Goal: Task Accomplishment & Management: Complete application form

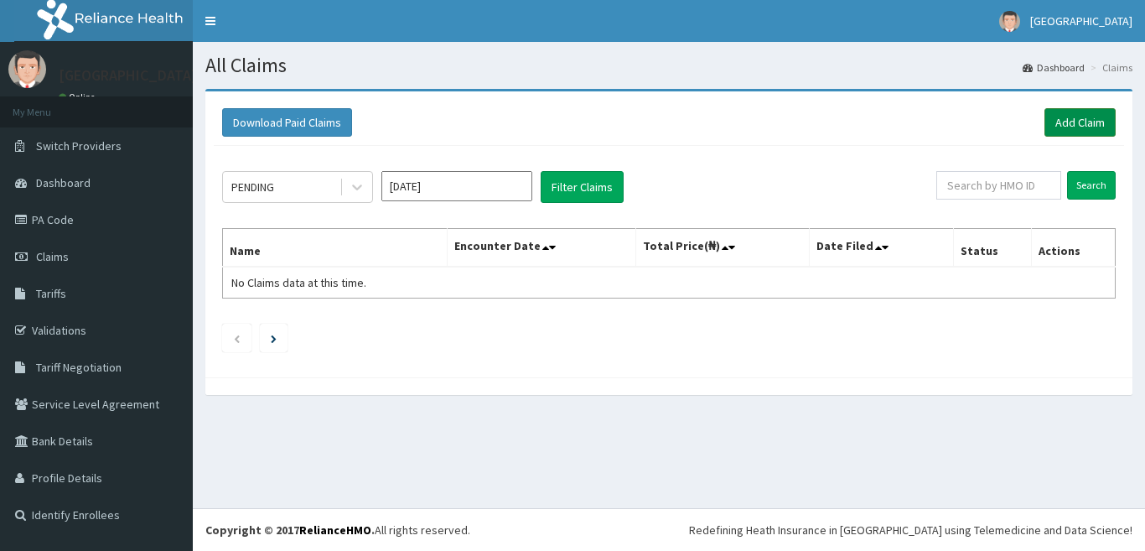
click at [1092, 122] on link "Add Claim" at bounding box center [1080, 122] width 71 height 29
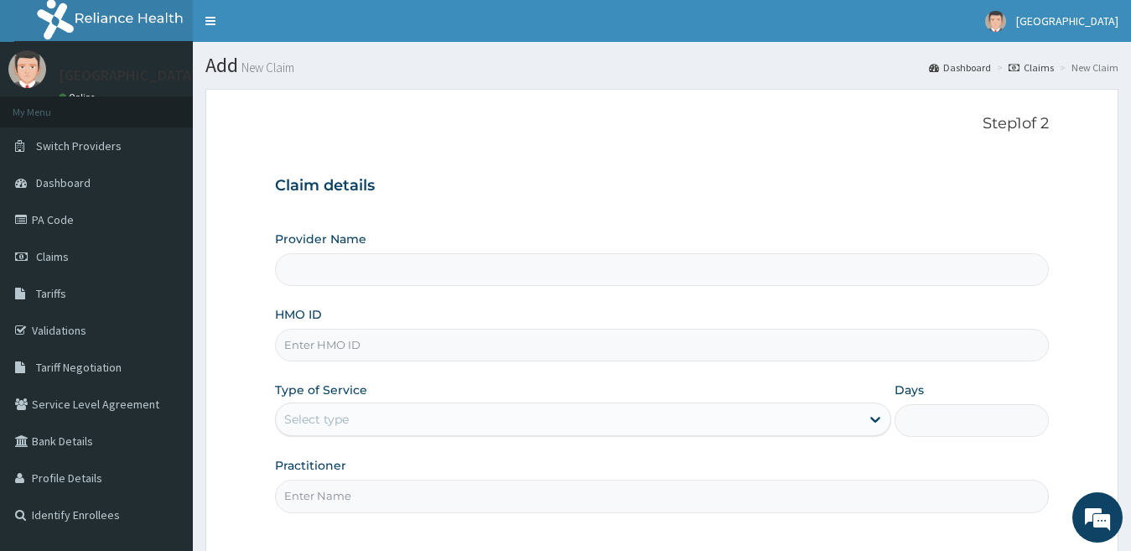
click at [706, 351] on input "HMO ID" at bounding box center [662, 345] width 775 height 33
type input "[GEOGRAPHIC_DATA]"
type input "EQL/10034/B"
click at [864, 419] on div at bounding box center [875, 419] width 30 height 30
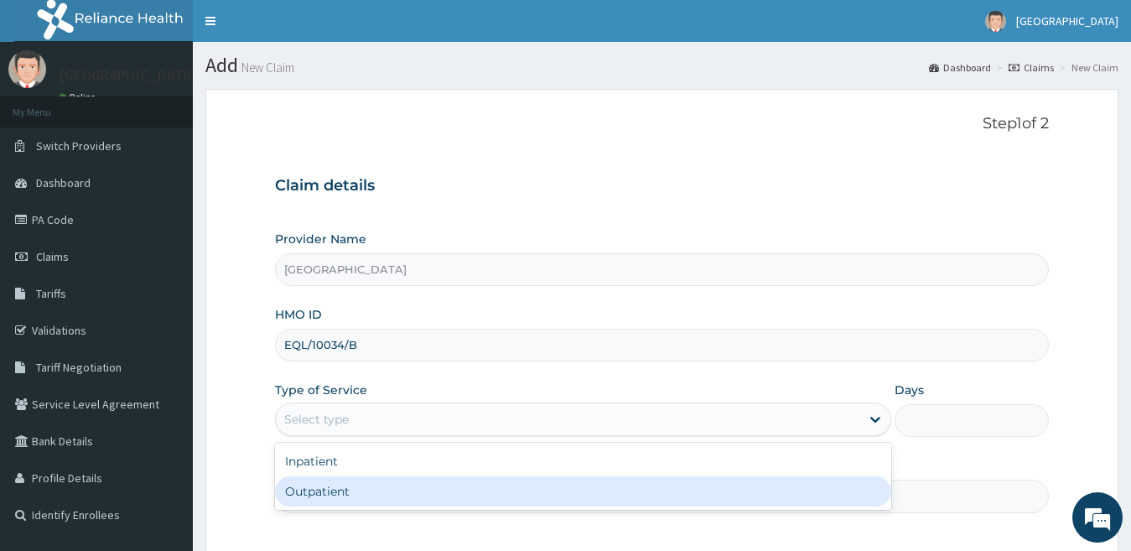
click at [823, 485] on div "Outpatient" at bounding box center [583, 491] width 617 height 30
type input "1"
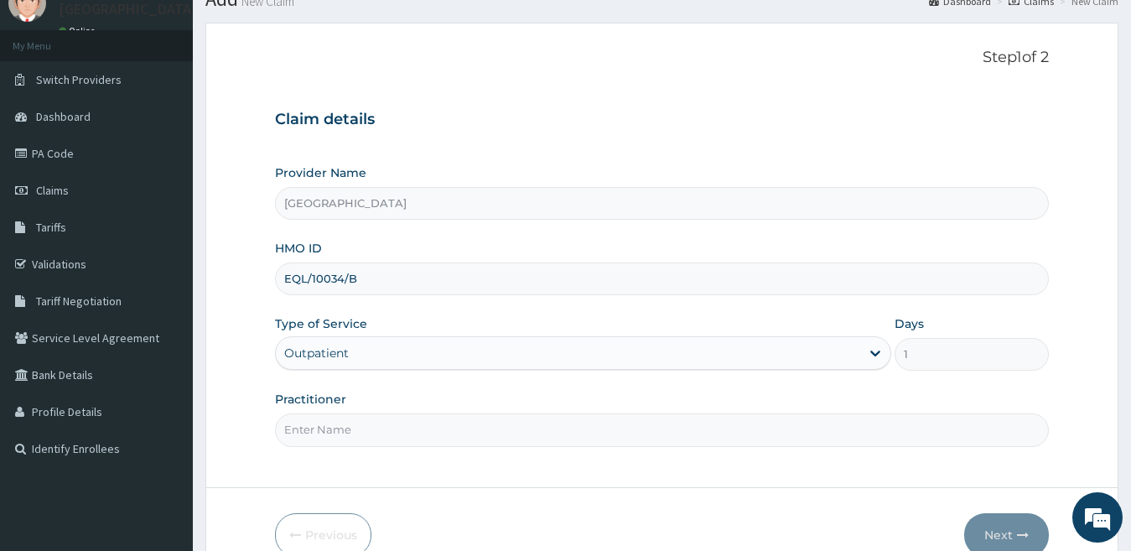
scroll to position [67, 0]
click at [573, 432] on input "Practitioner" at bounding box center [662, 429] width 775 height 33
type input "Dr Matthew"
click at [1005, 539] on button "Next" at bounding box center [1006, 534] width 85 height 44
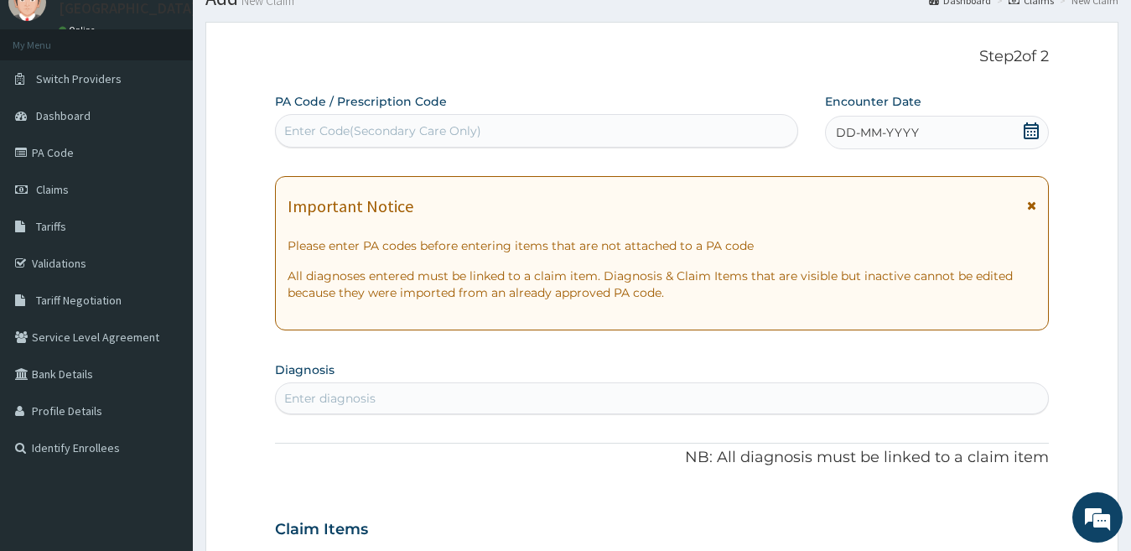
click at [1029, 130] on icon at bounding box center [1031, 130] width 17 height 17
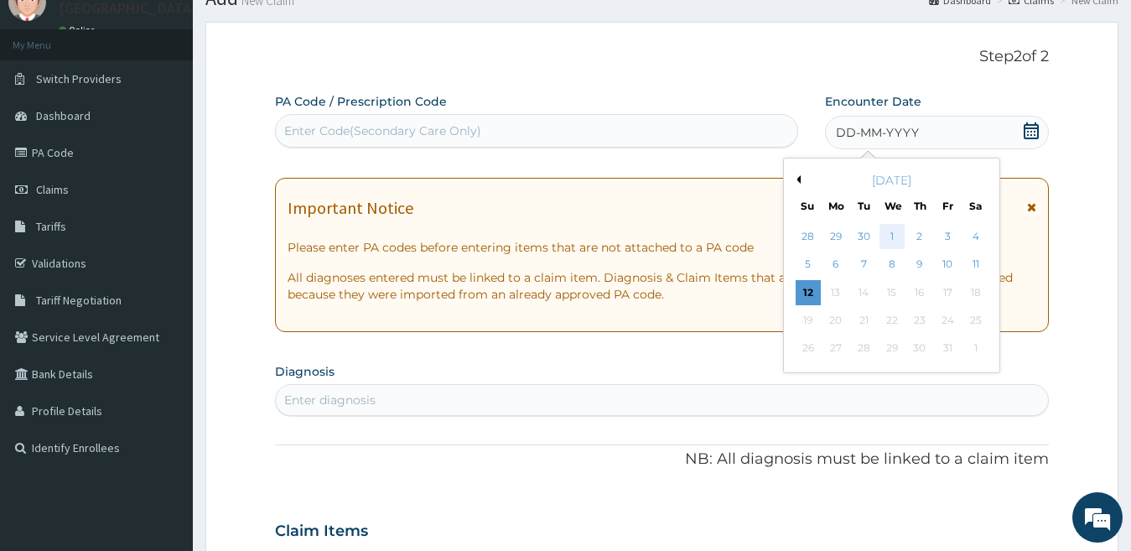
click at [893, 236] on div "1" at bounding box center [891, 236] width 25 height 25
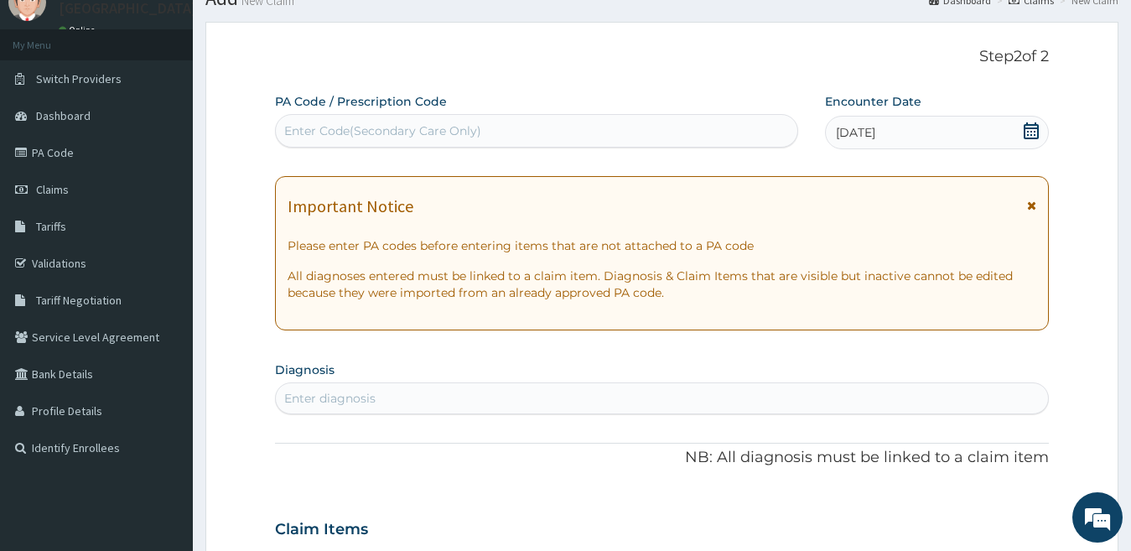
click at [627, 389] on div "Enter diagnosis" at bounding box center [662, 398] width 773 height 27
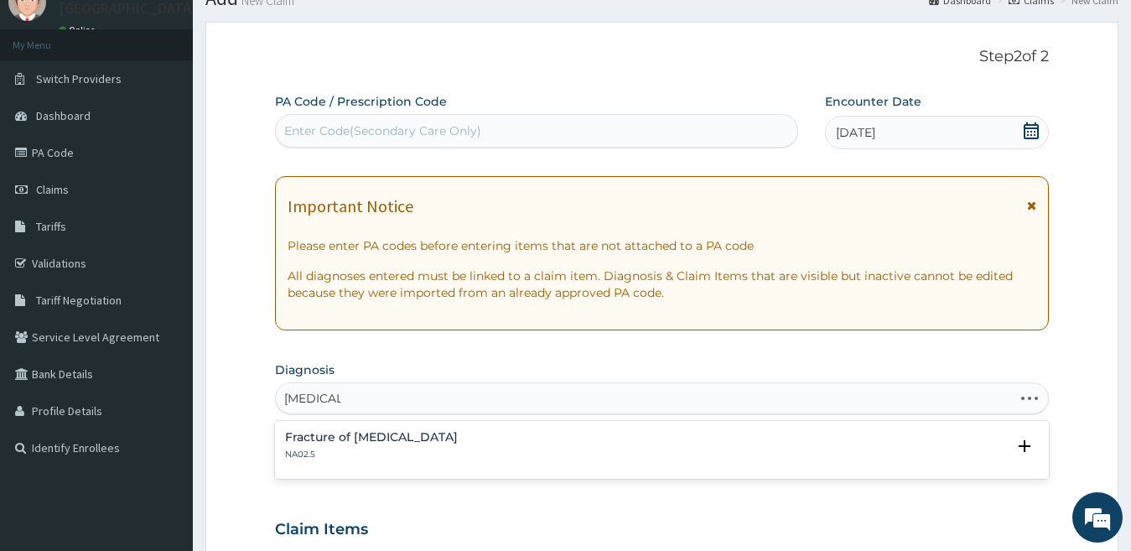
type input "MALARIA"
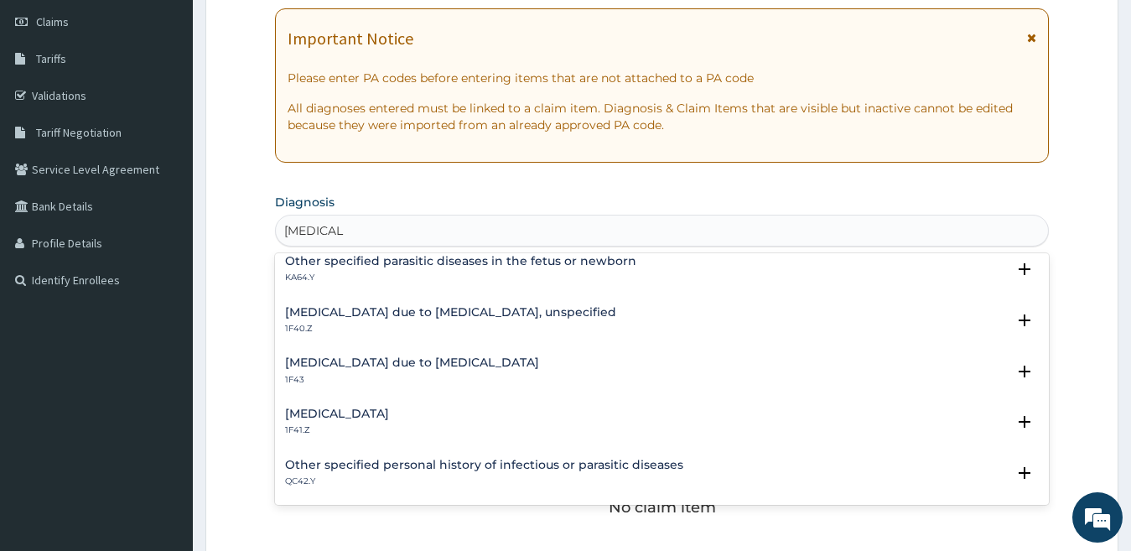
scroll to position [235, 0]
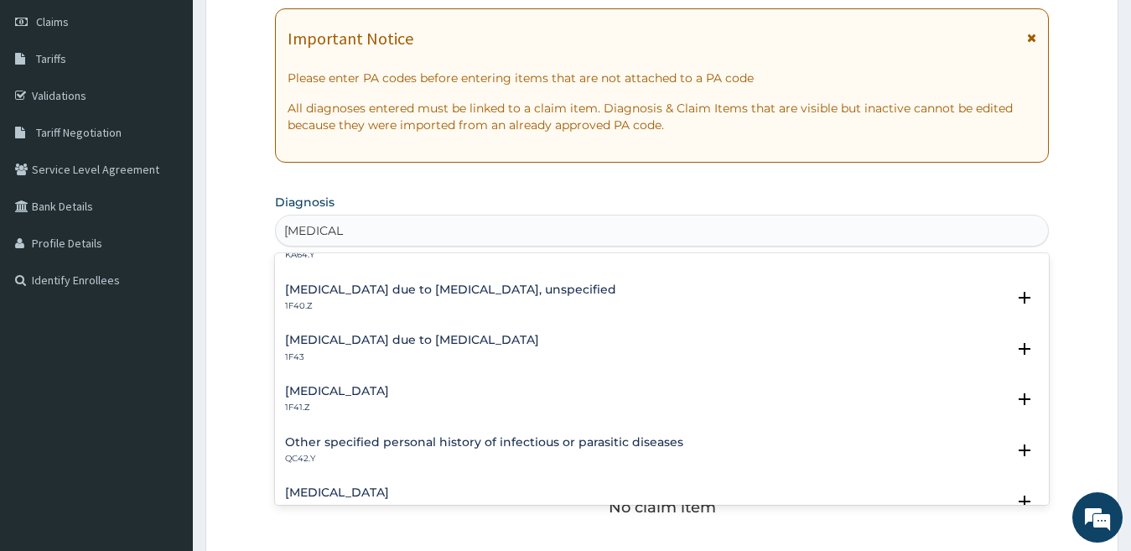
click at [499, 289] on h4 "Malaria due to Plasmodium falciparum, unspecified" at bounding box center [450, 289] width 331 height 13
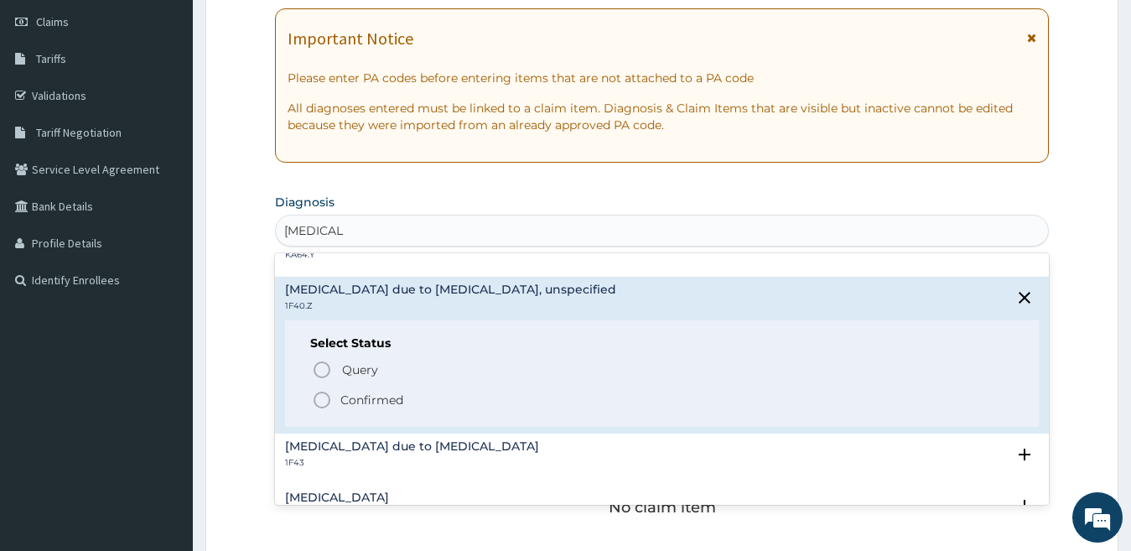
click at [322, 402] on icon "status option filled" at bounding box center [322, 400] width 20 height 20
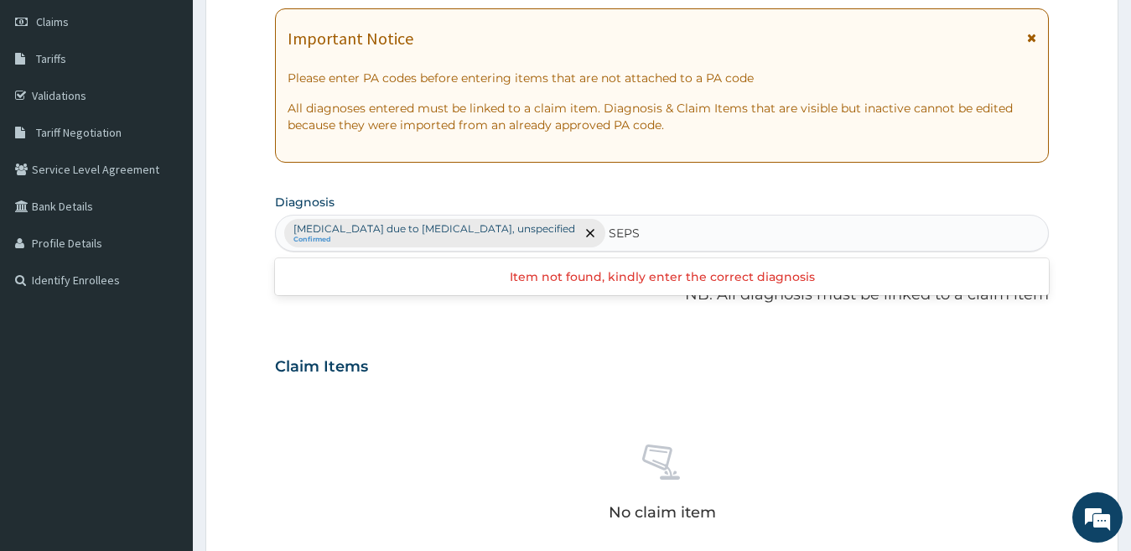
scroll to position [0, 0]
type input "S"
type input "U"
type input "[MEDICAL_DATA]"
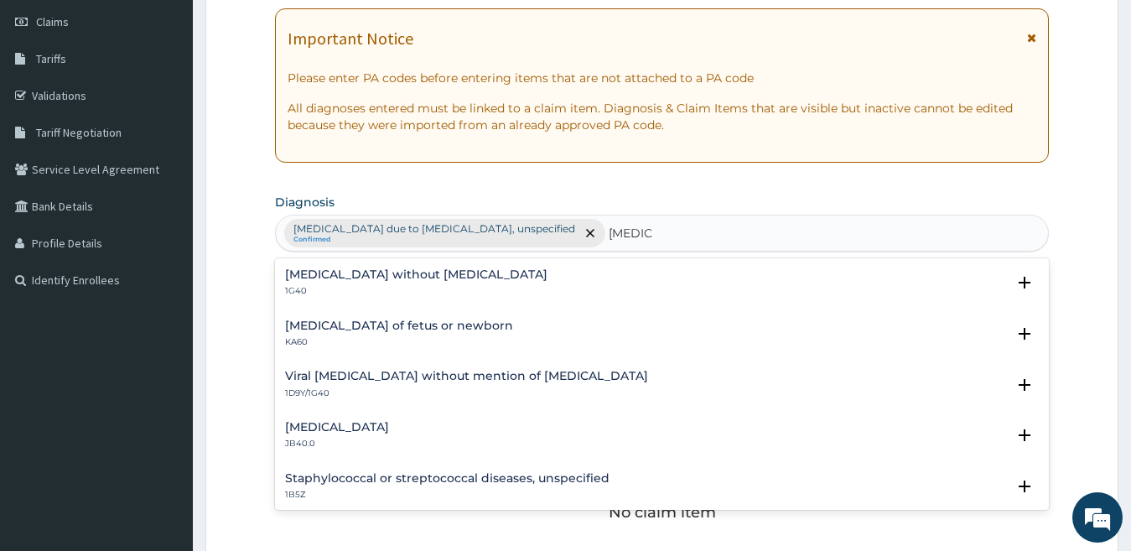
click at [319, 279] on h4 "[MEDICAL_DATA] without [MEDICAL_DATA]" at bounding box center [416, 274] width 262 height 13
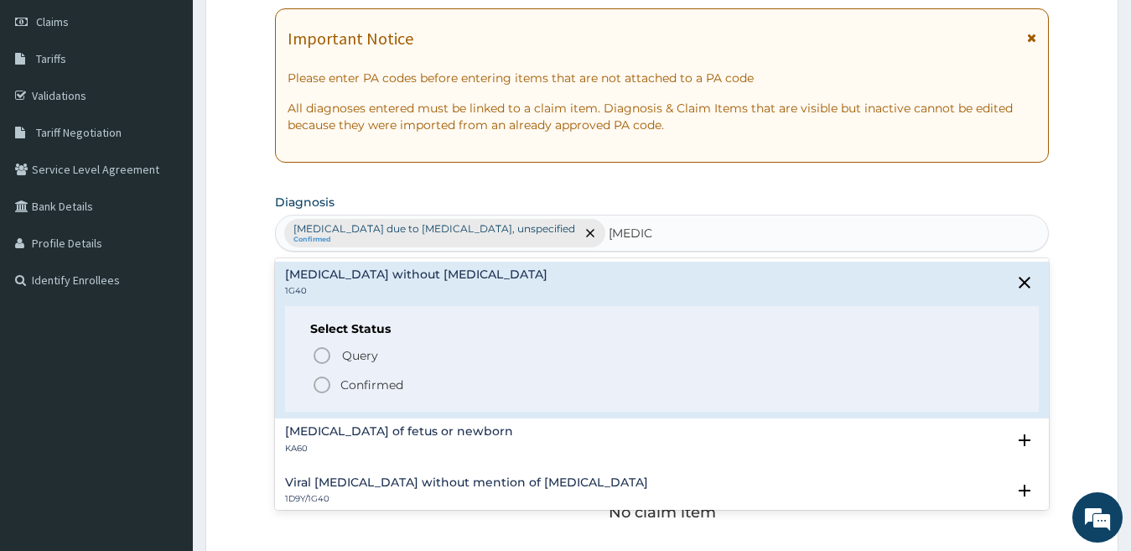
click at [317, 383] on icon "status option filled" at bounding box center [322, 385] width 20 height 20
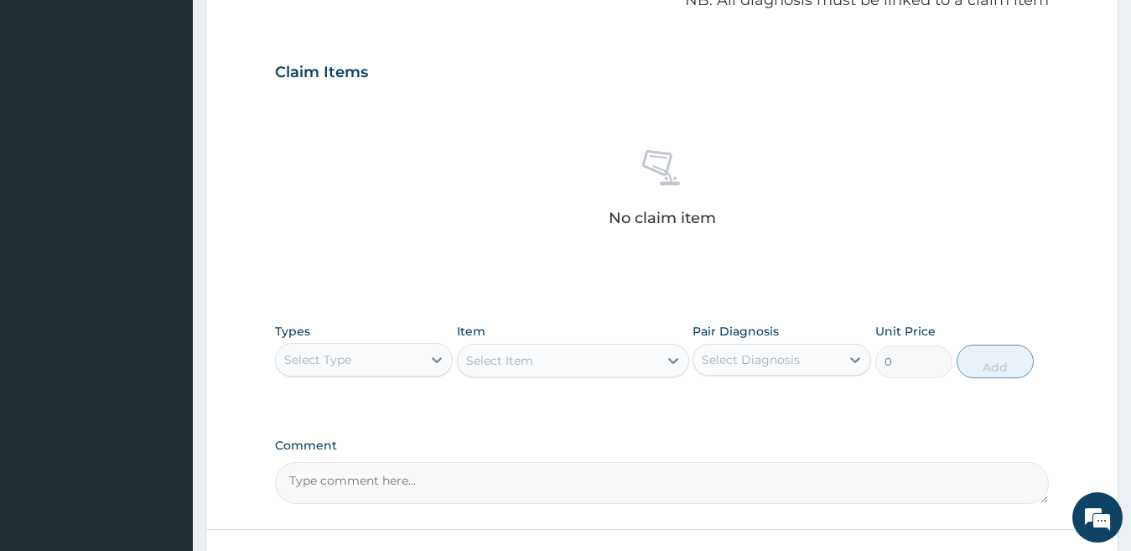
scroll to position [537, 0]
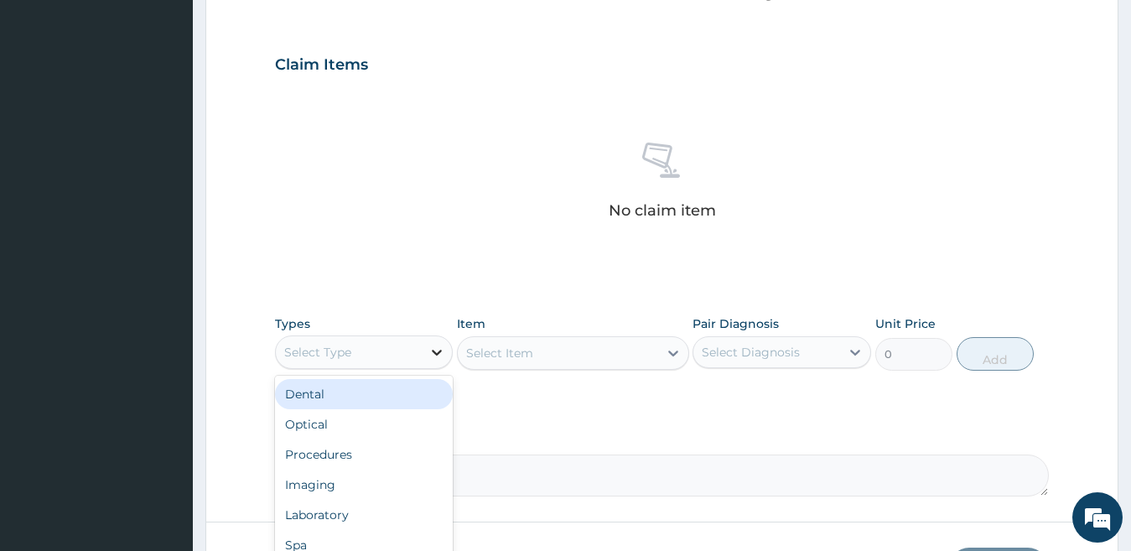
click at [436, 350] on icon at bounding box center [436, 352] width 17 height 17
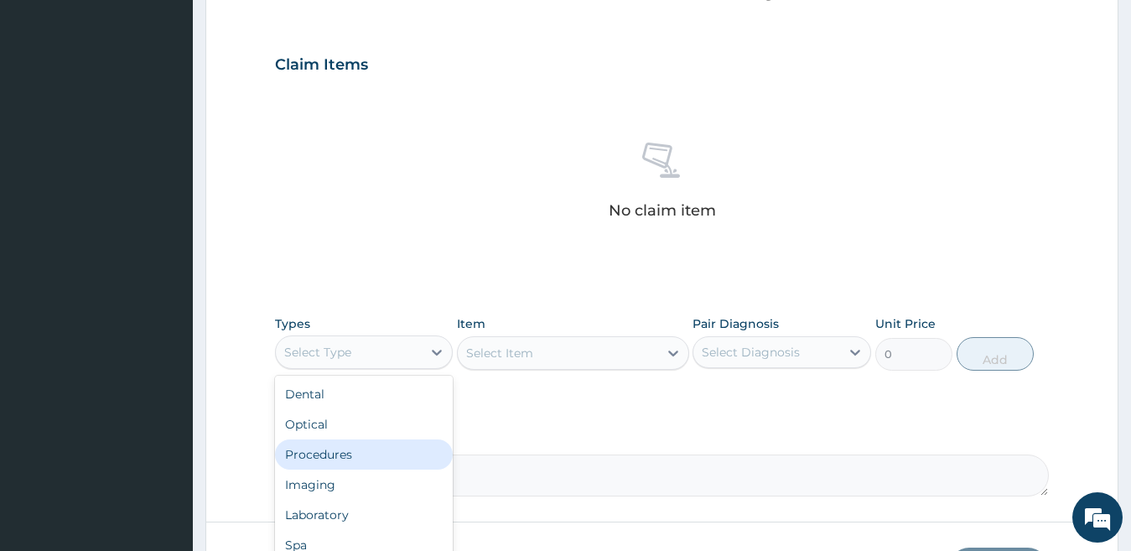
click at [385, 461] on div "Procedures" at bounding box center [364, 454] width 179 height 30
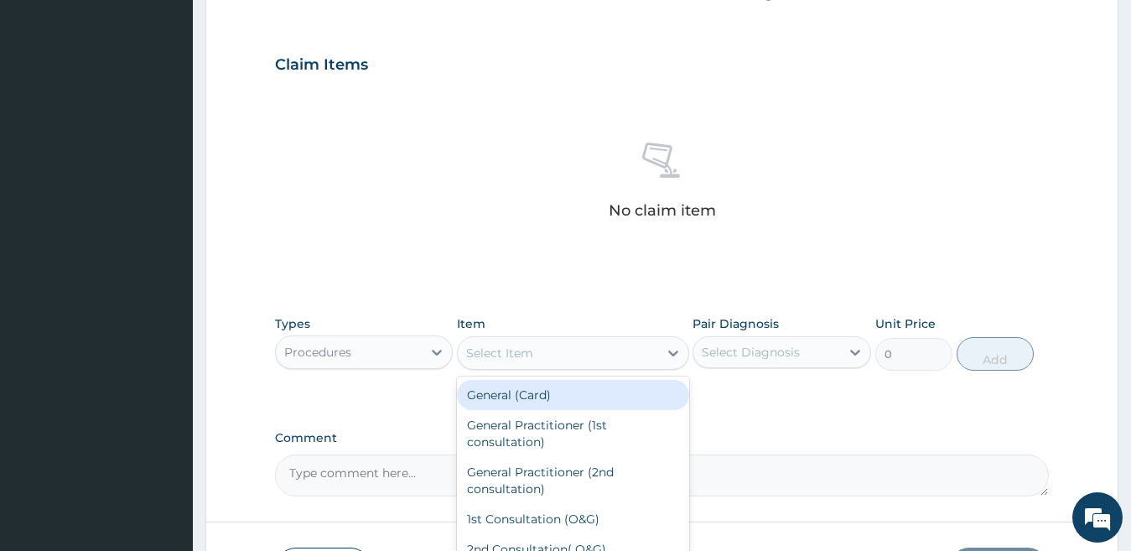
click at [672, 350] on icon at bounding box center [673, 353] width 17 height 17
click at [651, 391] on div "General (Card)" at bounding box center [573, 395] width 232 height 30
type input "1000"
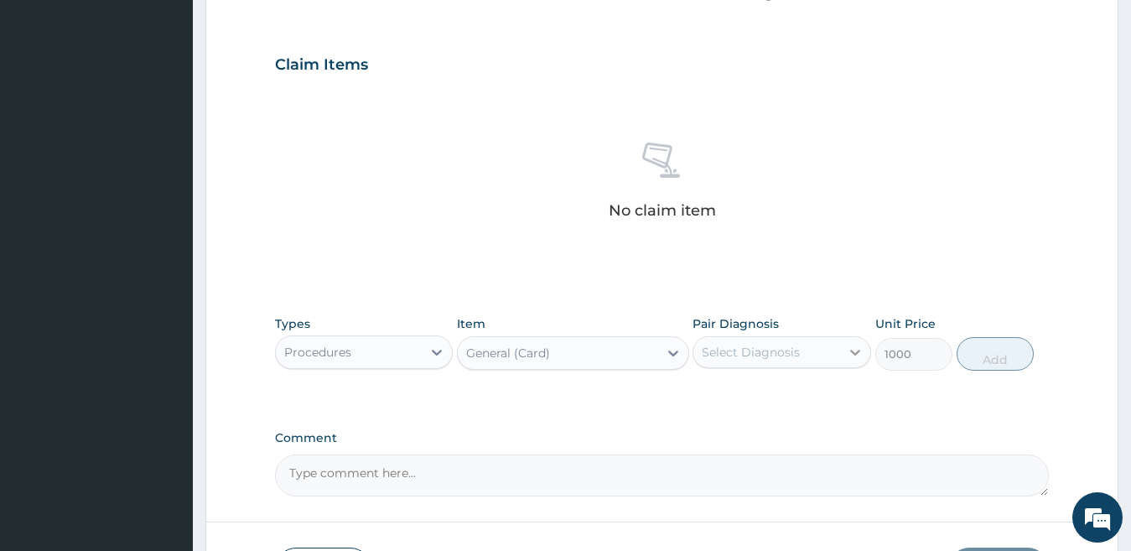
click at [854, 346] on icon at bounding box center [855, 352] width 17 height 17
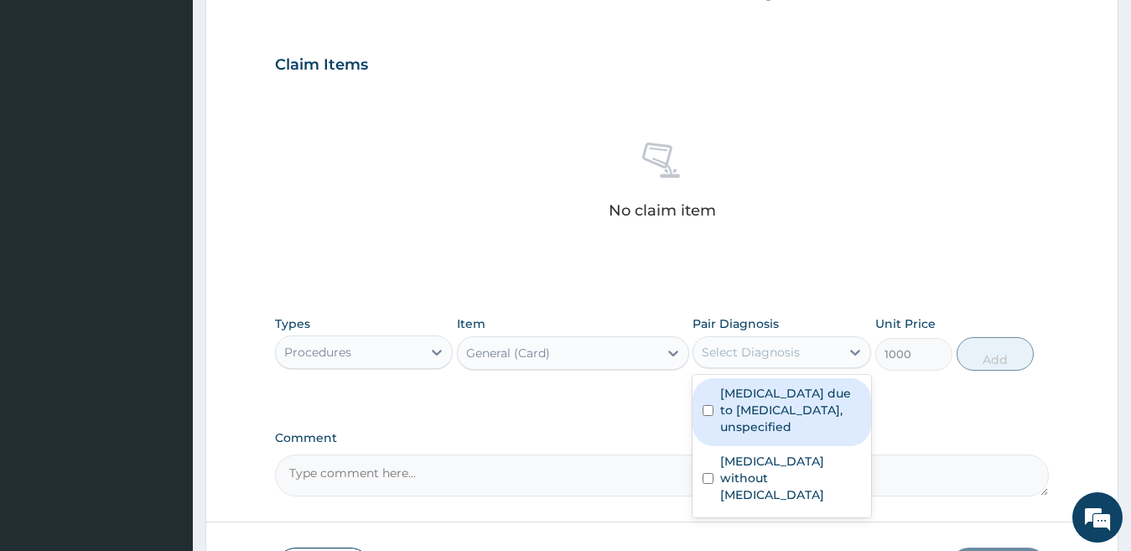
click at [825, 400] on label "[MEDICAL_DATA] due to [MEDICAL_DATA], unspecified" at bounding box center [790, 410] width 141 height 50
checkbox input "true"
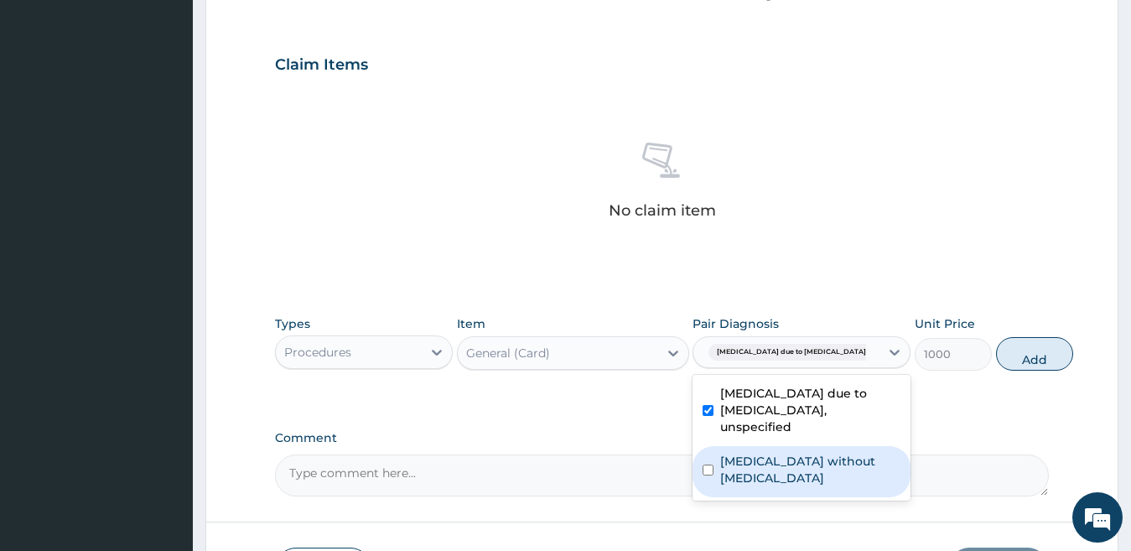
click at [792, 497] on div "[MEDICAL_DATA] without [MEDICAL_DATA]" at bounding box center [802, 471] width 218 height 51
checkbox input "true"
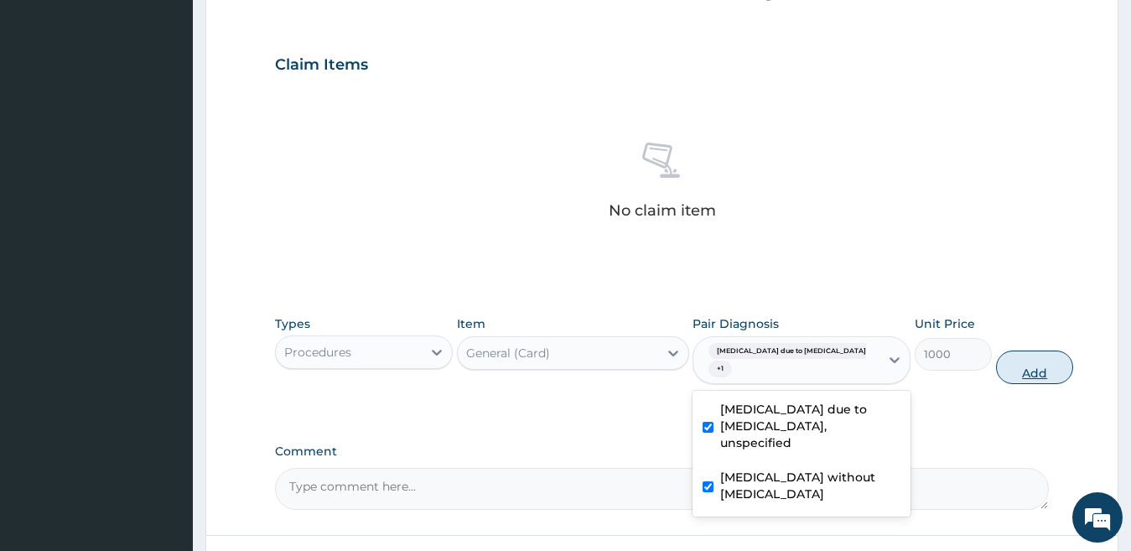
click at [1010, 376] on button "Add" at bounding box center [1034, 367] width 77 height 34
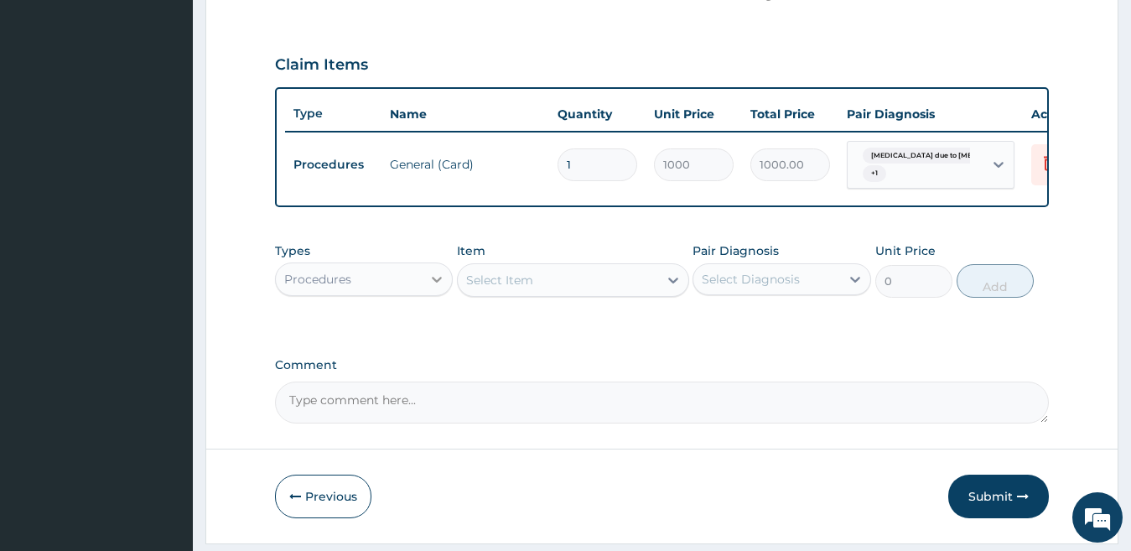
click at [440, 288] on icon at bounding box center [436, 279] width 17 height 17
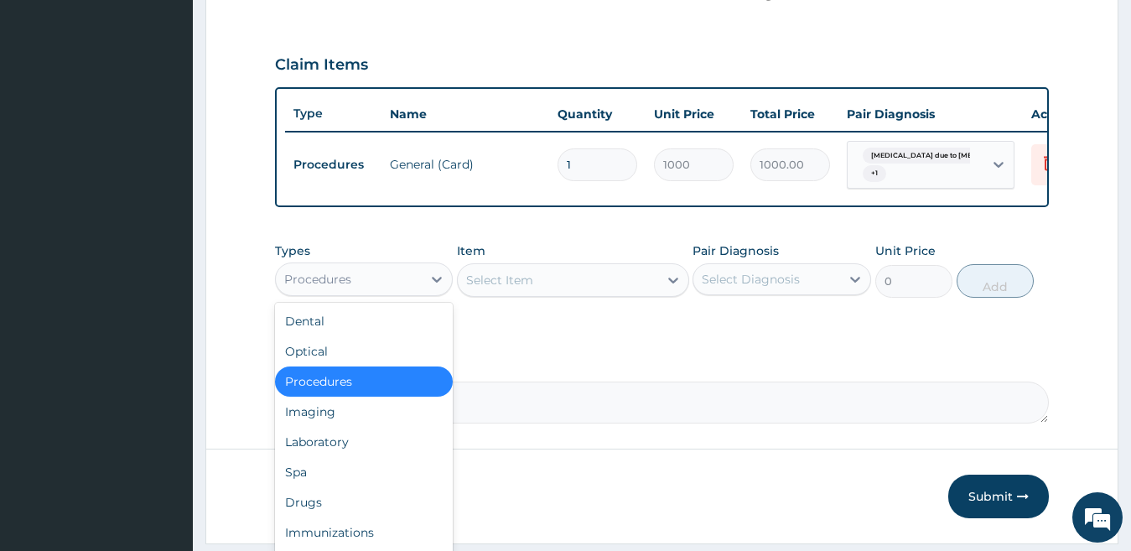
click at [537, 364] on div "PA Code / Prescription Code Enter Code(Secondary Care Only) Encounter Date 01-1…" at bounding box center [662, 24] width 775 height 800
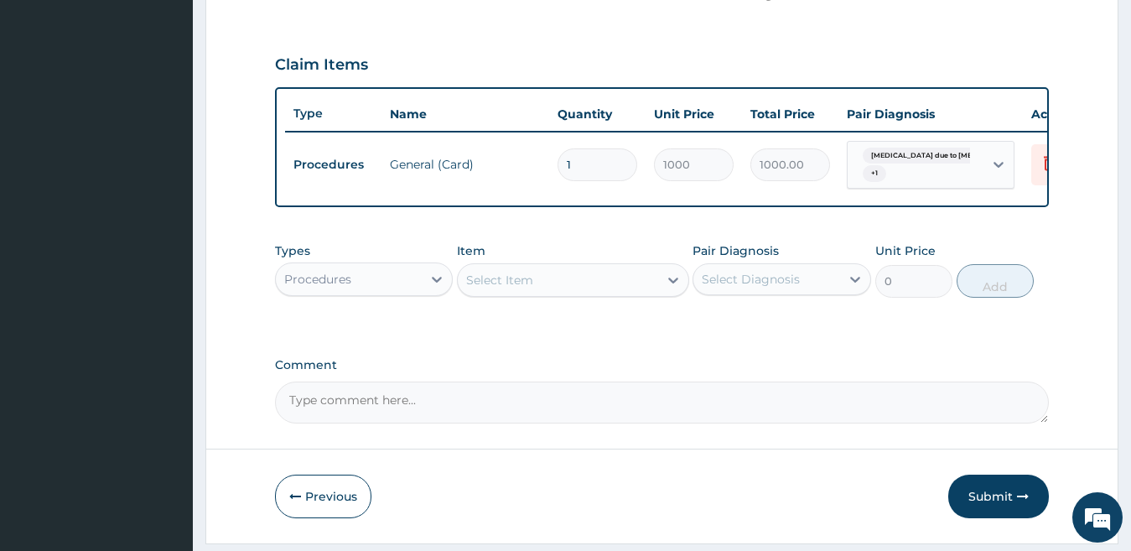
click at [576, 293] on div "Select Item" at bounding box center [558, 280] width 200 height 27
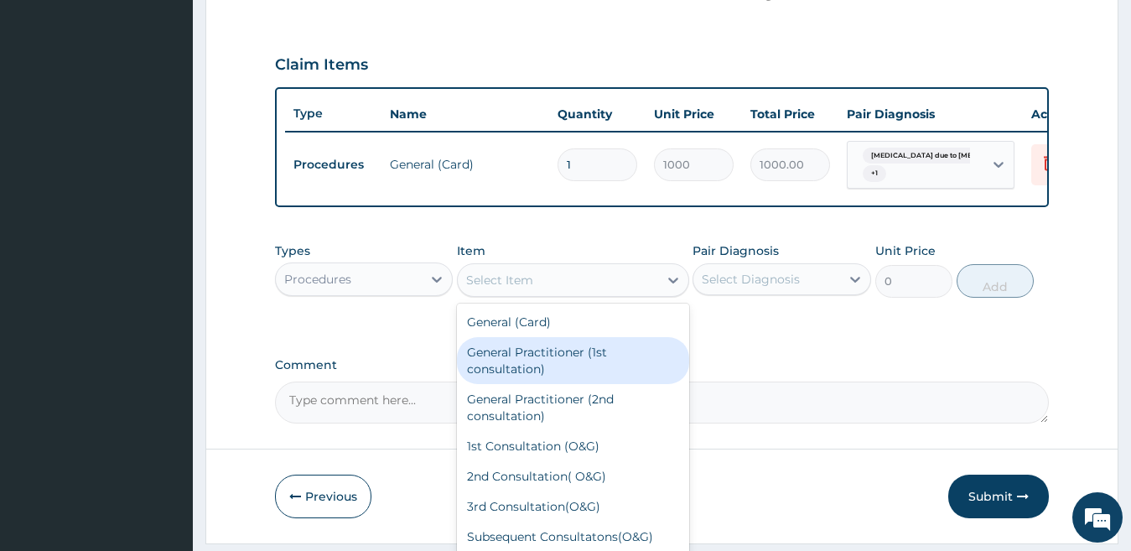
click at [539, 383] on div "General Practitioner (1st consultation)" at bounding box center [573, 360] width 232 height 47
type input "3000"
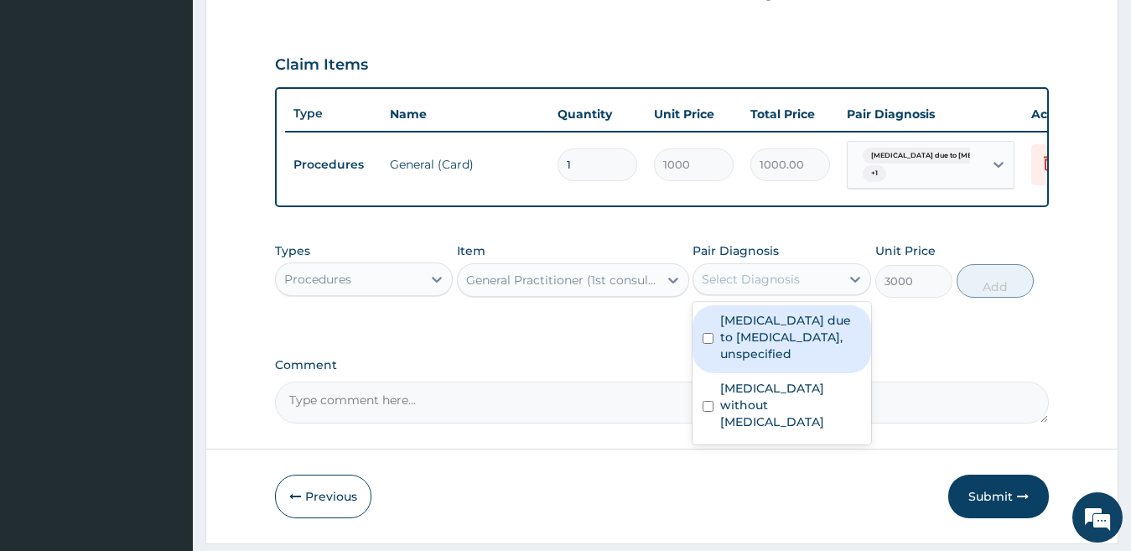
click at [749, 283] on div "Select Diagnosis" at bounding box center [766, 279] width 147 height 27
click at [724, 349] on label "[MEDICAL_DATA] due to [MEDICAL_DATA], unspecified" at bounding box center [790, 337] width 141 height 50
checkbox input "true"
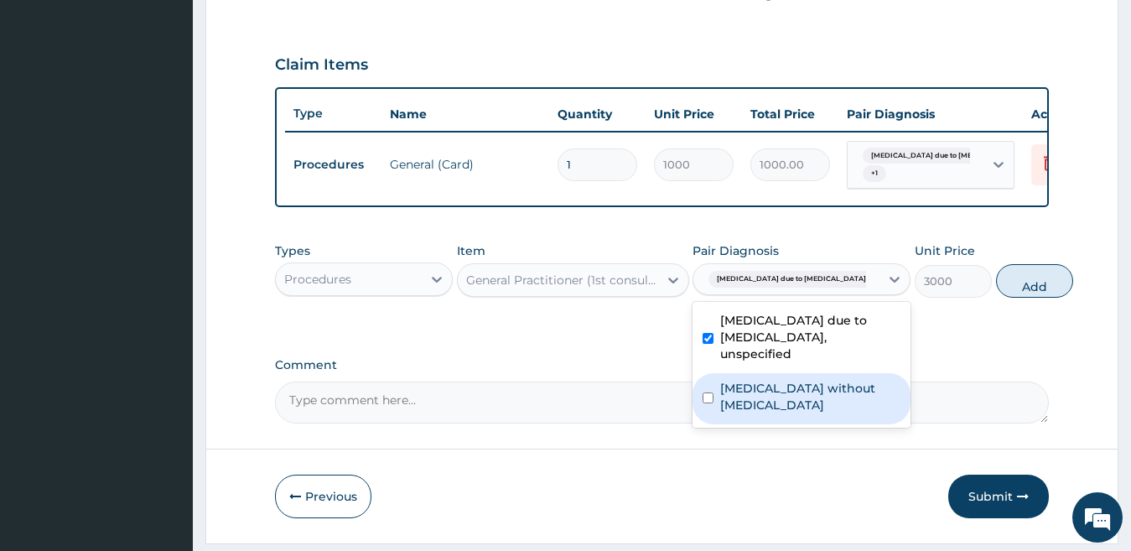
click at [702, 424] on div "[MEDICAL_DATA] without [MEDICAL_DATA]" at bounding box center [802, 398] width 218 height 51
checkbox input "true"
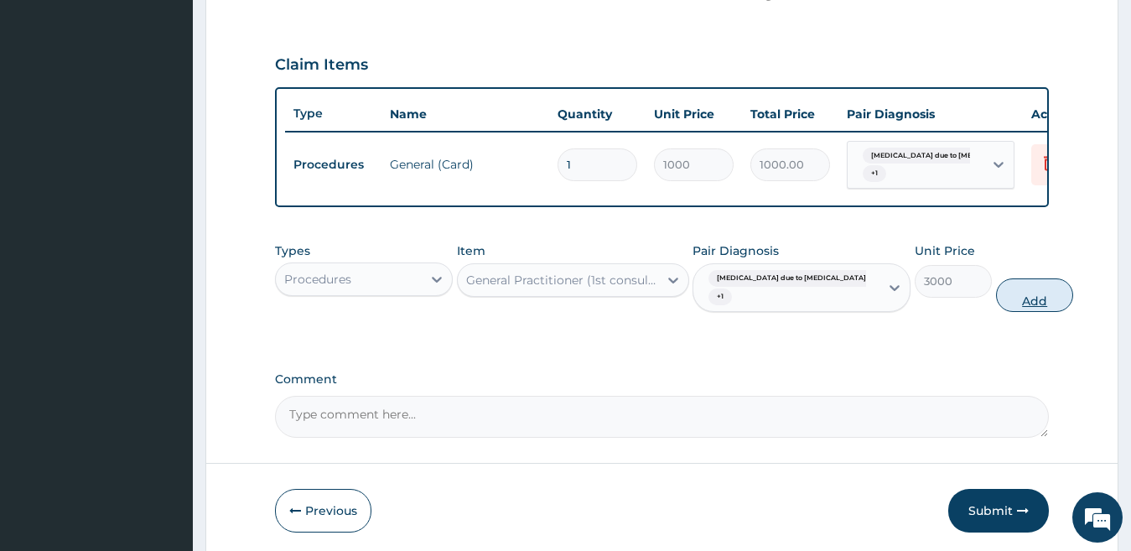
click at [1016, 312] on button "Add" at bounding box center [1034, 295] width 77 height 34
type input "0"
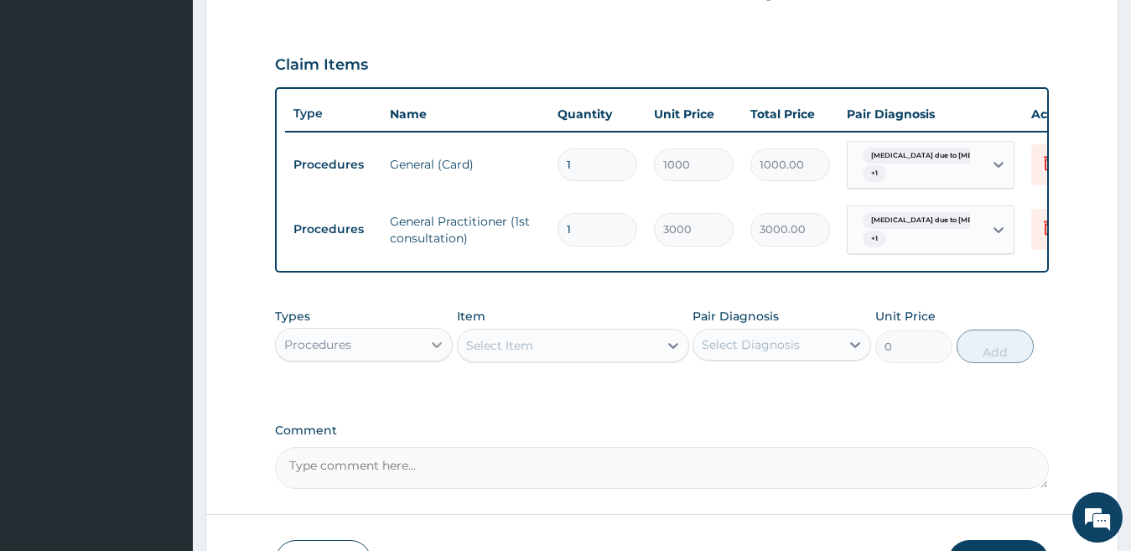
click at [436, 353] on icon at bounding box center [436, 344] width 17 height 17
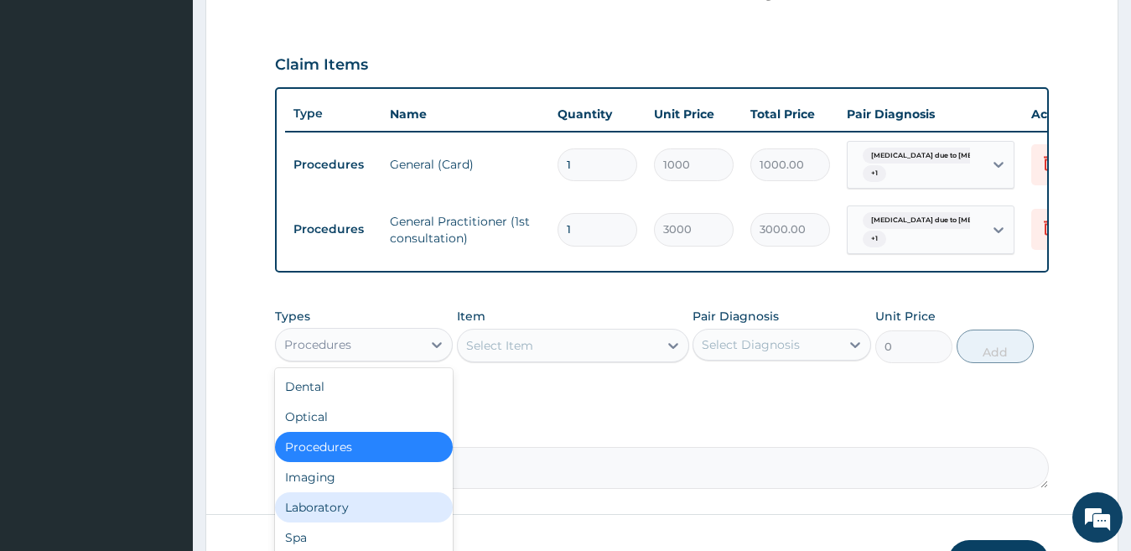
click at [360, 515] on div "Laboratory" at bounding box center [364, 507] width 179 height 30
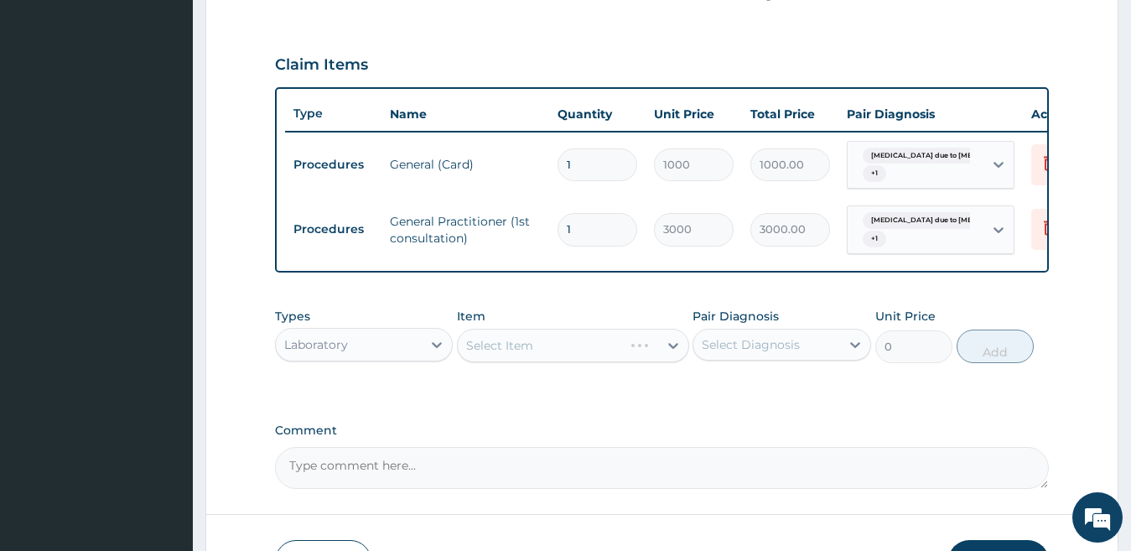
click at [589, 350] on div "Select Item" at bounding box center [573, 346] width 232 height 34
click at [602, 356] on div "Select Item" at bounding box center [558, 345] width 200 height 27
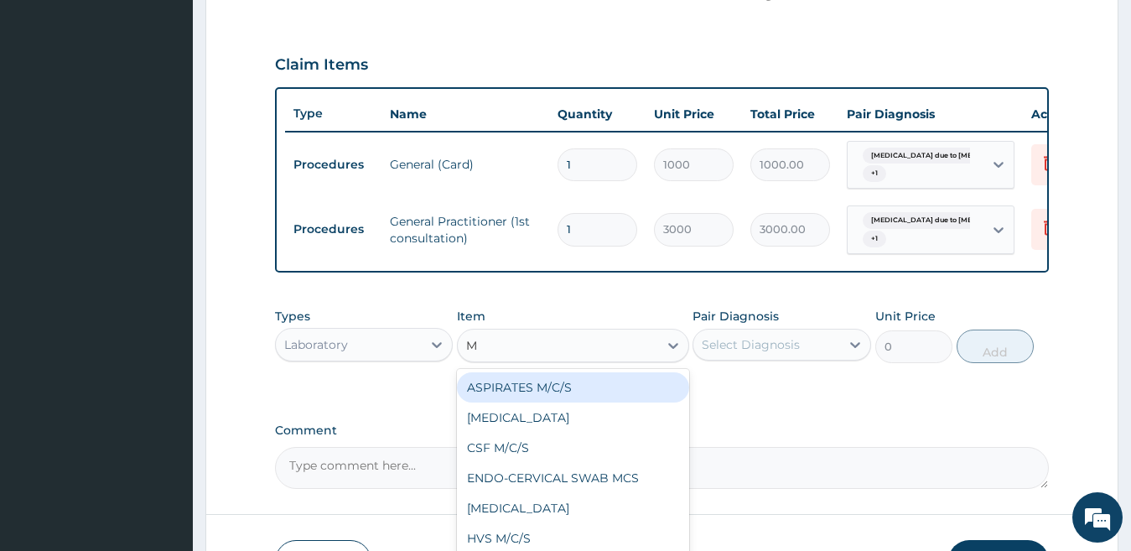
type input "MP"
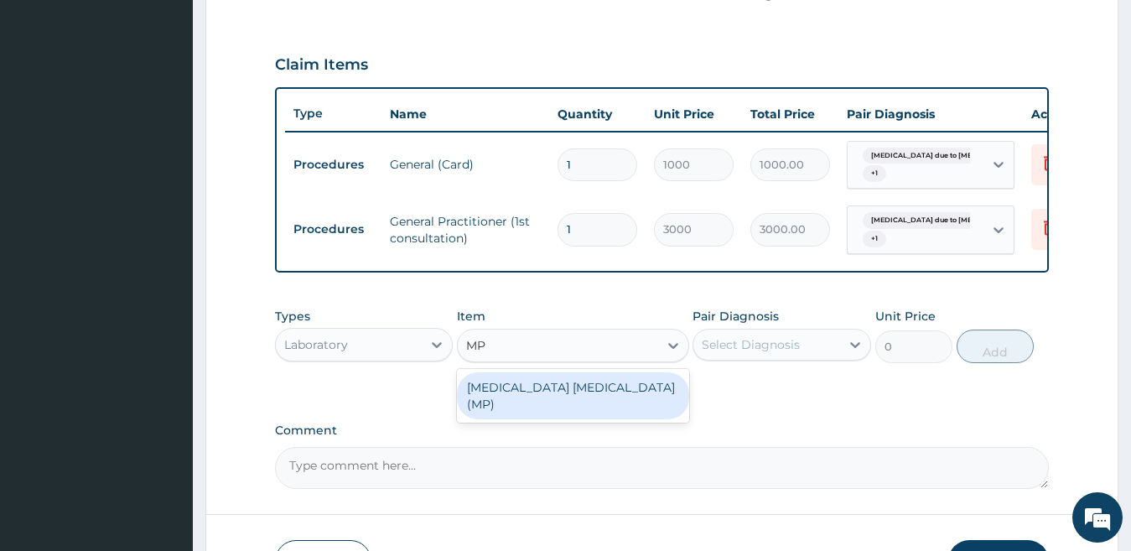
click at [583, 399] on div "[MEDICAL_DATA] [MEDICAL_DATA] (MP)" at bounding box center [573, 395] width 232 height 47
type input "1400"
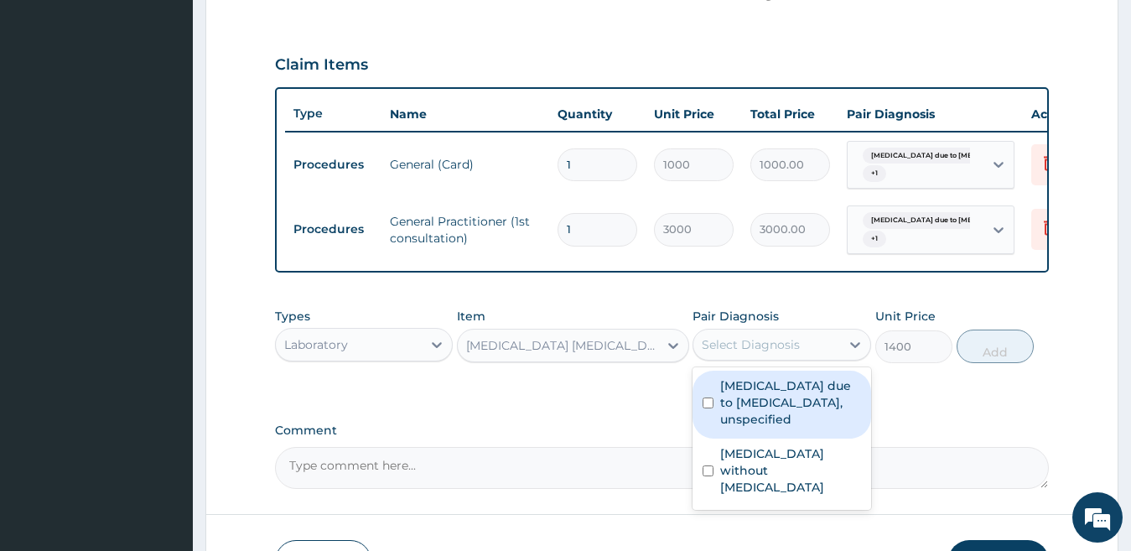
click at [717, 353] on div "Select Diagnosis" at bounding box center [751, 344] width 98 height 17
click at [711, 408] on input "checkbox" at bounding box center [708, 402] width 11 height 11
checkbox input "true"
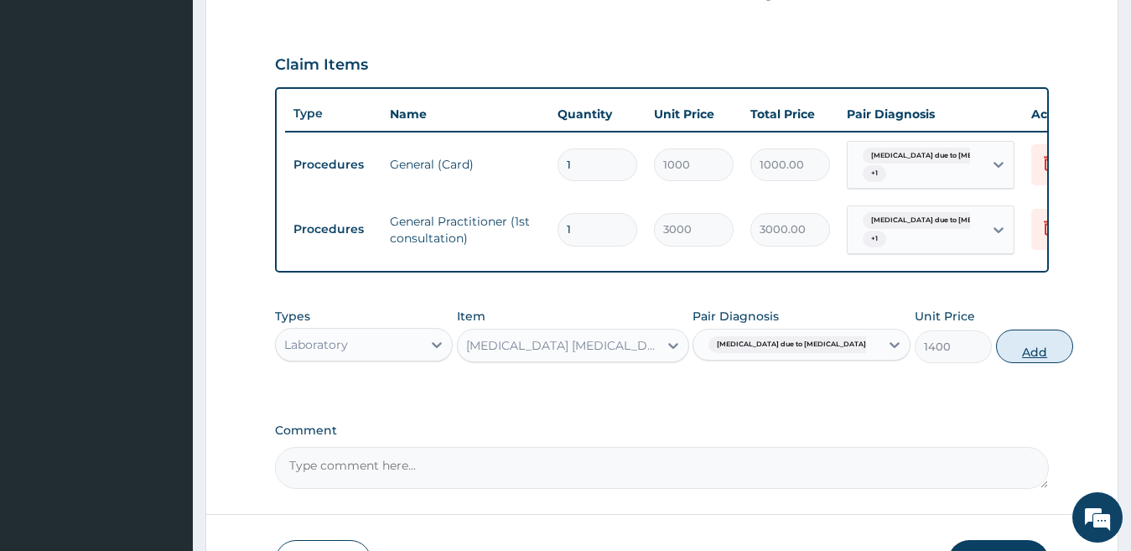
click at [996, 362] on button "Add" at bounding box center [1034, 347] width 77 height 34
type input "0"
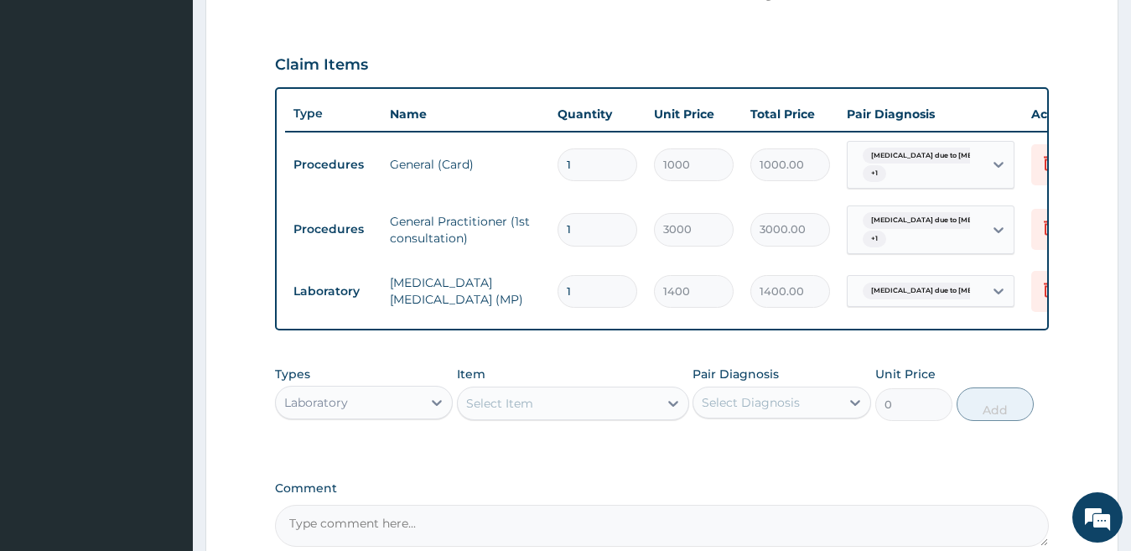
click at [604, 417] on div "Select Item" at bounding box center [558, 403] width 200 height 27
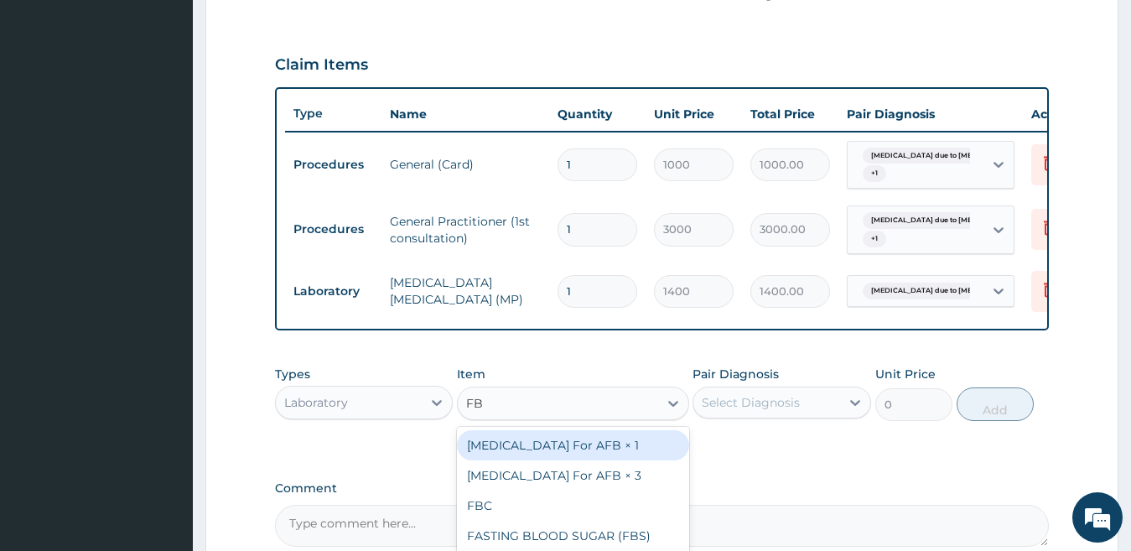
type input "FBC"
click at [586, 456] on div "FBC" at bounding box center [573, 445] width 232 height 30
type input "4000"
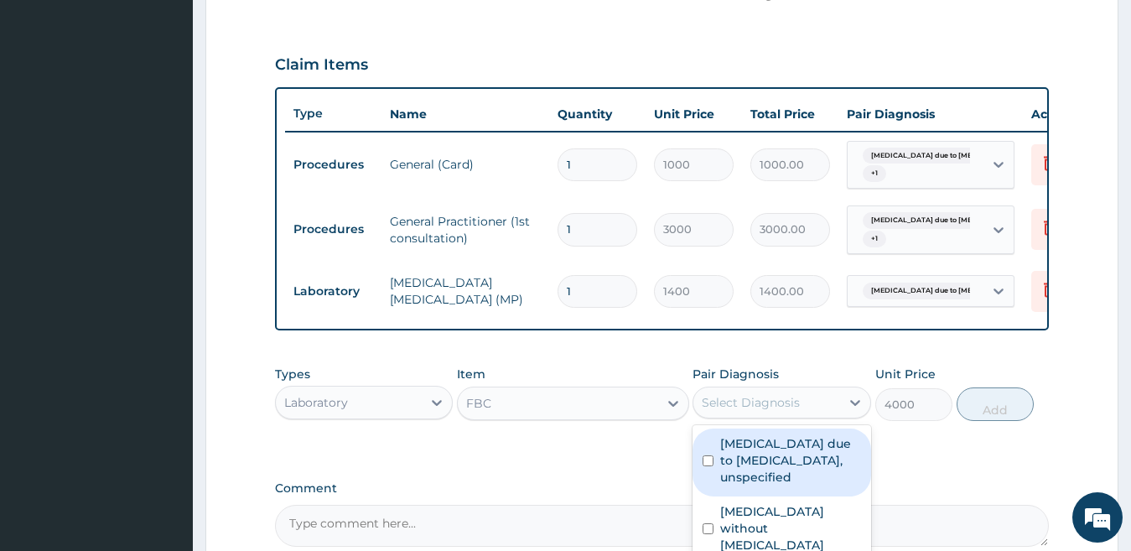
click at [769, 411] on div "Select Diagnosis" at bounding box center [751, 402] width 98 height 17
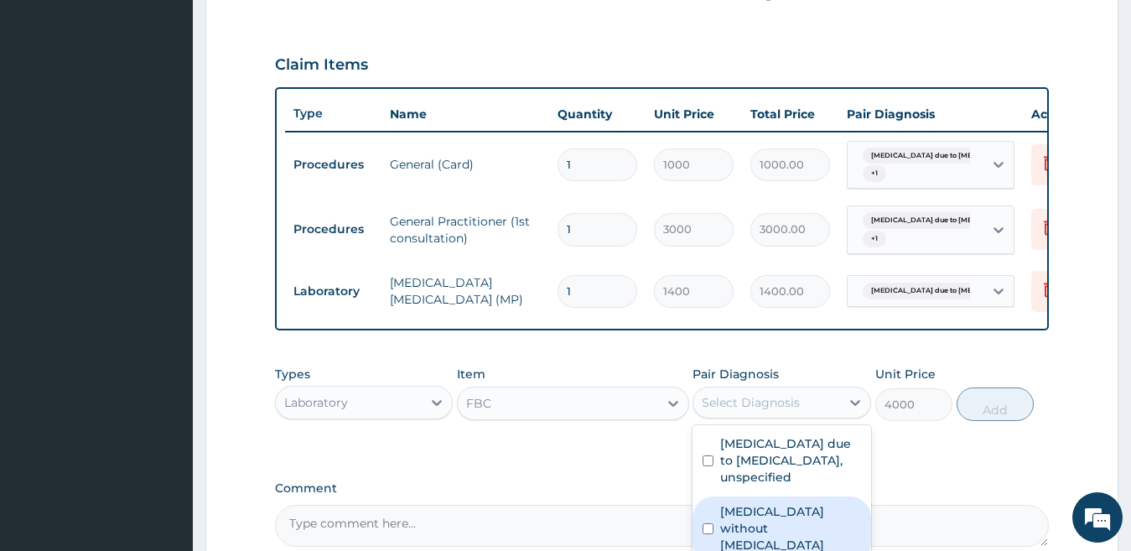
click at [730, 543] on label "Sepsis without septic shock" at bounding box center [790, 528] width 141 height 50
checkbox input "true"
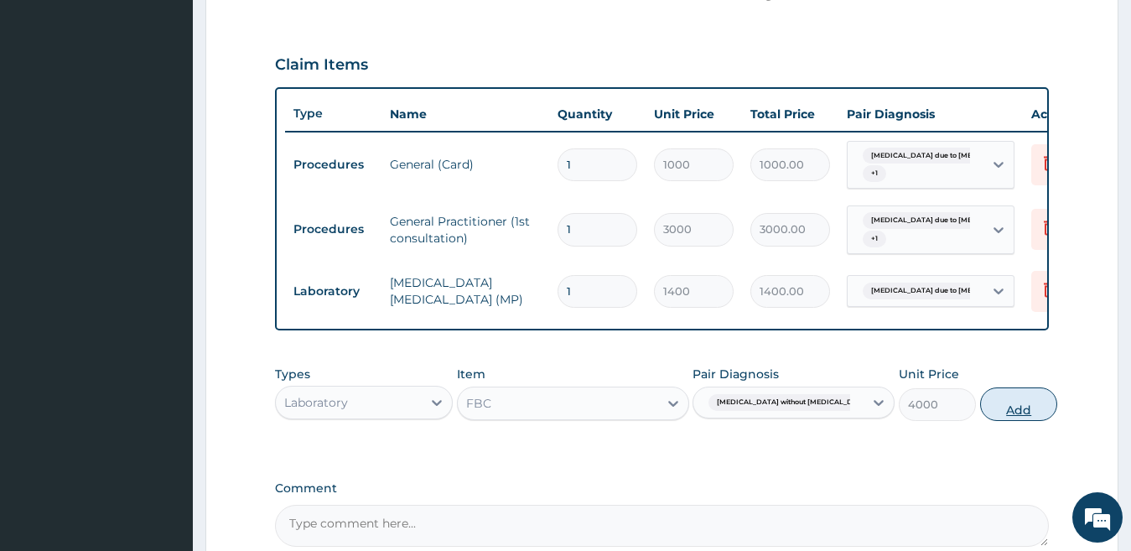
click at [996, 416] on button "Add" at bounding box center [1018, 404] width 77 height 34
type input "0"
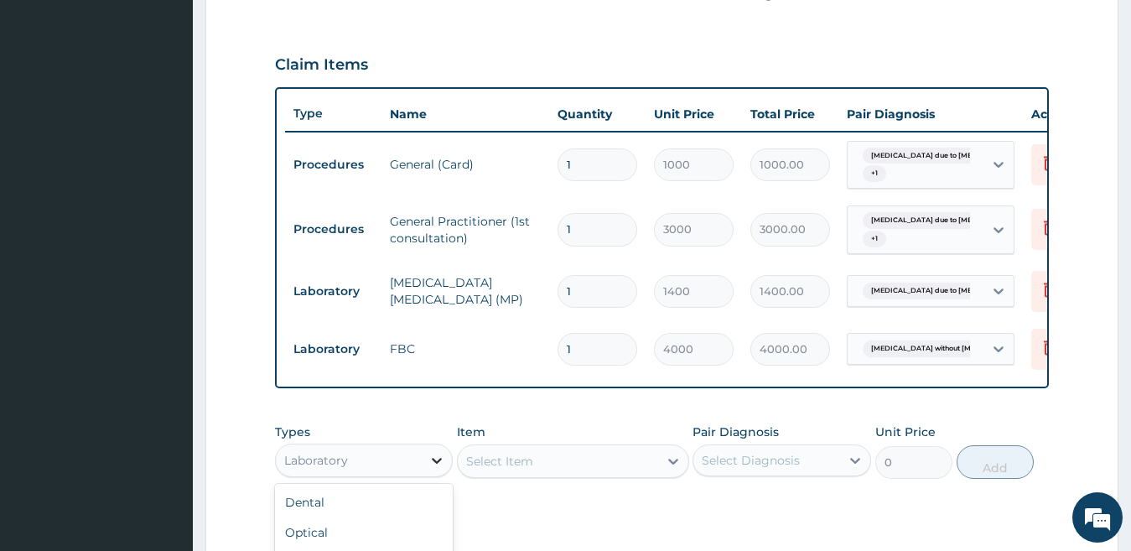
click at [429, 469] on icon at bounding box center [436, 460] width 17 height 17
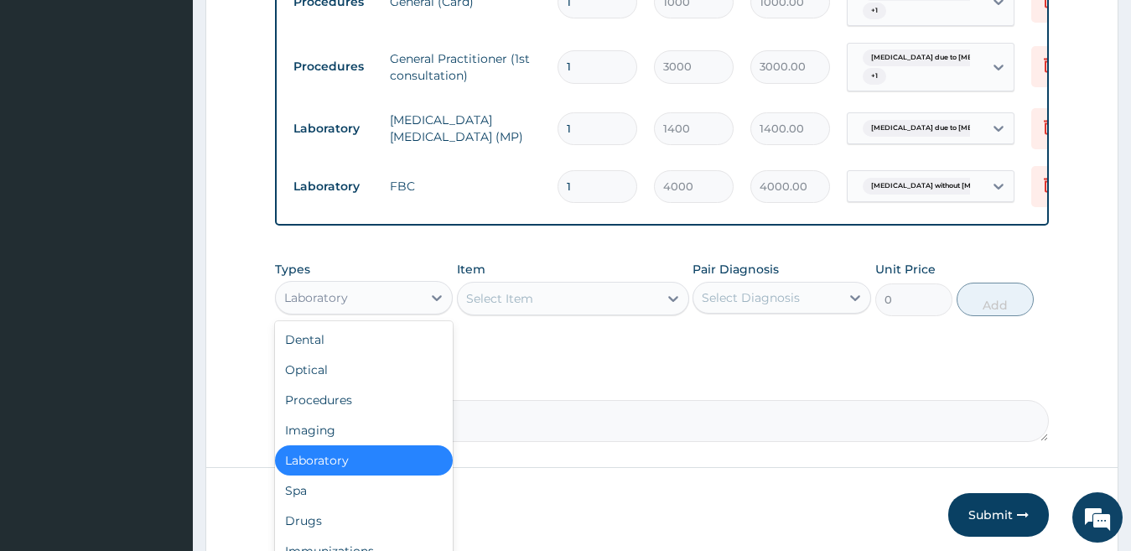
scroll to position [704, 0]
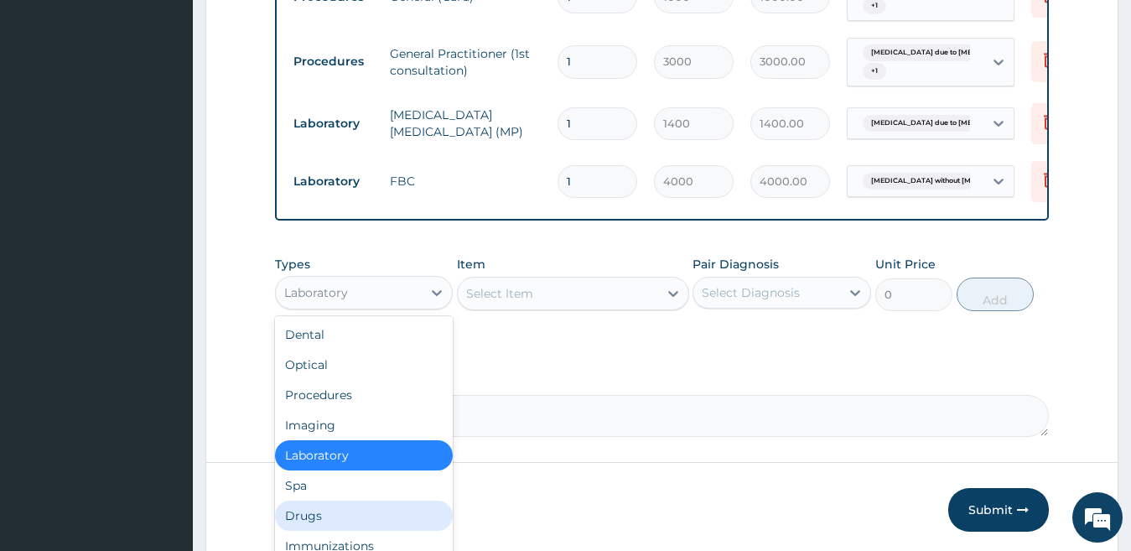
click at [349, 527] on div "Drugs" at bounding box center [364, 516] width 179 height 30
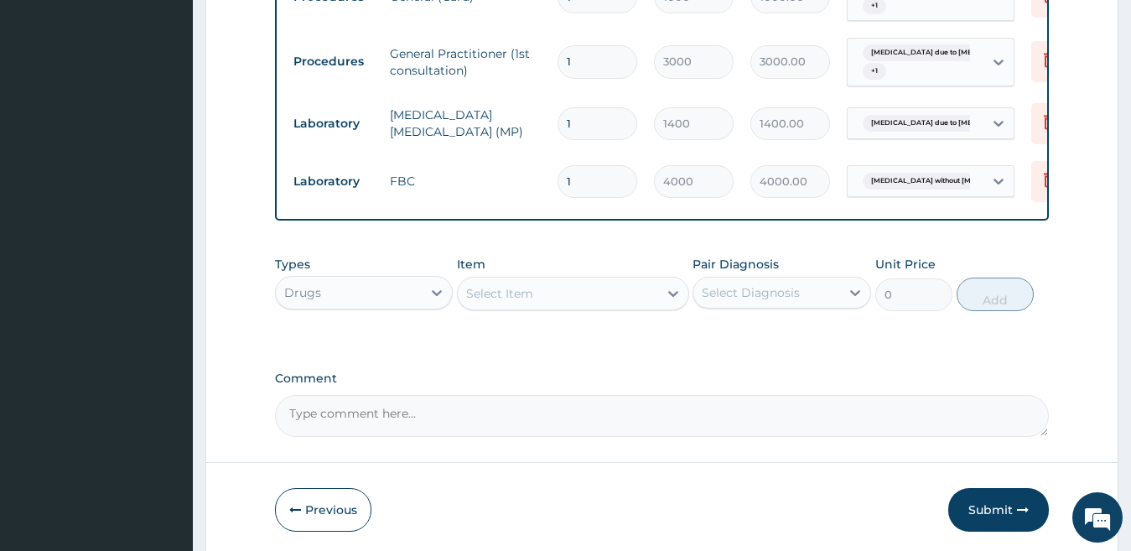
click at [507, 302] on div "Select Item" at bounding box center [499, 293] width 67 height 17
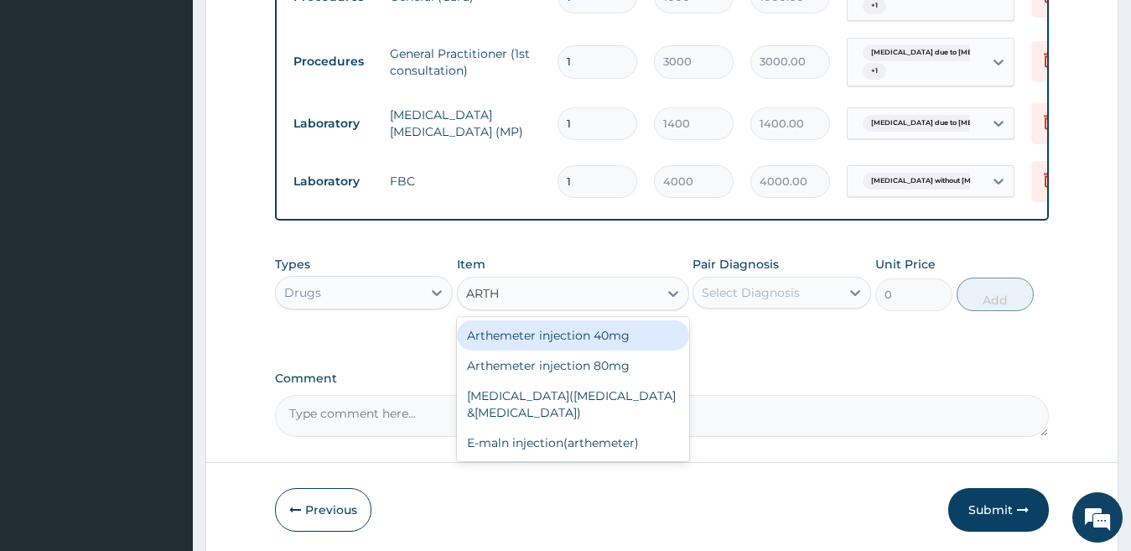
type input "ARTHE"
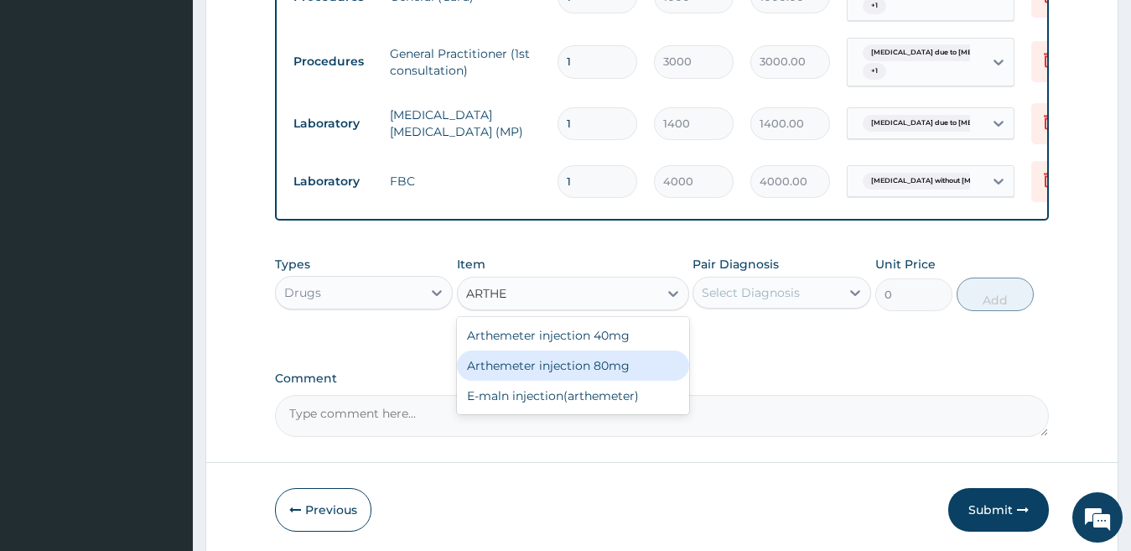
click at [495, 381] on div "Arthemeter injection 80mg" at bounding box center [573, 365] width 232 height 30
type input "504"
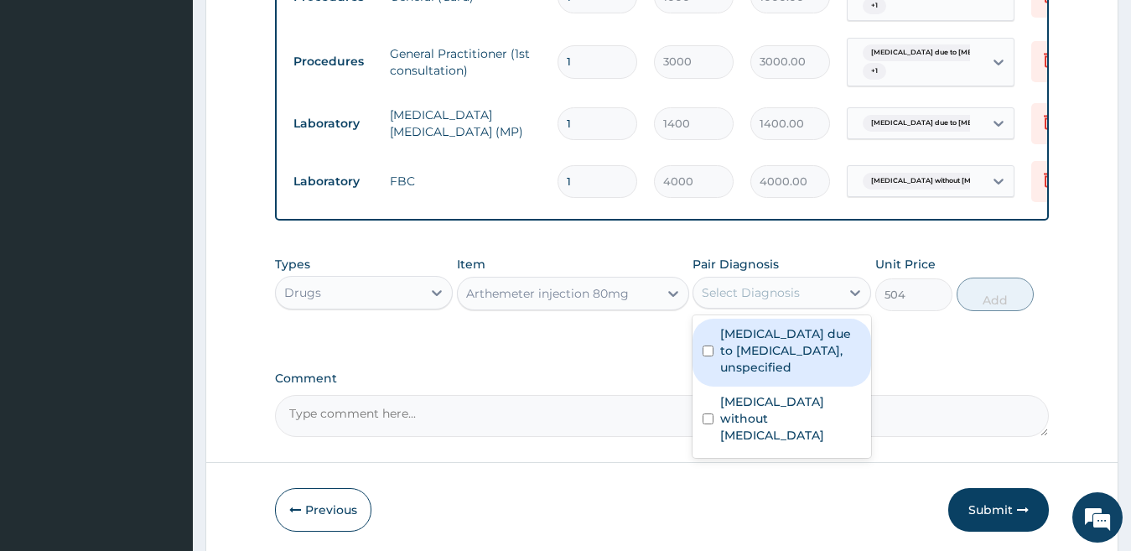
click at [766, 301] on div "Select Diagnosis" at bounding box center [751, 292] width 98 height 17
click at [752, 356] on label "Malaria due to Plasmodium falciparum, unspecified" at bounding box center [790, 350] width 141 height 50
checkbox input "true"
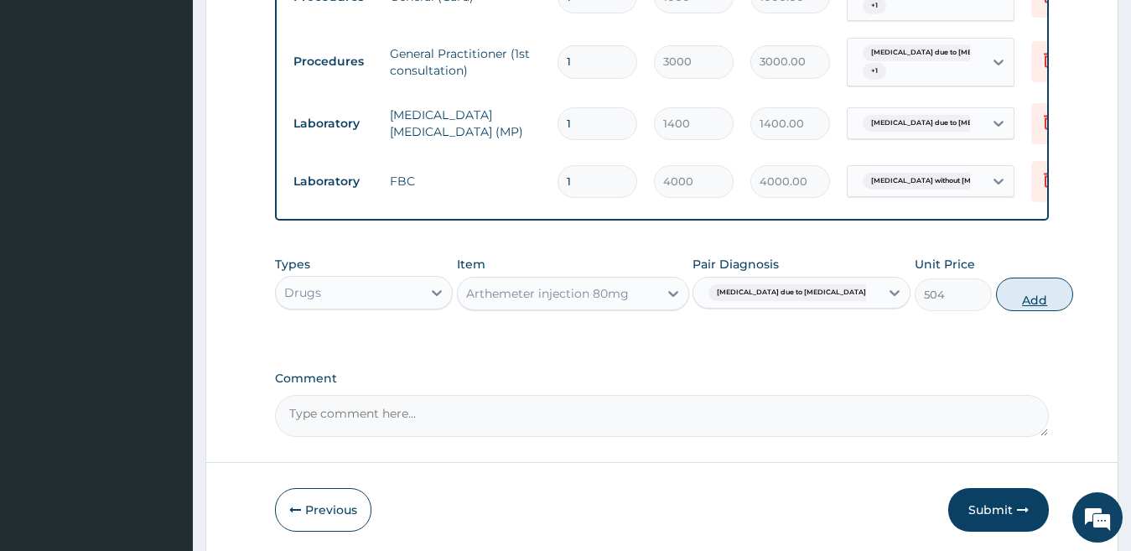
click at [996, 304] on button "Add" at bounding box center [1034, 295] width 77 height 34
type input "0"
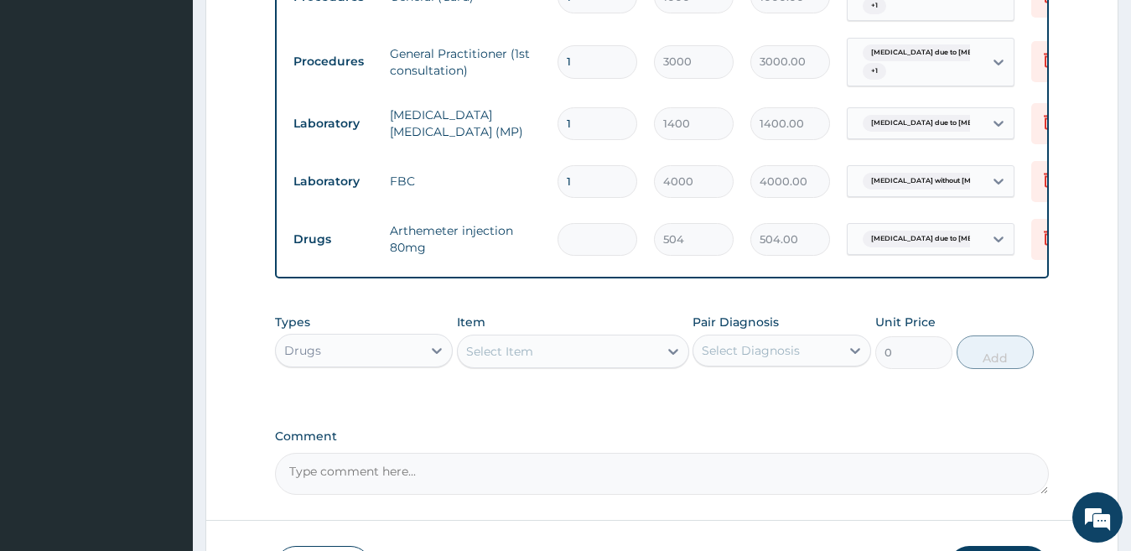
type input "0.00"
type input "6"
type input "3024.00"
type input "6"
click at [561, 365] on div "Select Item" at bounding box center [558, 351] width 200 height 27
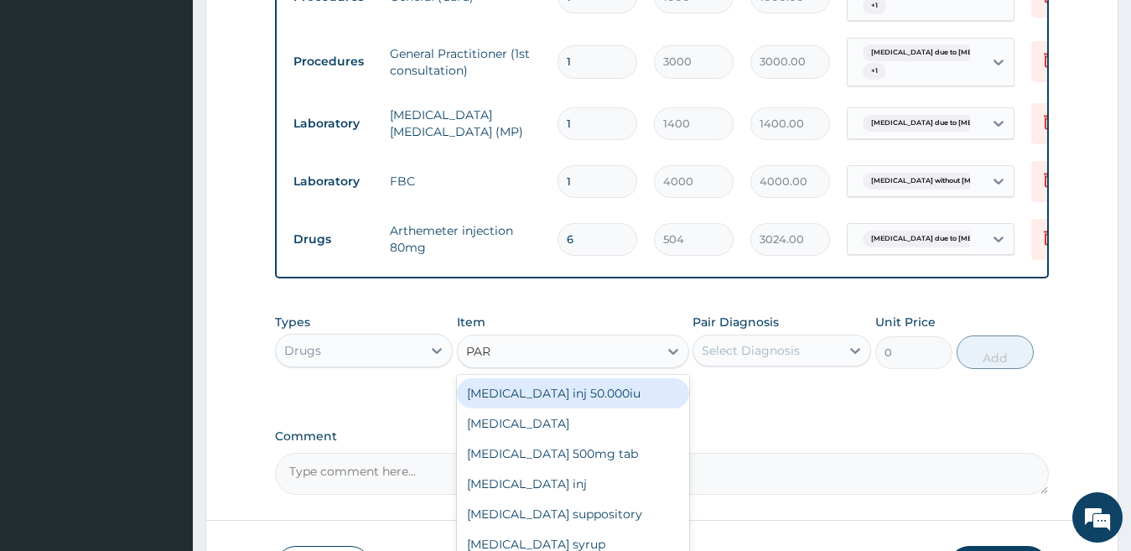
type input "PARA"
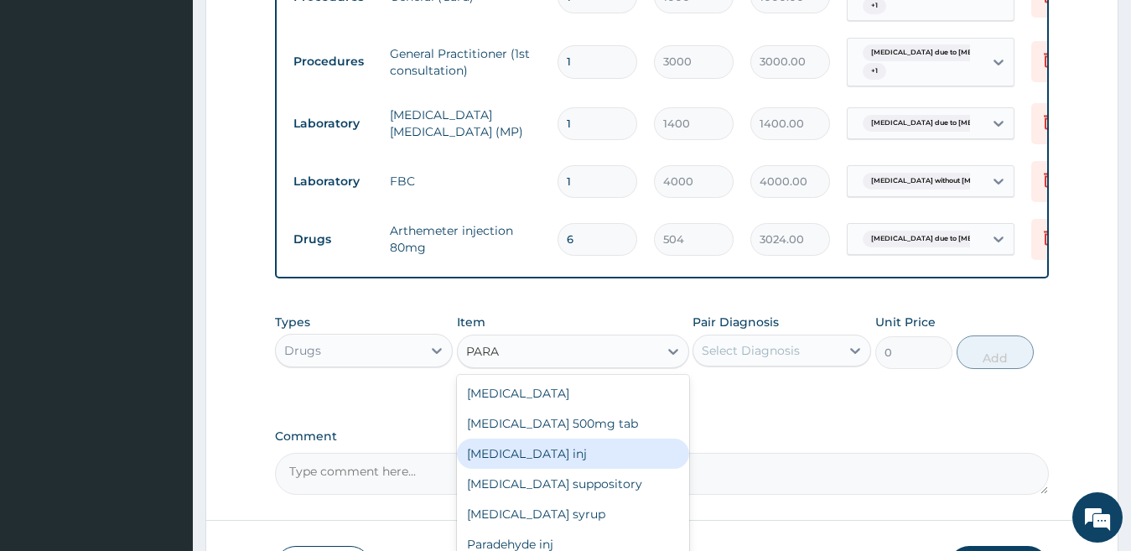
click at [526, 466] on div "Paracetamol inj" at bounding box center [573, 454] width 232 height 30
type input "180"
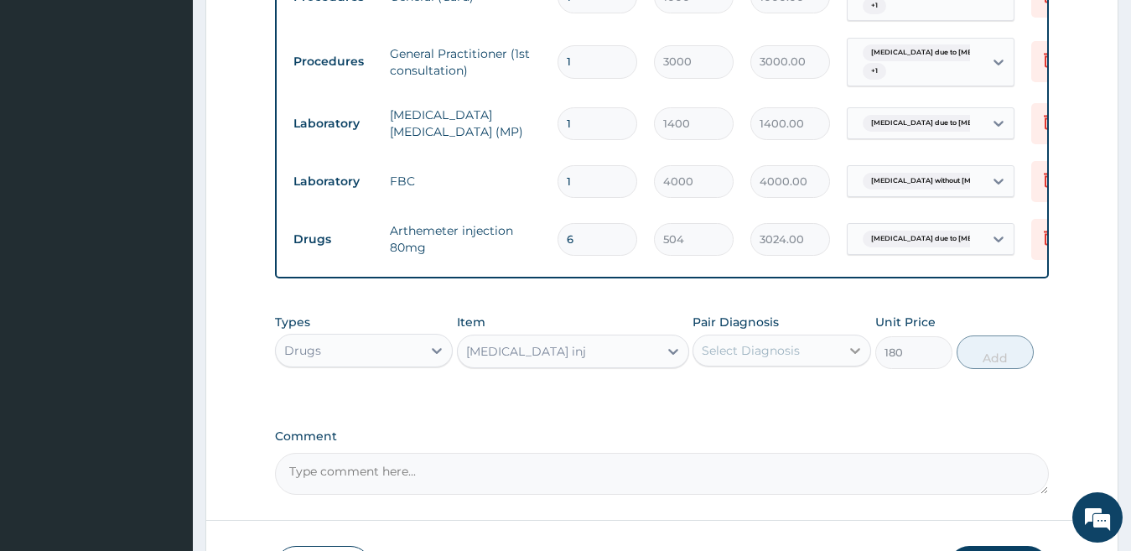
click at [854, 359] on icon at bounding box center [855, 350] width 17 height 17
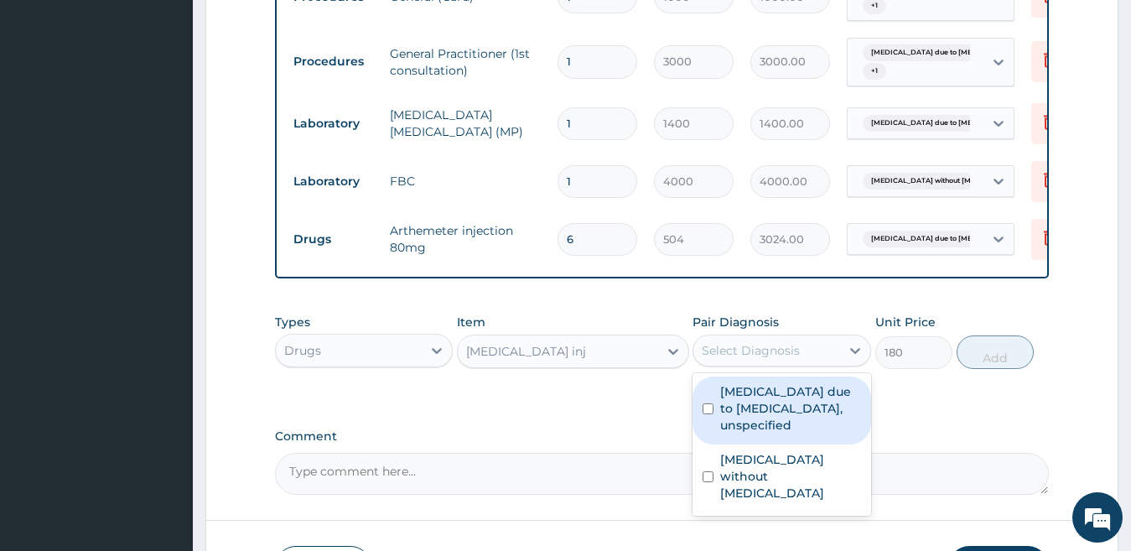
click at [821, 425] on label "Malaria due to Plasmodium falciparum, unspecified" at bounding box center [790, 408] width 141 height 50
checkbox input "true"
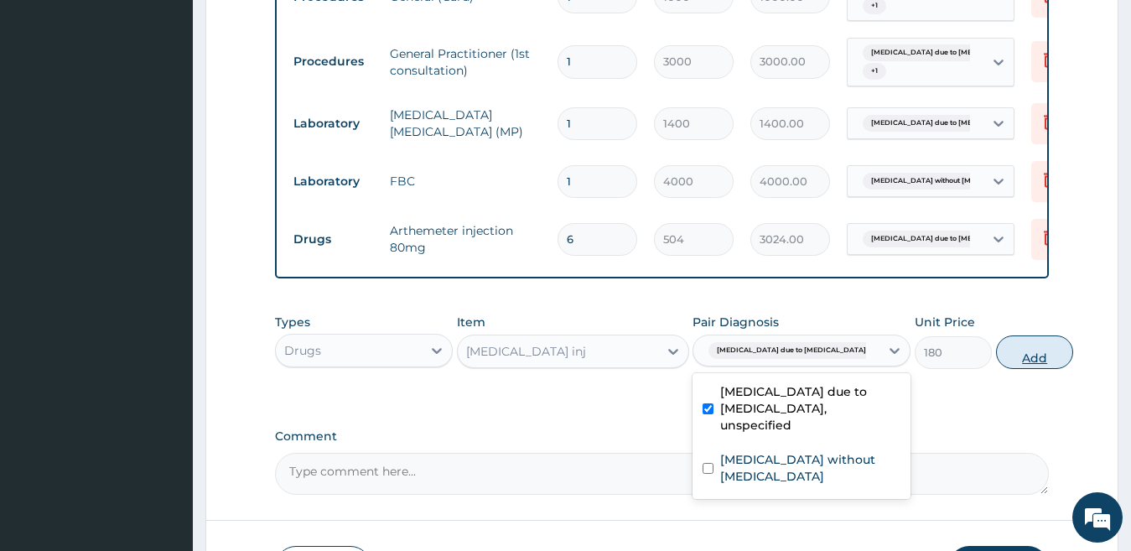
click at [1004, 369] on button "Add" at bounding box center [1034, 352] width 77 height 34
type input "0"
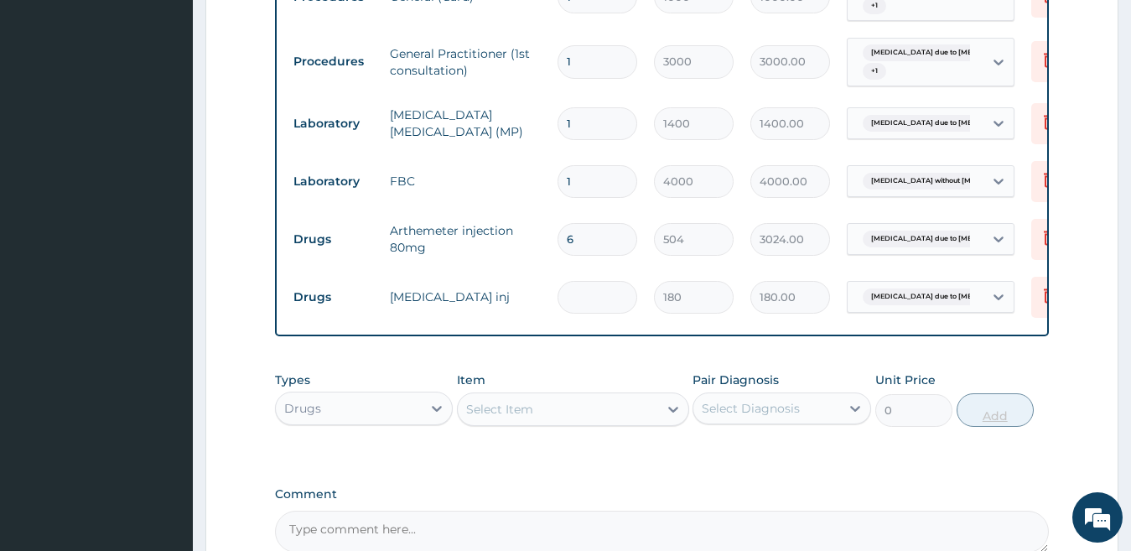
type input "0.00"
type input "6"
type input "1080.00"
type input "6"
click at [643, 422] on div "Select Item" at bounding box center [558, 409] width 200 height 27
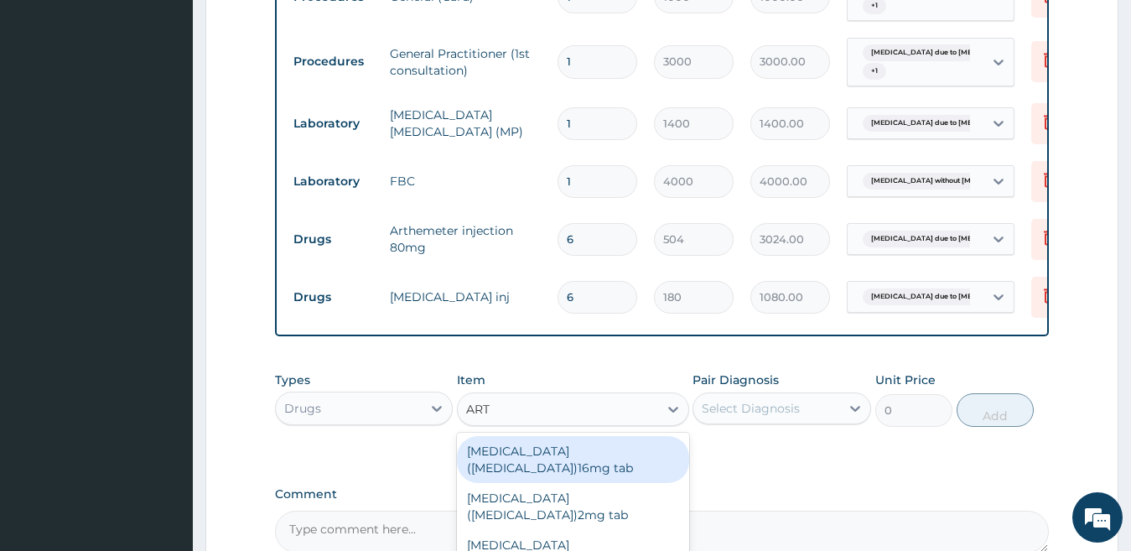
type input "ARTE"
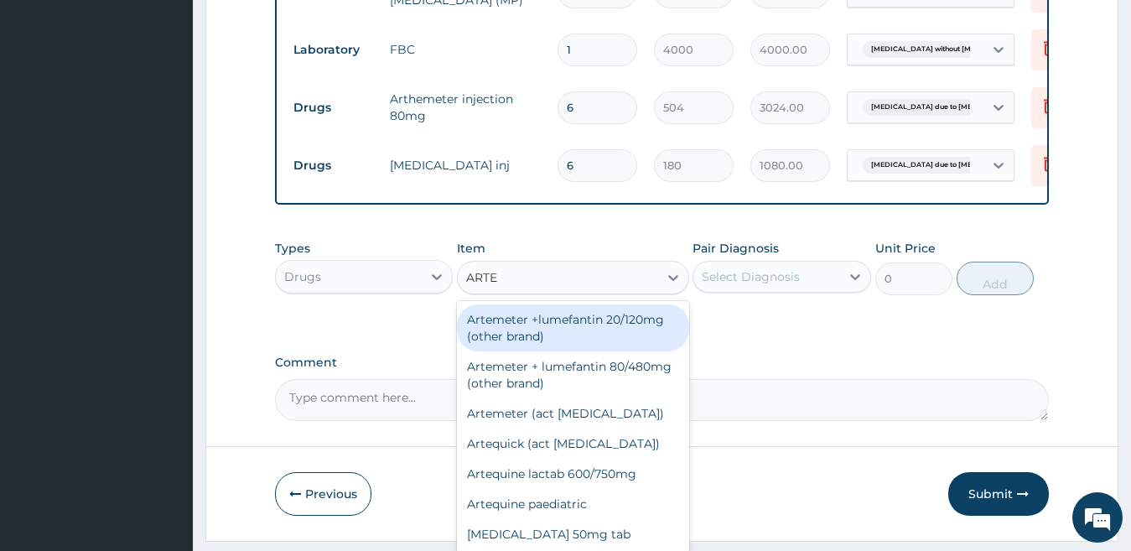
scroll to position [838, 0]
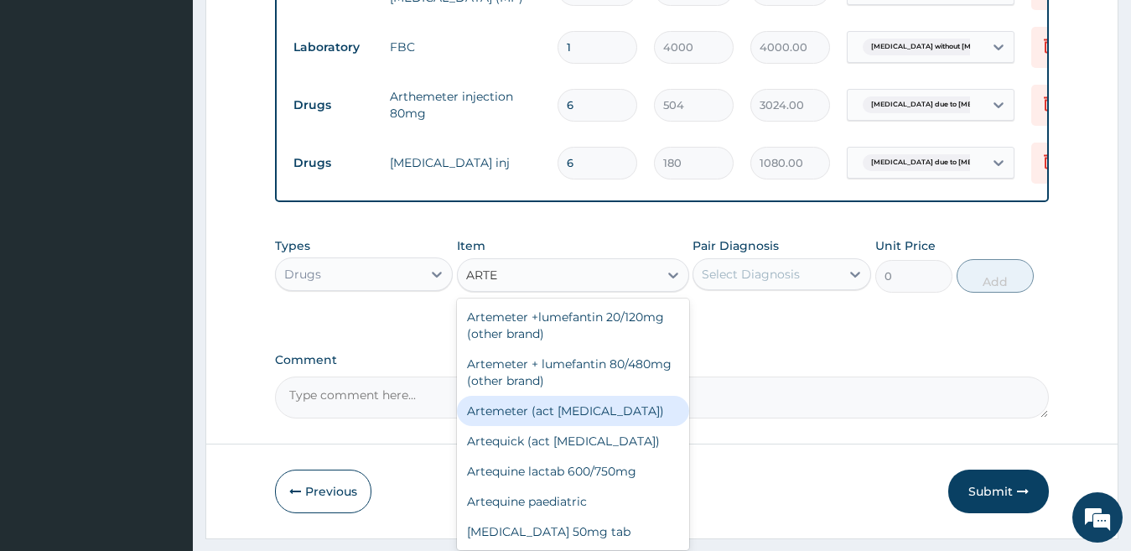
click at [588, 418] on div "Artemeter (act antimalarial)" at bounding box center [573, 411] width 232 height 30
type input "475.2"
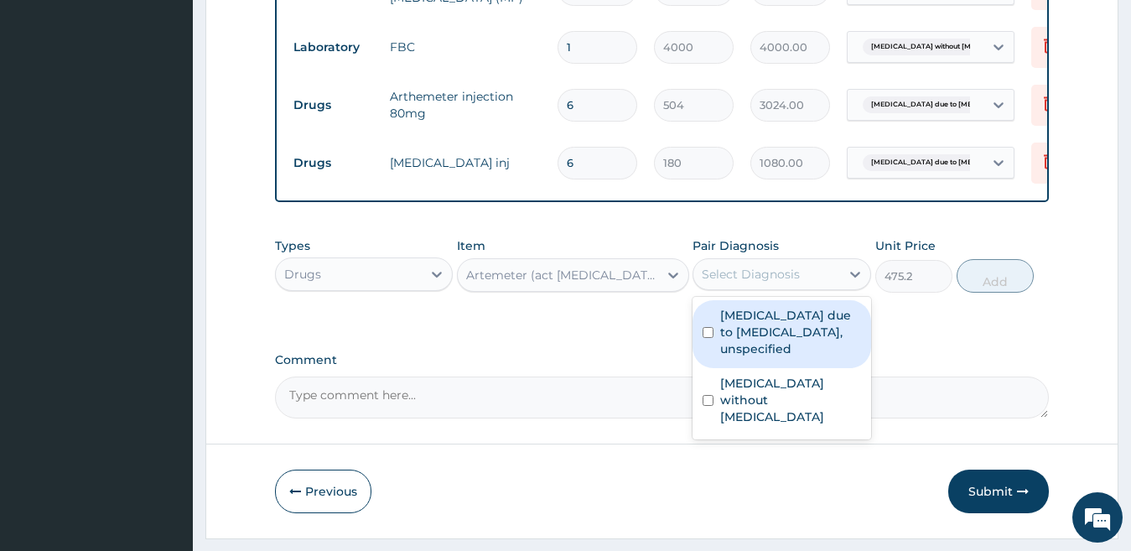
click at [813, 288] on div "Select Diagnosis" at bounding box center [766, 274] width 147 height 27
click at [801, 356] on label "Malaria due to Plasmodium falciparum, unspecified" at bounding box center [790, 332] width 141 height 50
checkbox input "true"
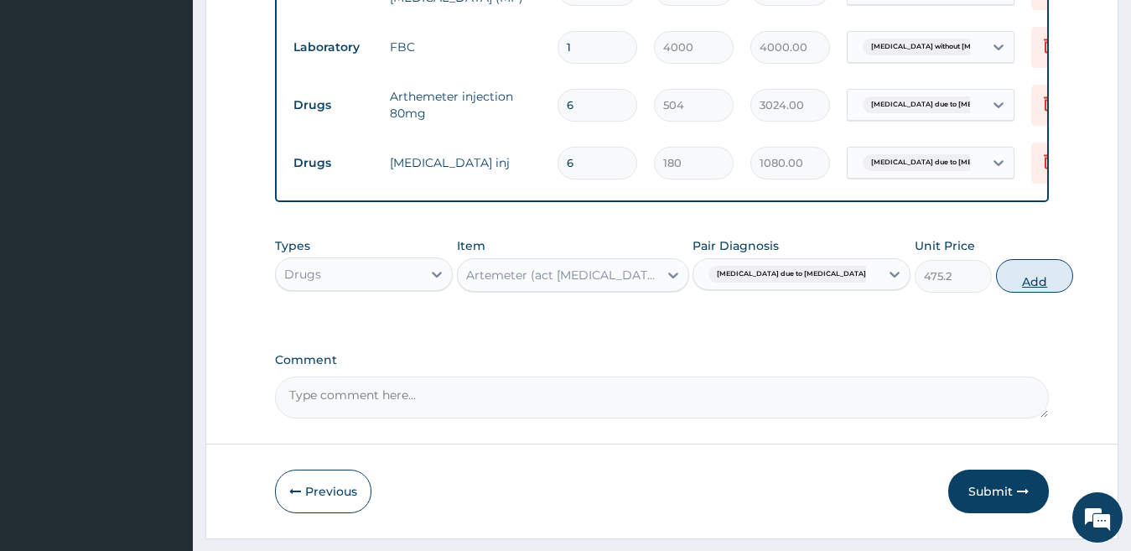
click at [996, 293] on button "Add" at bounding box center [1034, 276] width 77 height 34
type input "0"
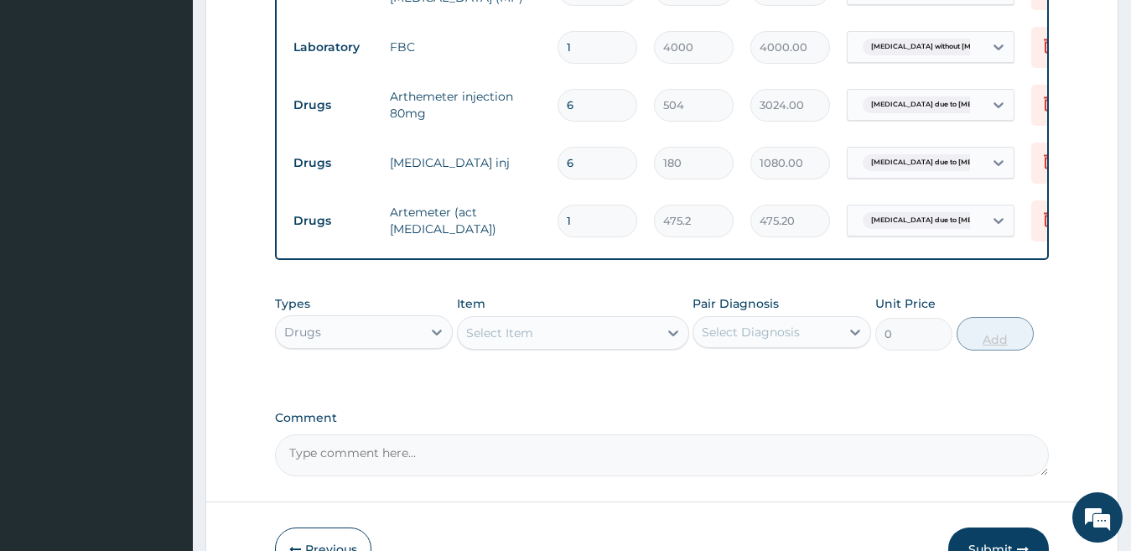
type input "0.00"
type input "6"
type input "2851.20"
type input "6"
click at [636, 342] on div "Select Item" at bounding box center [558, 332] width 200 height 27
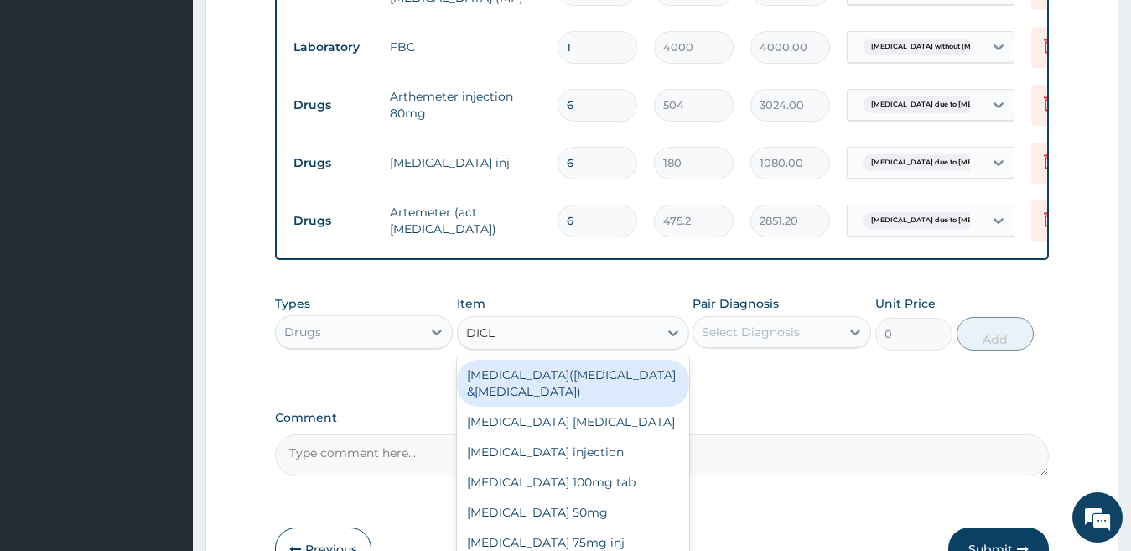
type input "DICLO"
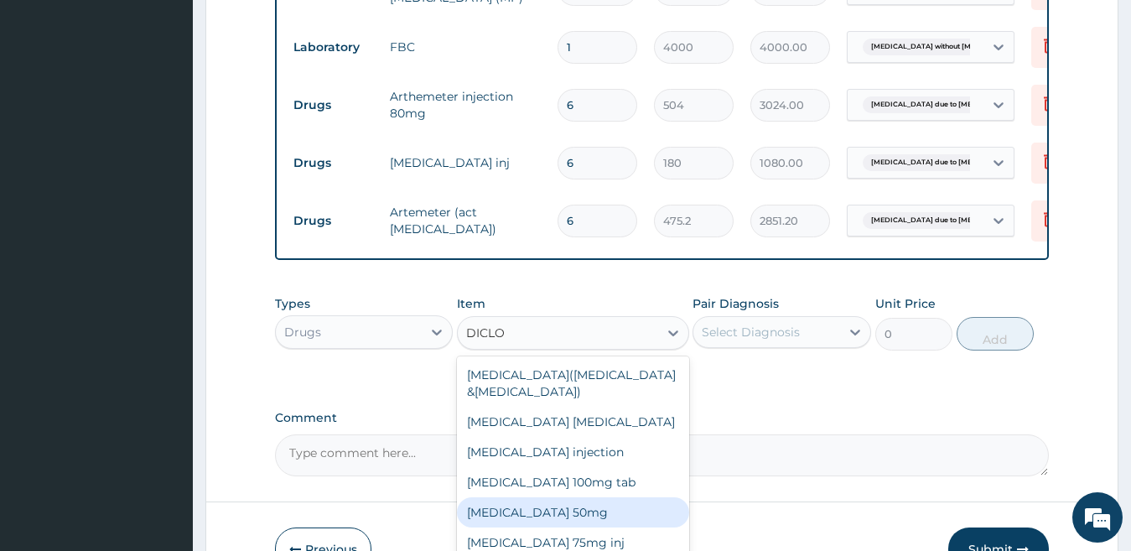
click at [553, 524] on div "Diclofenac sodium 50mg" at bounding box center [573, 512] width 232 height 30
type input "50.4"
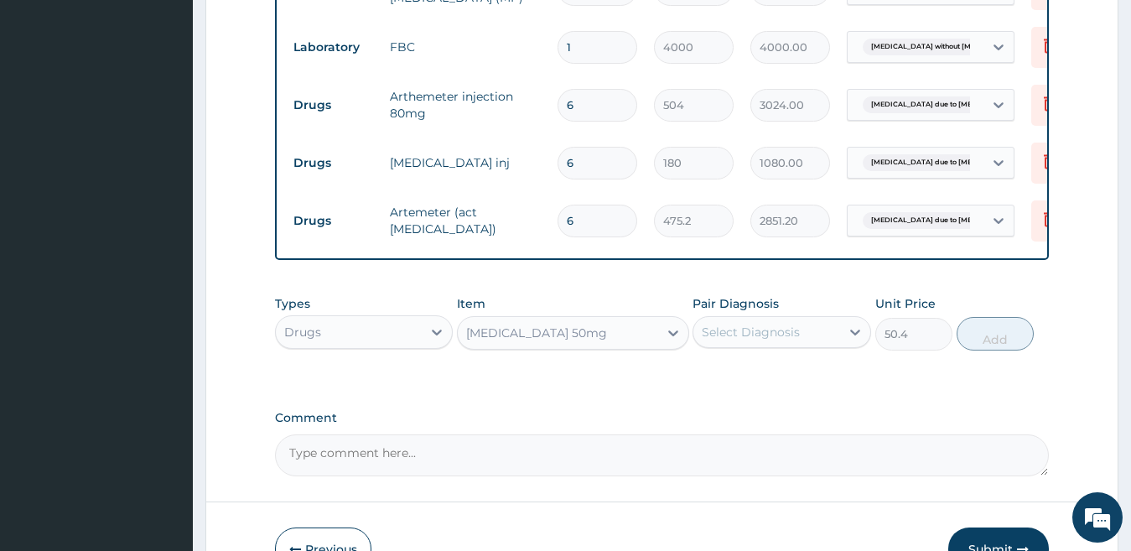
click at [812, 345] on div "Select Diagnosis" at bounding box center [766, 332] width 147 height 27
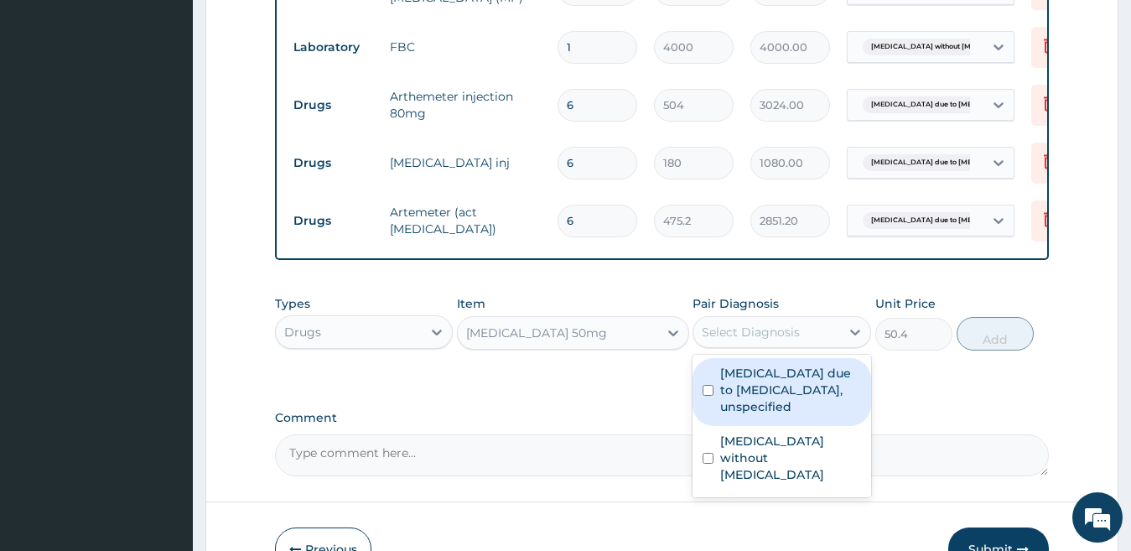
click at [798, 392] on label "Malaria due to Plasmodium falciparum, unspecified" at bounding box center [790, 390] width 141 height 50
checkbox input "true"
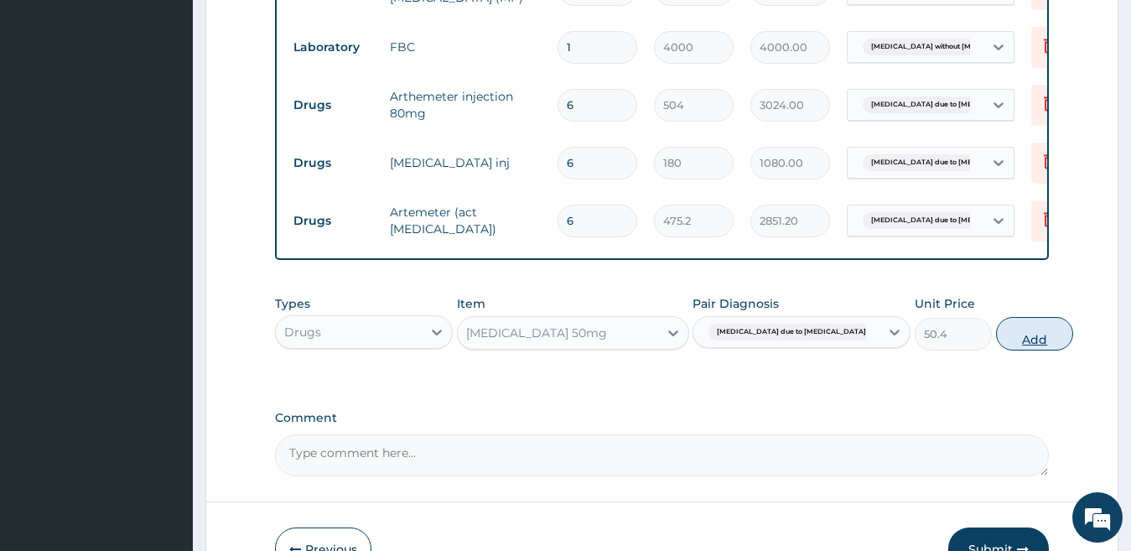
click at [996, 350] on button "Add" at bounding box center [1034, 334] width 77 height 34
type input "0"
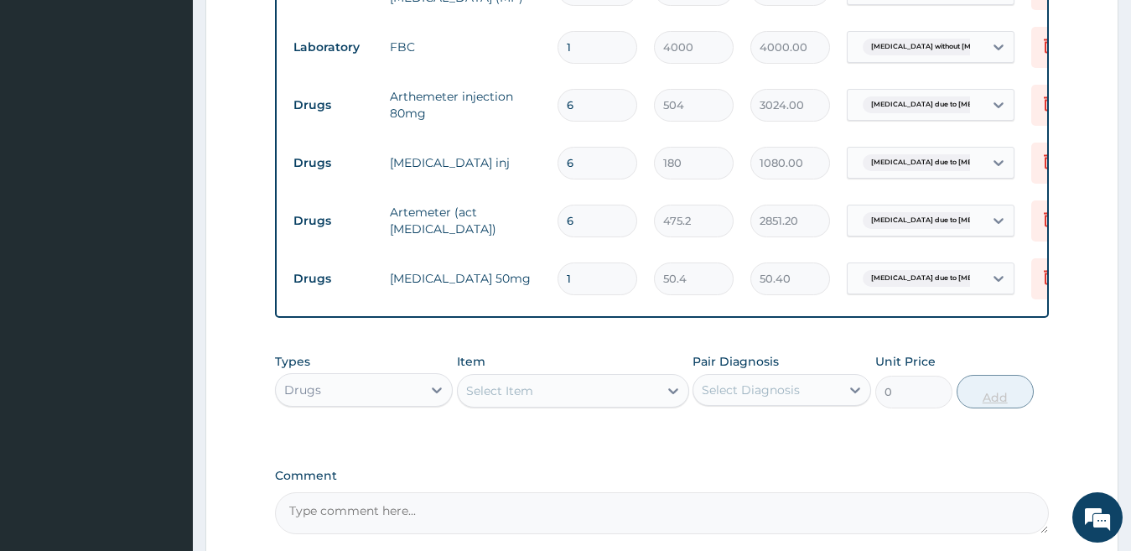
type input "10"
type input "504.00"
type input "10"
click at [537, 397] on div "Select Item" at bounding box center [558, 390] width 200 height 27
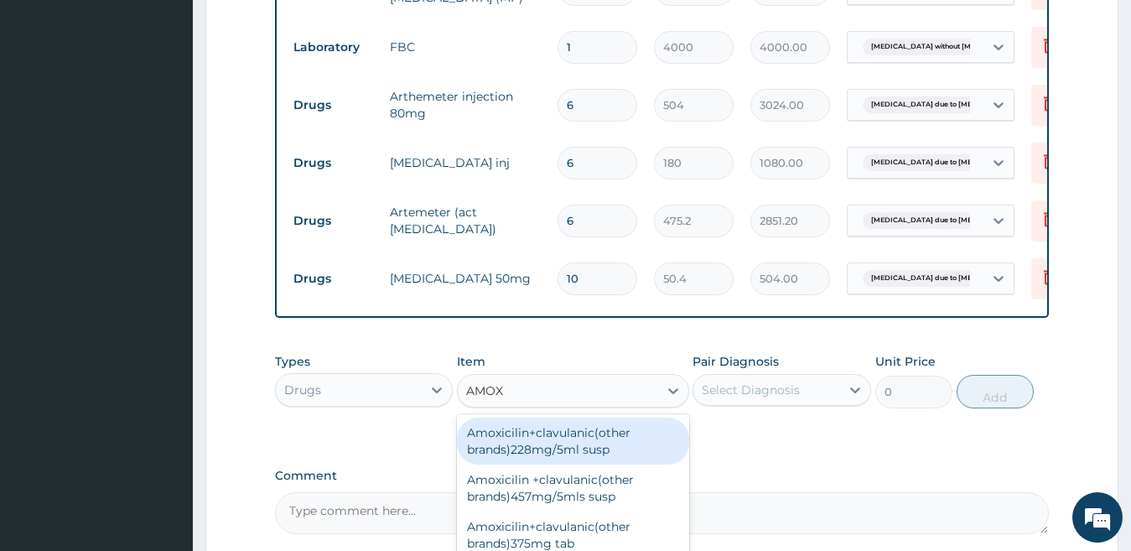
type input "AMOXI"
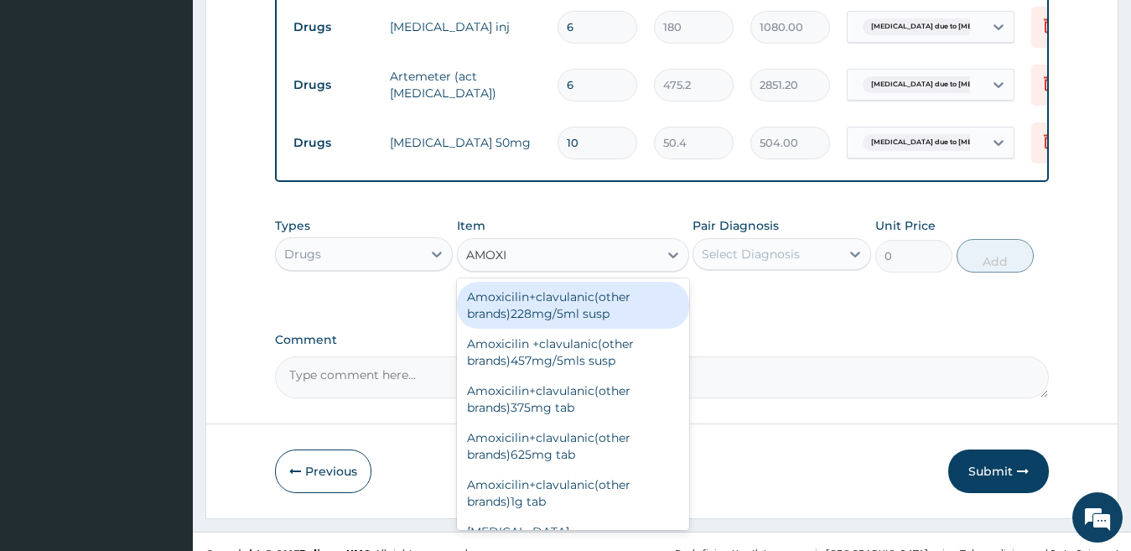
scroll to position [1006, 0]
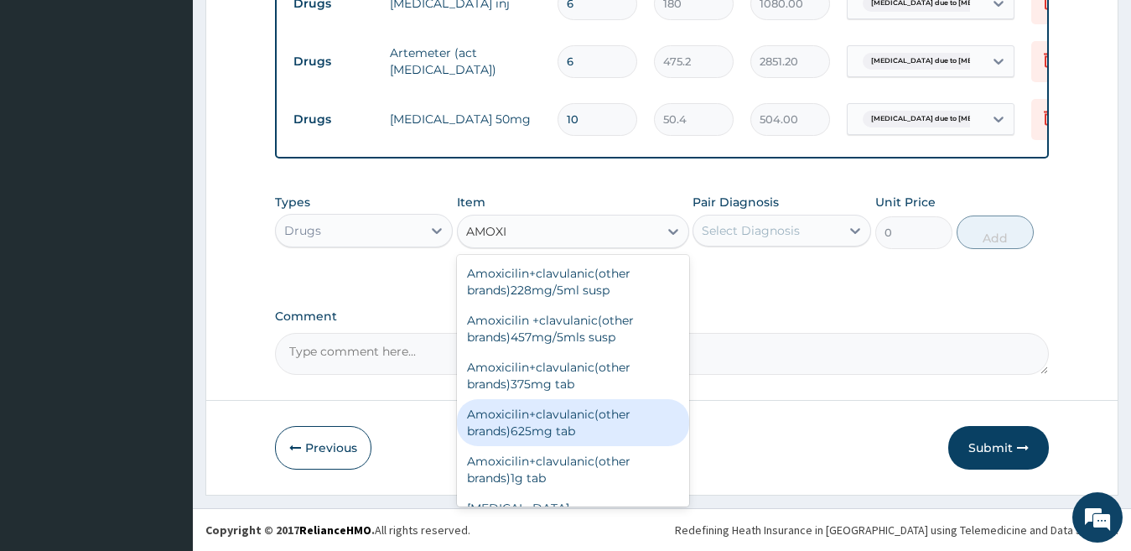
click at [589, 427] on div "Amoxicilin+clavulanic(other brands)625mg tab" at bounding box center [573, 422] width 232 height 47
type input "223.2"
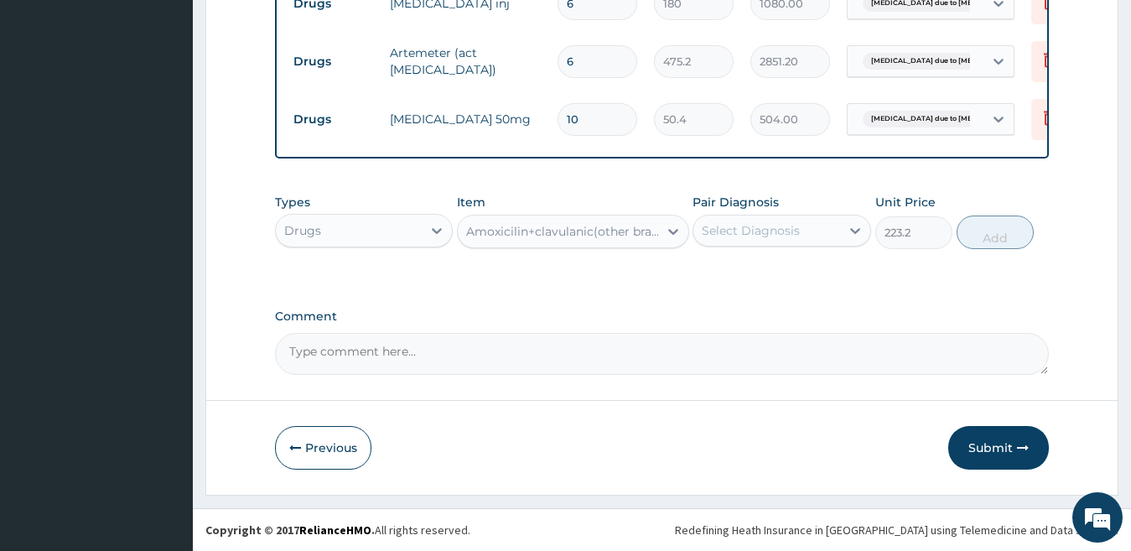
click at [828, 234] on div "Select Diagnosis" at bounding box center [766, 230] width 147 height 27
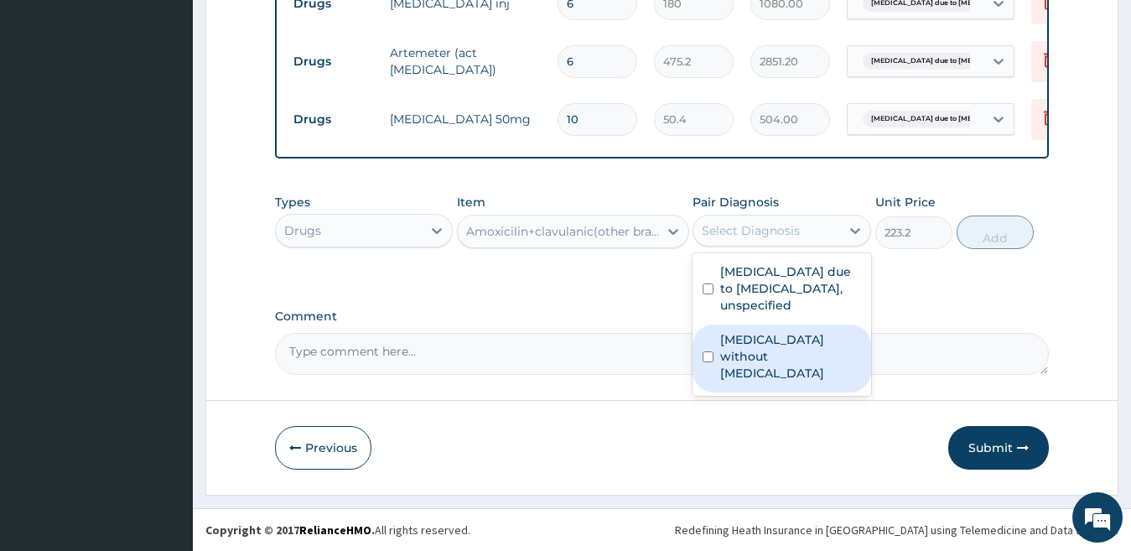
click at [804, 382] on label "Sepsis without septic shock" at bounding box center [790, 356] width 141 height 50
checkbox input "true"
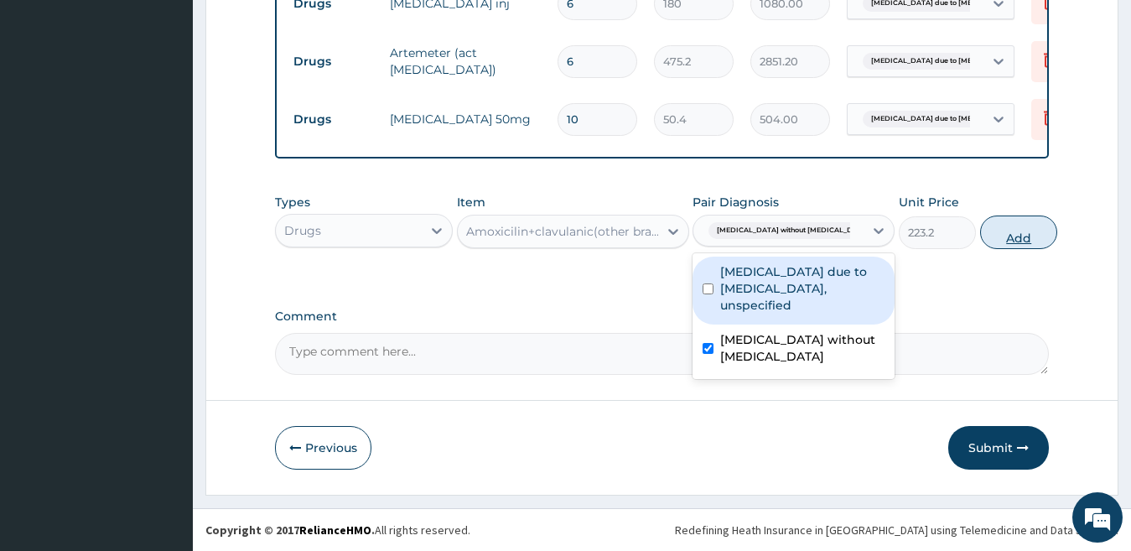
click at [1010, 243] on button "Add" at bounding box center [1018, 232] width 77 height 34
type input "0"
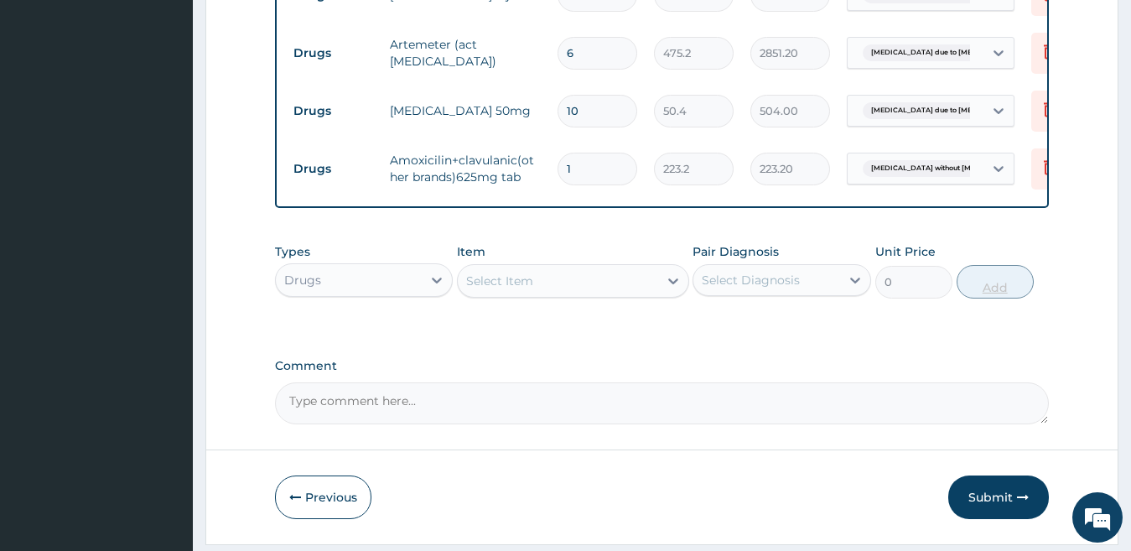
type input "14"
type input "3124.80"
type input "14"
click at [612, 288] on div "Select Item" at bounding box center [558, 280] width 200 height 27
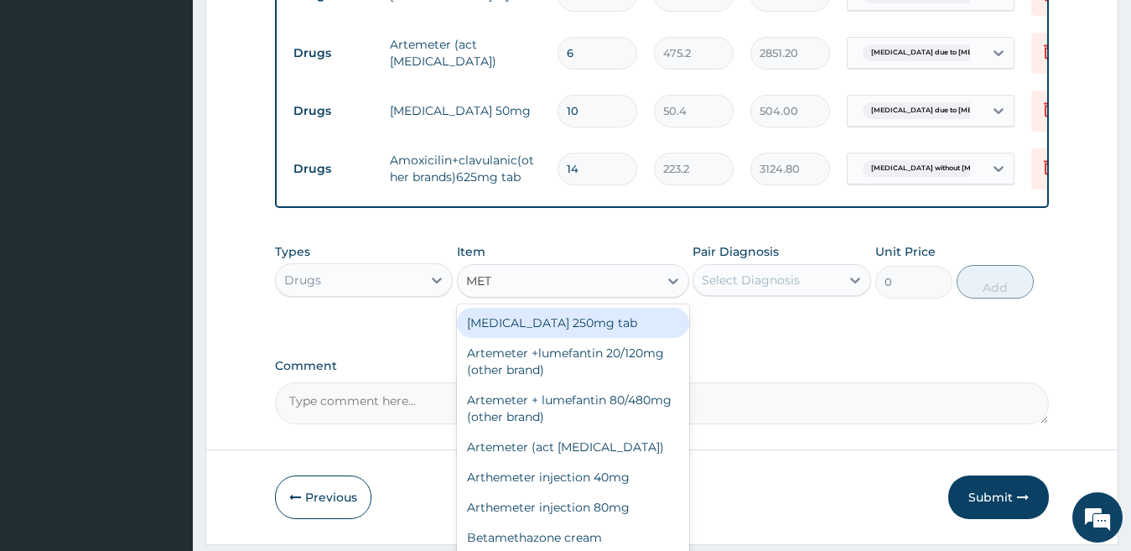
type input "METR"
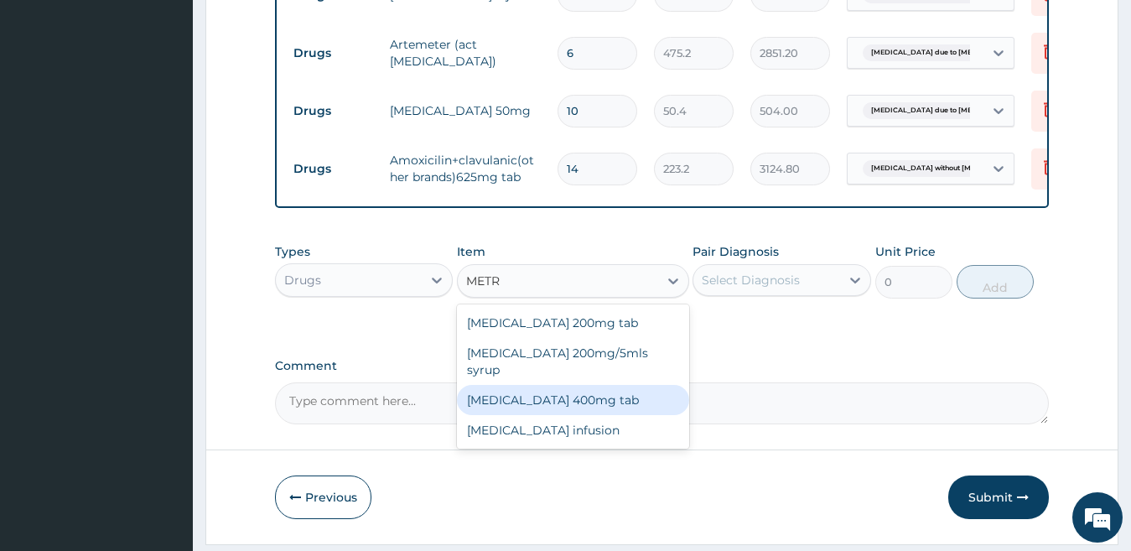
click at [580, 400] on div "Metronidazole 400mg tab" at bounding box center [573, 400] width 232 height 30
type input "50.4"
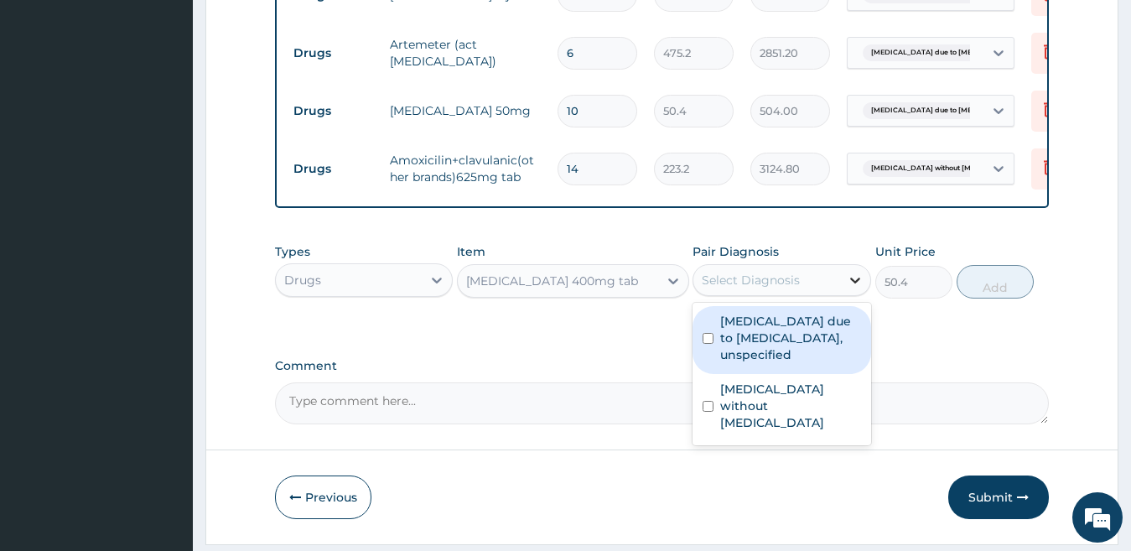
click at [849, 288] on icon at bounding box center [855, 280] width 17 height 17
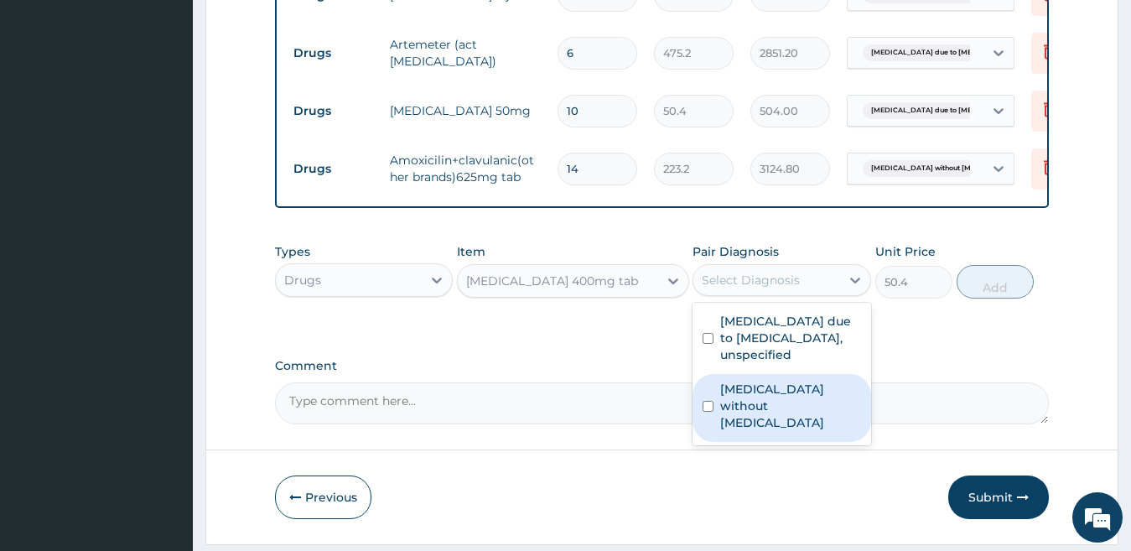
click at [801, 427] on label "Sepsis without septic shock" at bounding box center [790, 406] width 141 height 50
checkbox input "true"
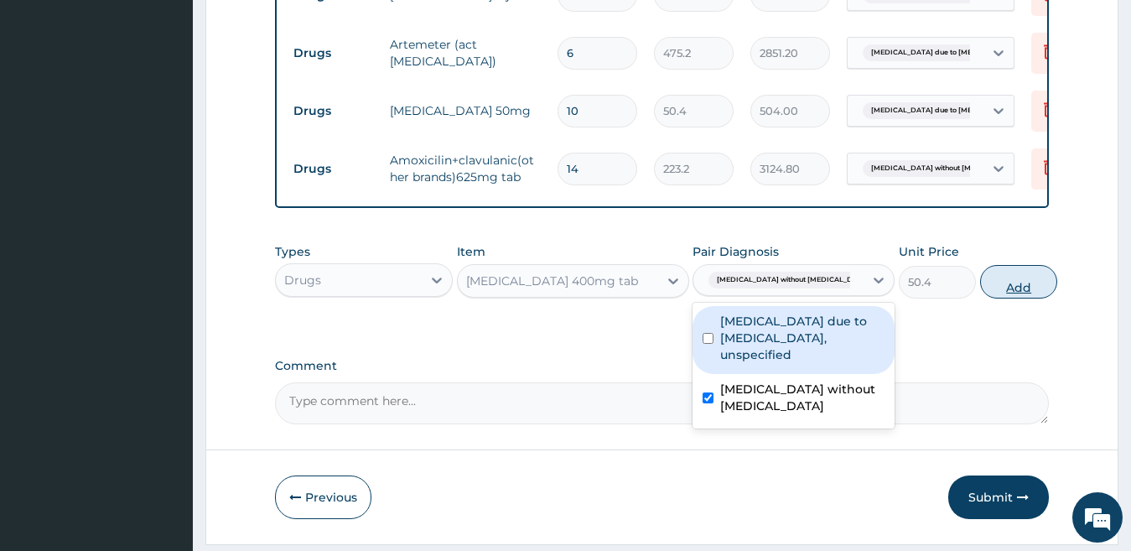
click at [980, 292] on button "Add" at bounding box center [1018, 282] width 77 height 34
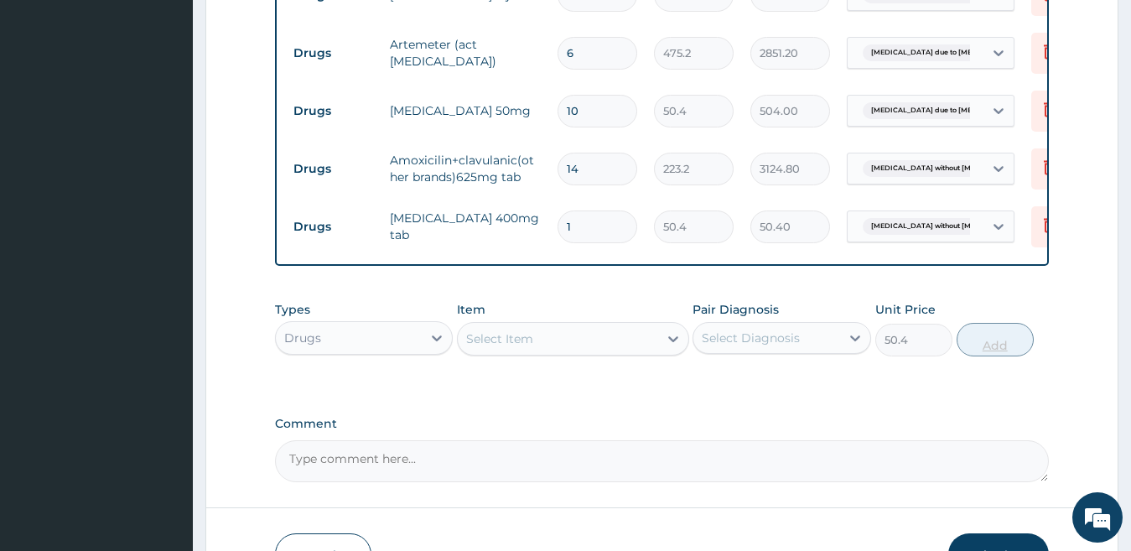
type input "0"
type input "15"
type input "756.00"
type input "15"
click at [611, 346] on div "Select Item" at bounding box center [558, 338] width 200 height 27
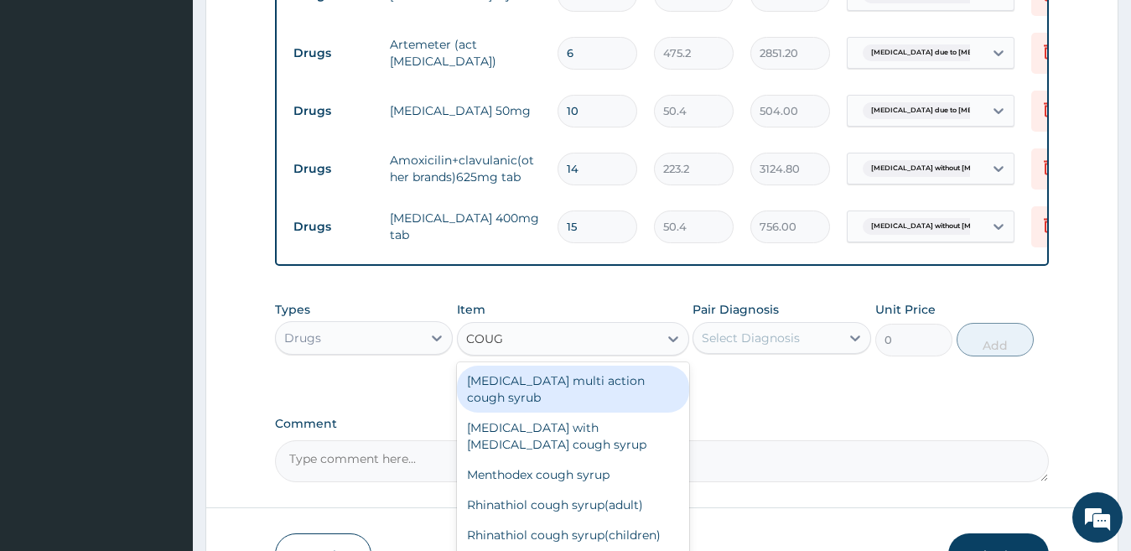
type input "COUGH"
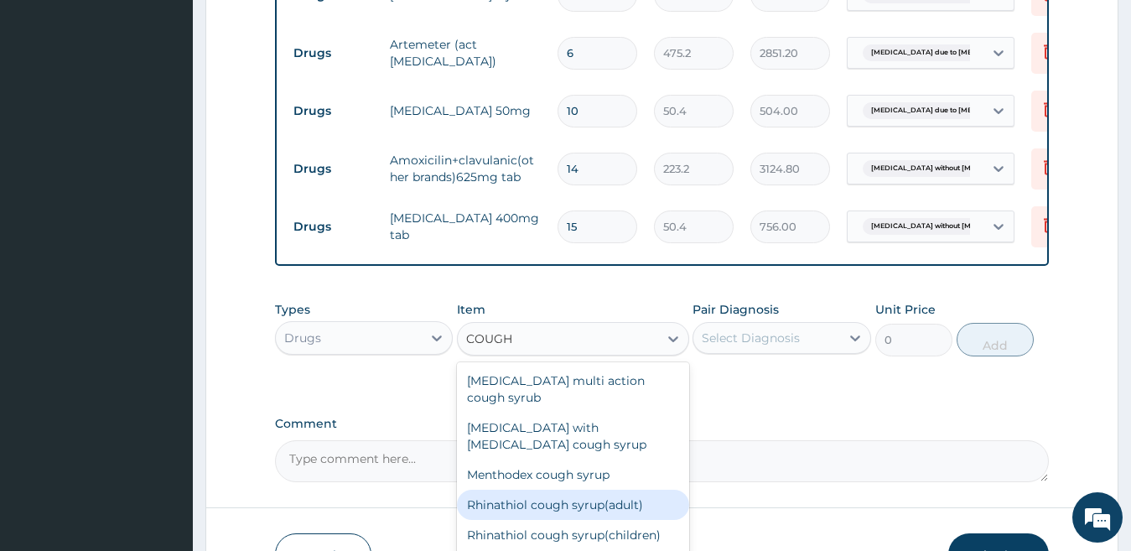
click at [575, 490] on div "Rhinathiol cough syrup(adult)" at bounding box center [573, 505] width 232 height 30
type input "1728"
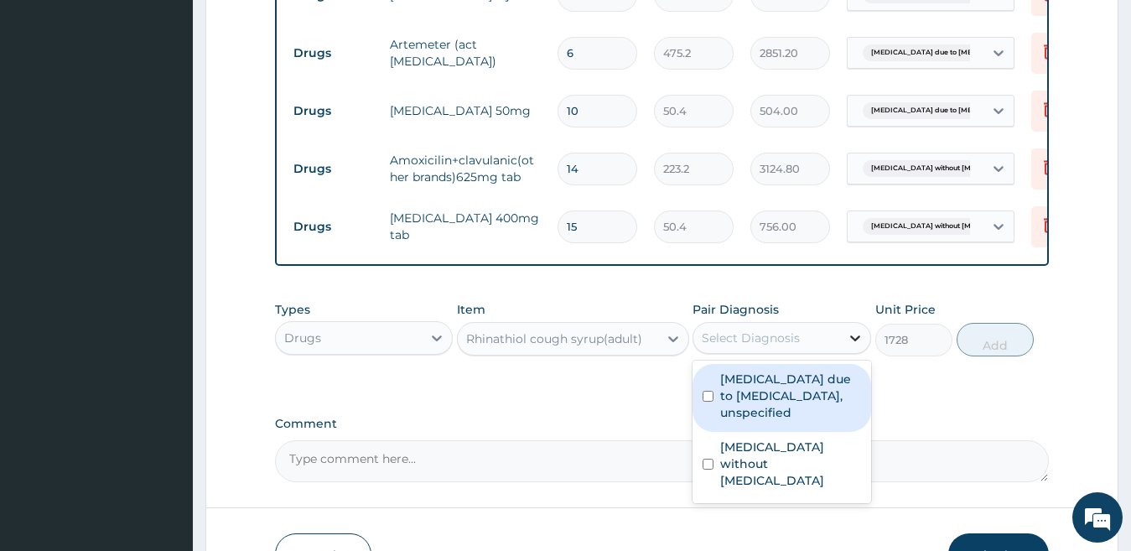
click at [854, 346] on icon at bounding box center [855, 338] width 17 height 17
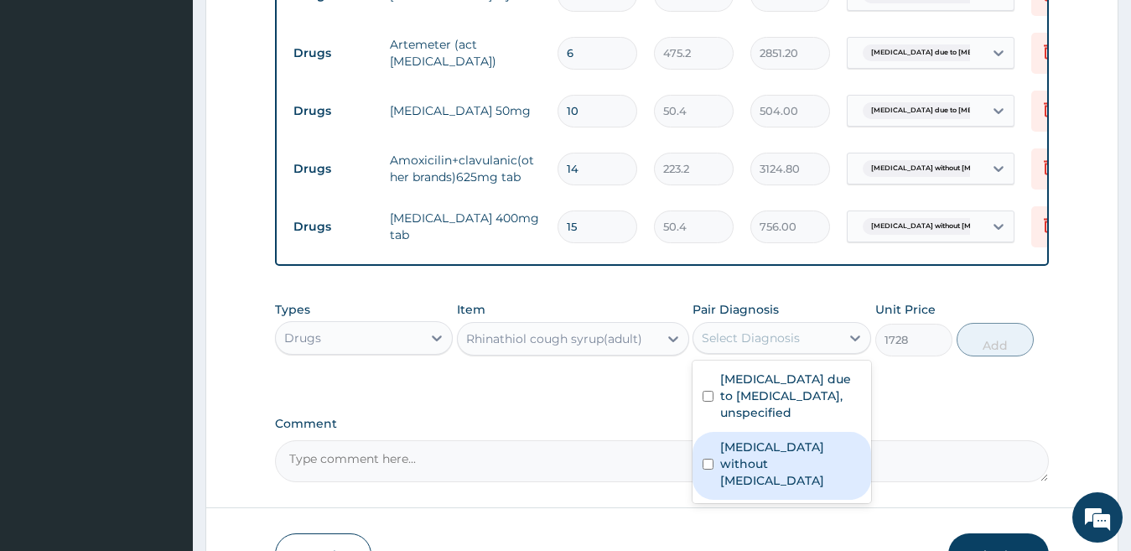
click at [823, 475] on label "Sepsis without septic shock" at bounding box center [790, 464] width 141 height 50
checkbox input "true"
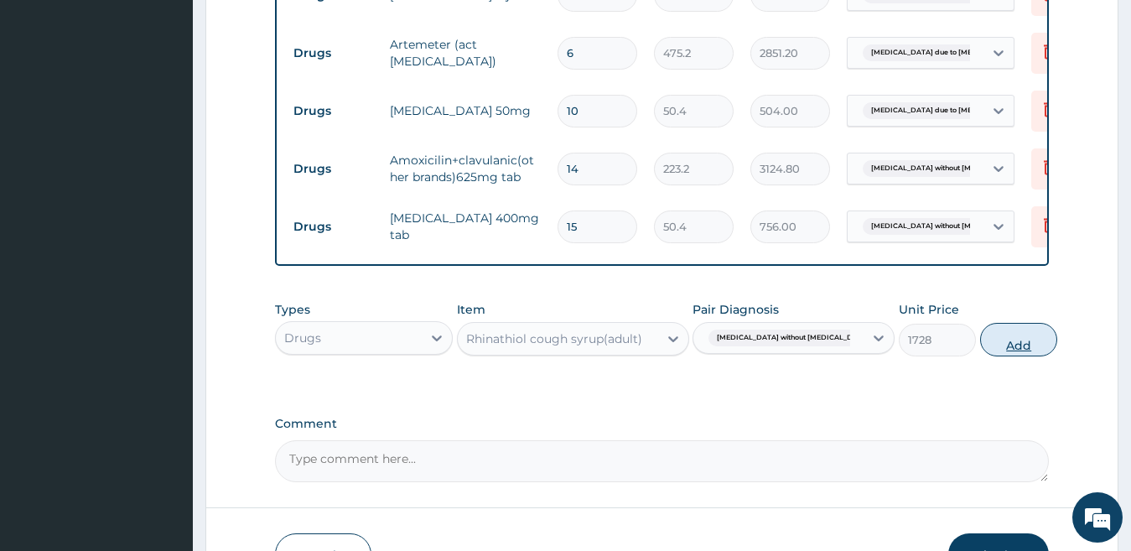
click at [980, 350] on button "Add" at bounding box center [1018, 340] width 77 height 34
type input "0"
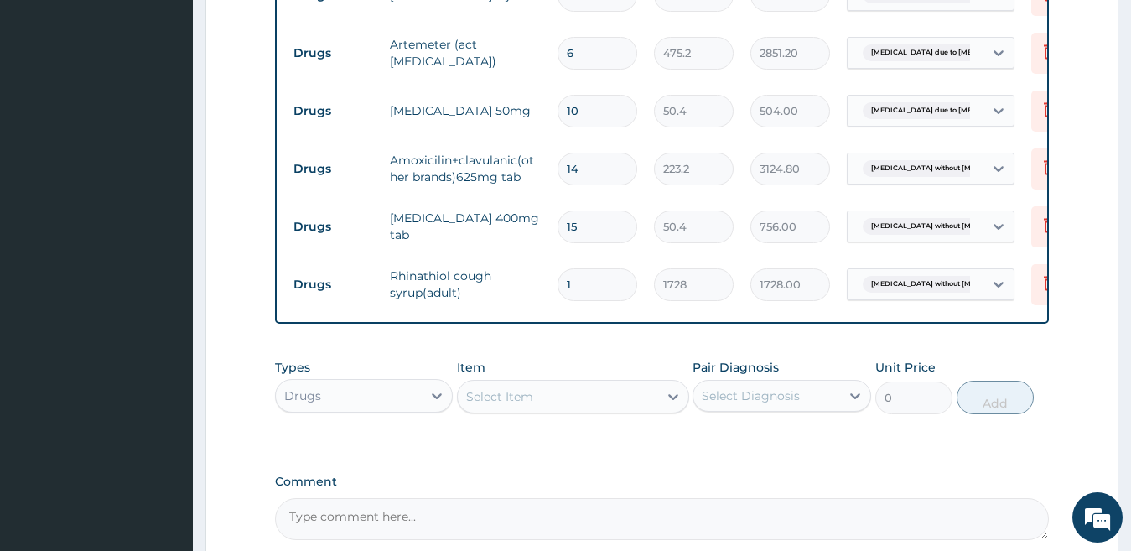
click at [516, 405] on div "Select Item" at bounding box center [499, 396] width 67 height 17
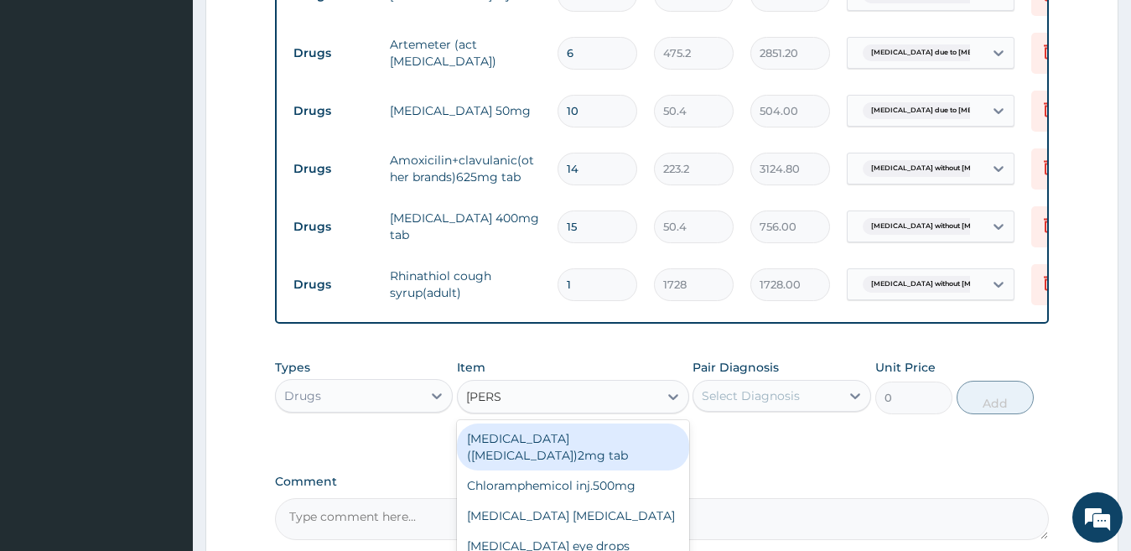
type input "LORAT"
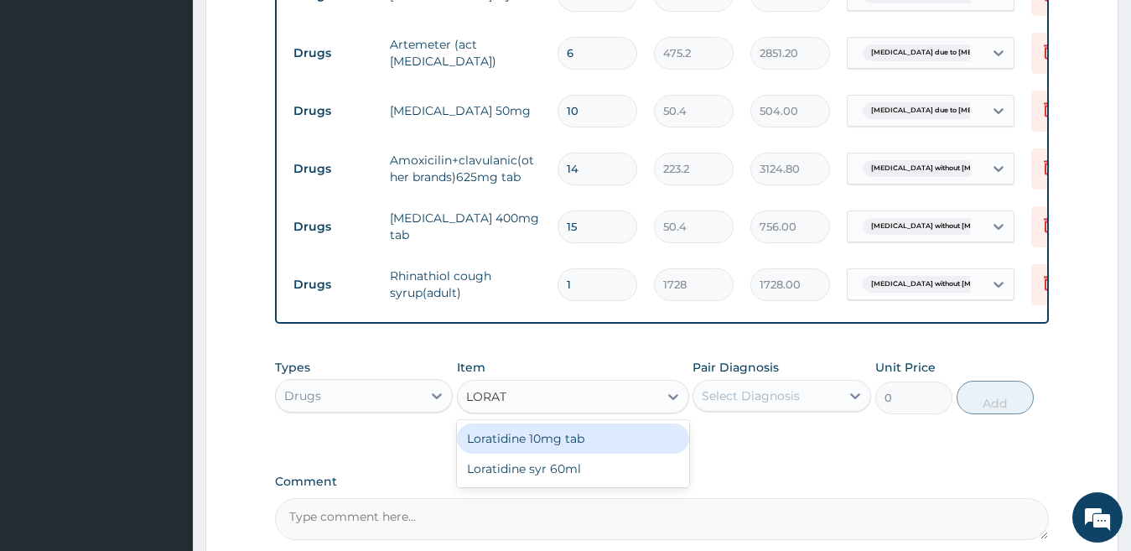
click at [501, 452] on div "Loratidine 10mg tab" at bounding box center [573, 438] width 232 height 30
type input "120"
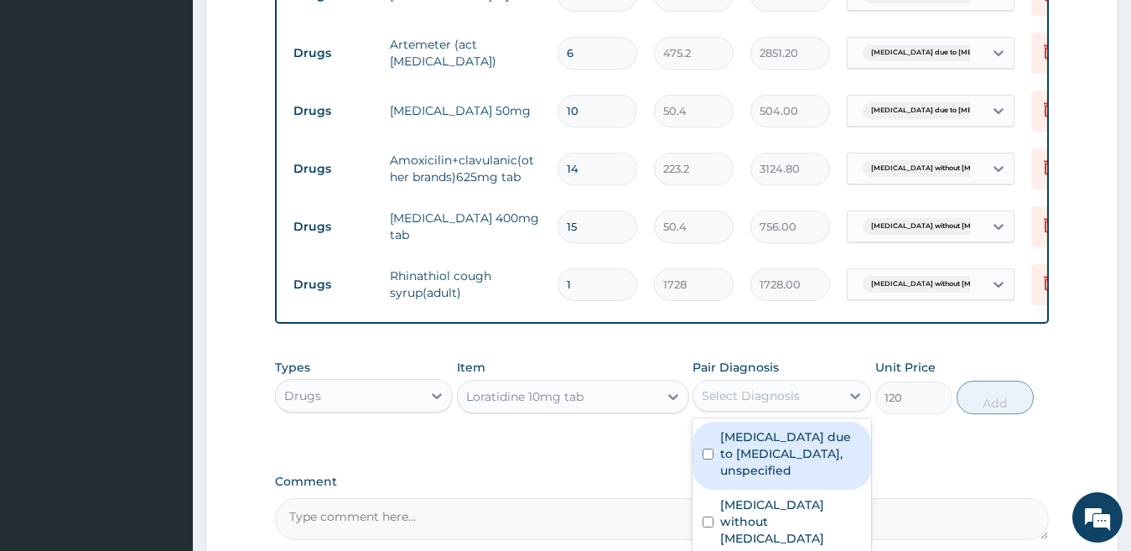
click at [749, 401] on div "Select Diagnosis" at bounding box center [751, 395] width 98 height 17
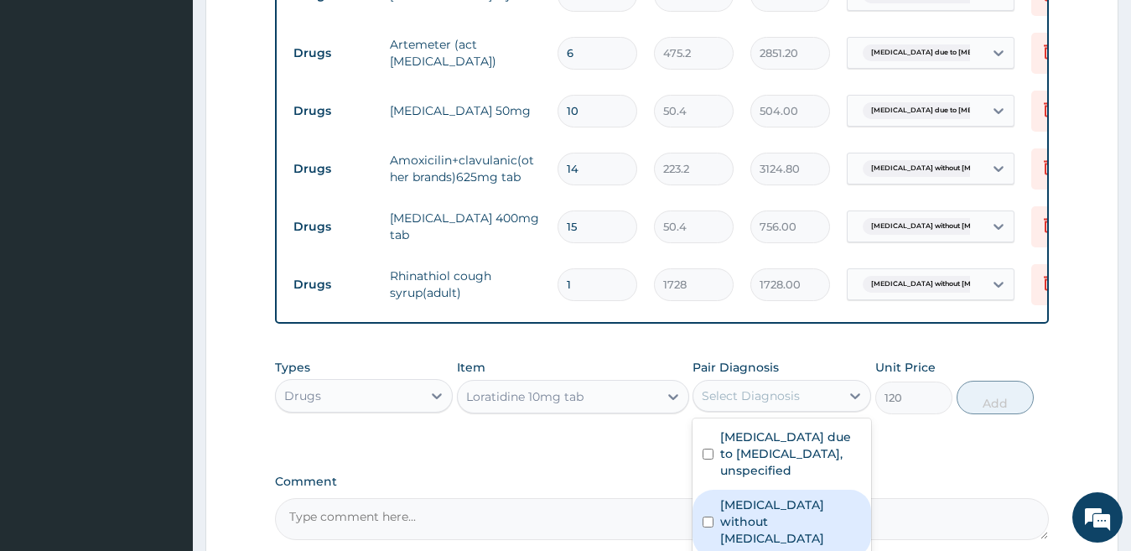
click at [729, 539] on label "Sepsis without septic shock" at bounding box center [790, 521] width 141 height 50
checkbox input "true"
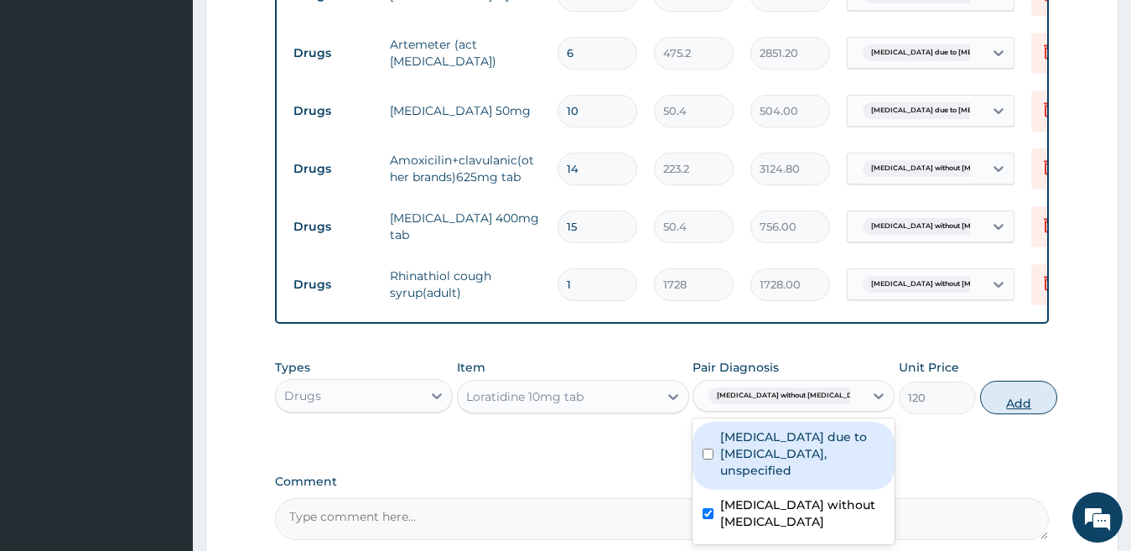
click at [1010, 407] on button "Add" at bounding box center [1018, 398] width 77 height 34
type input "0"
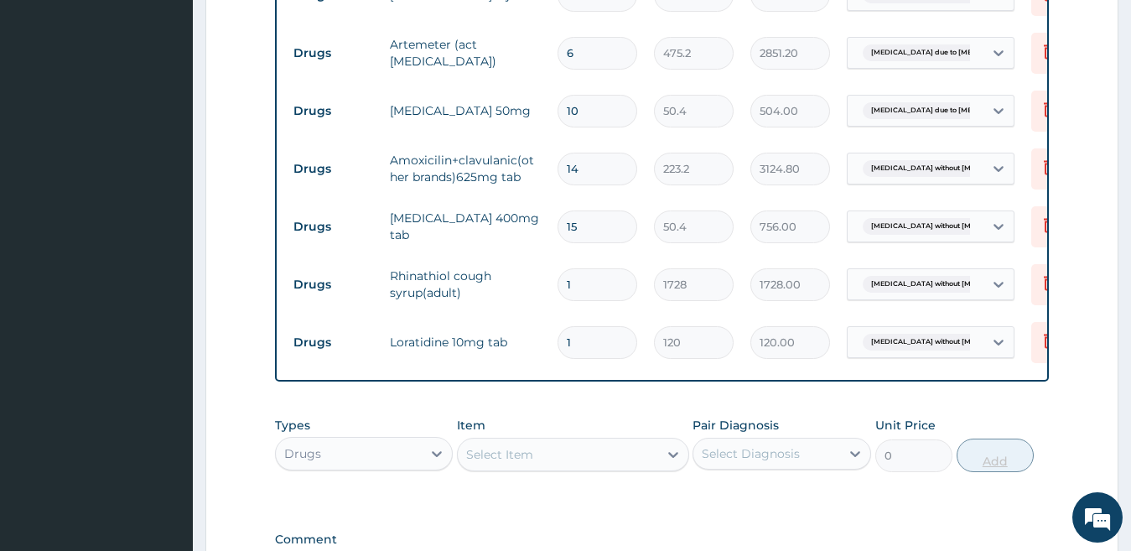
type input "10"
type input "1200.00"
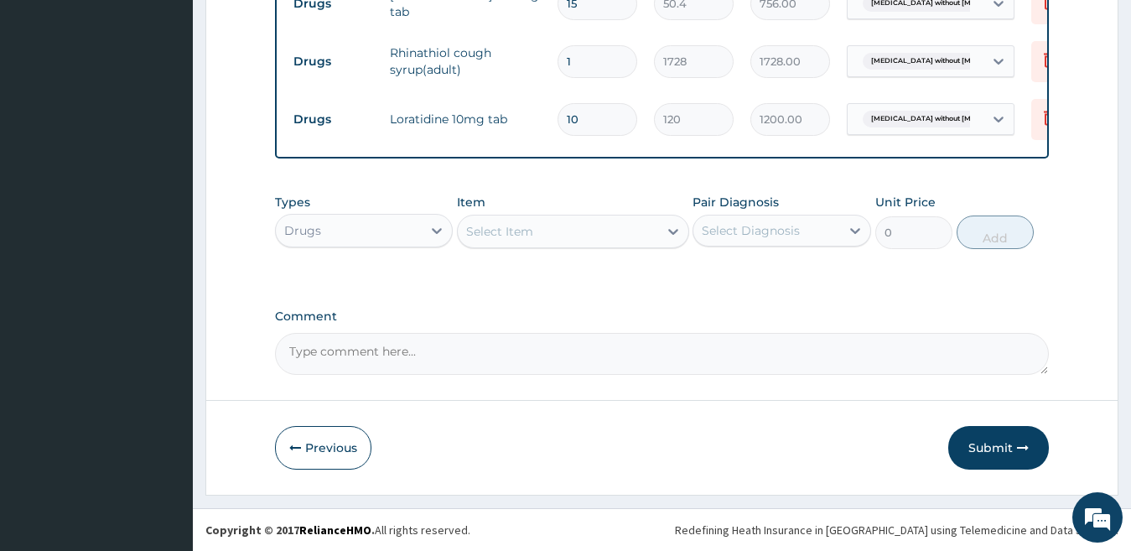
scroll to position [1241, 0]
type input "10"
click at [1000, 448] on button "Submit" at bounding box center [998, 448] width 101 height 44
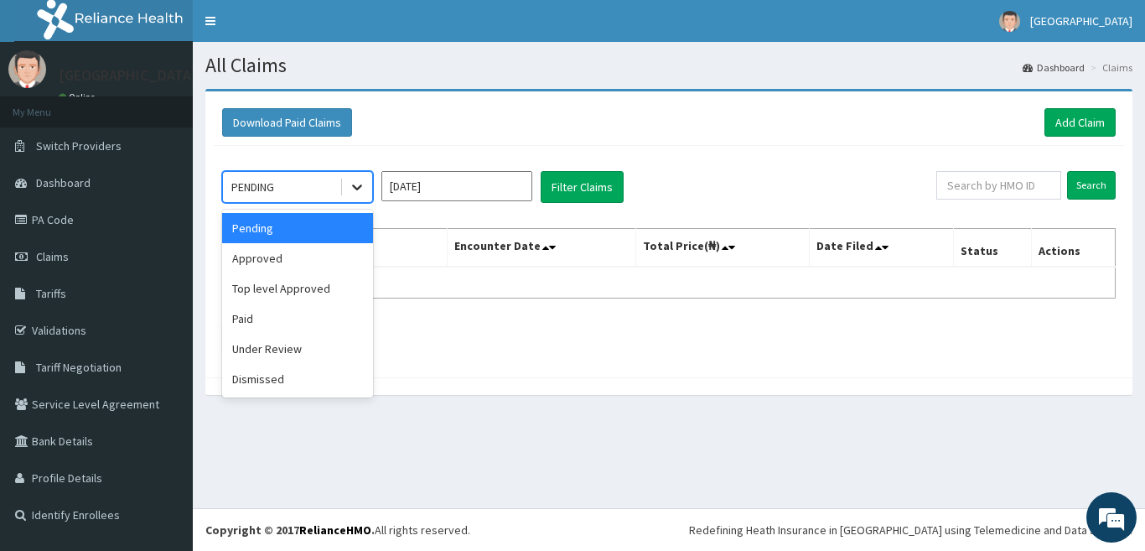
click at [361, 188] on icon at bounding box center [357, 187] width 17 height 17
click at [309, 345] on div "Under Review" at bounding box center [297, 349] width 151 height 30
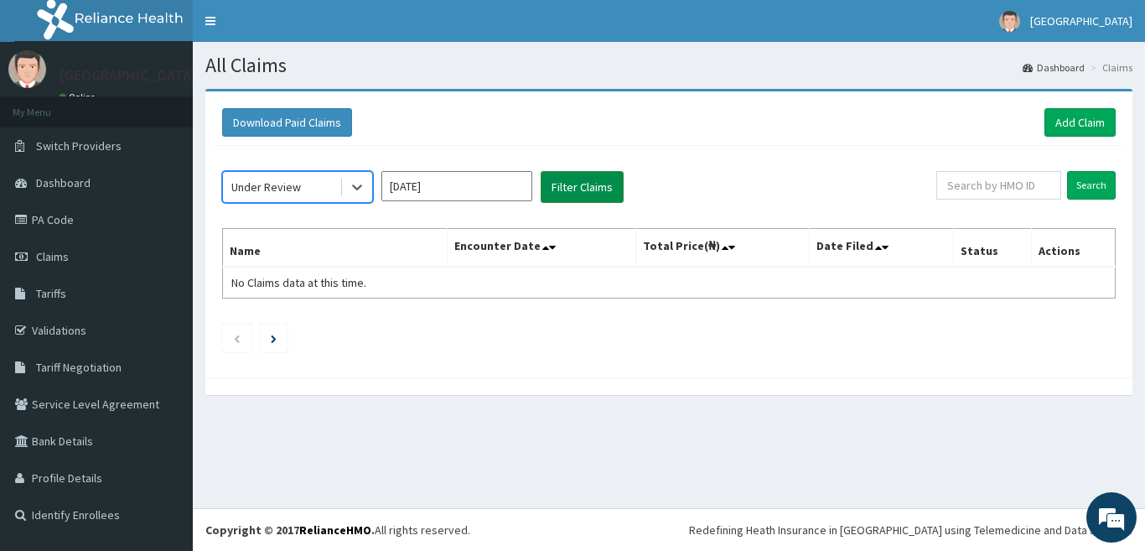
click at [560, 184] on button "Filter Claims" at bounding box center [582, 187] width 83 height 32
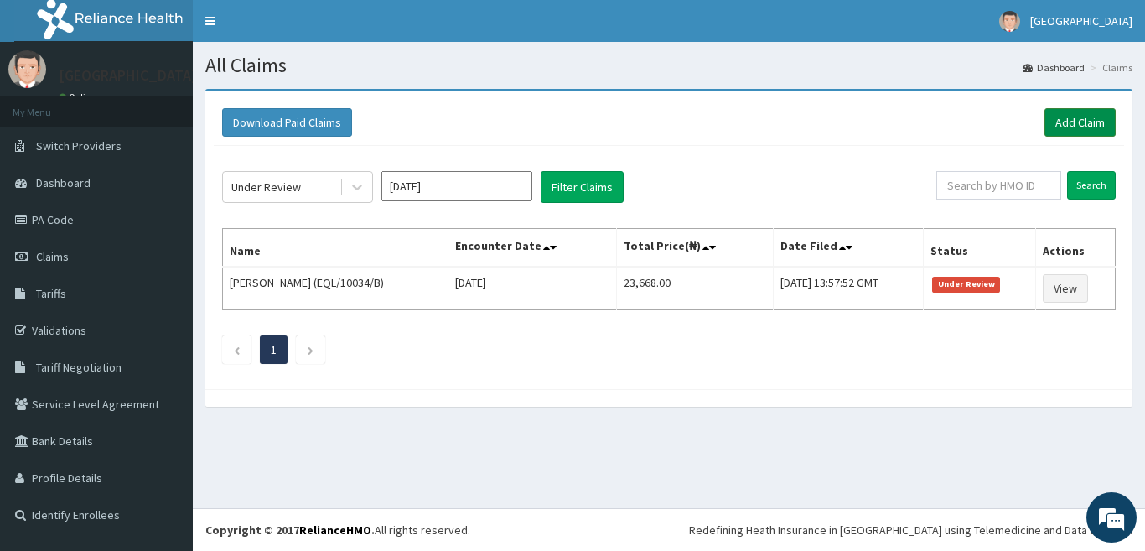
click at [1067, 121] on link "Add Claim" at bounding box center [1080, 122] width 71 height 29
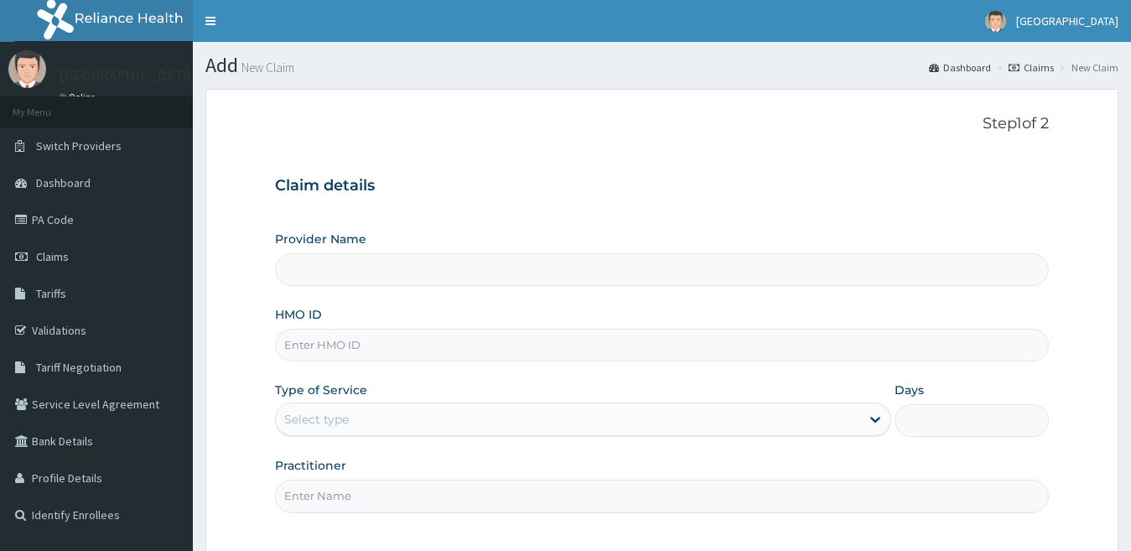
click at [667, 335] on input "HMO ID" at bounding box center [662, 345] width 775 height 33
type input "[GEOGRAPHIC_DATA]"
type input "GTC/10306/A"
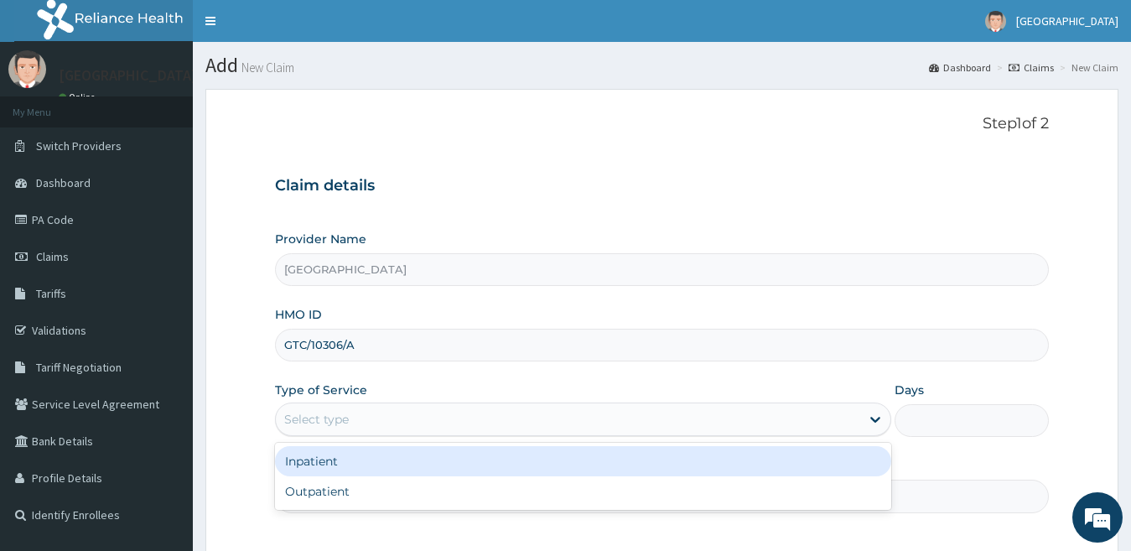
click at [797, 423] on div "Select type" at bounding box center [568, 419] width 585 height 27
click at [781, 461] on div "Inpatient" at bounding box center [583, 461] width 617 height 30
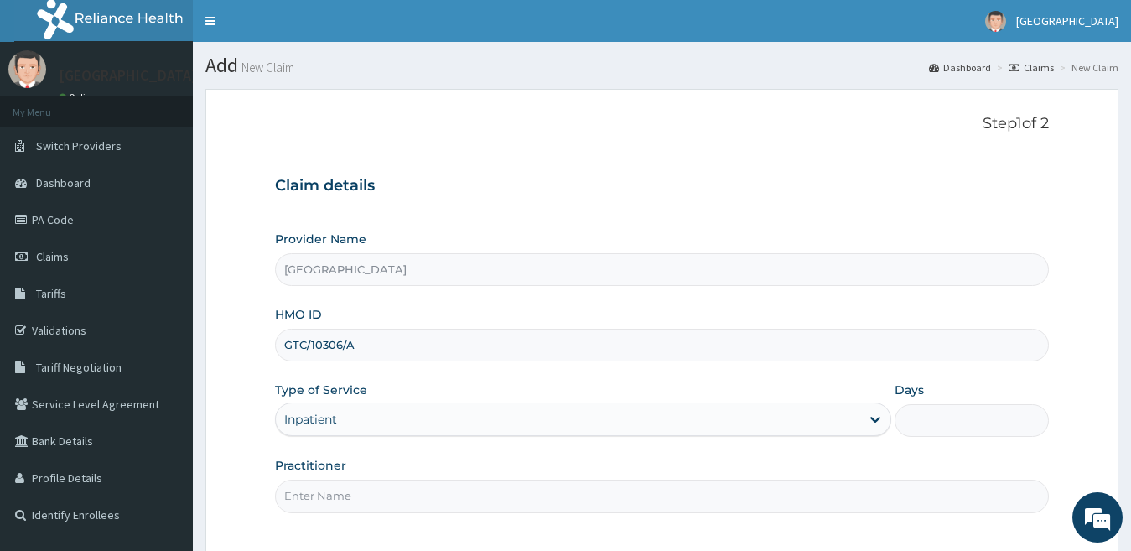
click at [787, 500] on input "Practitioner" at bounding box center [662, 496] width 775 height 33
type input "Dr [PERSON_NAME]"
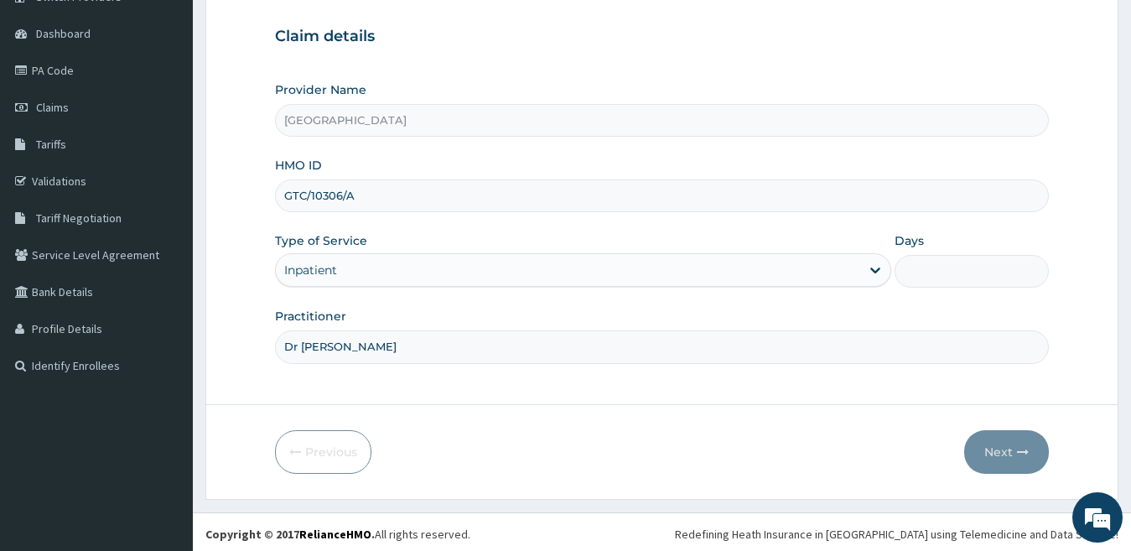
scroll to position [153, 0]
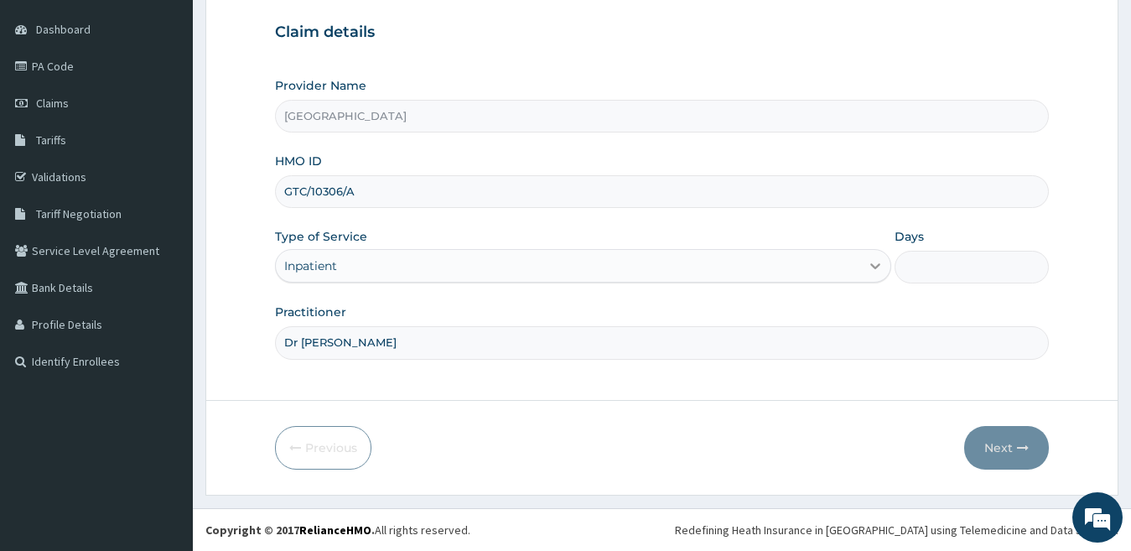
click at [880, 267] on icon at bounding box center [875, 265] width 17 height 17
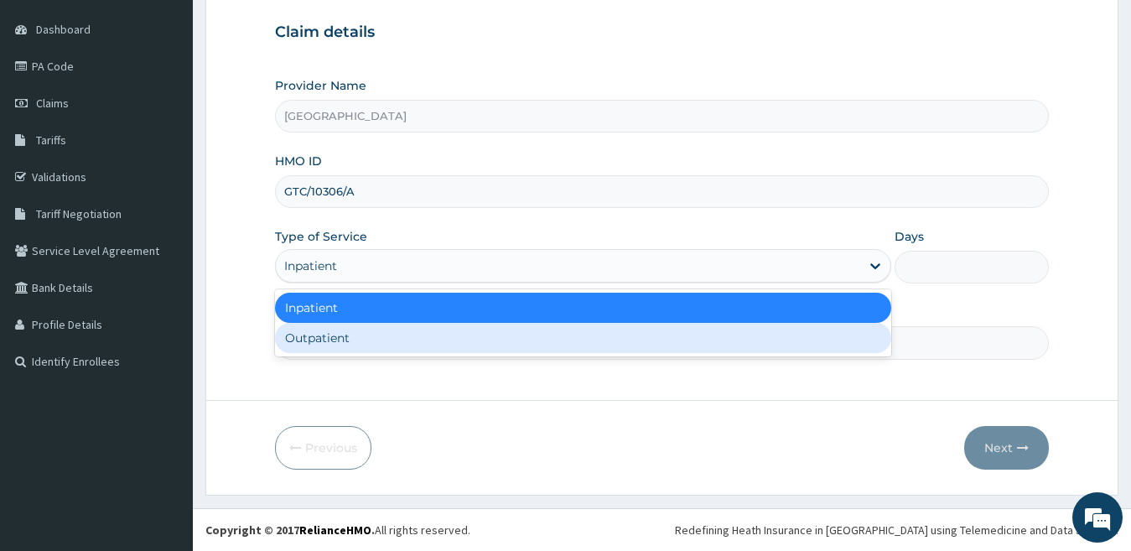
click at [853, 333] on div "Outpatient" at bounding box center [583, 338] width 617 height 30
type input "1"
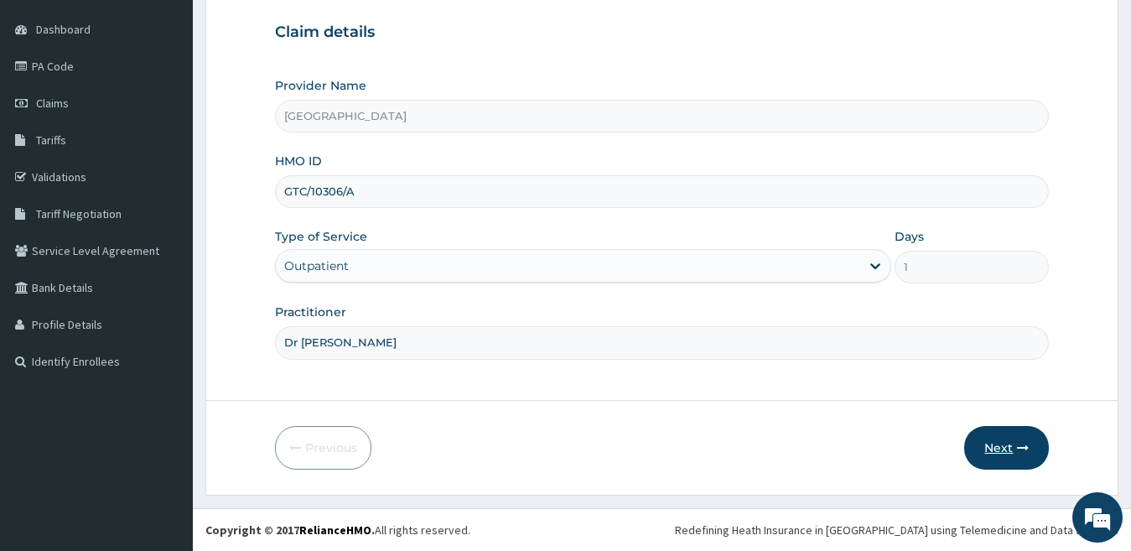
click at [996, 445] on button "Next" at bounding box center [1006, 448] width 85 height 44
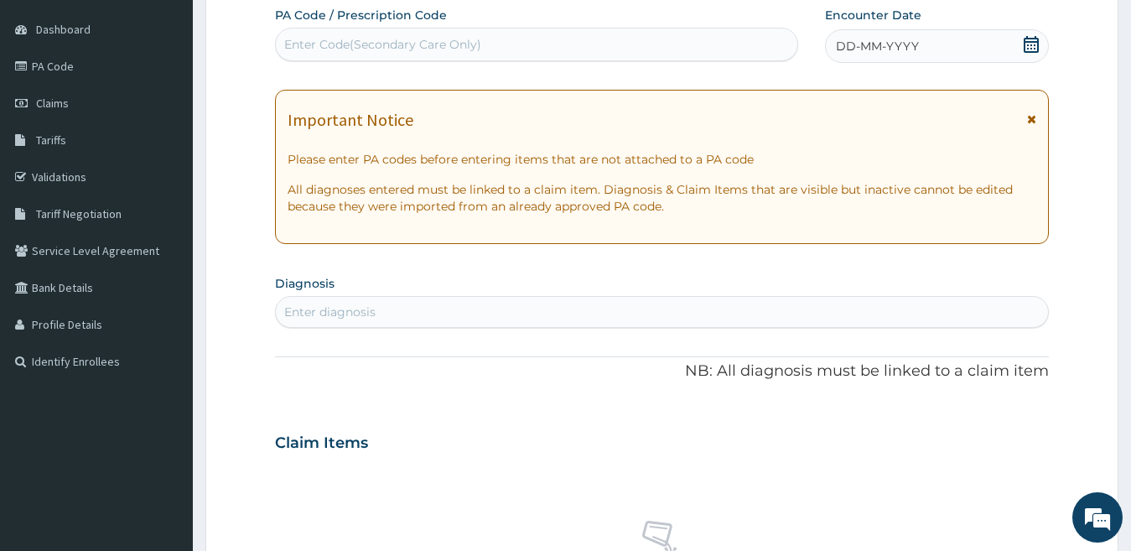
click at [1030, 47] on icon at bounding box center [1031, 44] width 17 height 17
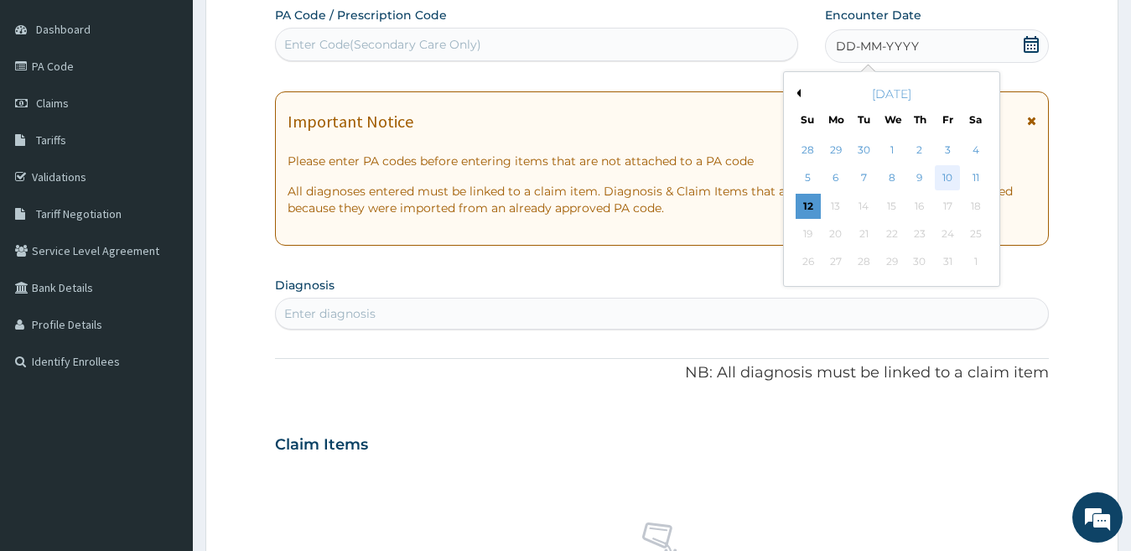
click at [947, 169] on div "10" at bounding box center [947, 178] width 25 height 25
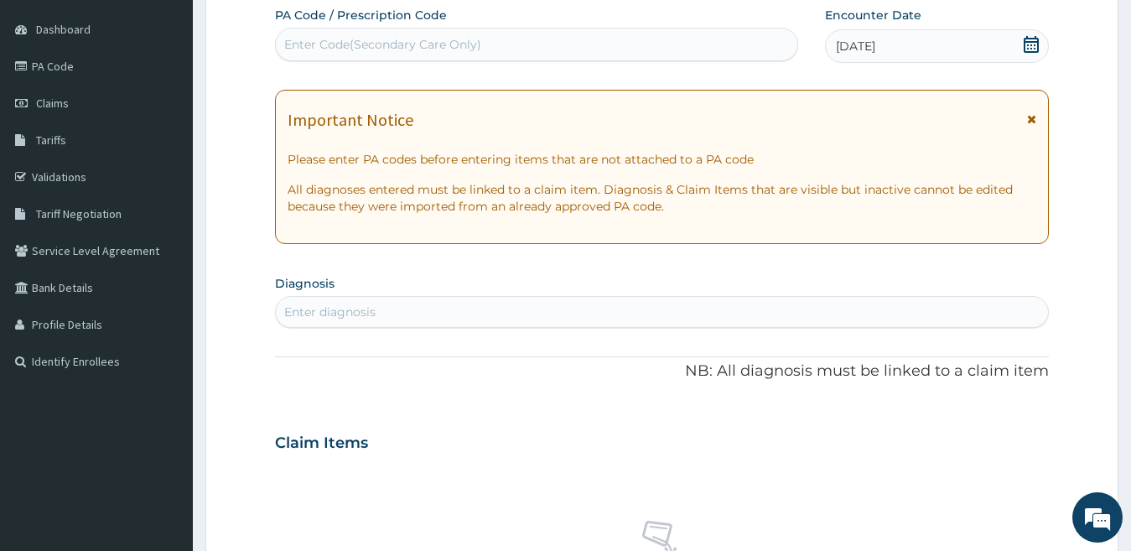
click at [689, 311] on div "Enter diagnosis" at bounding box center [662, 311] width 773 height 27
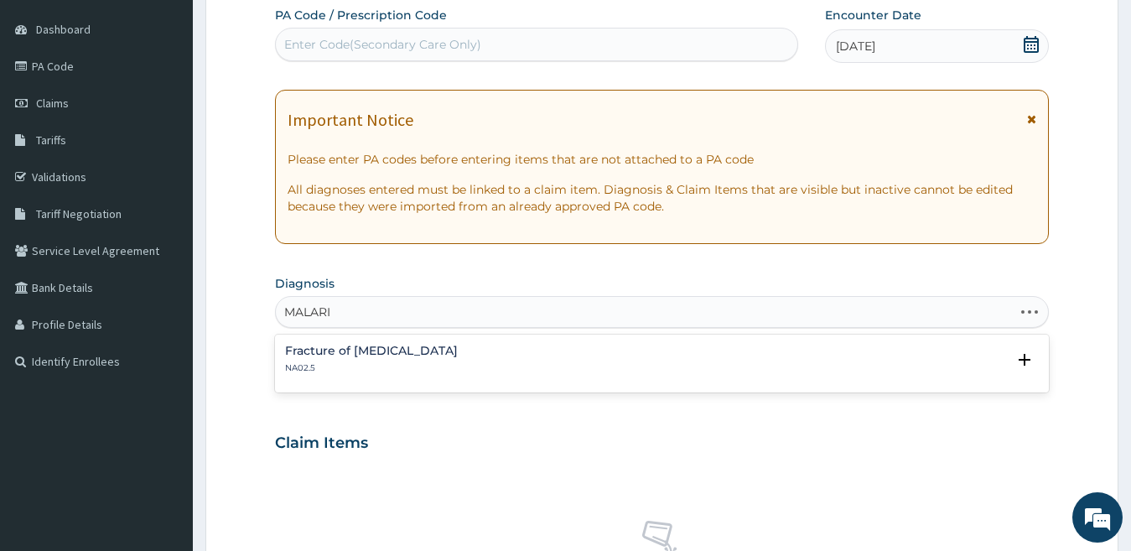
type input "MALARIA"
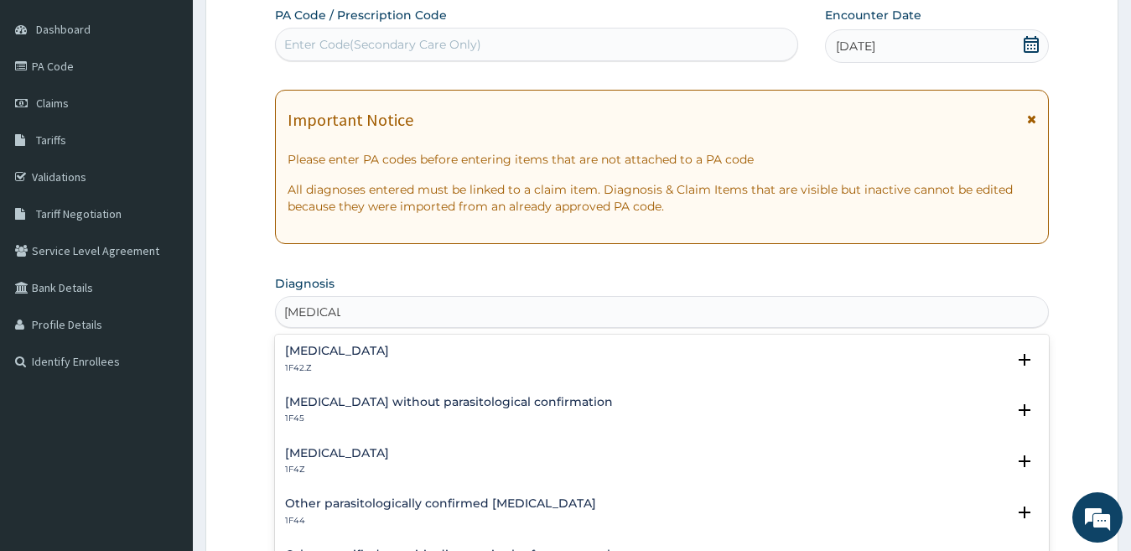
click at [389, 355] on h4 "Plasmodium malariae malaria without complication" at bounding box center [337, 351] width 104 height 13
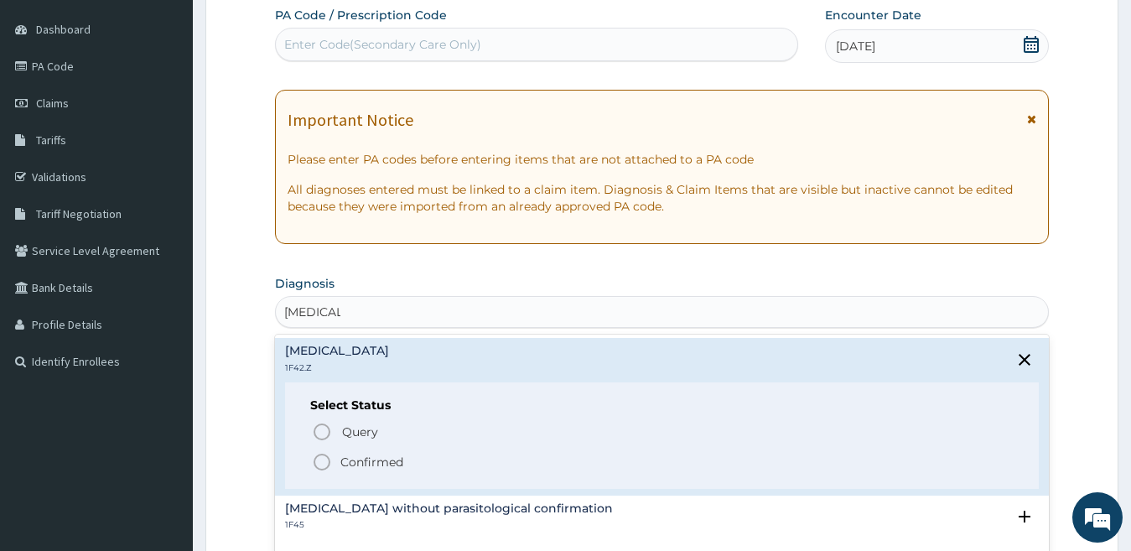
click at [358, 461] on p "Confirmed" at bounding box center [371, 462] width 63 height 17
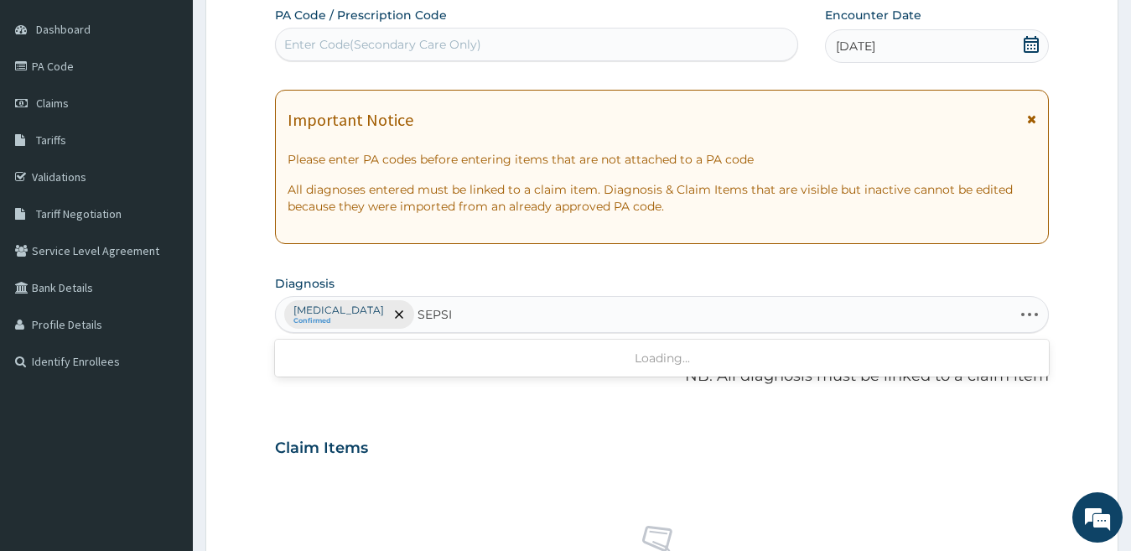
type input "SEPSIS"
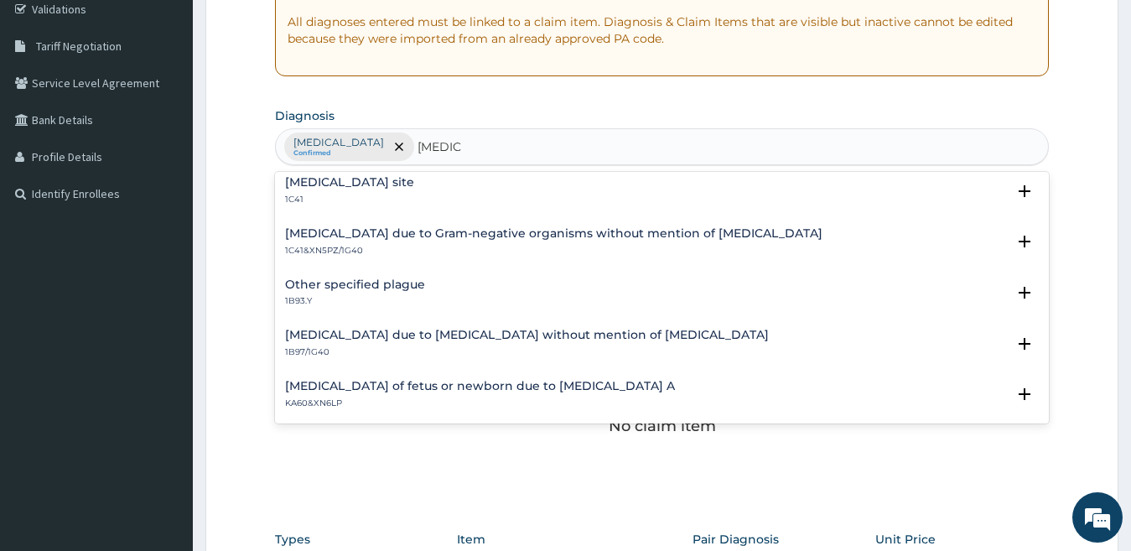
scroll to position [552, 0]
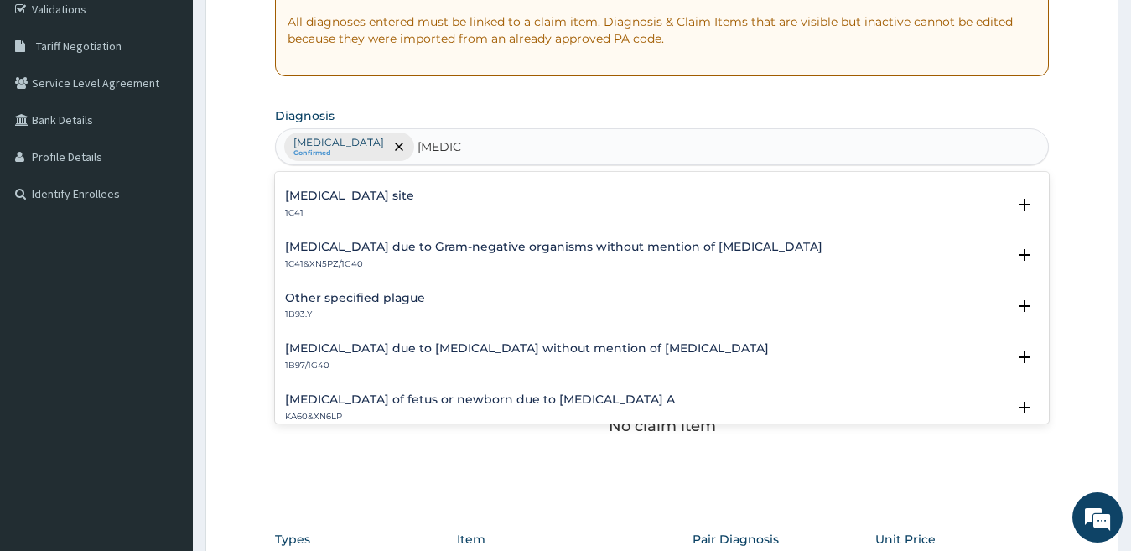
click at [484, 187] on div "Bacterial infection of unspecified site 1C41 Select Status Query Query covers s…" at bounding box center [662, 208] width 775 height 51
click at [414, 189] on h4 "Bacterial infection of unspecified site" at bounding box center [349, 195] width 129 height 13
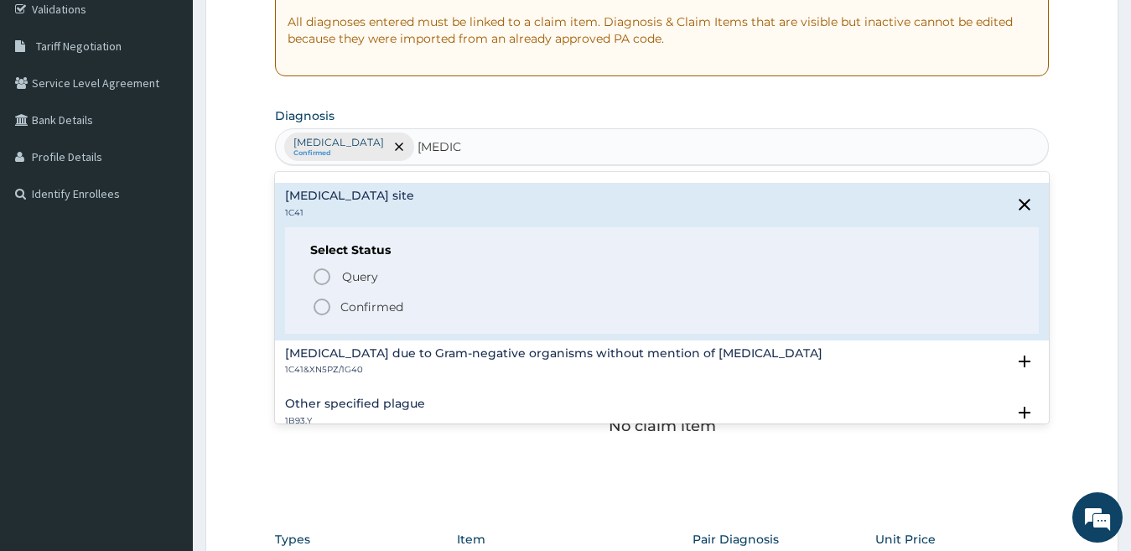
click at [322, 309] on icon "status option filled" at bounding box center [322, 307] width 20 height 20
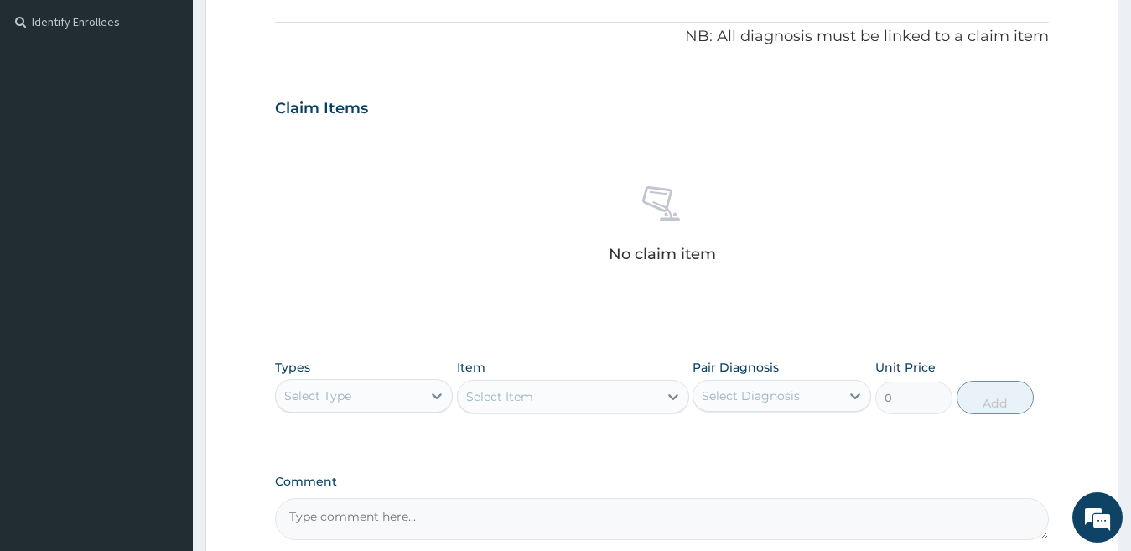
scroll to position [522, 0]
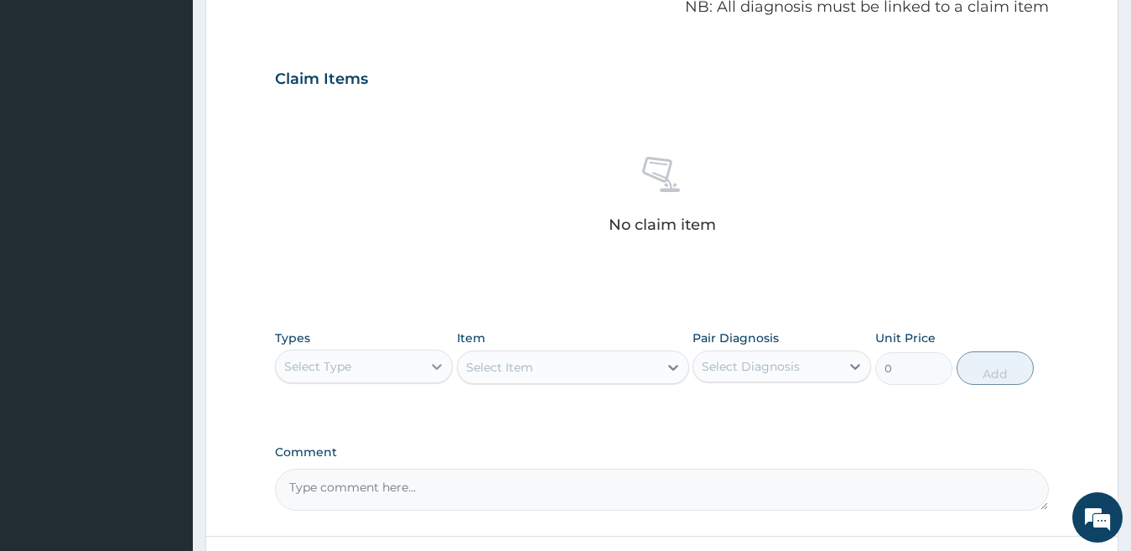
click at [434, 363] on icon at bounding box center [436, 366] width 17 height 17
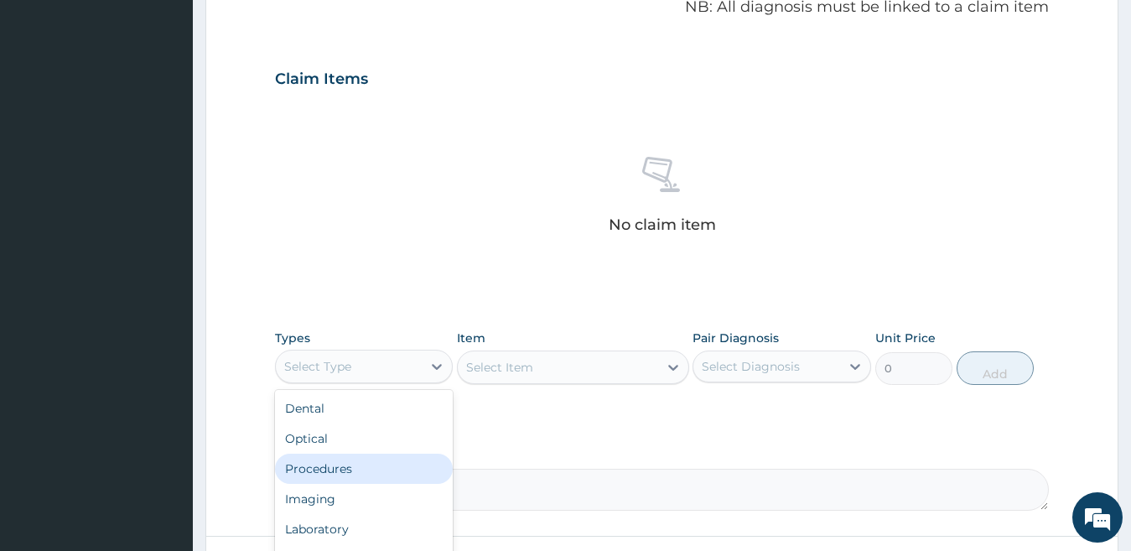
click at [402, 461] on div "Procedures" at bounding box center [364, 469] width 179 height 30
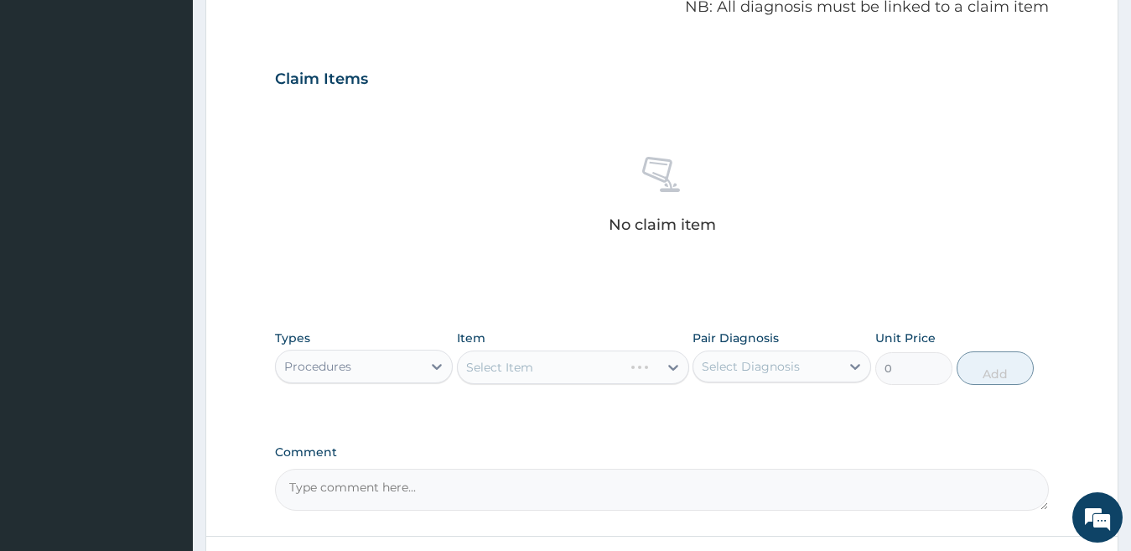
click at [541, 364] on div "Select Item" at bounding box center [573, 367] width 232 height 34
click at [625, 356] on div "Select Item" at bounding box center [558, 367] width 200 height 27
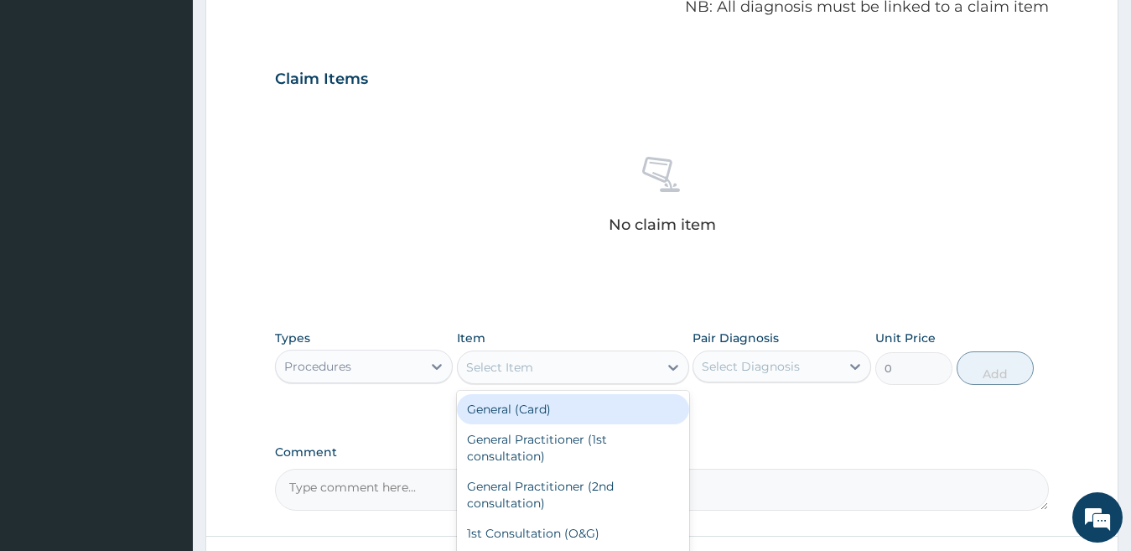
click at [605, 407] on div "General (Card)" at bounding box center [573, 409] width 232 height 30
type input "1000"
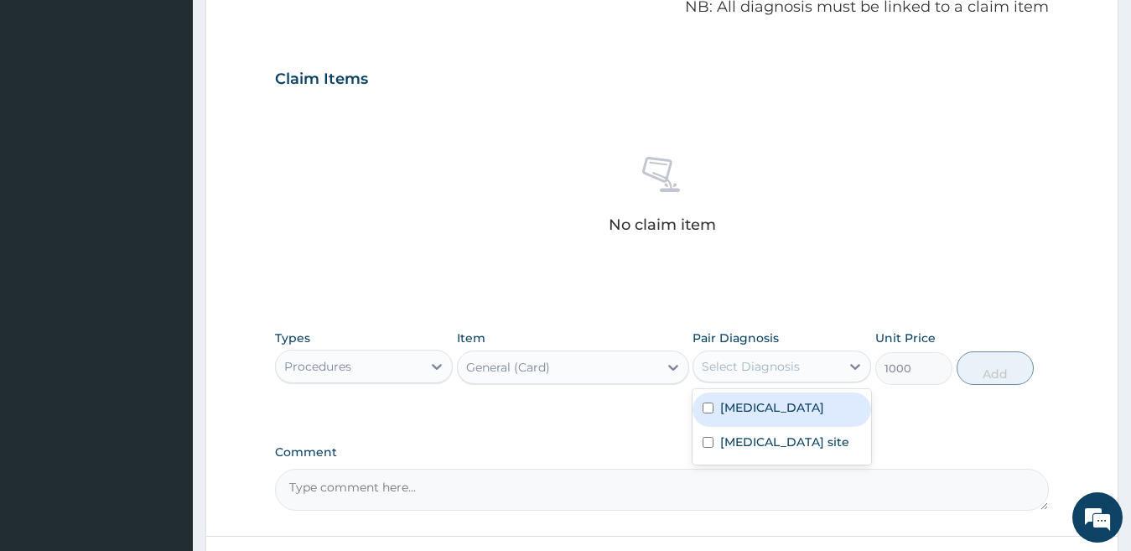
click at [772, 353] on div "Select Diagnosis" at bounding box center [766, 366] width 147 height 27
click at [748, 416] on label "Plasmodium malariae malaria without complication" at bounding box center [772, 407] width 104 height 17
checkbox input "true"
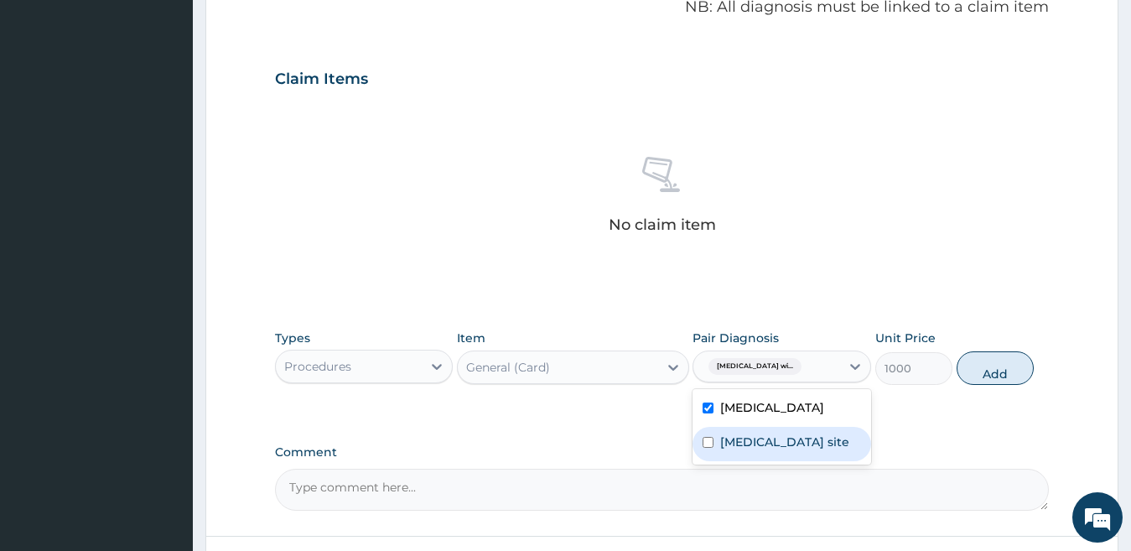
click at [745, 450] on label "Bacterial infection of unspecified site" at bounding box center [784, 441] width 129 height 17
checkbox input "true"
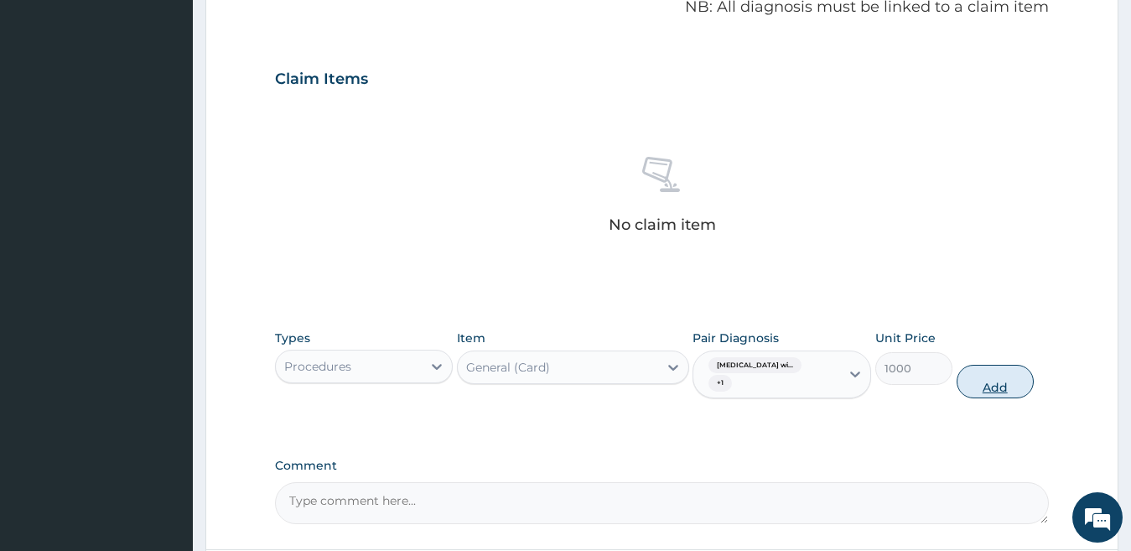
click at [978, 387] on button "Add" at bounding box center [995, 382] width 77 height 34
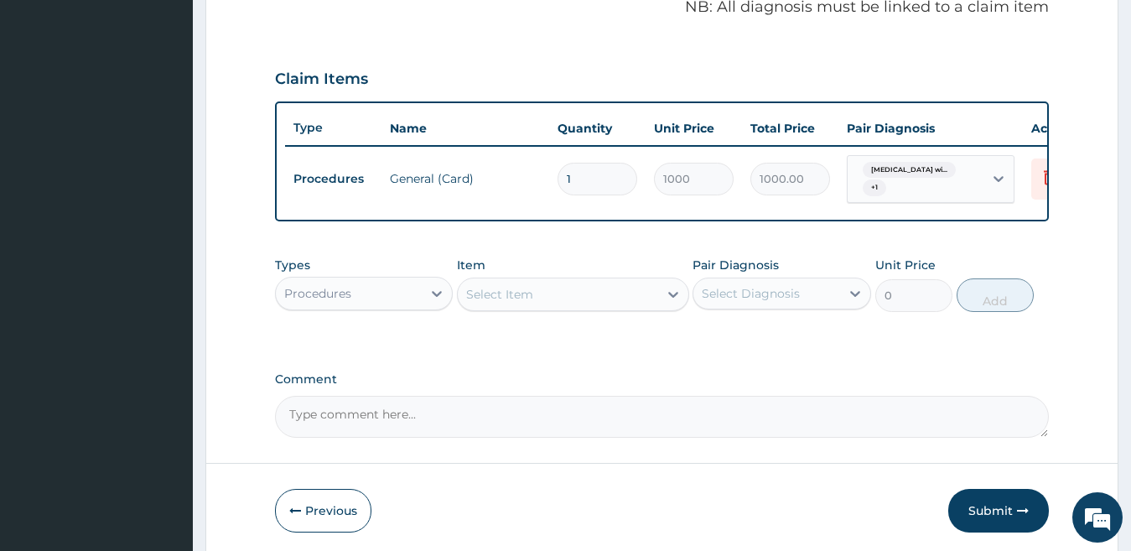
click at [615, 304] on div "Select Item" at bounding box center [558, 294] width 200 height 27
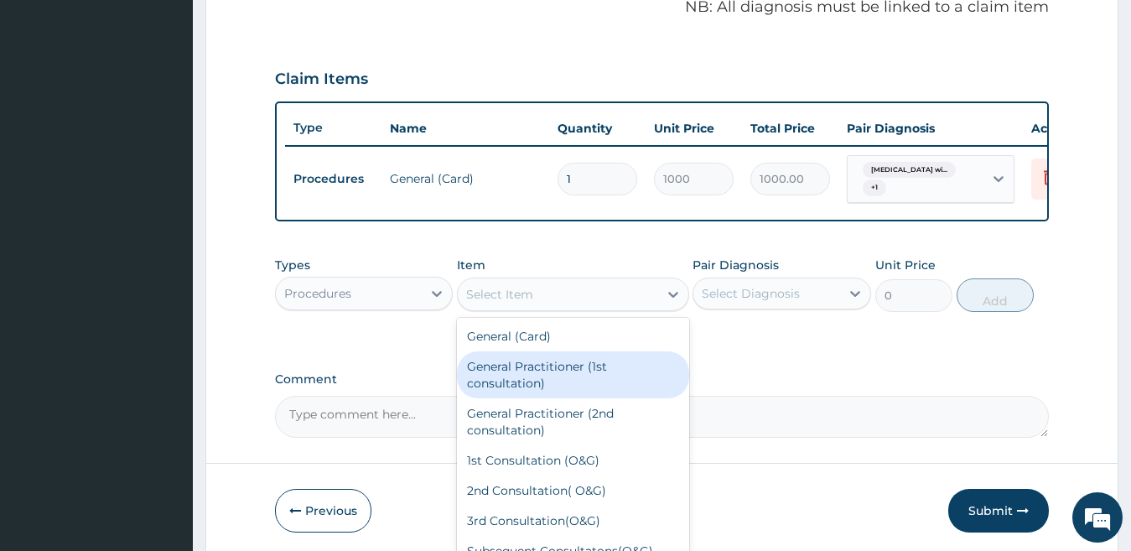
click at [592, 379] on div "General Practitioner (1st consultation)" at bounding box center [573, 374] width 232 height 47
type input "3000"
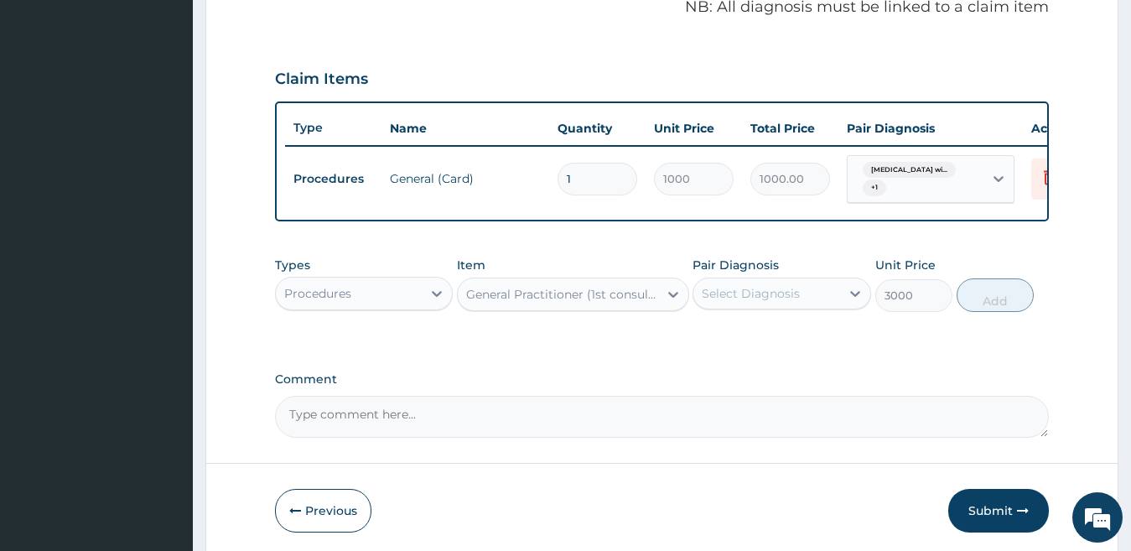
click at [750, 295] on div "Select Diagnosis" at bounding box center [766, 293] width 147 height 27
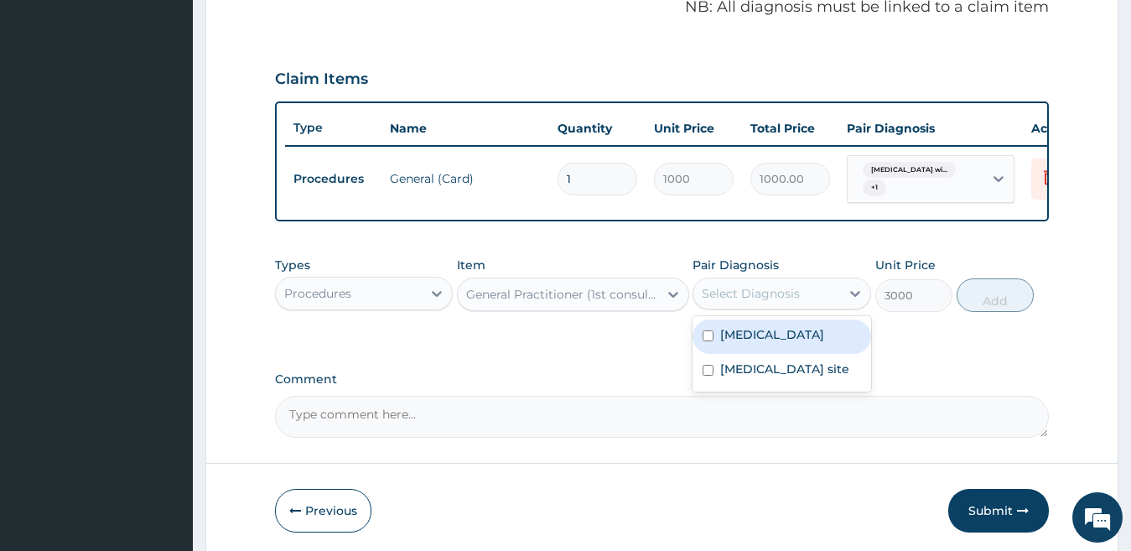
click at [736, 343] on label "Plasmodium malariae malaria without complication" at bounding box center [772, 334] width 104 height 17
checkbox input "true"
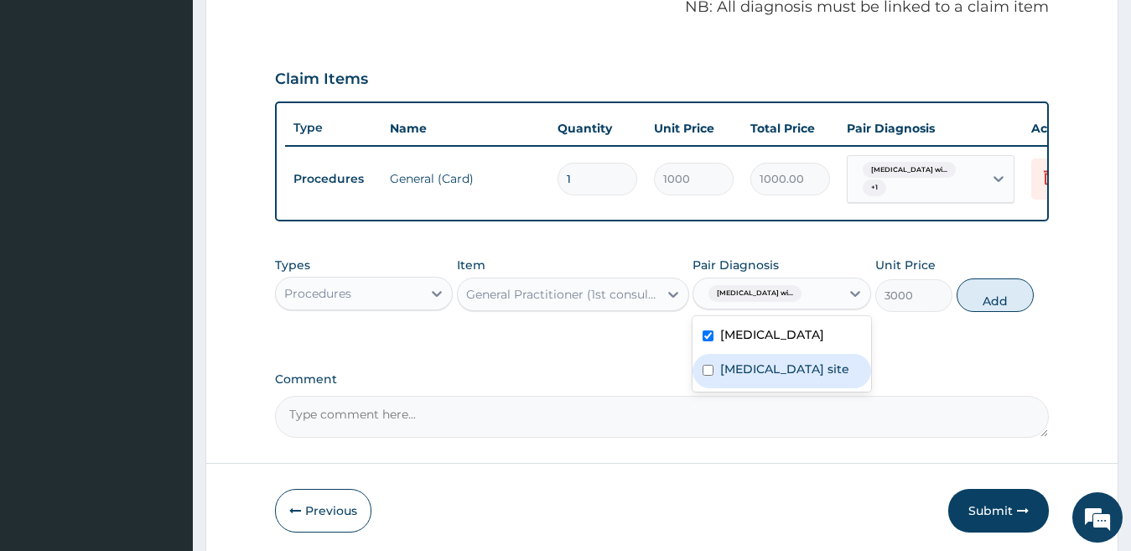
click at [726, 377] on label "Bacterial infection of unspecified site" at bounding box center [784, 369] width 129 height 17
checkbox input "true"
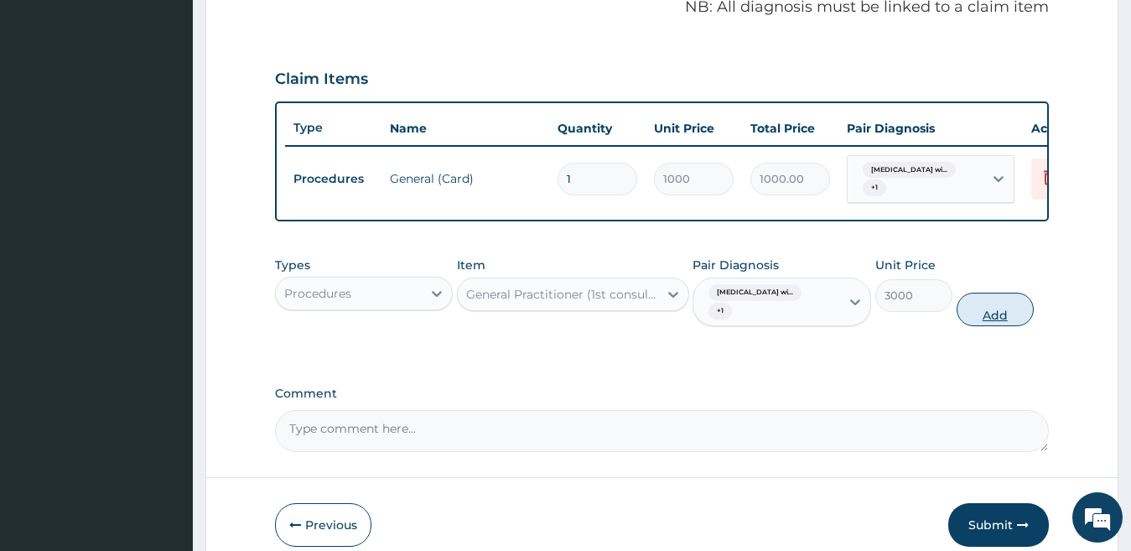
click at [980, 326] on button "Add" at bounding box center [995, 310] width 77 height 34
type input "0"
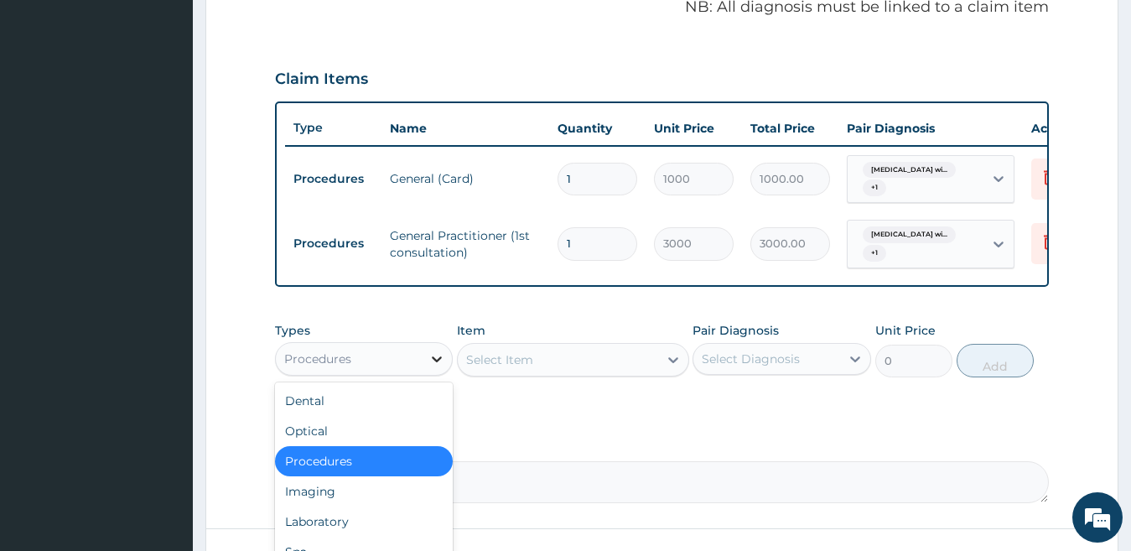
click at [433, 363] on div at bounding box center [437, 359] width 30 height 30
click at [377, 536] on div "Laboratory" at bounding box center [364, 521] width 179 height 30
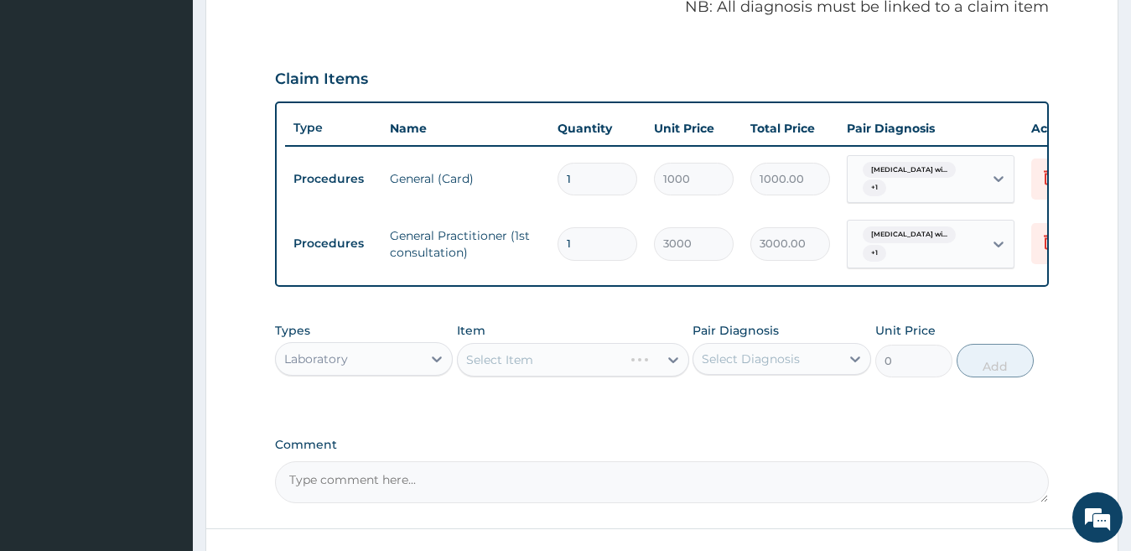
click at [550, 369] on div "Select Item" at bounding box center [573, 360] width 232 height 34
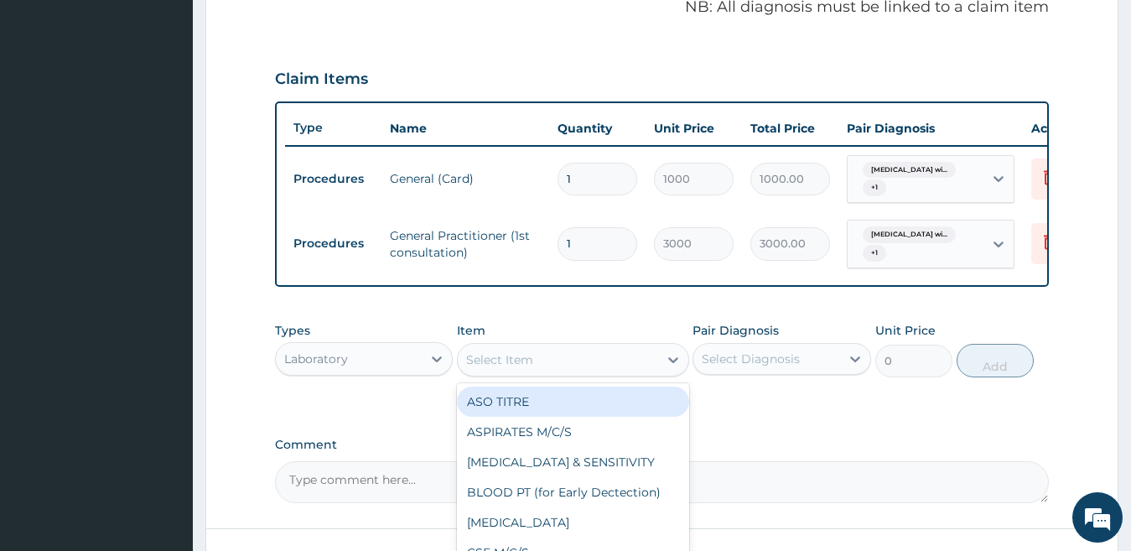
click at [579, 372] on div "Select Item" at bounding box center [558, 359] width 200 height 27
type input "FBC"
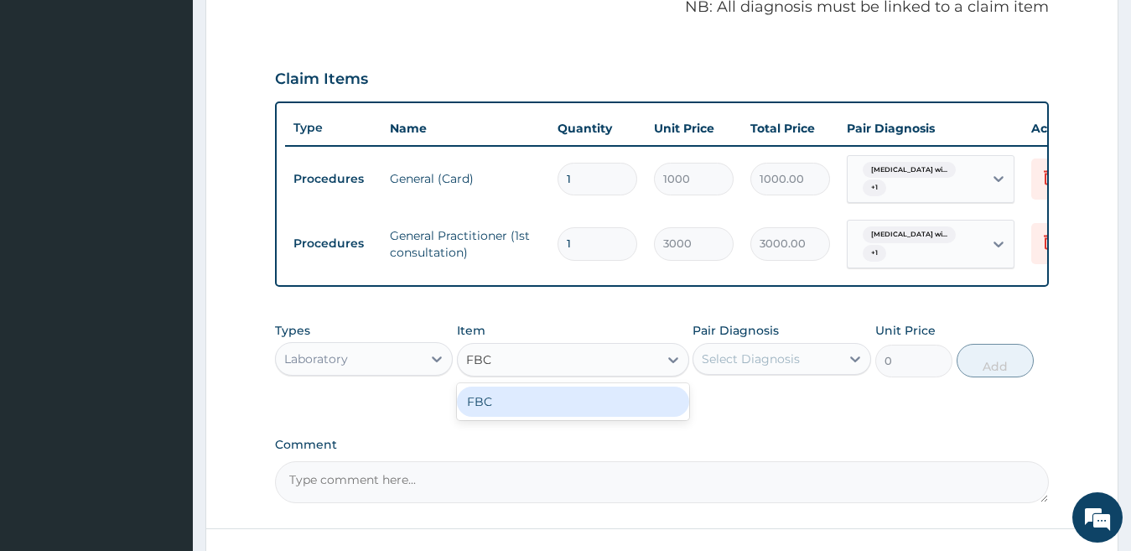
click at [561, 417] on div "FBC" at bounding box center [573, 402] width 232 height 30
type input "4000"
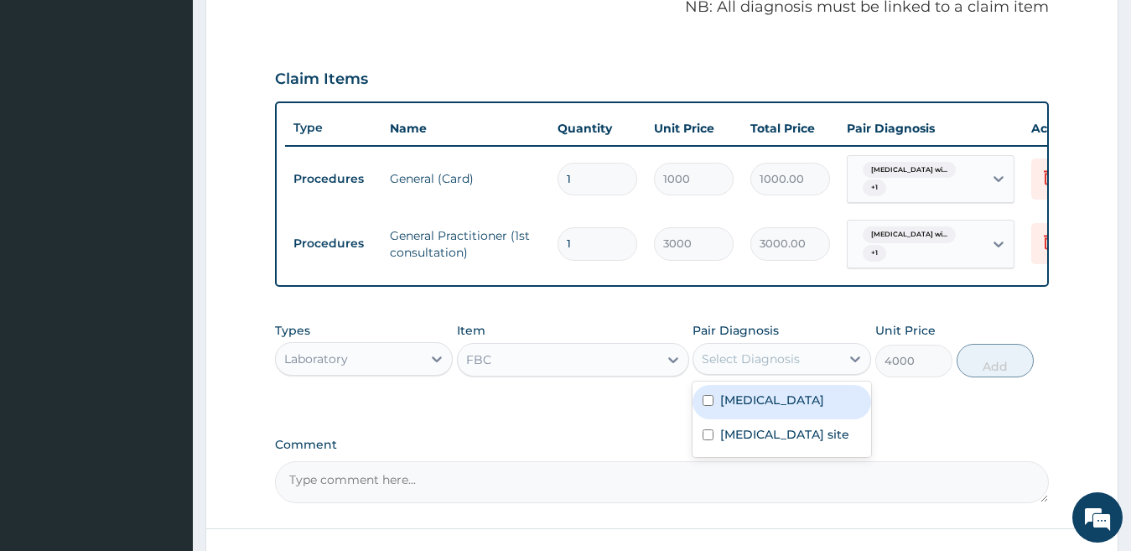
click at [777, 367] on div "Select Diagnosis" at bounding box center [751, 358] width 98 height 17
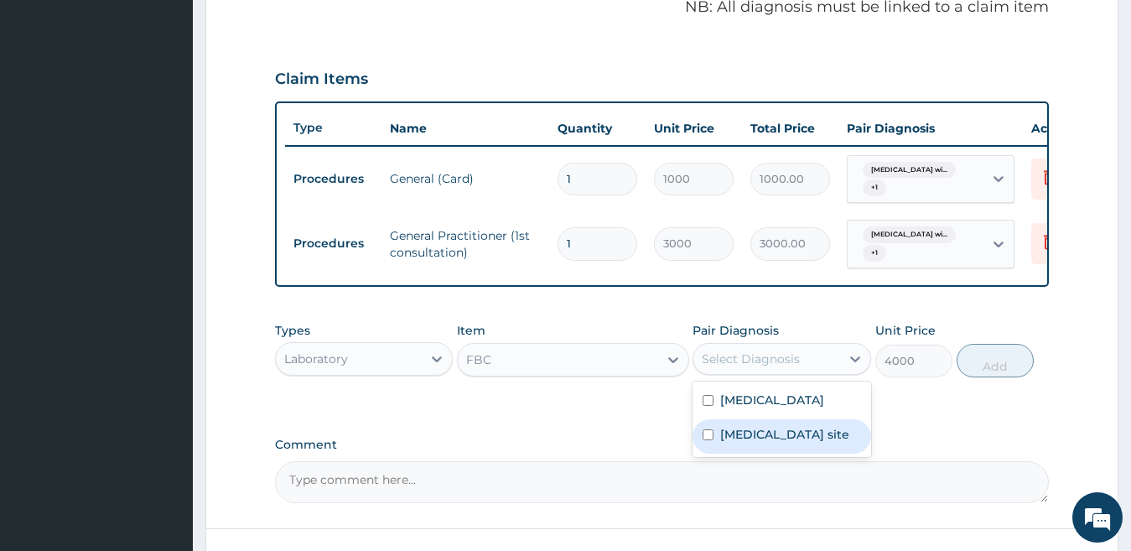
click at [755, 443] on label "Bacterial infection of unspecified site" at bounding box center [784, 434] width 129 height 17
checkbox input "true"
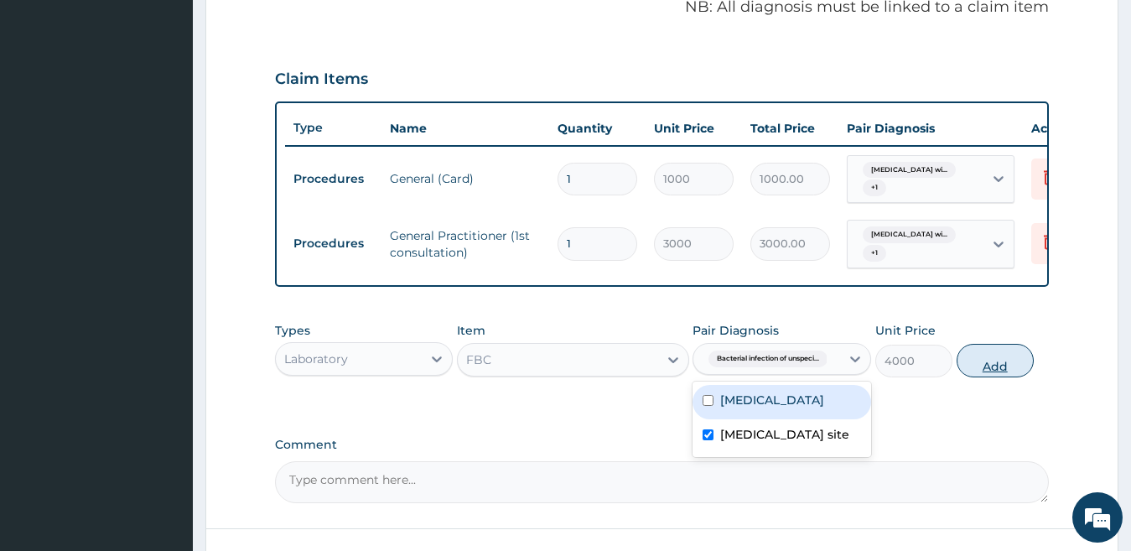
click at [969, 376] on button "Add" at bounding box center [995, 361] width 77 height 34
type input "0"
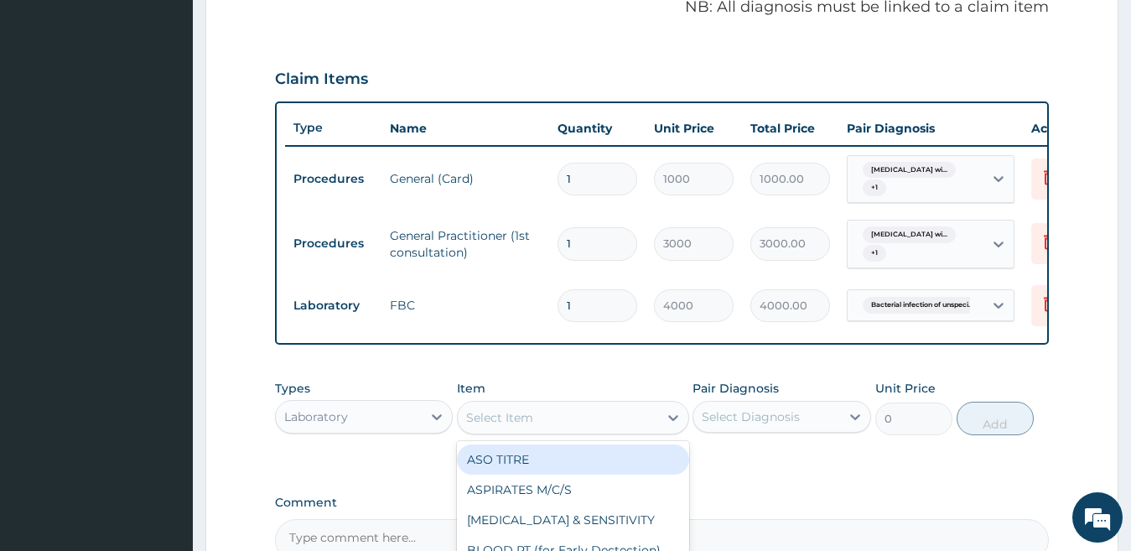
click at [635, 428] on div "Select Item" at bounding box center [558, 417] width 200 height 27
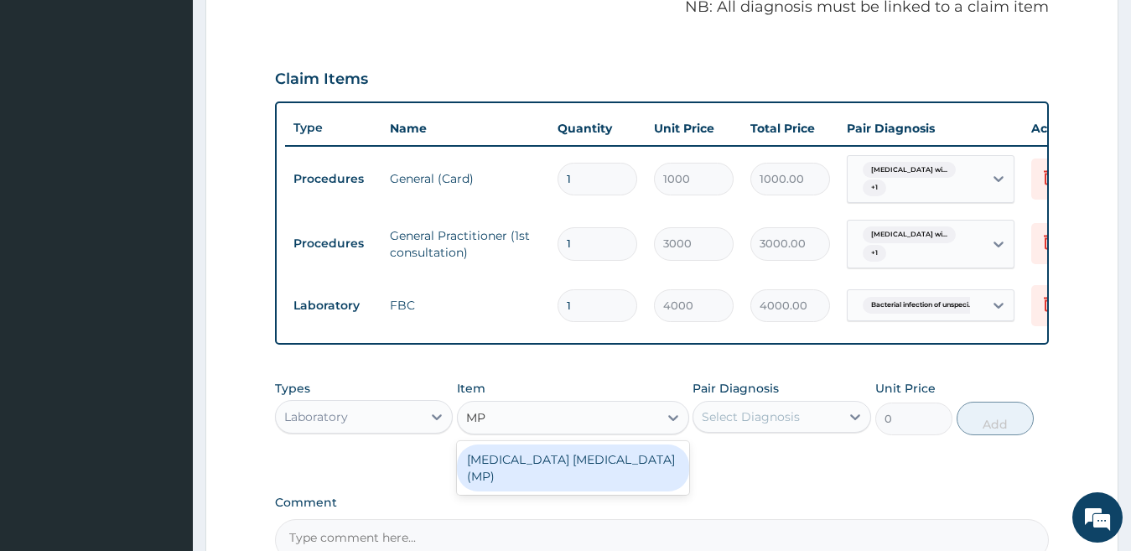
type input "MP"
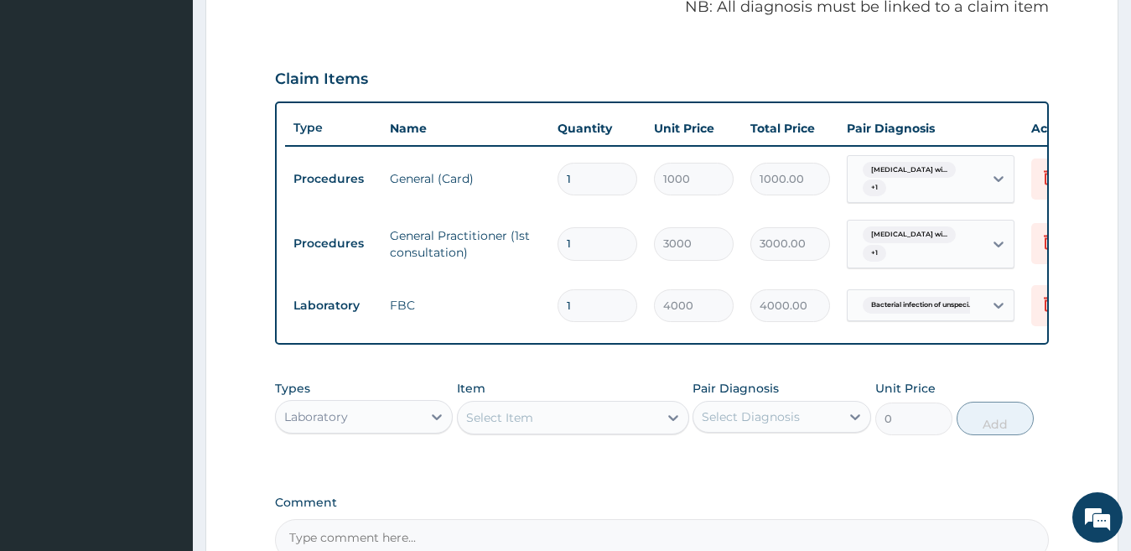
click at [619, 492] on div "PA Code / Prescription Code Enter Code(Secondary Care Only) Encounter Date 10-1…" at bounding box center [662, 99] width 775 height 923
click at [639, 422] on div "Select Item" at bounding box center [558, 417] width 200 height 27
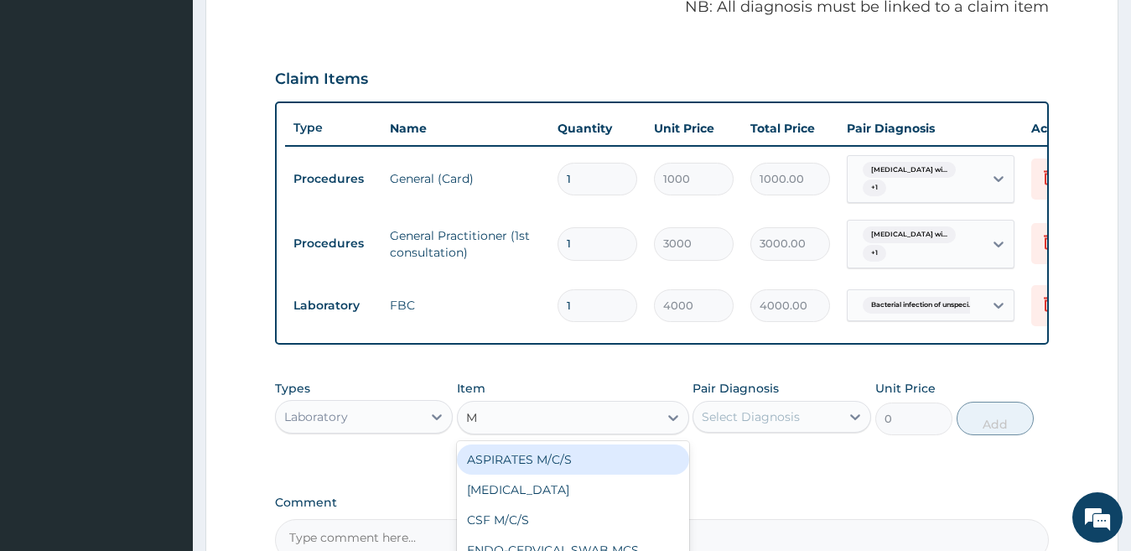
type input "MP"
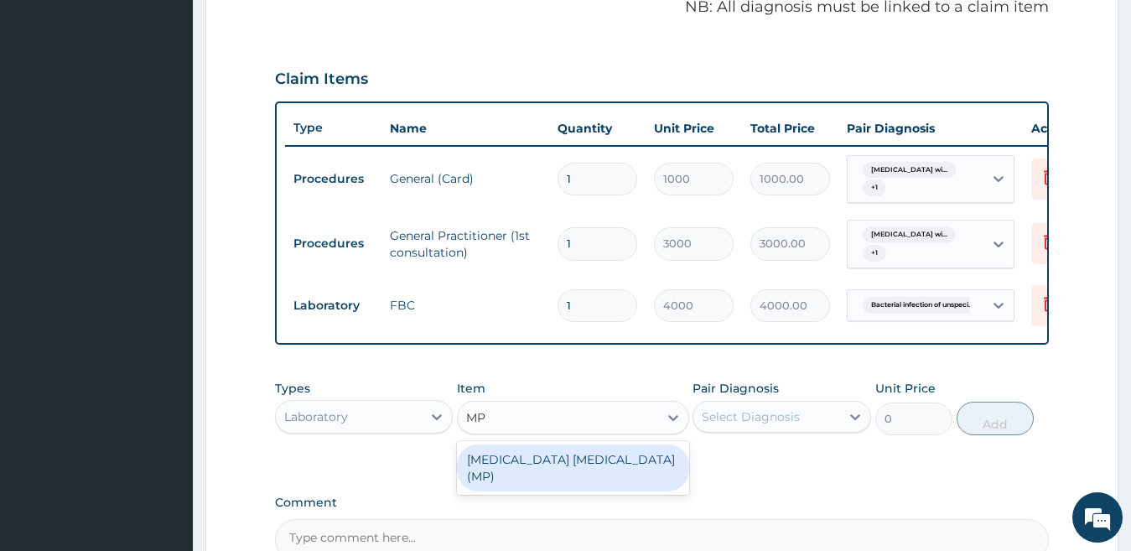
click at [624, 484] on div "MALARIA PARASITE (MP)" at bounding box center [573, 467] width 232 height 47
type input "1400"
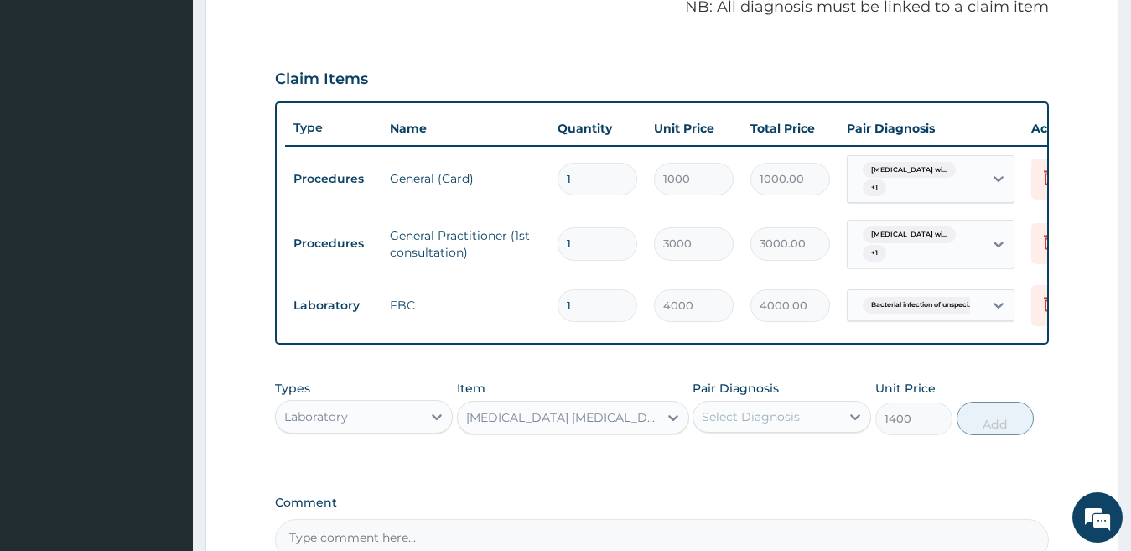
click at [741, 430] on div "Select Diagnosis" at bounding box center [766, 416] width 147 height 27
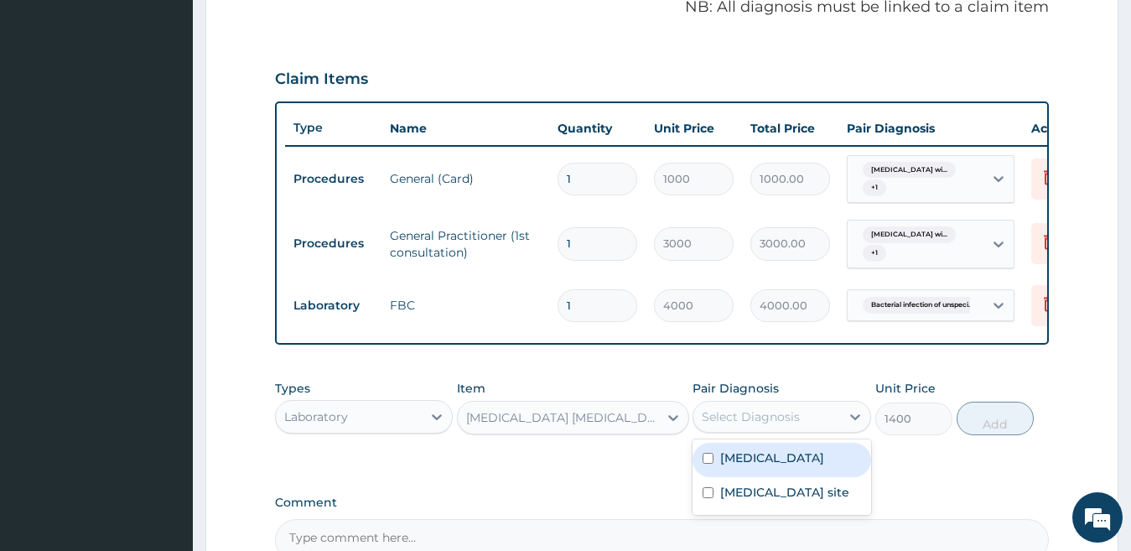
click at [748, 466] on label "Plasmodium malariae malaria without complication" at bounding box center [772, 457] width 104 height 17
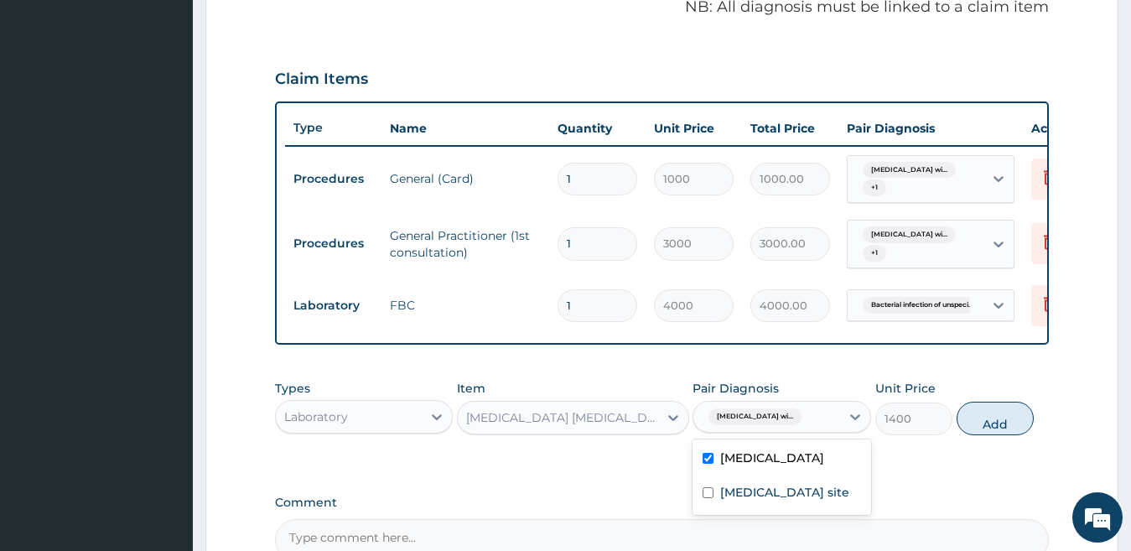
checkbox input "true"
click at [974, 429] on button "Add" at bounding box center [995, 419] width 77 height 34
type input "0"
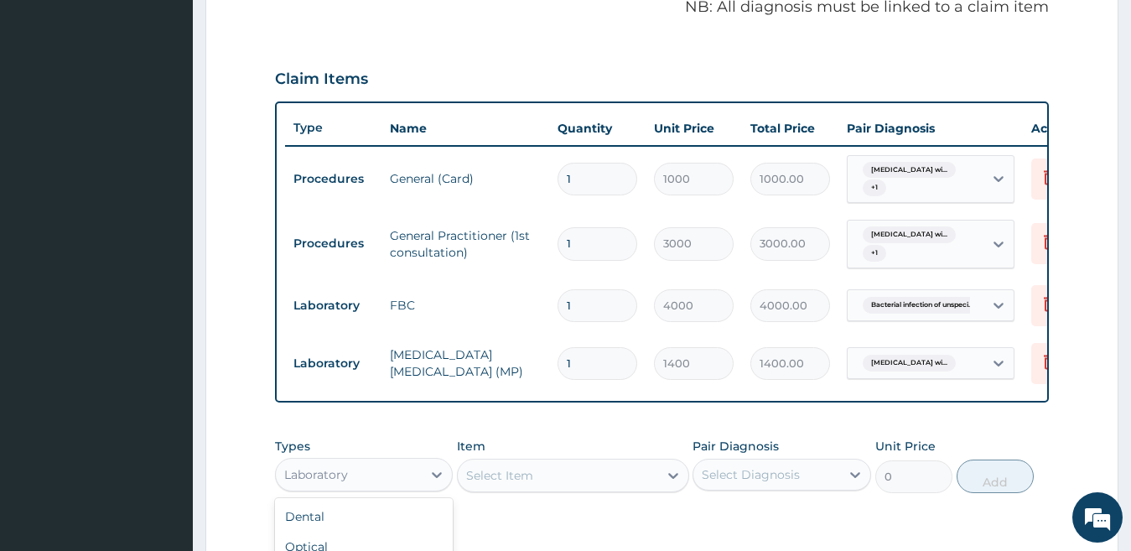
click at [408, 475] on div "Laboratory" at bounding box center [349, 474] width 147 height 27
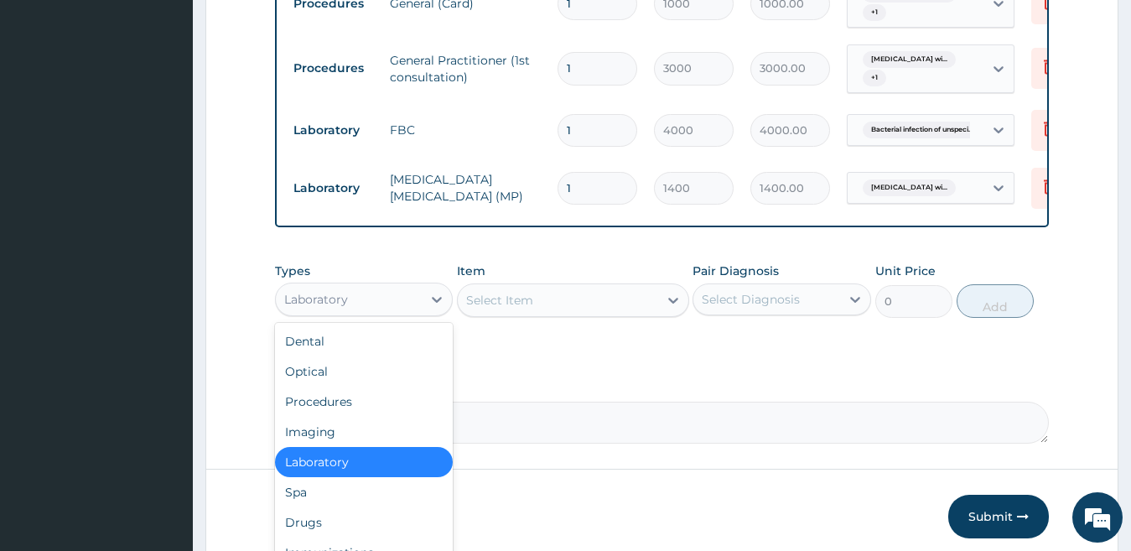
scroll to position [724, 0]
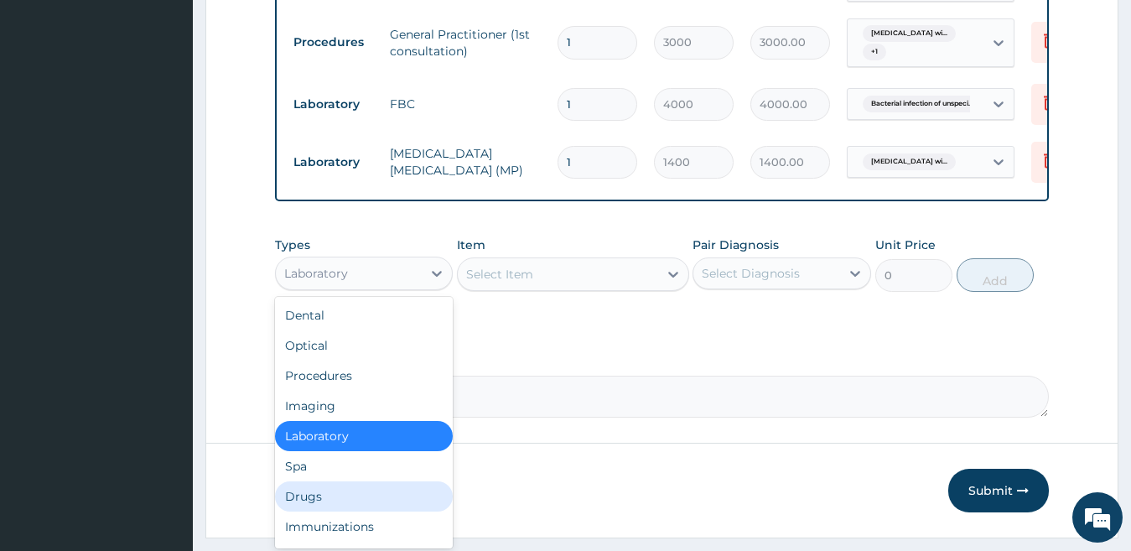
click at [347, 506] on div "Drugs" at bounding box center [364, 496] width 179 height 30
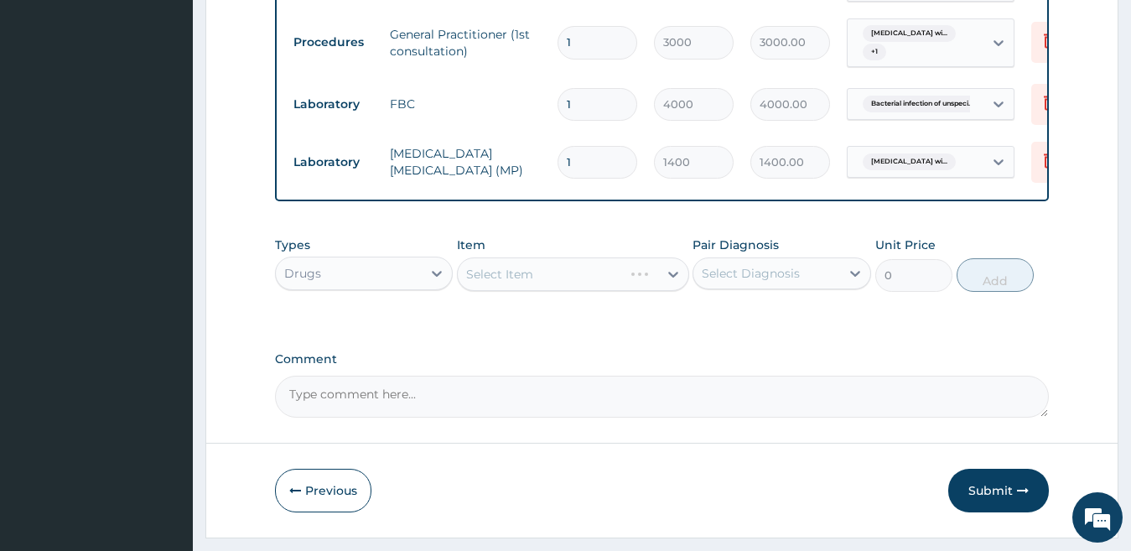
click at [528, 286] on div "Select Item" at bounding box center [573, 274] width 232 height 34
click at [544, 285] on div "Select Item" at bounding box center [558, 274] width 200 height 27
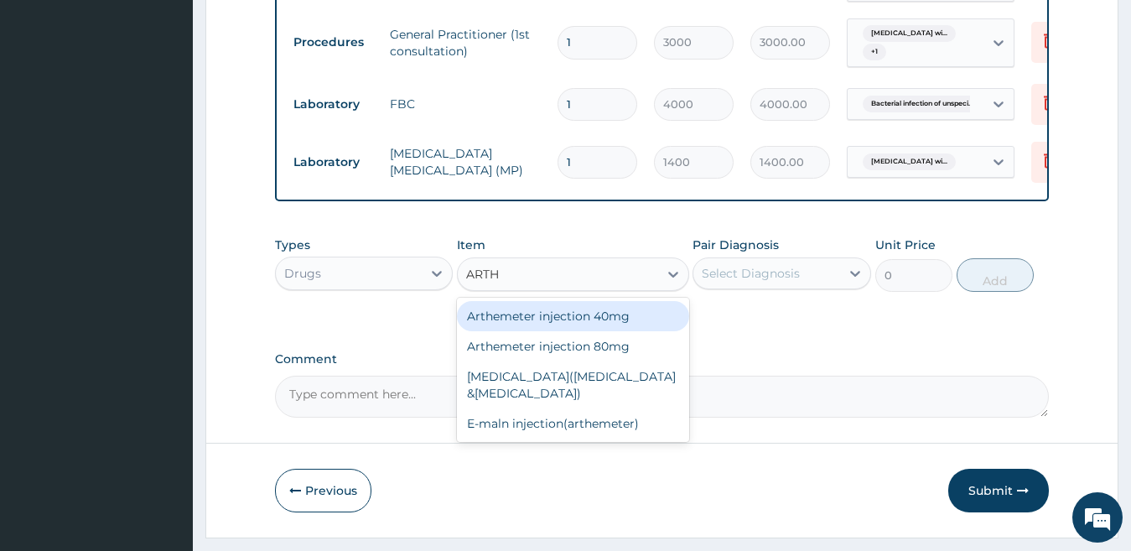
type input "ARTHE"
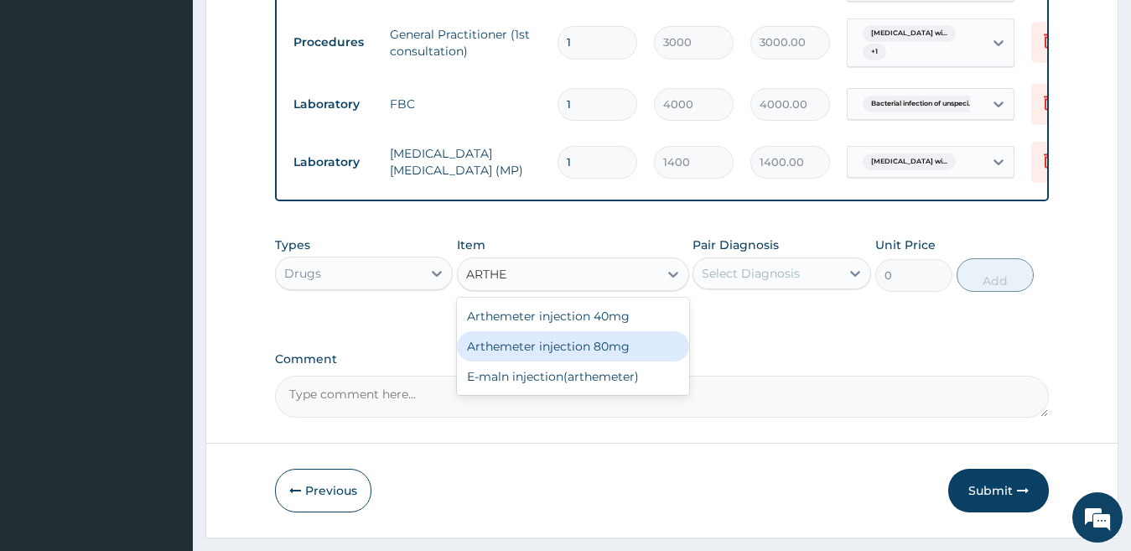
click at [527, 361] on div "Arthemeter injection 80mg" at bounding box center [573, 346] width 232 height 30
type input "504"
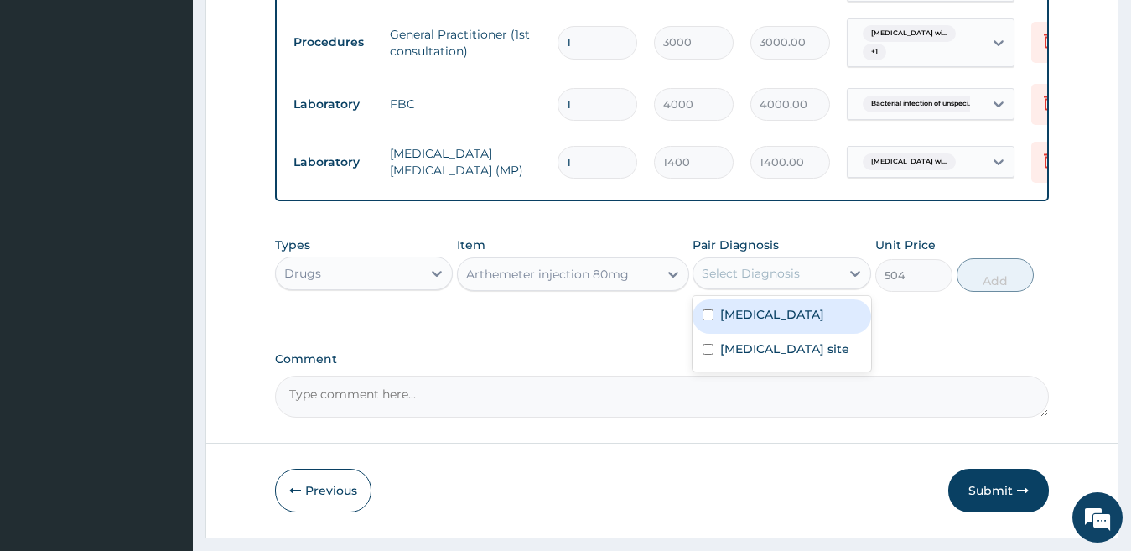
click at [759, 282] on div "Select Diagnosis" at bounding box center [751, 273] width 98 height 17
click at [743, 323] on label "Plasmodium malariae malaria without complication" at bounding box center [772, 314] width 104 height 17
checkbox input "true"
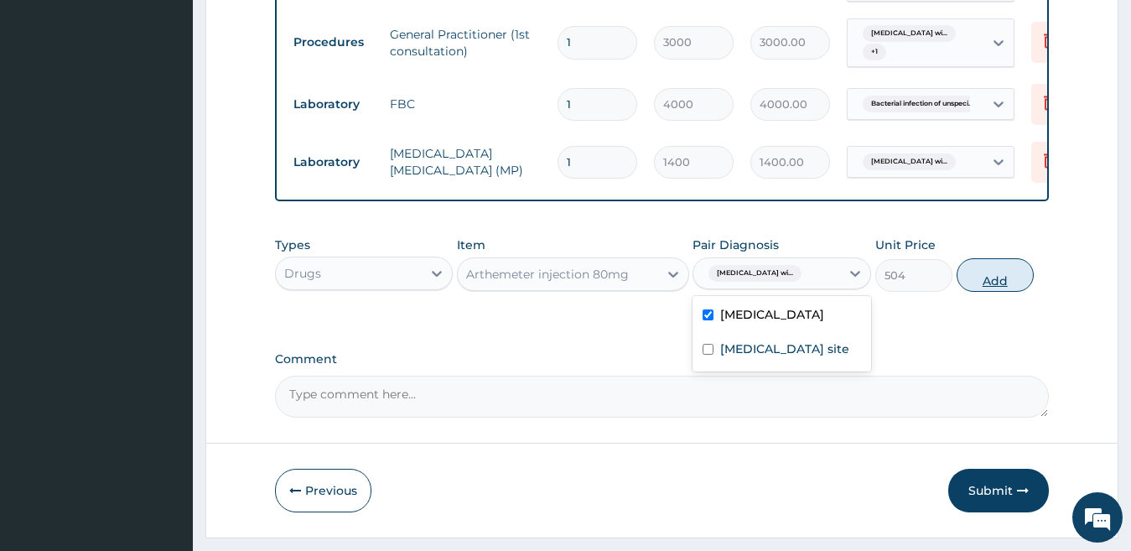
click at [977, 292] on button "Add" at bounding box center [995, 275] width 77 height 34
type input "0"
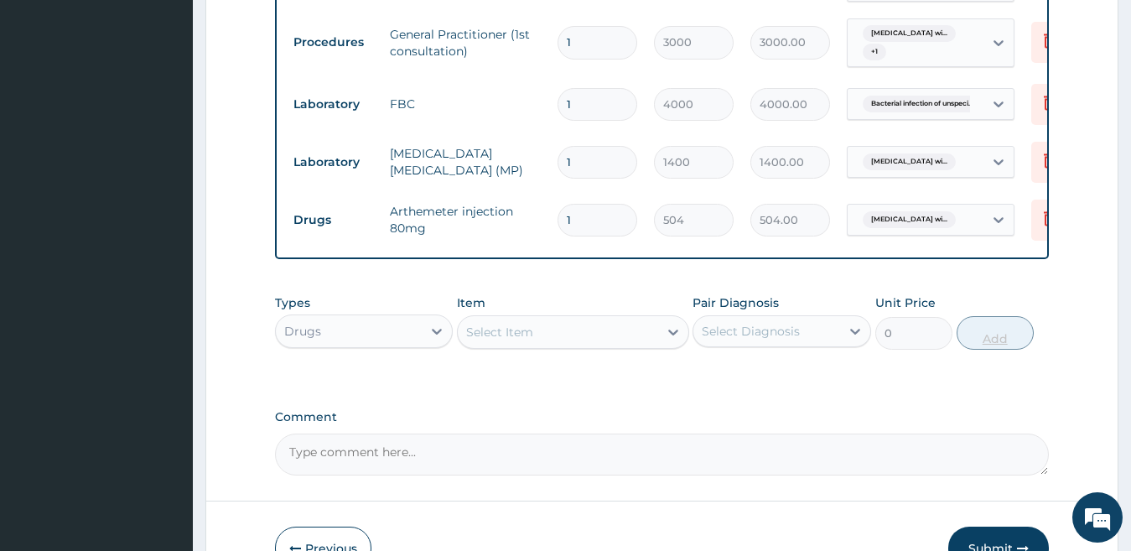
type input "0.00"
type input "6"
type input "3024.00"
type input "6"
click at [589, 340] on div "Select Item" at bounding box center [558, 332] width 200 height 27
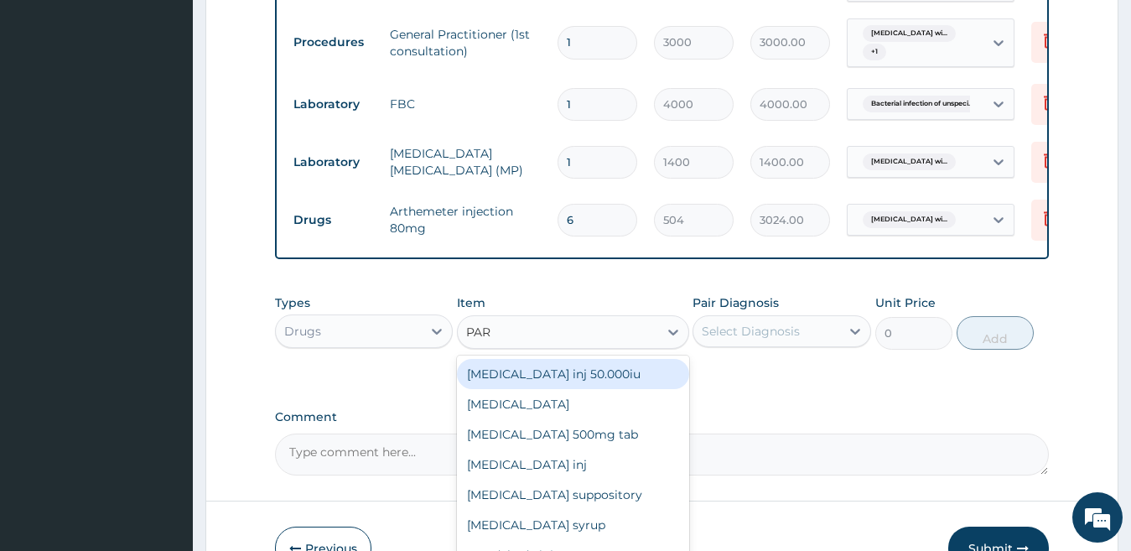
type input "PARA"
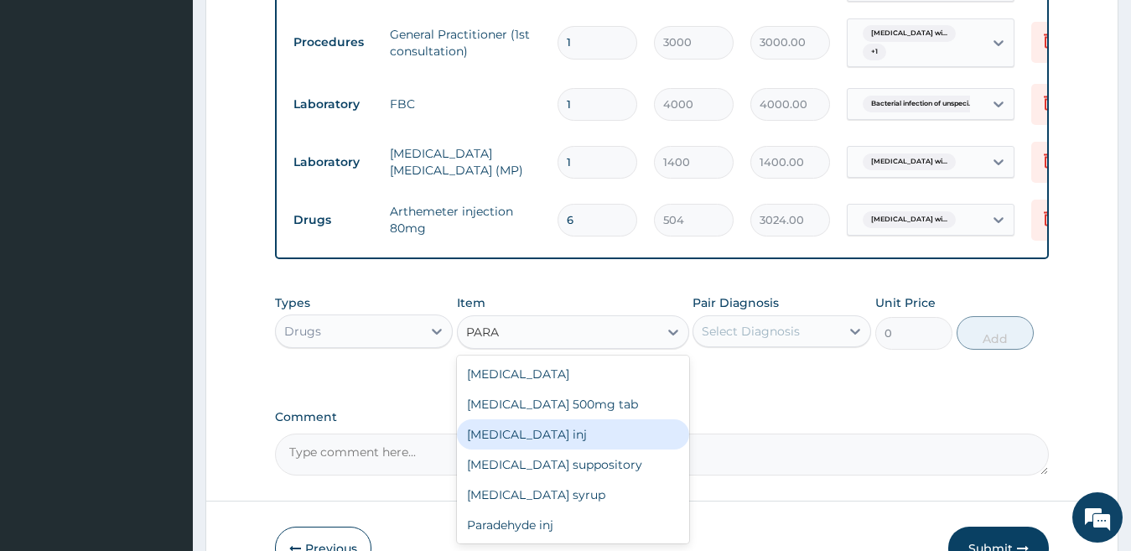
click at [544, 449] on div "Paracetamol inj" at bounding box center [573, 434] width 232 height 30
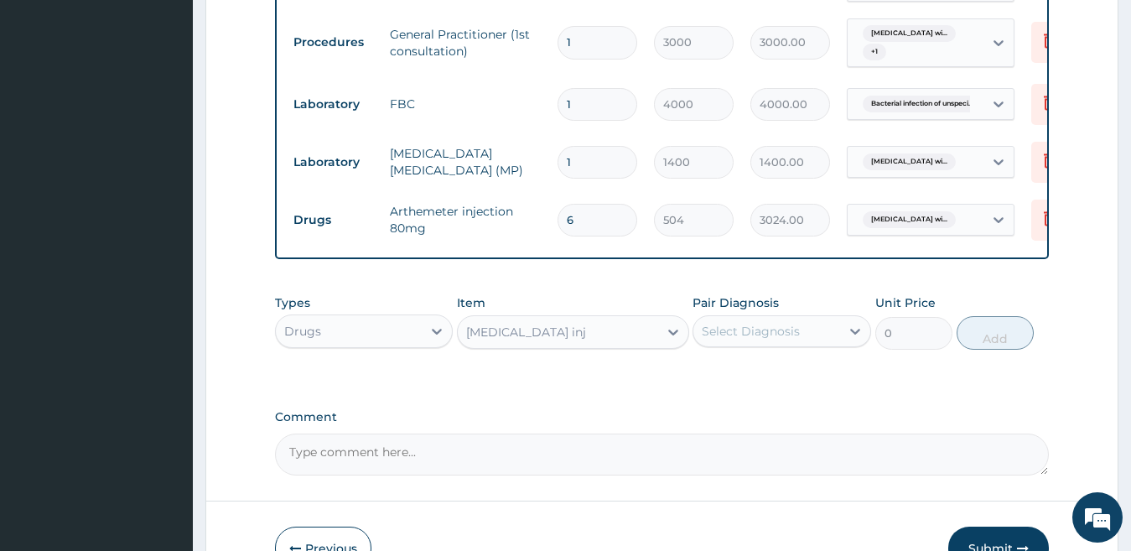
type input "180"
click at [833, 345] on div "Select Diagnosis" at bounding box center [766, 331] width 147 height 27
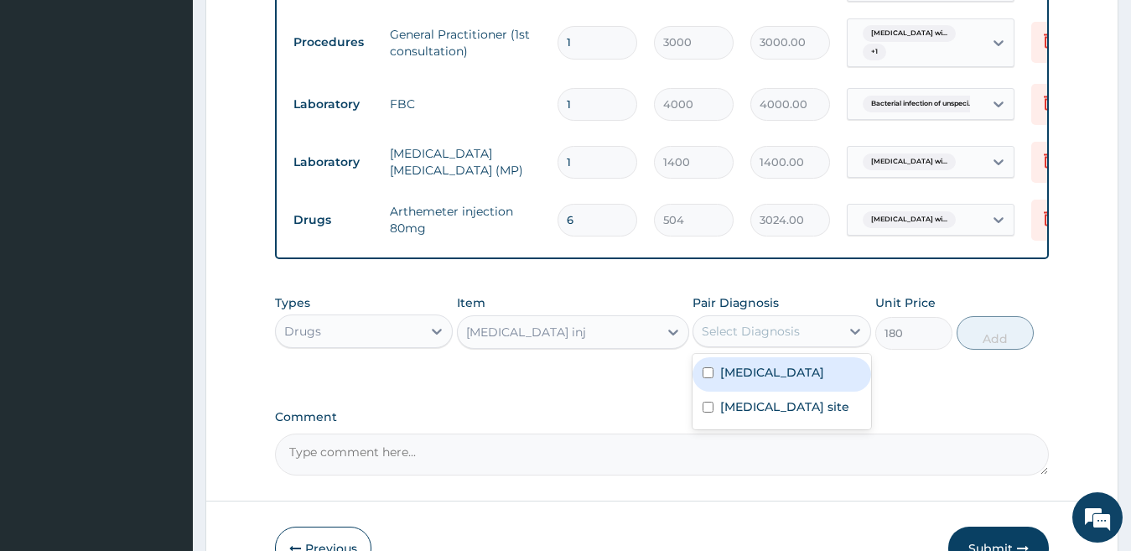
click at [820, 381] on label "Plasmodium malariae malaria without complication" at bounding box center [772, 372] width 104 height 17
checkbox input "true"
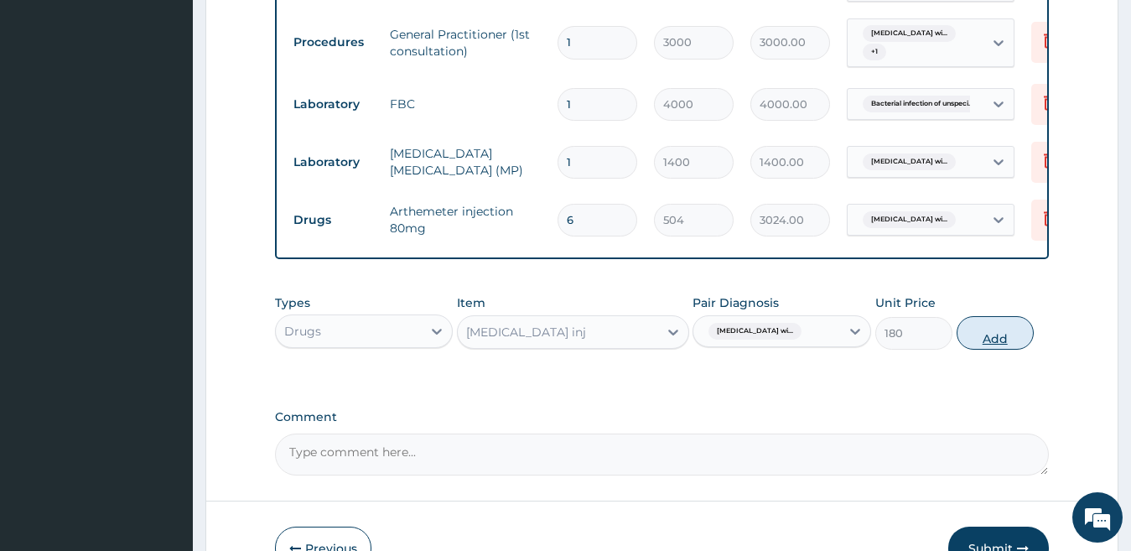
click at [977, 350] on button "Add" at bounding box center [995, 333] width 77 height 34
type input "0"
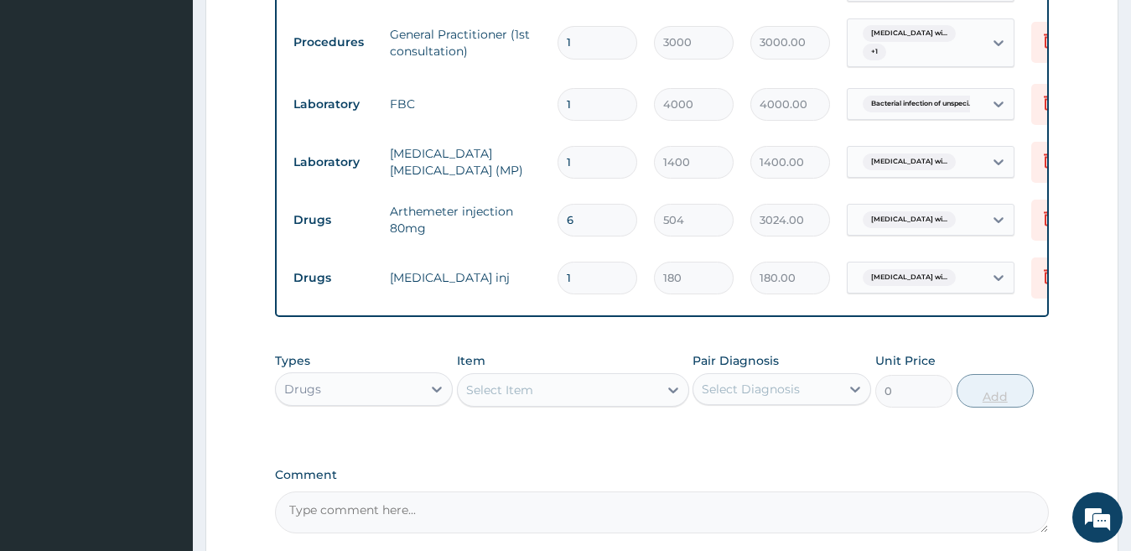
type input "0.00"
type input "6"
type input "1080.00"
type input "6"
click at [622, 397] on div "Select Item" at bounding box center [558, 389] width 200 height 27
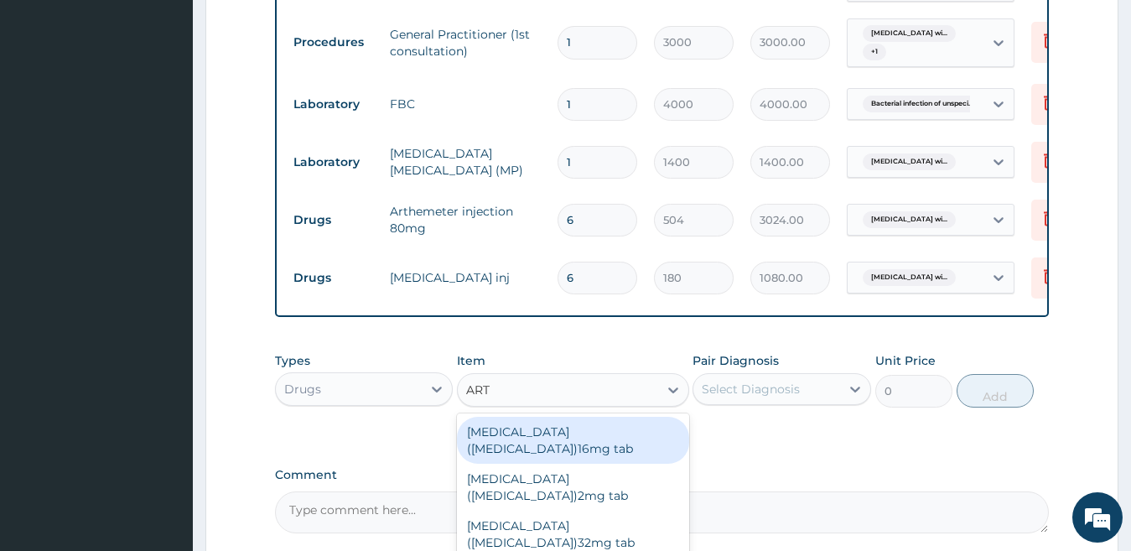
type input "ARTE"
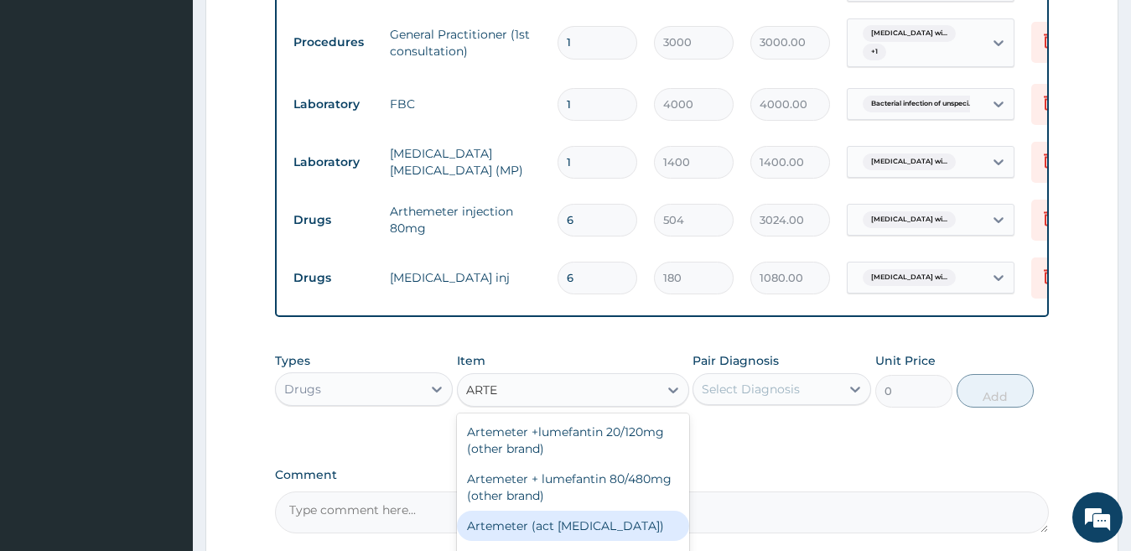
click at [633, 535] on div "Artemeter (act antimalarial)" at bounding box center [573, 526] width 232 height 30
type input "475.2"
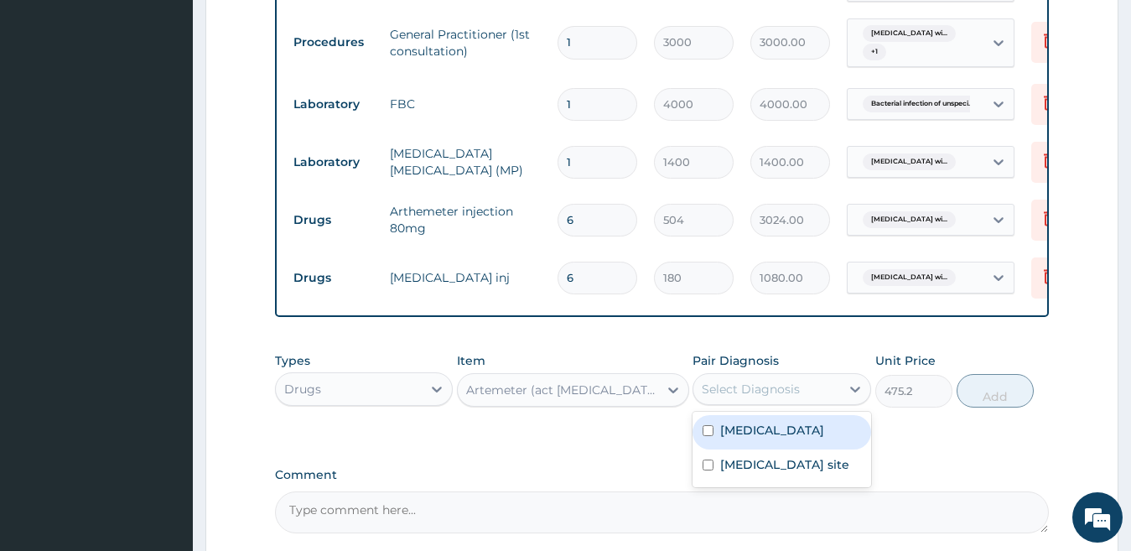
click at [799, 397] on div "Select Diagnosis" at bounding box center [751, 389] width 98 height 17
click at [788, 439] on label "Plasmodium malariae malaria without complication" at bounding box center [772, 430] width 104 height 17
checkbox input "true"
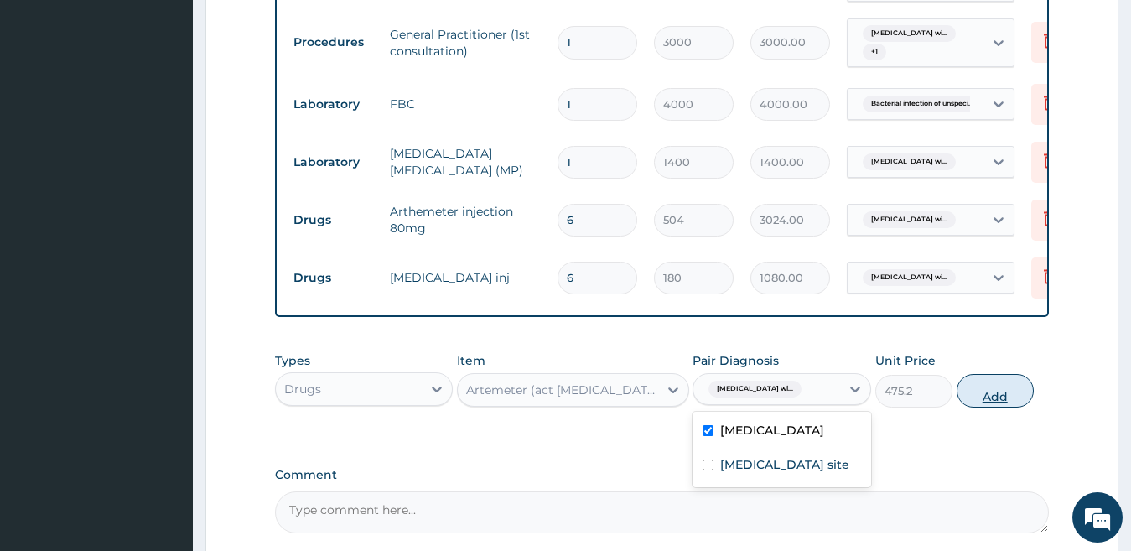
click at [984, 404] on button "Add" at bounding box center [995, 391] width 77 height 34
type input "0"
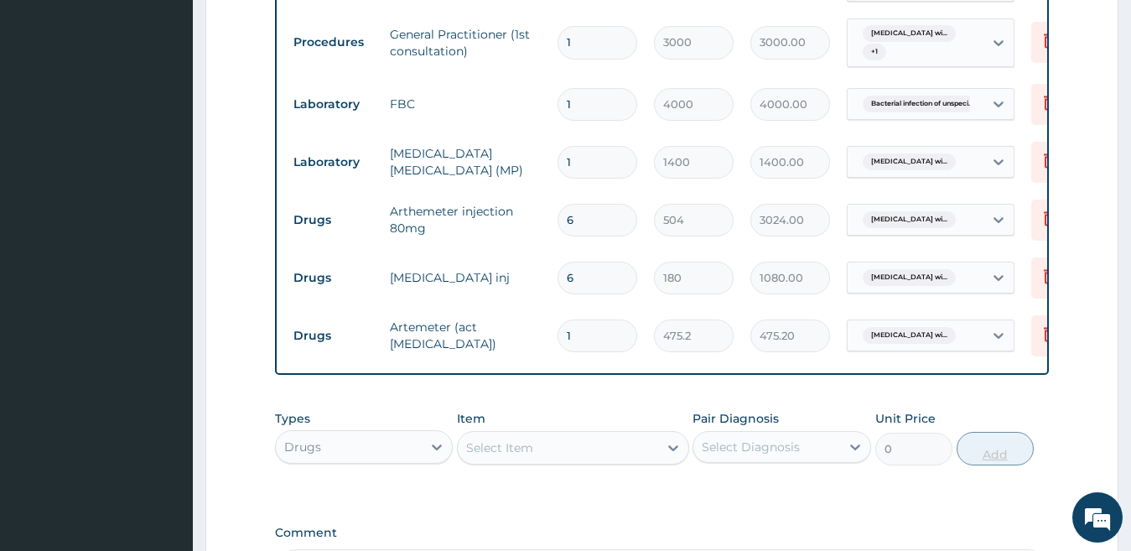
type input "0.00"
type input "6"
type input "2851.20"
type input "6"
click at [596, 453] on div "Select Item" at bounding box center [558, 447] width 200 height 27
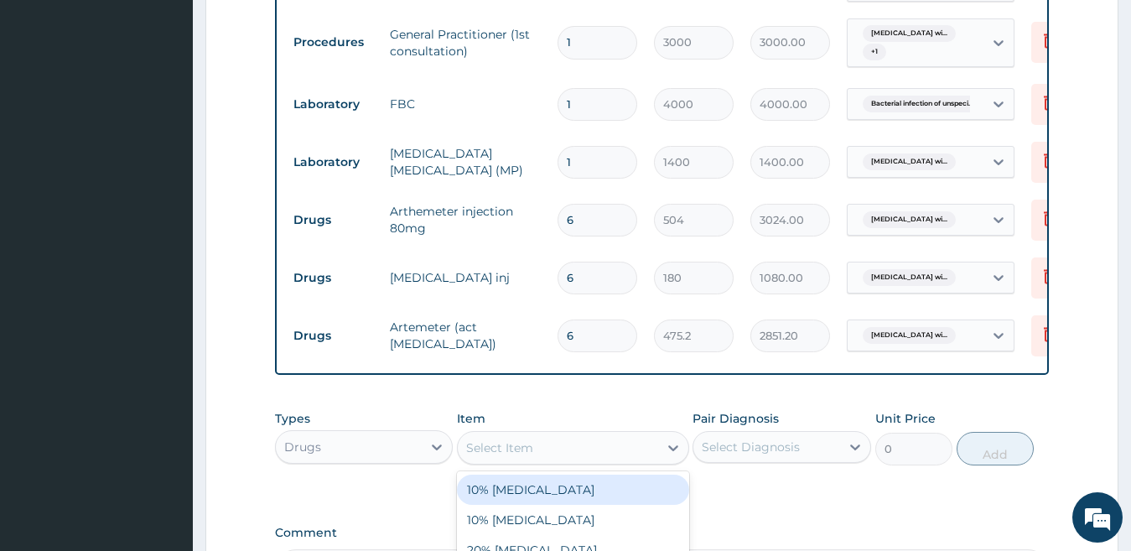
type input "P"
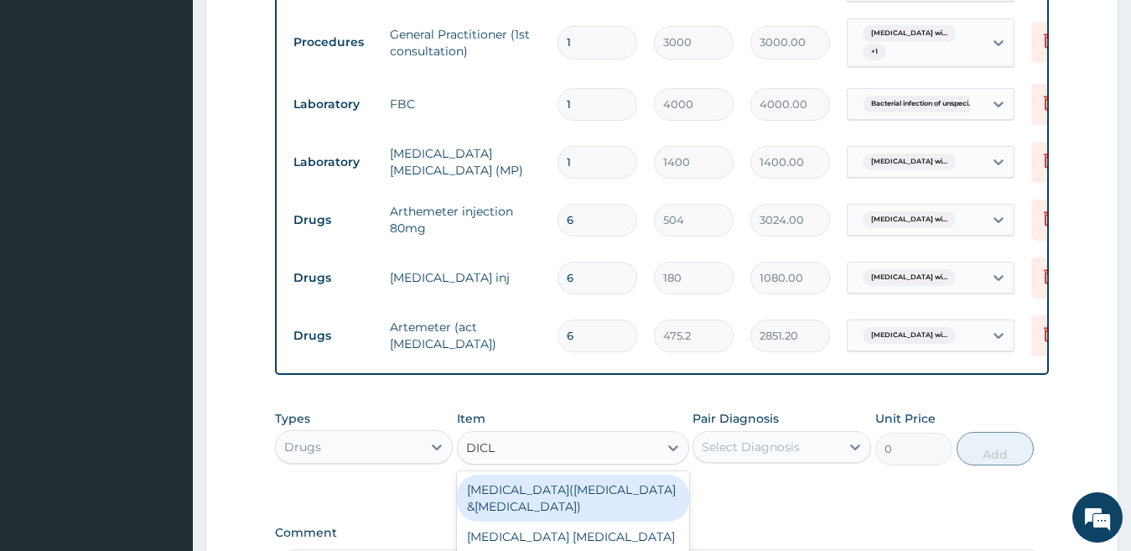
type input "DICLO"
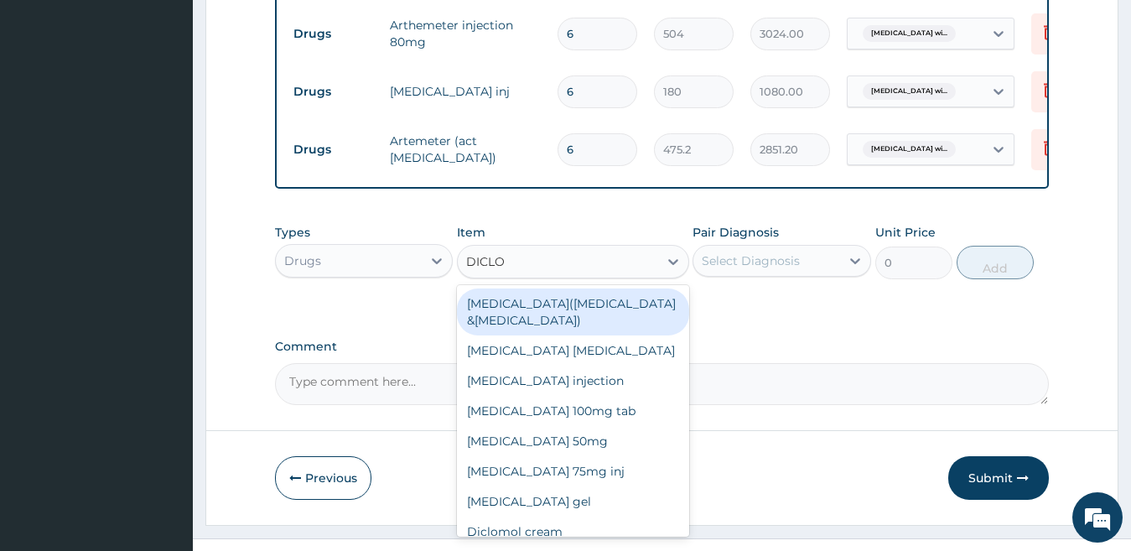
scroll to position [925, 0]
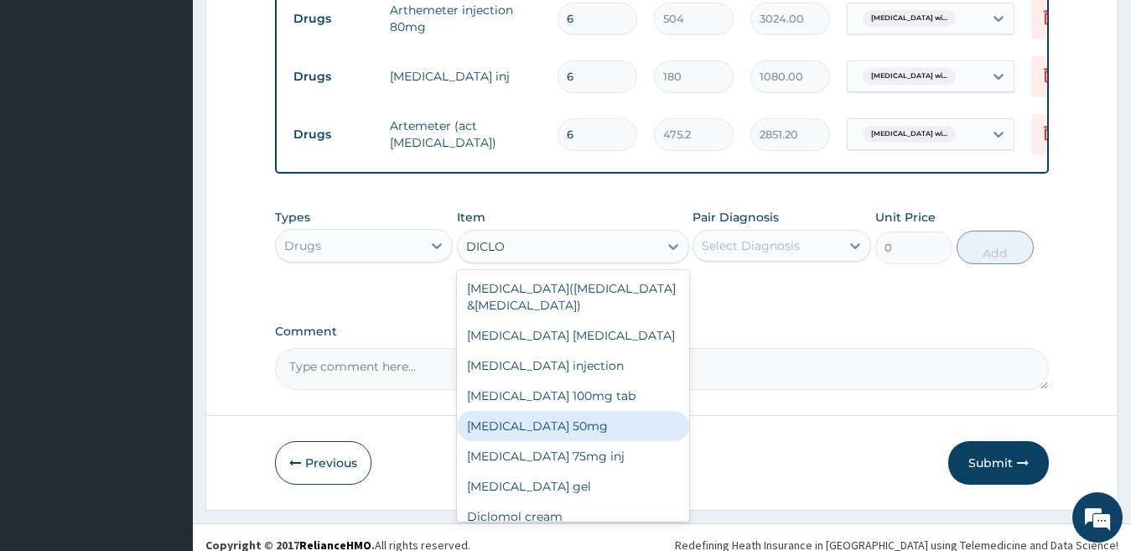
click at [634, 436] on div "Diclofenac sodium 50mg" at bounding box center [573, 426] width 232 height 30
type input "50.4"
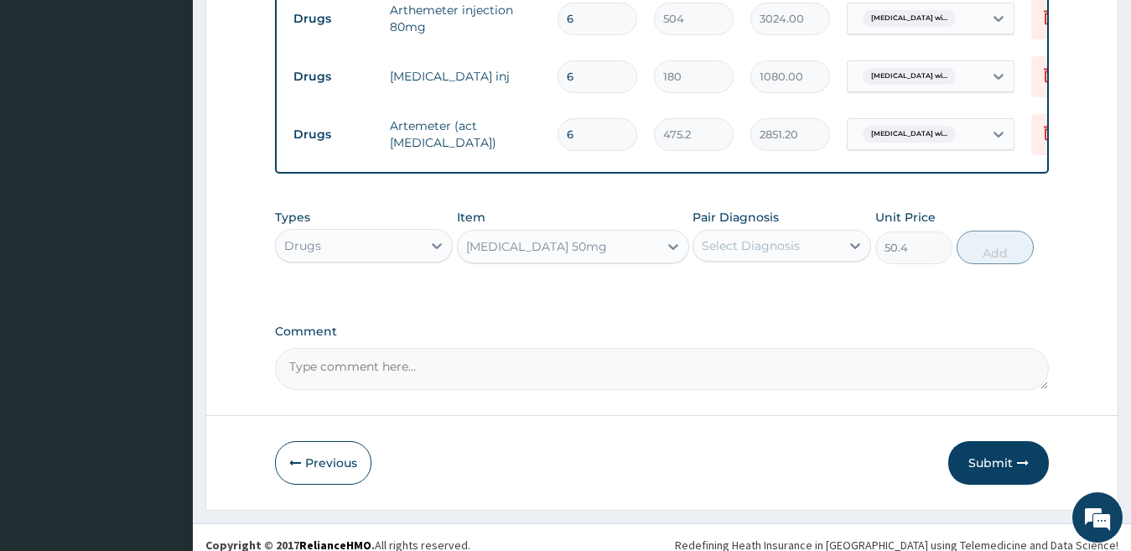
click at [774, 252] on div "Select Diagnosis" at bounding box center [751, 245] width 98 height 17
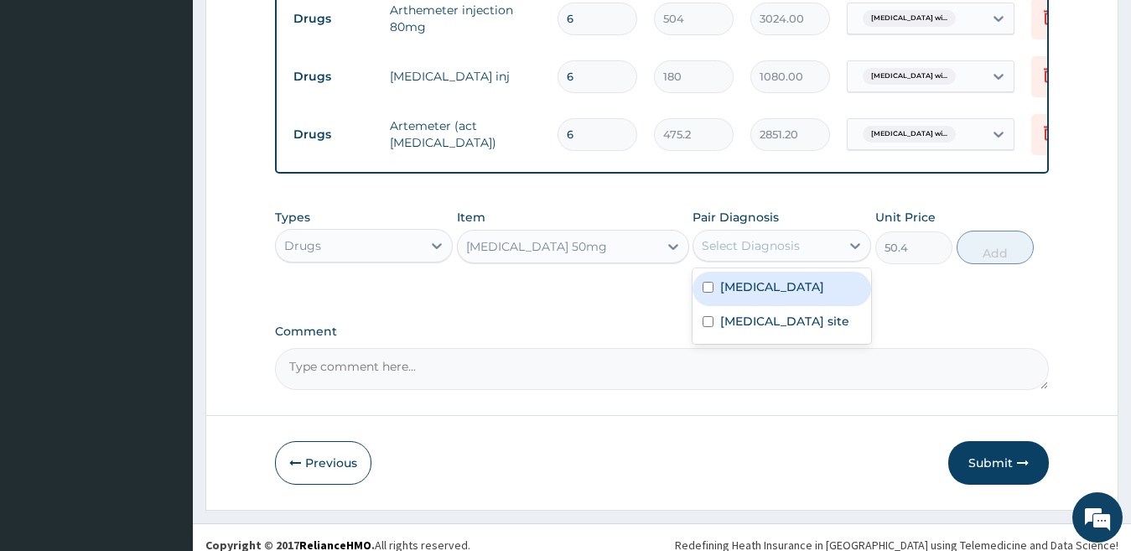
click at [757, 295] on label "Plasmodium malariae malaria without complication" at bounding box center [772, 286] width 104 height 17
checkbox input "true"
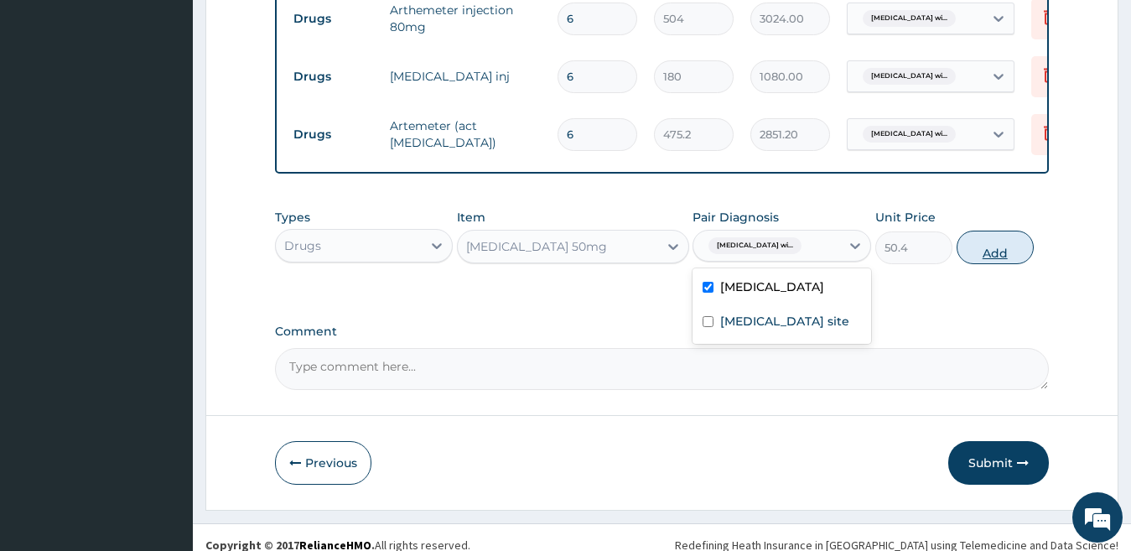
click at [1001, 263] on button "Add" at bounding box center [995, 248] width 77 height 34
type input "0"
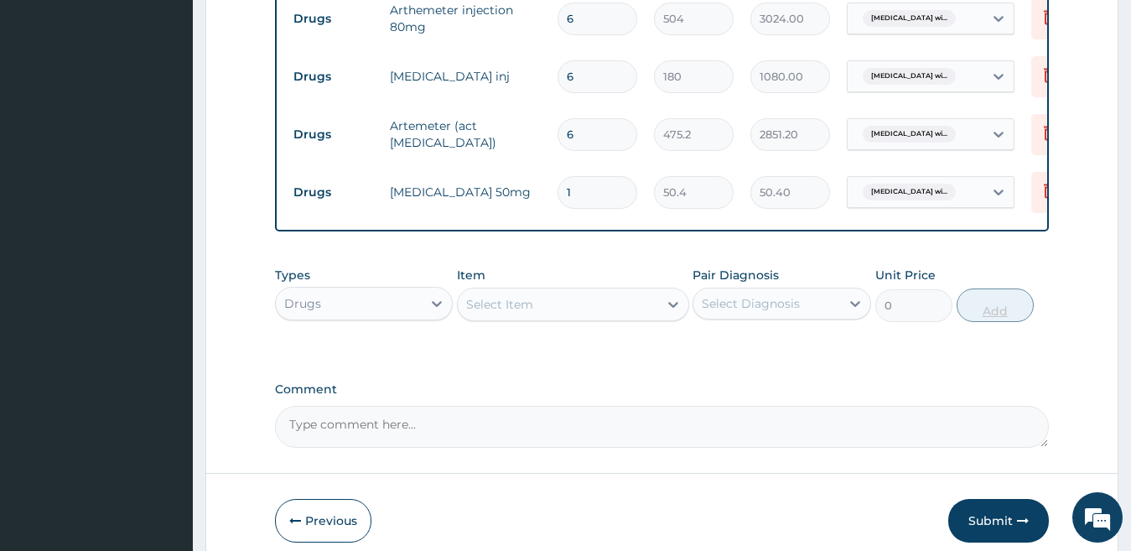
type input "10"
type input "504.00"
type input "10"
click at [548, 318] on div "Select Item" at bounding box center [558, 304] width 200 height 27
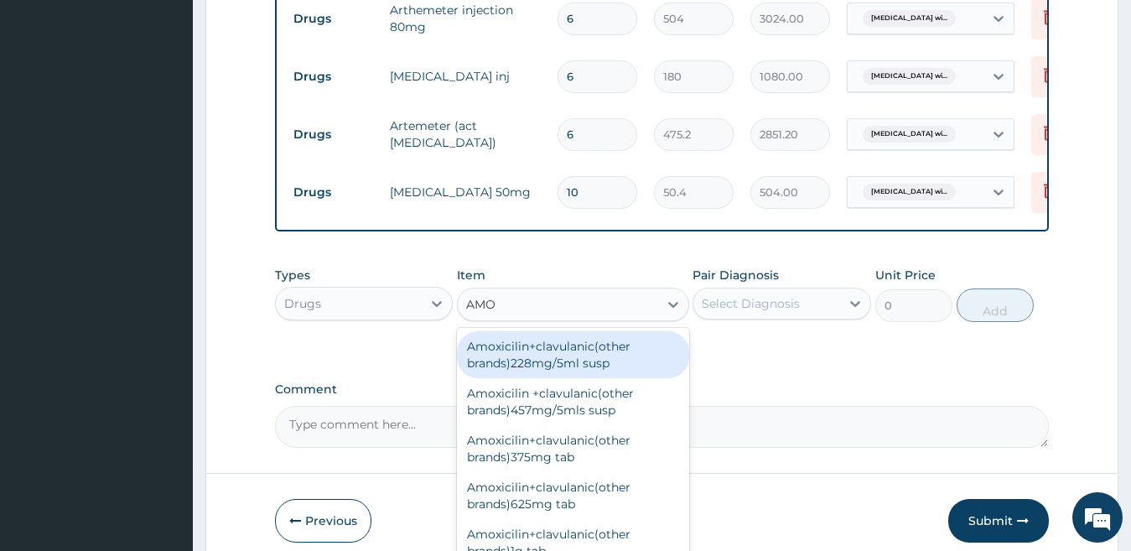
type input "AMOX"
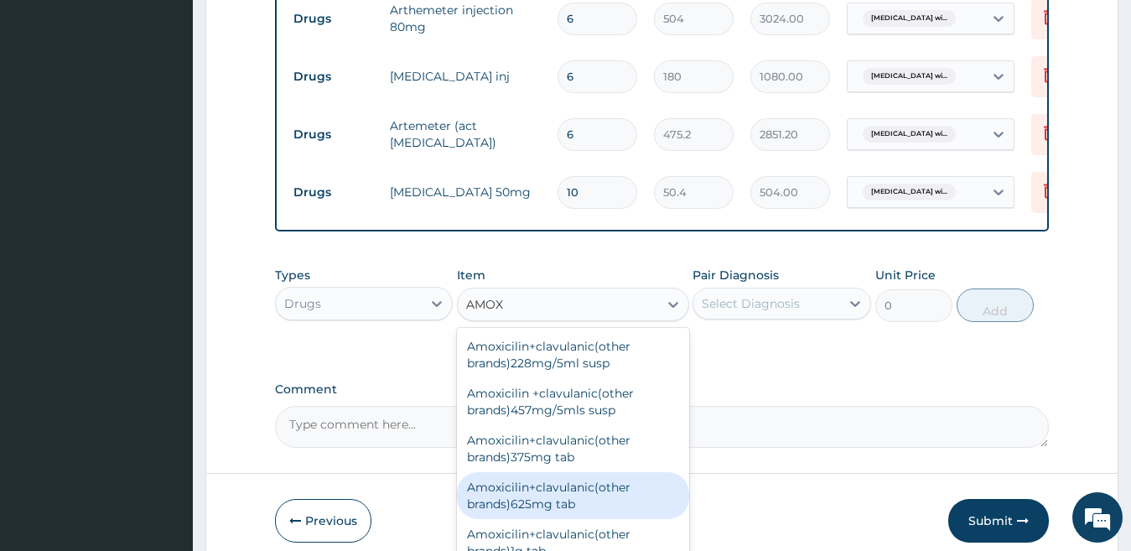
click at [506, 501] on div "Amoxicilin+clavulanic(other brands)625mg tab" at bounding box center [573, 495] width 232 height 47
type input "223.2"
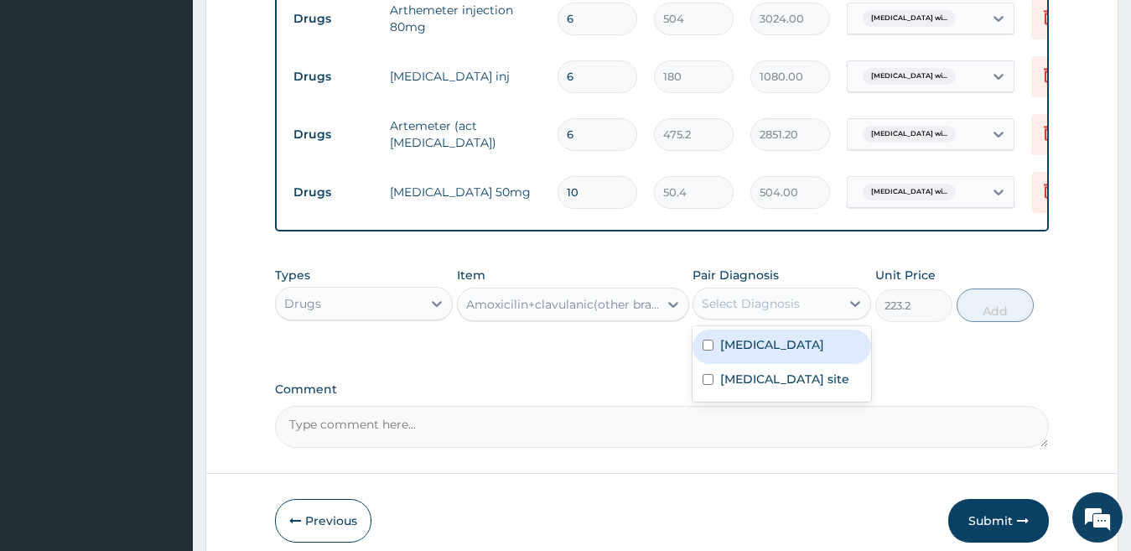
click at [809, 314] on div "Select Diagnosis" at bounding box center [766, 303] width 147 height 27
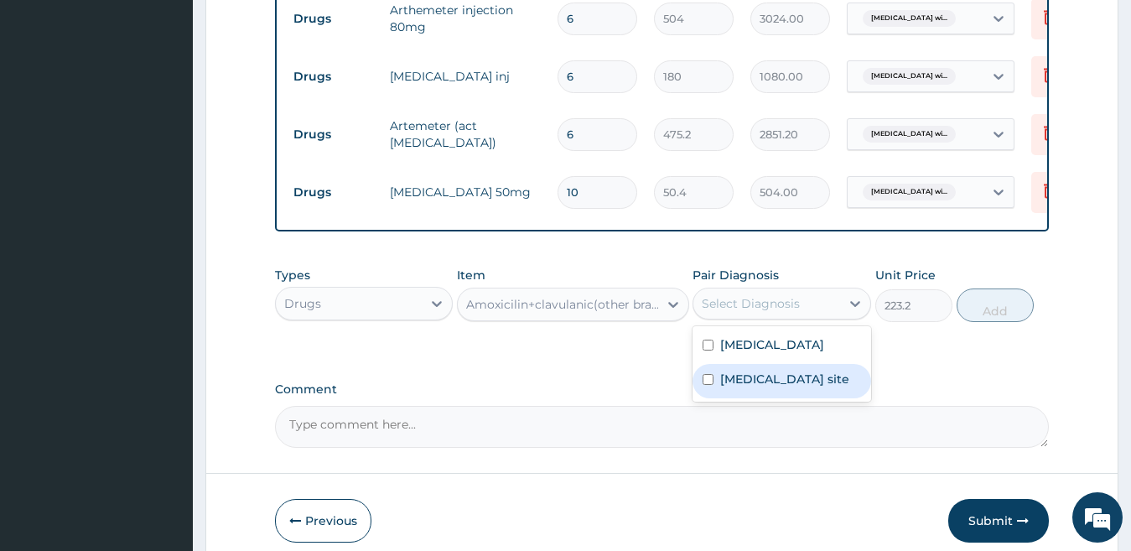
click at [770, 387] on label "Bacterial infection of unspecified site" at bounding box center [784, 379] width 129 height 17
checkbox input "true"
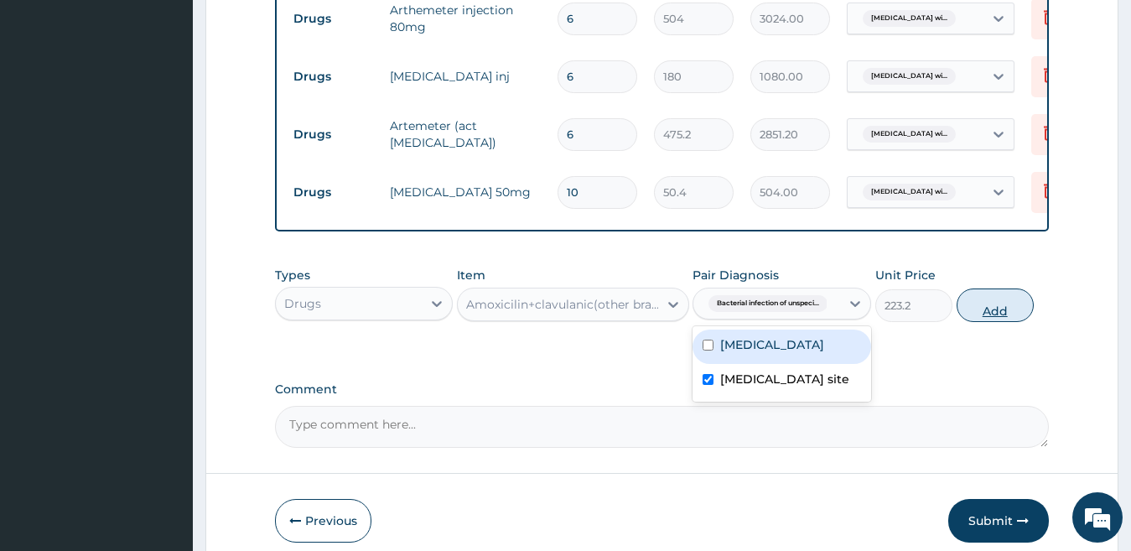
click at [998, 317] on button "Add" at bounding box center [995, 305] width 77 height 34
type input "0"
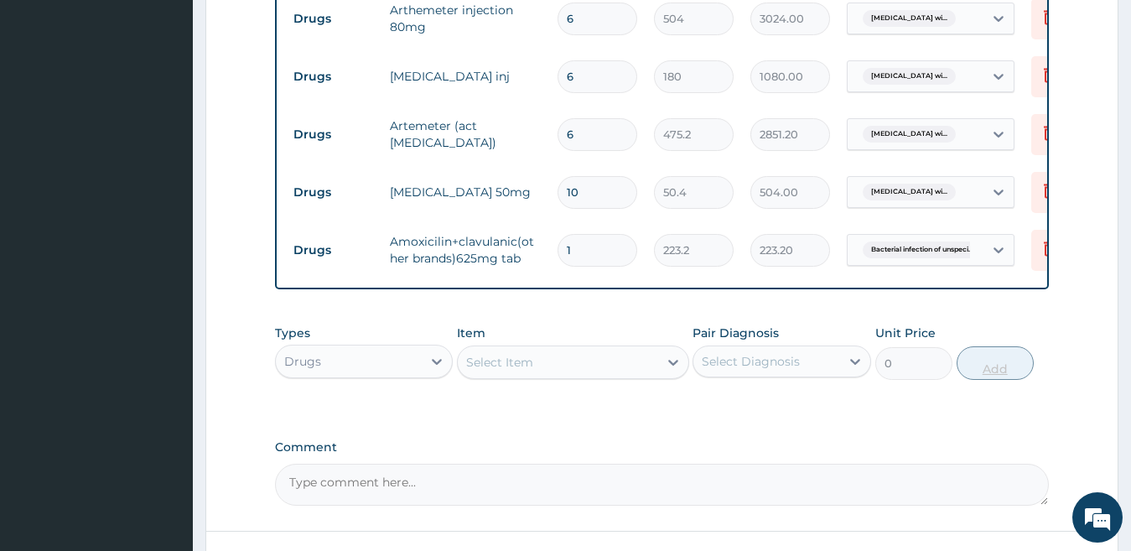
type input "14"
type input "3124.80"
type input "14"
click at [594, 367] on div "Select Item" at bounding box center [558, 362] width 200 height 27
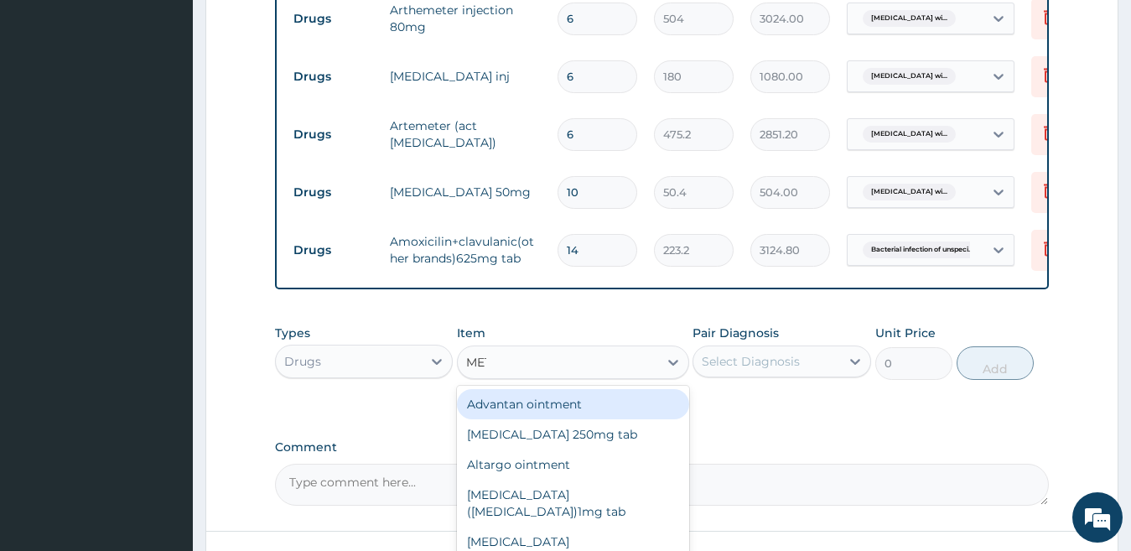
type input "METR"
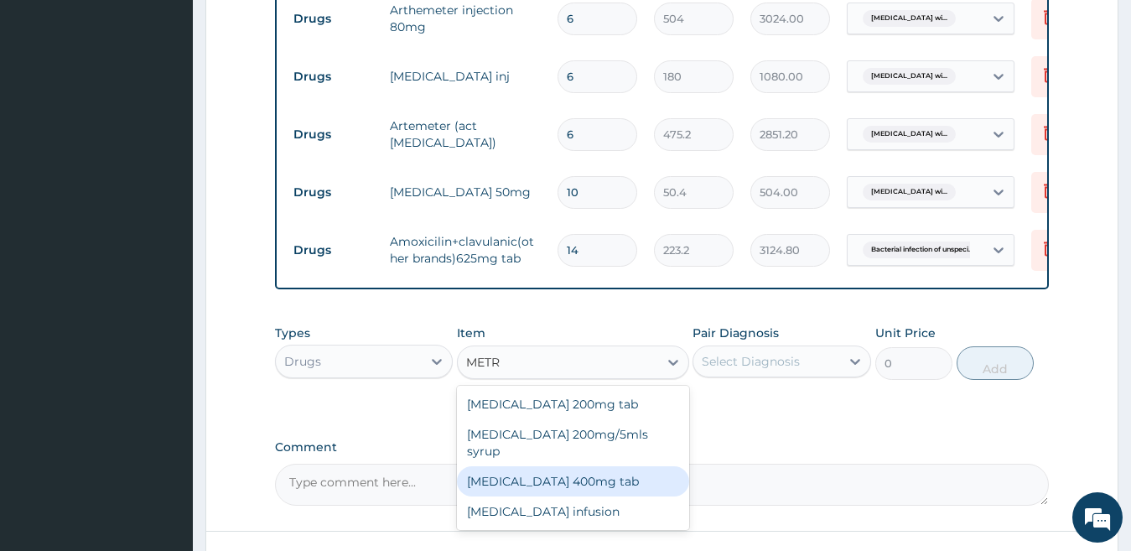
click at [556, 476] on div "Metronidazole 400mg tab" at bounding box center [573, 481] width 232 height 30
type input "50.4"
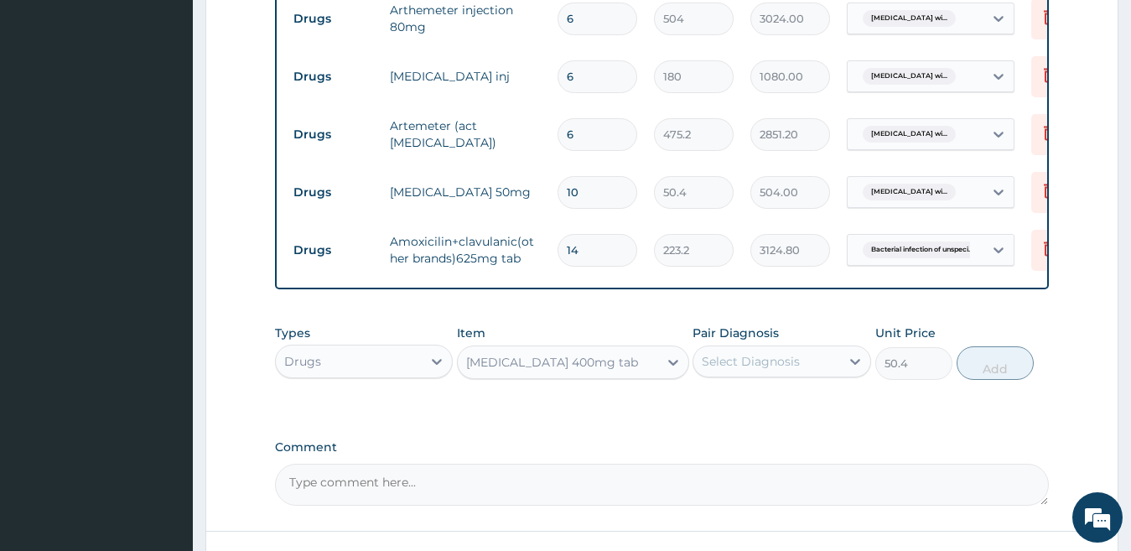
click at [801, 375] on div "Select Diagnosis" at bounding box center [766, 361] width 147 height 27
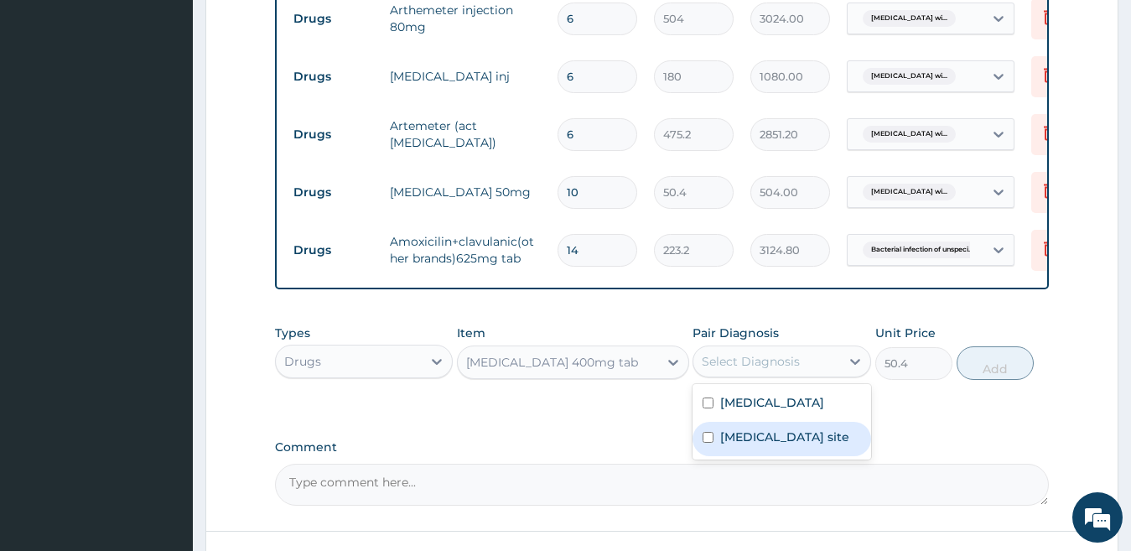
click at [777, 456] on div "Bacterial infection of unspecified site" at bounding box center [782, 439] width 179 height 34
checkbox input "true"
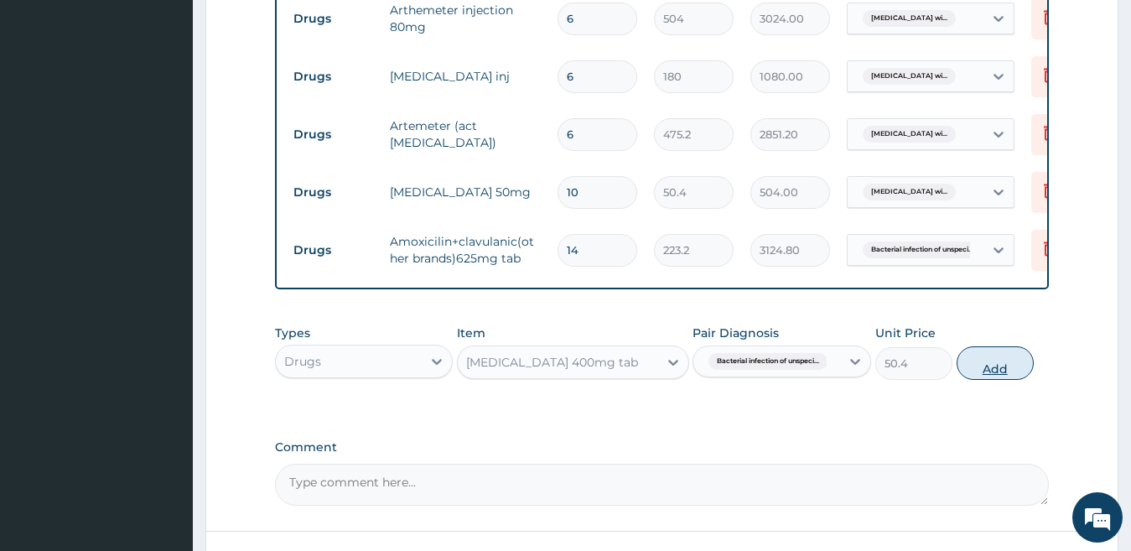
click at [976, 373] on button "Add" at bounding box center [995, 363] width 77 height 34
type input "0"
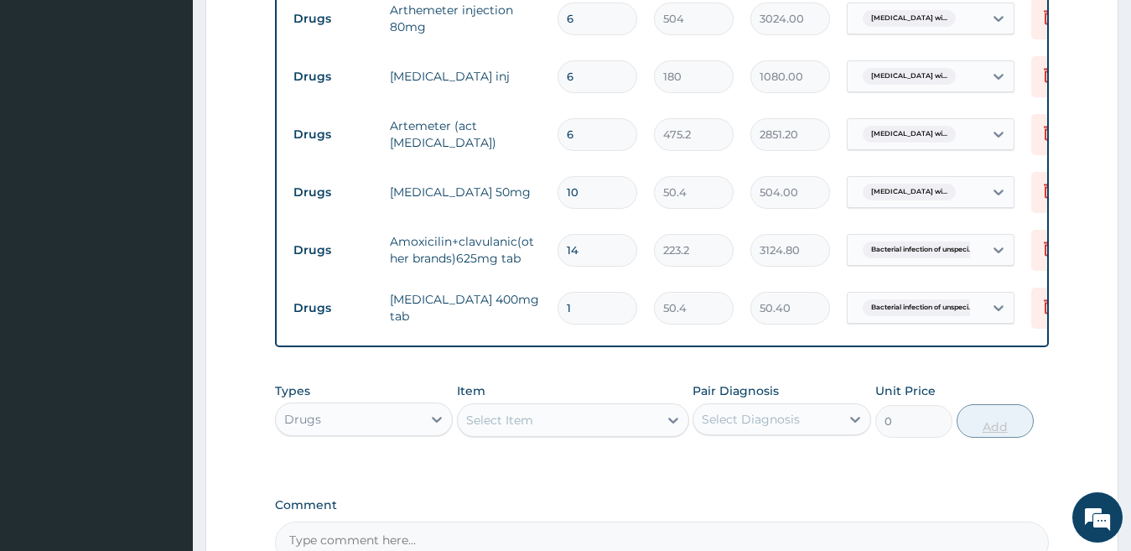
type input "15"
type input "756.00"
type input "15"
click at [625, 433] on div "Select Item" at bounding box center [558, 420] width 200 height 27
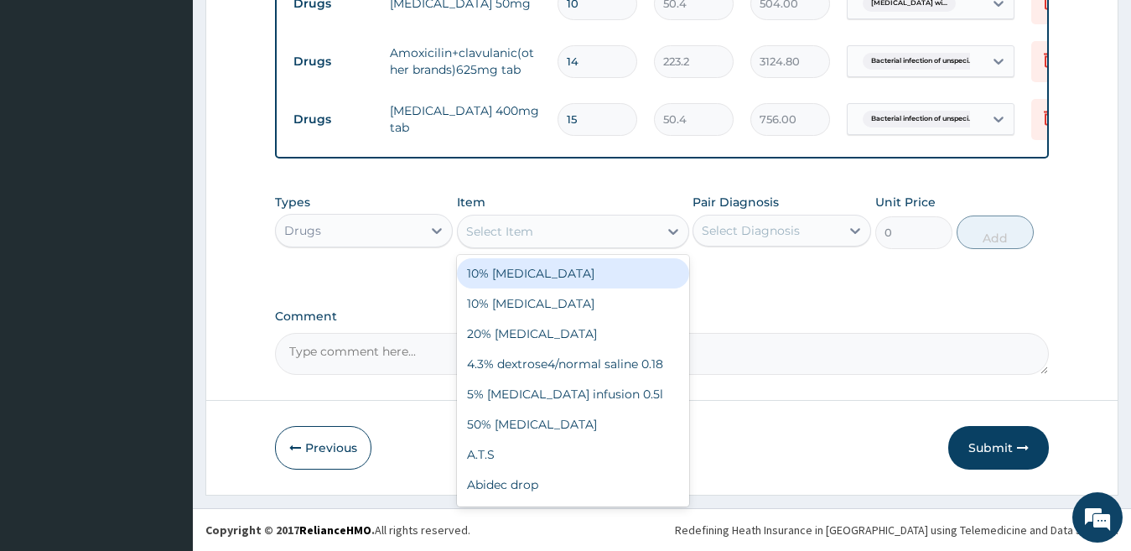
scroll to position [1128, 0]
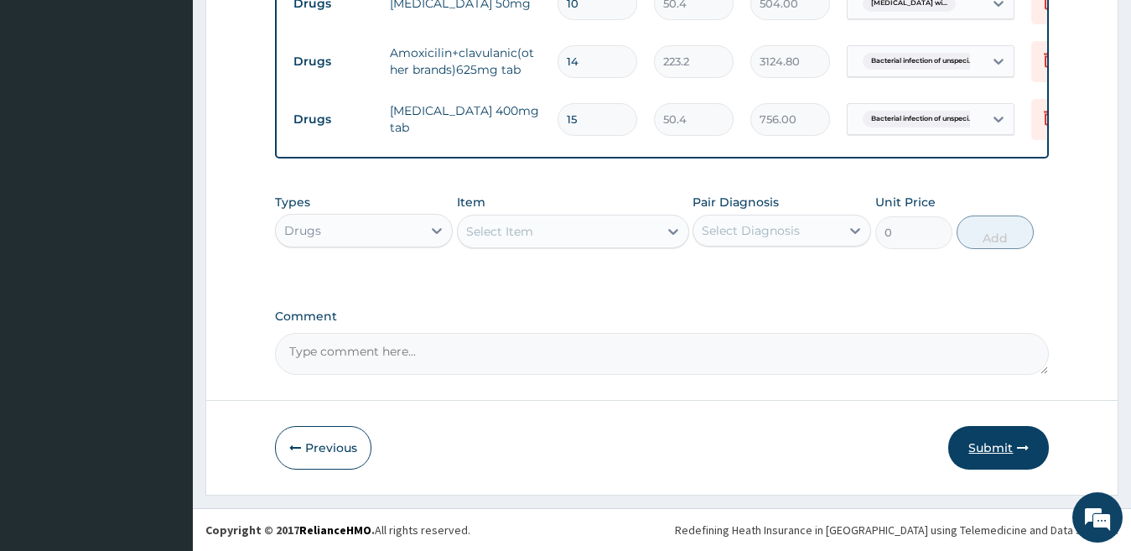
click at [1007, 439] on button "Submit" at bounding box center [998, 448] width 101 height 44
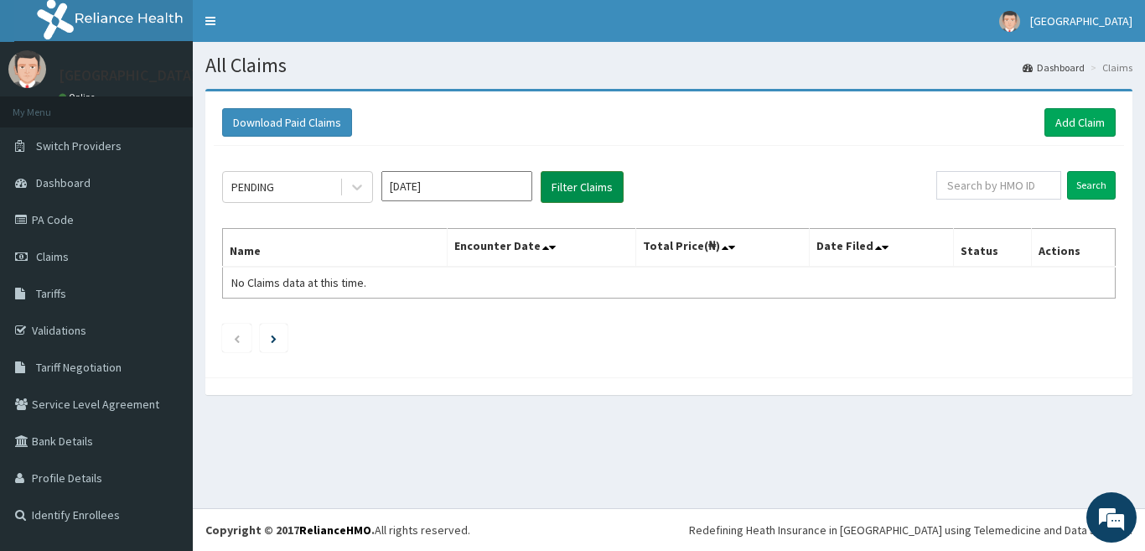
click at [589, 186] on button "Filter Claims" at bounding box center [582, 187] width 83 height 32
click at [357, 188] on icon at bounding box center [357, 187] width 17 height 17
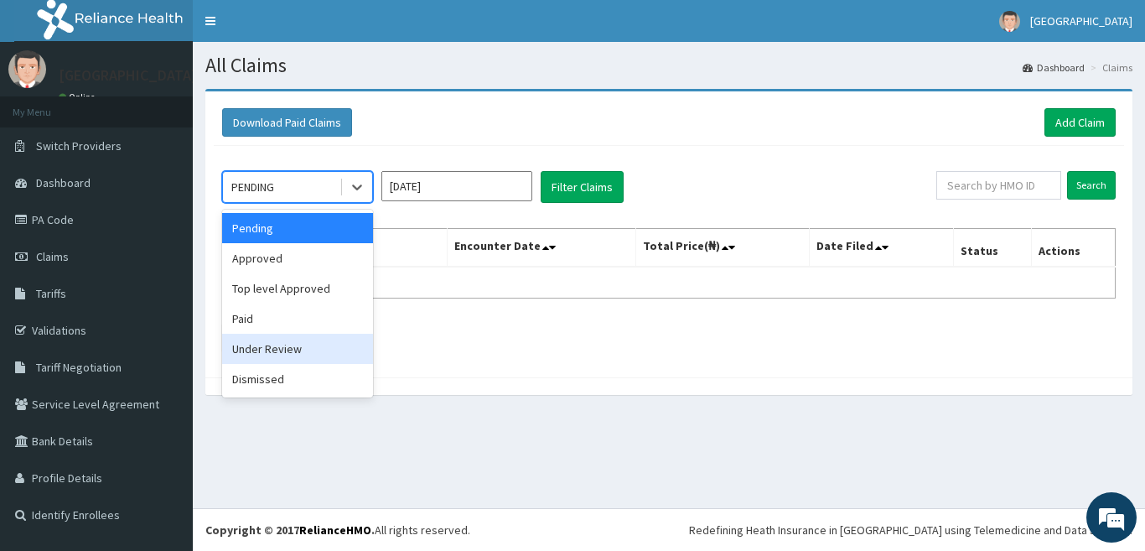
click at [322, 352] on div "Under Review" at bounding box center [297, 349] width 151 height 30
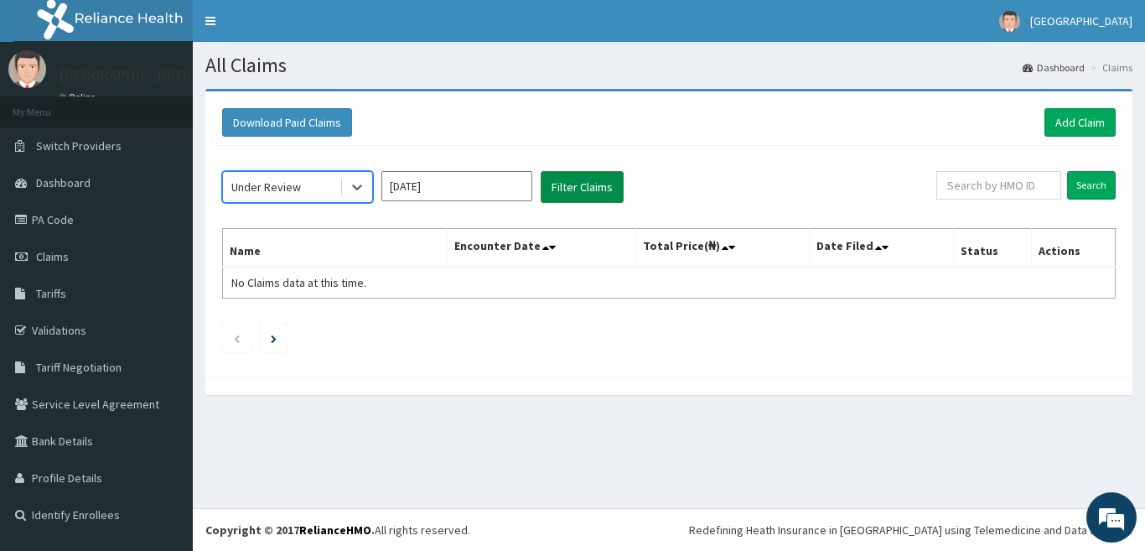
click at [603, 188] on button "Filter Claims" at bounding box center [582, 187] width 83 height 32
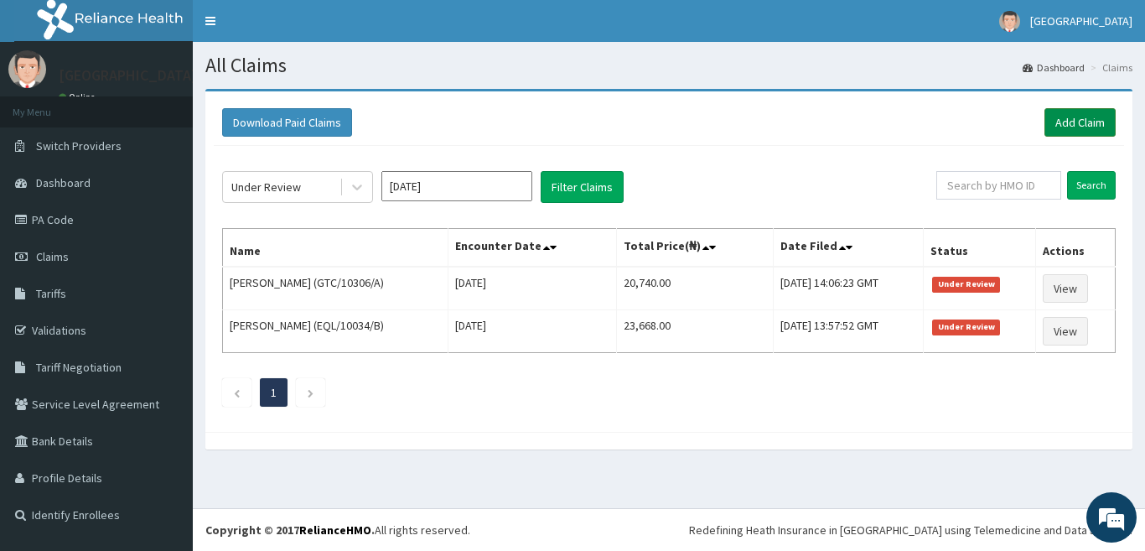
click at [1086, 125] on link "Add Claim" at bounding box center [1080, 122] width 71 height 29
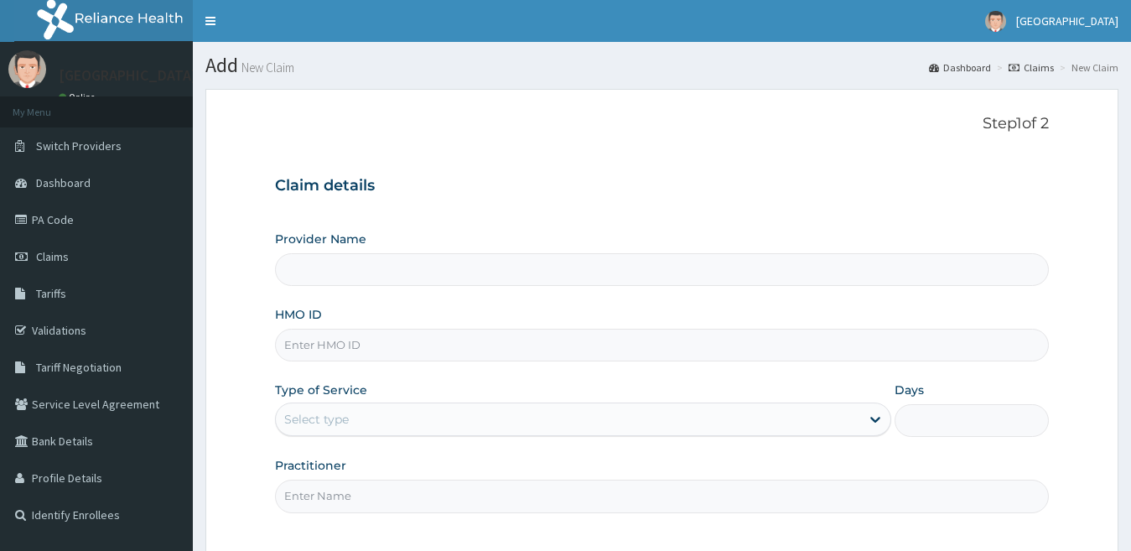
click at [551, 334] on input "HMO ID" at bounding box center [662, 345] width 775 height 33
type input "[GEOGRAPHIC_DATA]"
type input "SBG/10384/B"
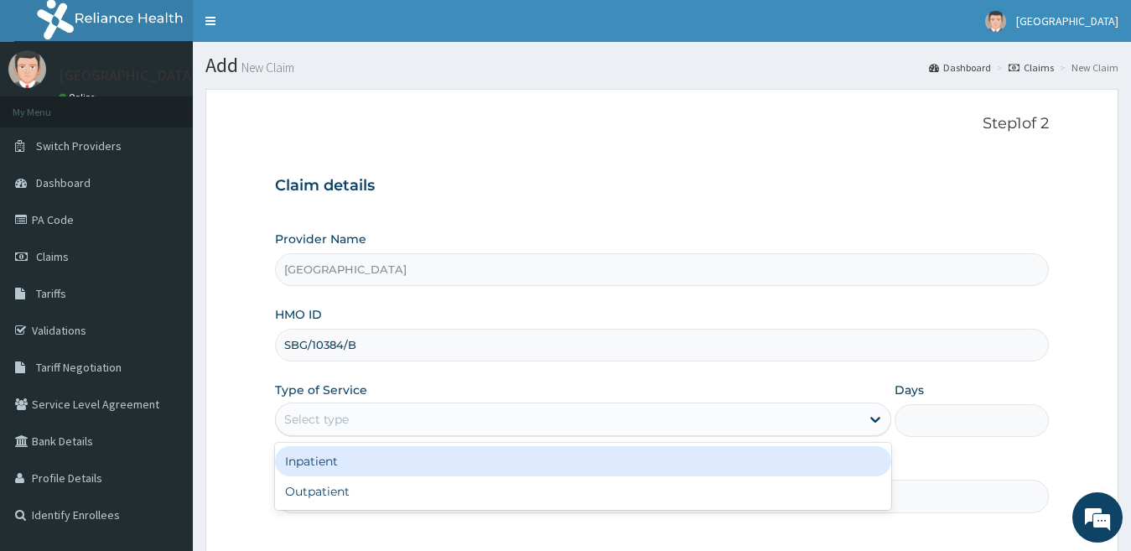
click at [458, 417] on div "Select type" at bounding box center [568, 419] width 585 height 27
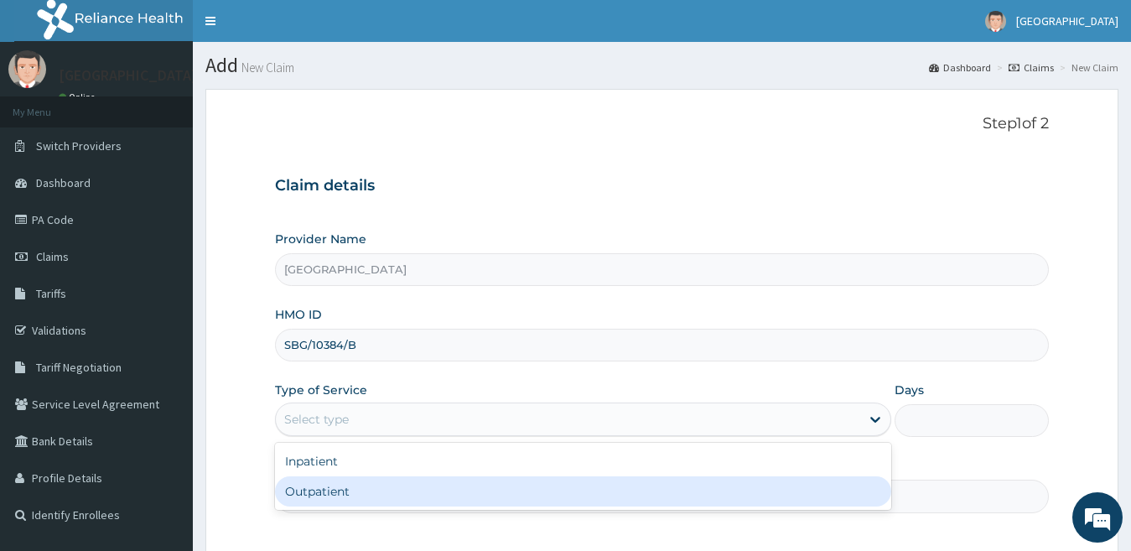
click at [435, 483] on div "Outpatient" at bounding box center [583, 491] width 617 height 30
type input "1"
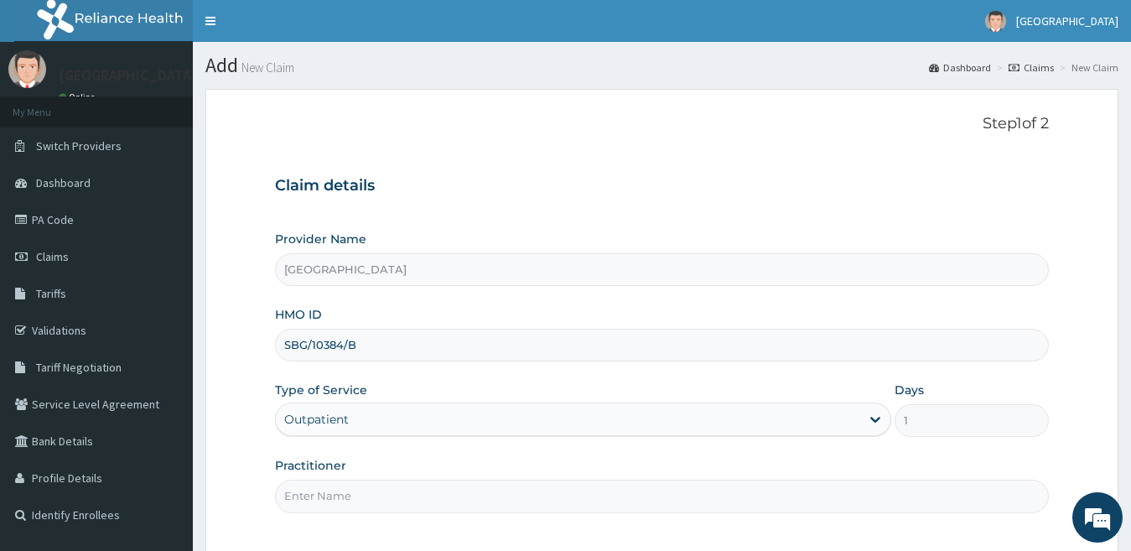
click at [739, 484] on input "Practitioner" at bounding box center [662, 496] width 775 height 33
type input "Dr Matthew"
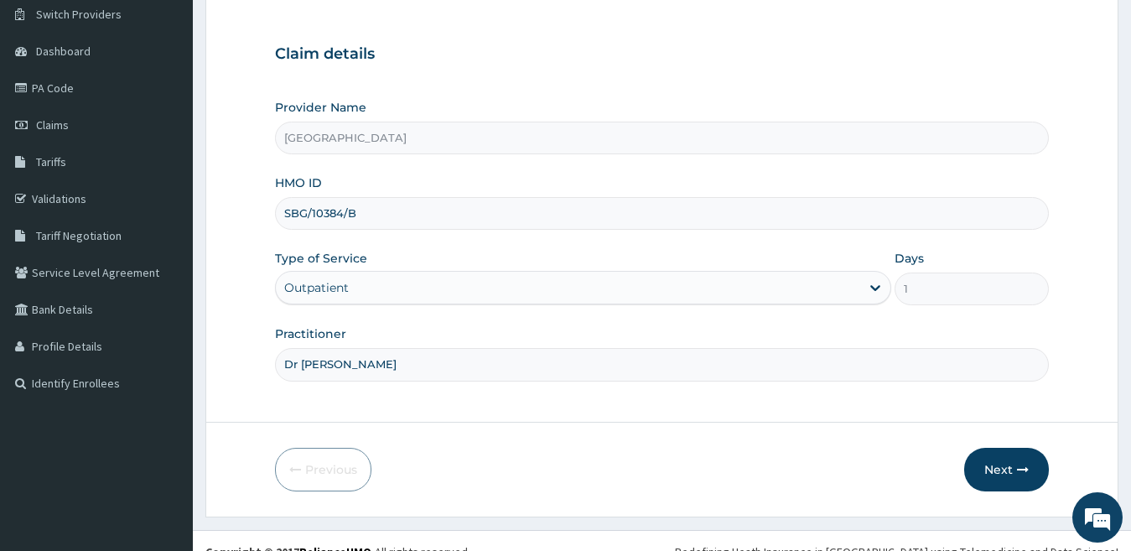
scroll to position [134, 0]
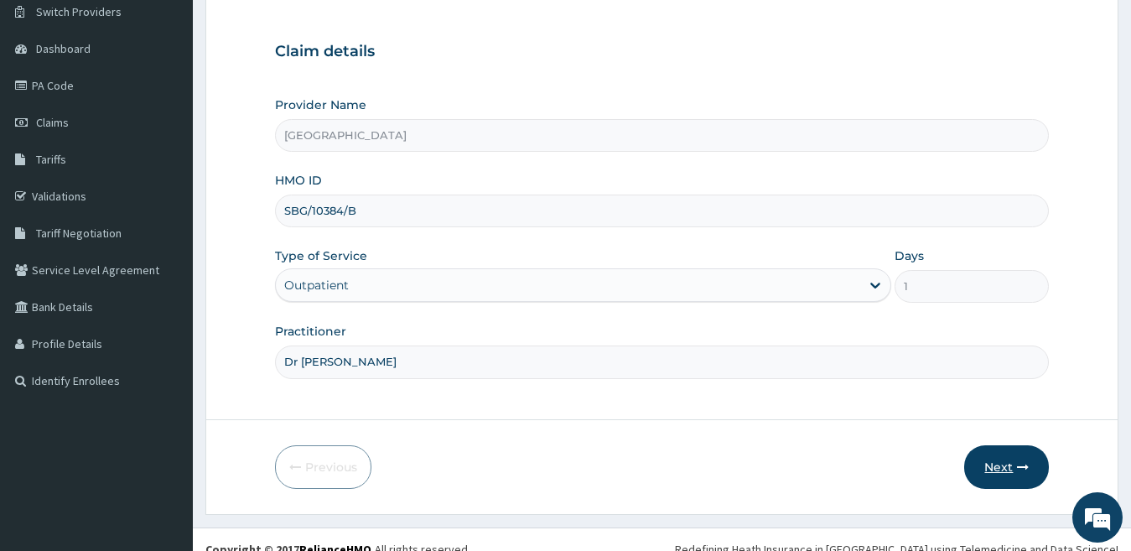
click at [991, 468] on button "Next" at bounding box center [1006, 467] width 85 height 44
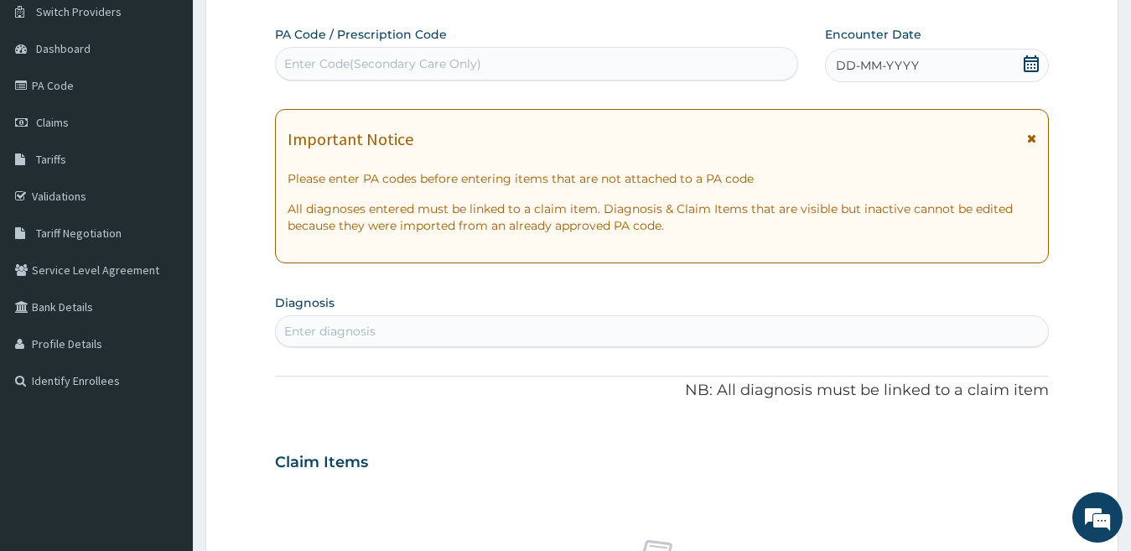
click at [1025, 55] on icon at bounding box center [1031, 63] width 17 height 17
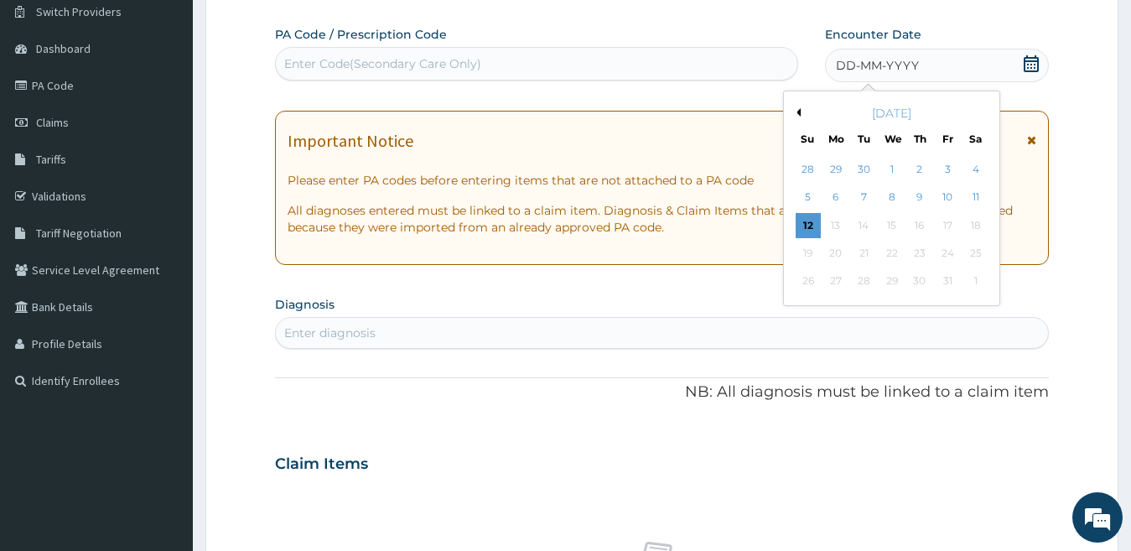
click at [797, 115] on button "Previous Month" at bounding box center [796, 112] width 8 height 8
click at [836, 172] on div "1" at bounding box center [835, 169] width 25 height 25
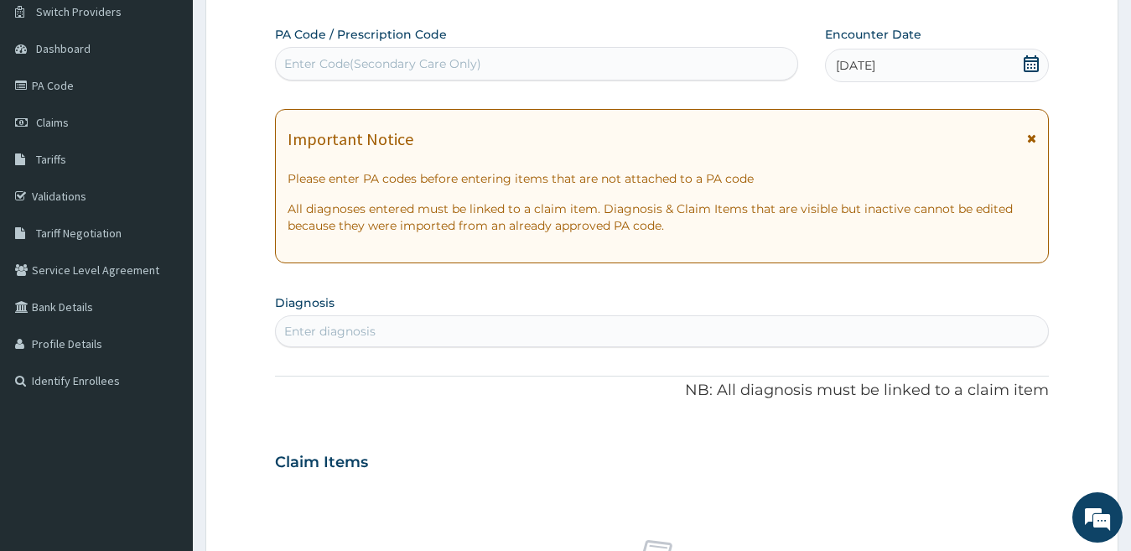
click at [787, 325] on div "Enter diagnosis" at bounding box center [662, 331] width 773 height 27
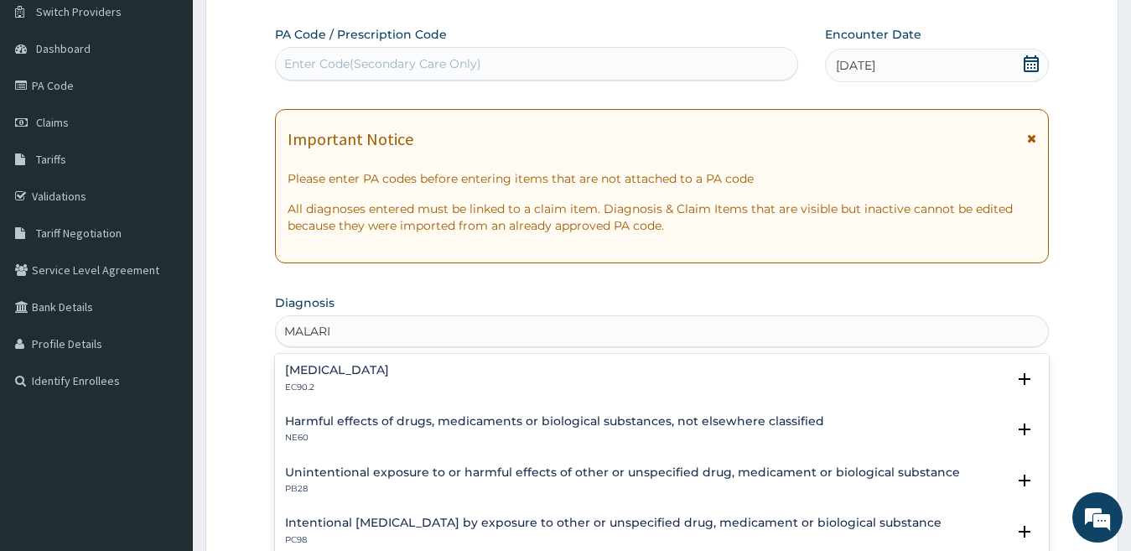
type input "MALARIA"
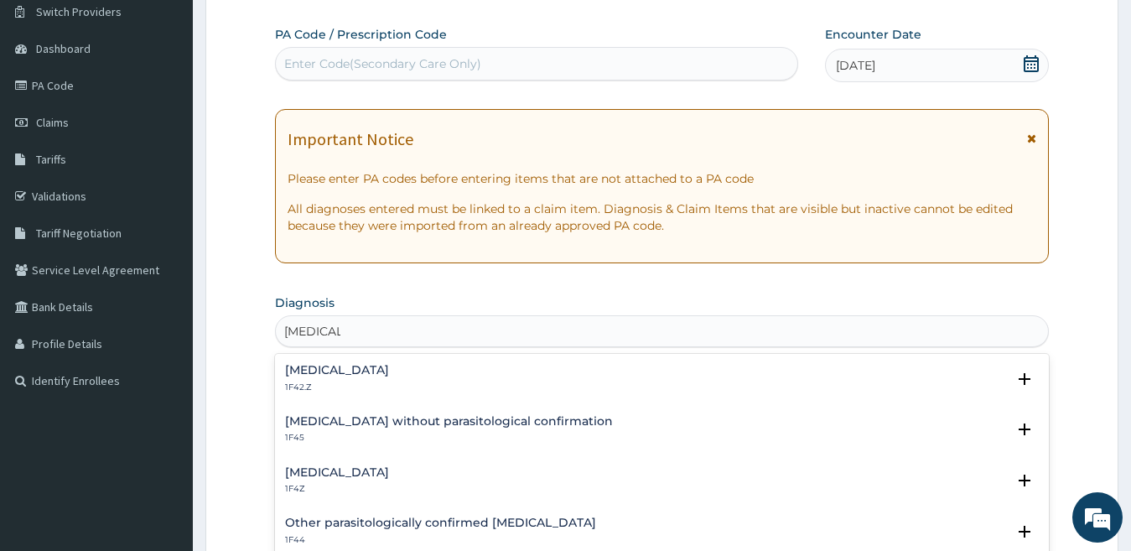
click at [389, 378] on div "Plasmodium malariae malaria without complication 1F42.Z" at bounding box center [337, 378] width 104 height 29
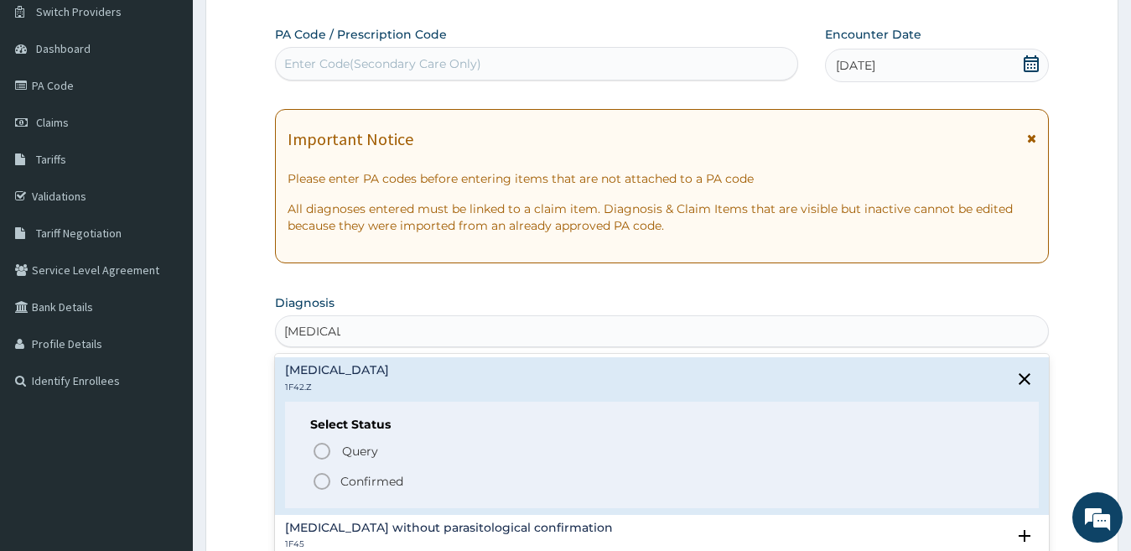
click at [319, 483] on icon "status option filled" at bounding box center [322, 481] width 20 height 20
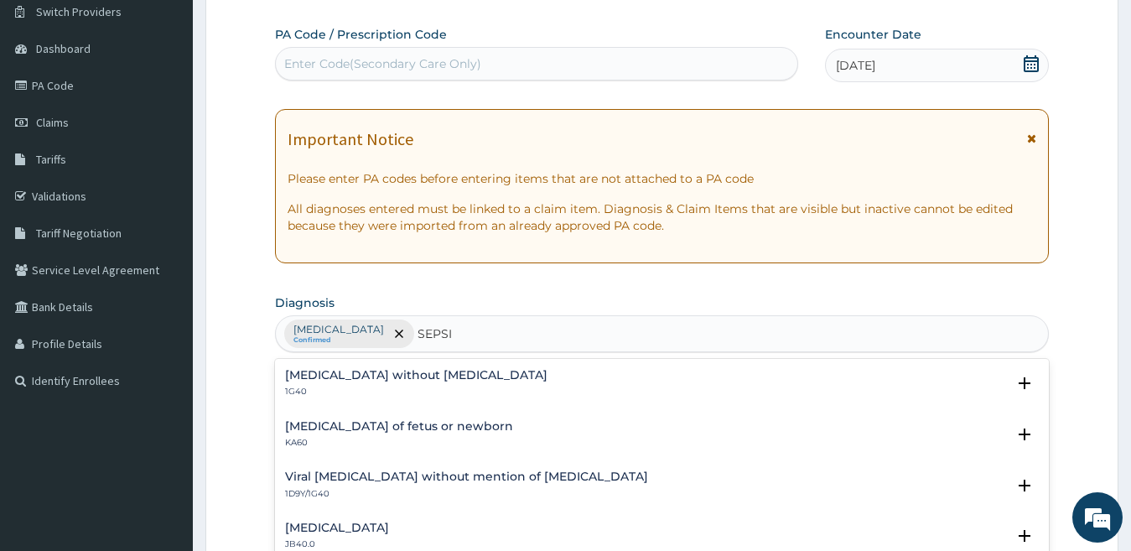
type input "SEPSIS"
click at [306, 375] on h4 "Sepsis without septic shock" at bounding box center [416, 375] width 262 height 13
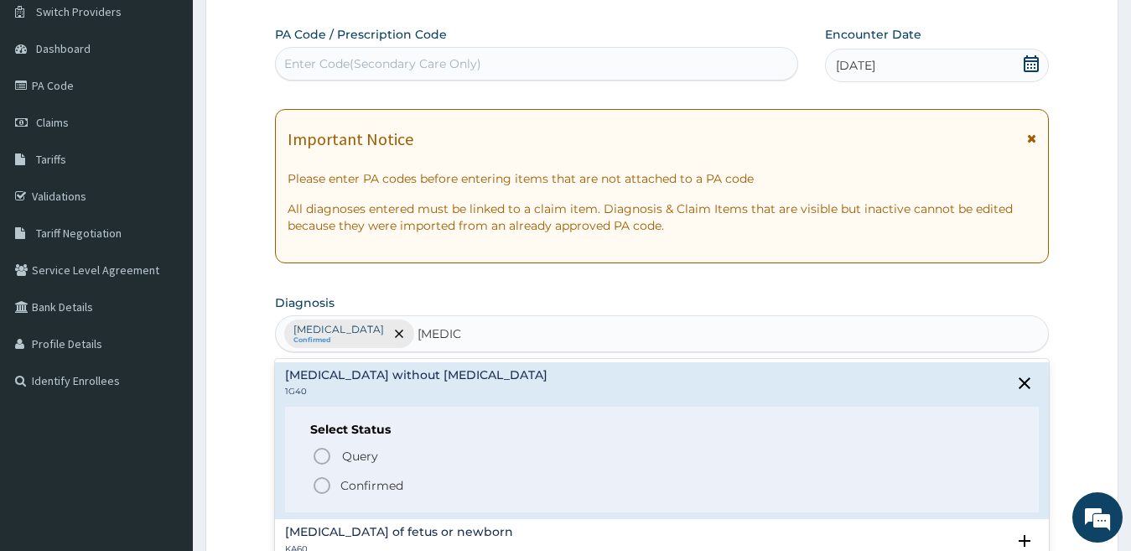
click at [321, 485] on icon "status option filled" at bounding box center [322, 485] width 20 height 20
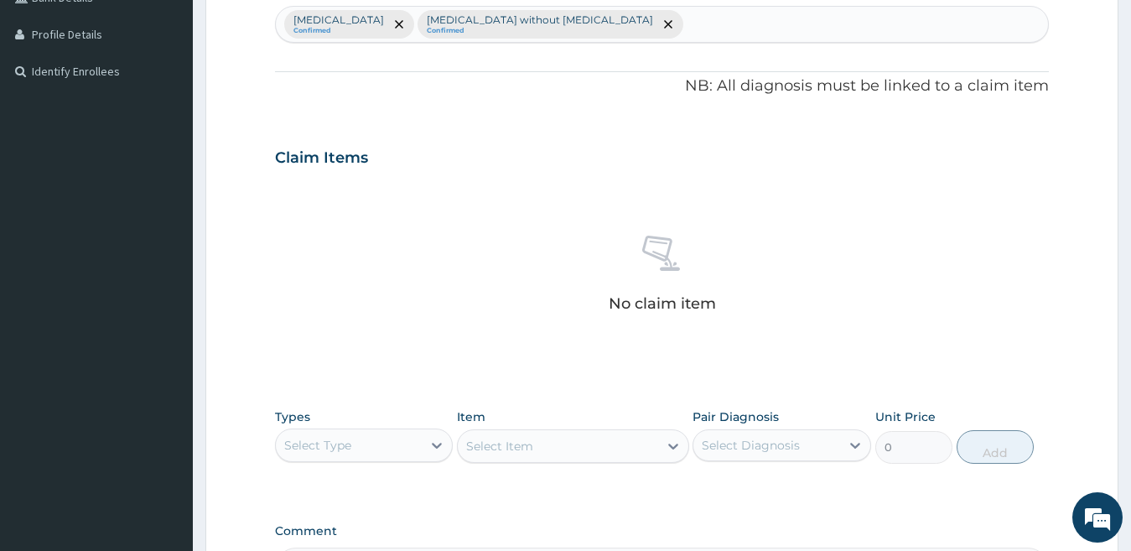
scroll to position [470, 0]
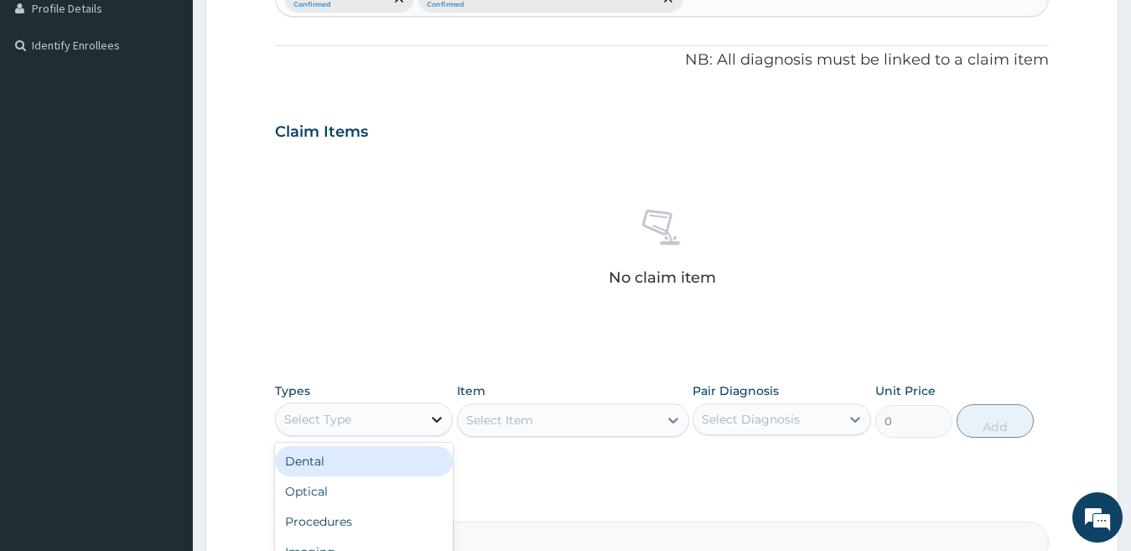
click at [439, 413] on icon at bounding box center [436, 419] width 17 height 17
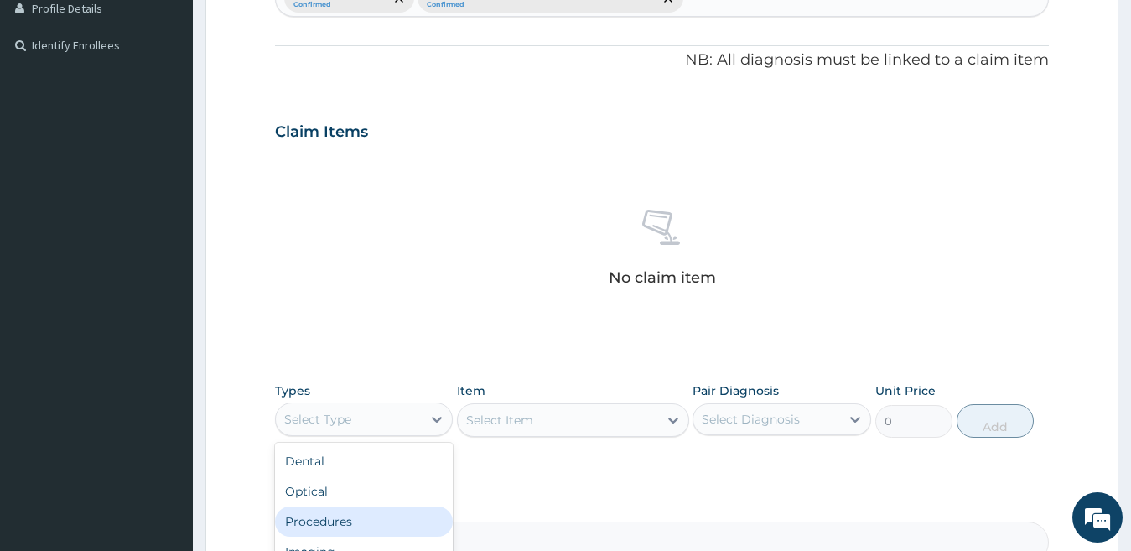
click at [401, 515] on div "Procedures" at bounding box center [364, 521] width 179 height 30
click at [523, 407] on div "Select Item" at bounding box center [573, 420] width 232 height 34
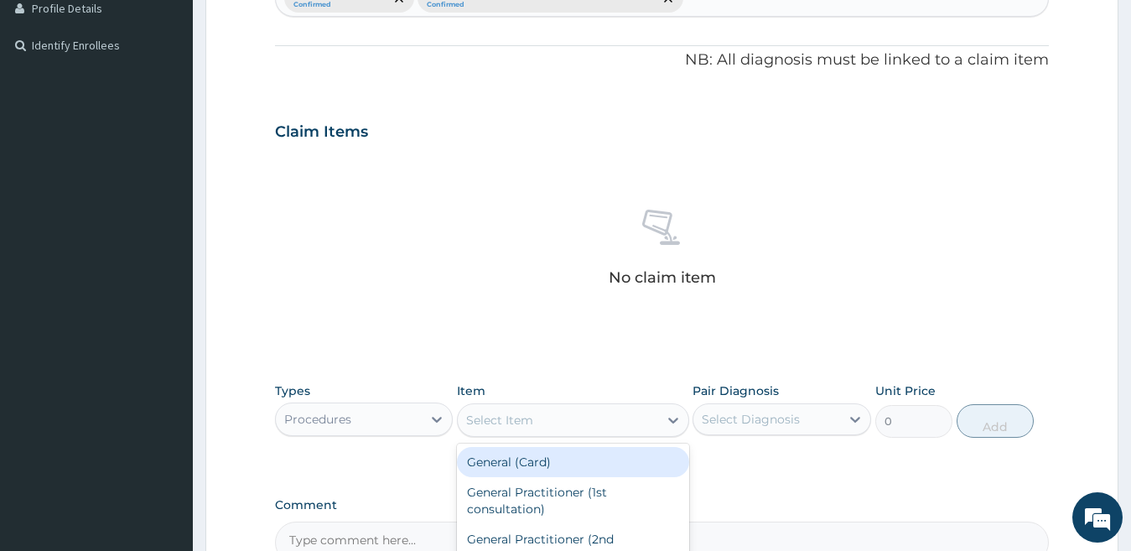
click at [532, 412] on div "Select Item" at bounding box center [499, 420] width 67 height 17
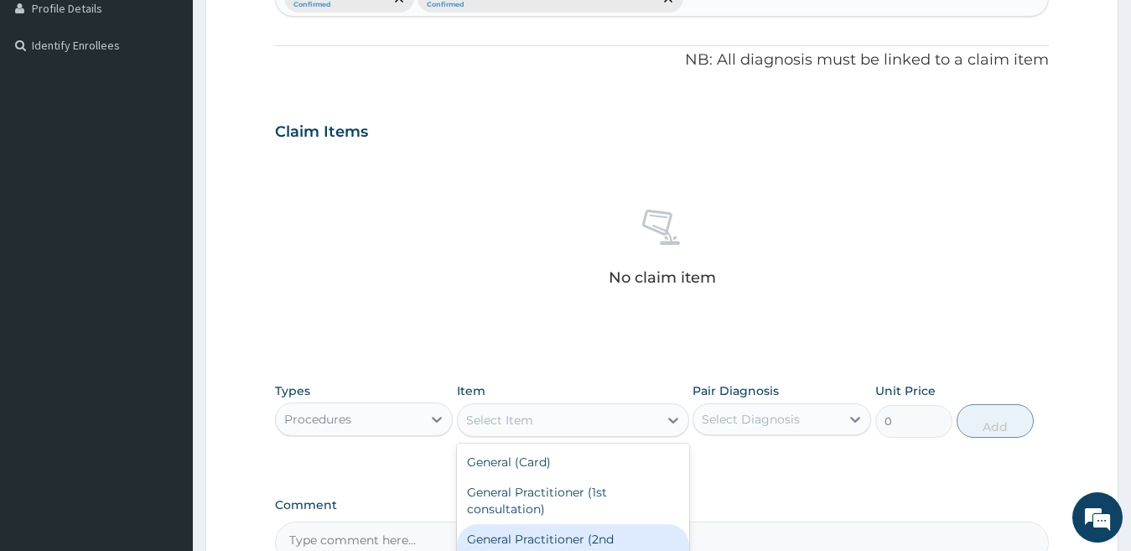
click at [518, 528] on div "General Practitioner (2nd consultation)" at bounding box center [573, 547] width 232 height 47
type input "2000"
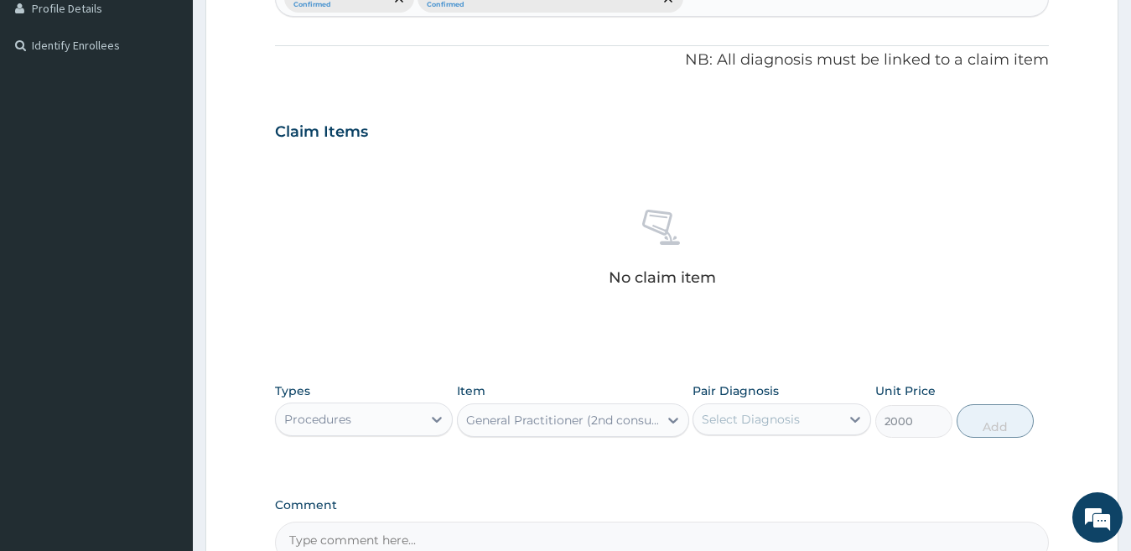
click at [736, 416] on div "Select Diagnosis" at bounding box center [751, 419] width 98 height 17
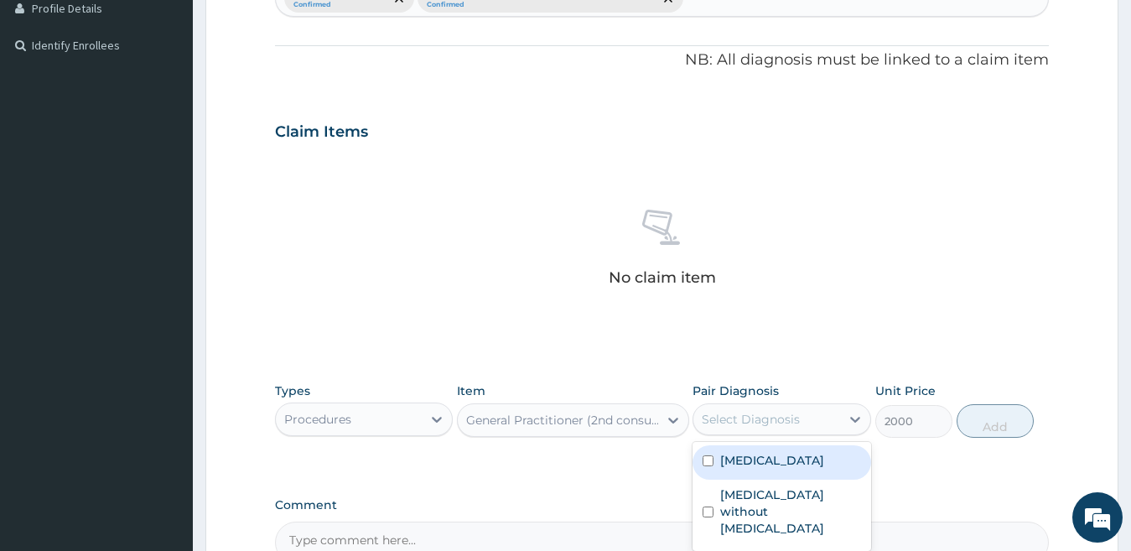
click at [733, 453] on label "Plasmodium malariae malaria without complication" at bounding box center [772, 460] width 104 height 17
checkbox input "true"
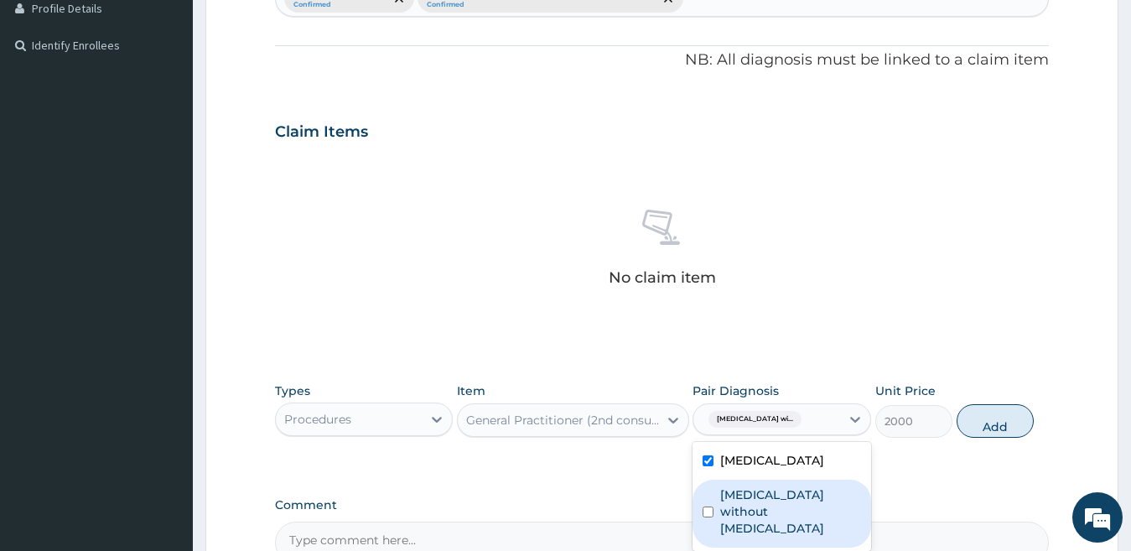
click at [729, 524] on label "Sepsis without septic shock" at bounding box center [790, 511] width 141 height 50
checkbox input "true"
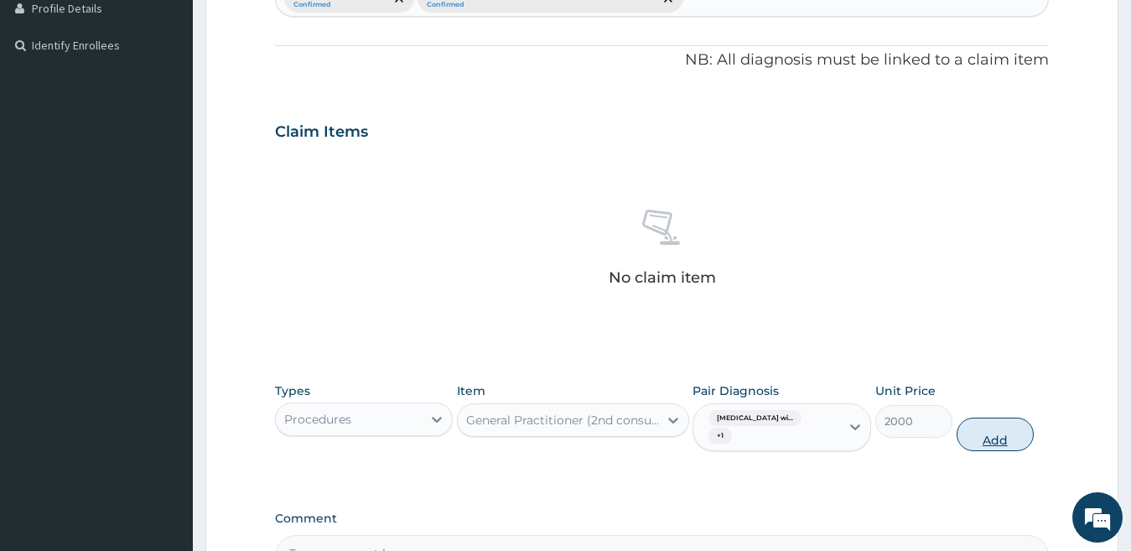
click at [975, 434] on button "Add" at bounding box center [995, 435] width 77 height 34
type input "0"
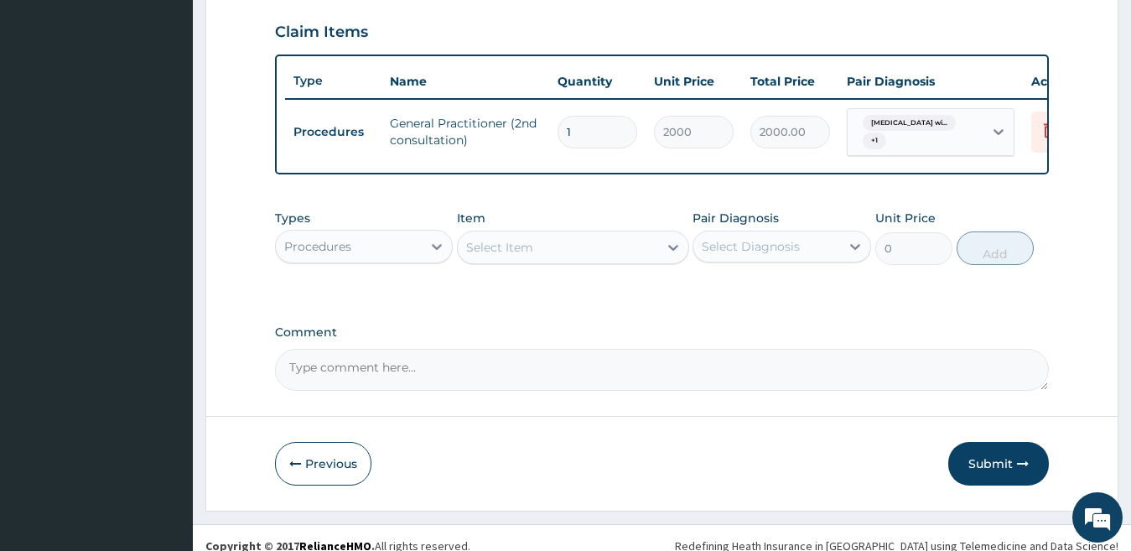
scroll to position [570, 0]
click at [433, 254] on icon at bounding box center [436, 245] width 17 height 17
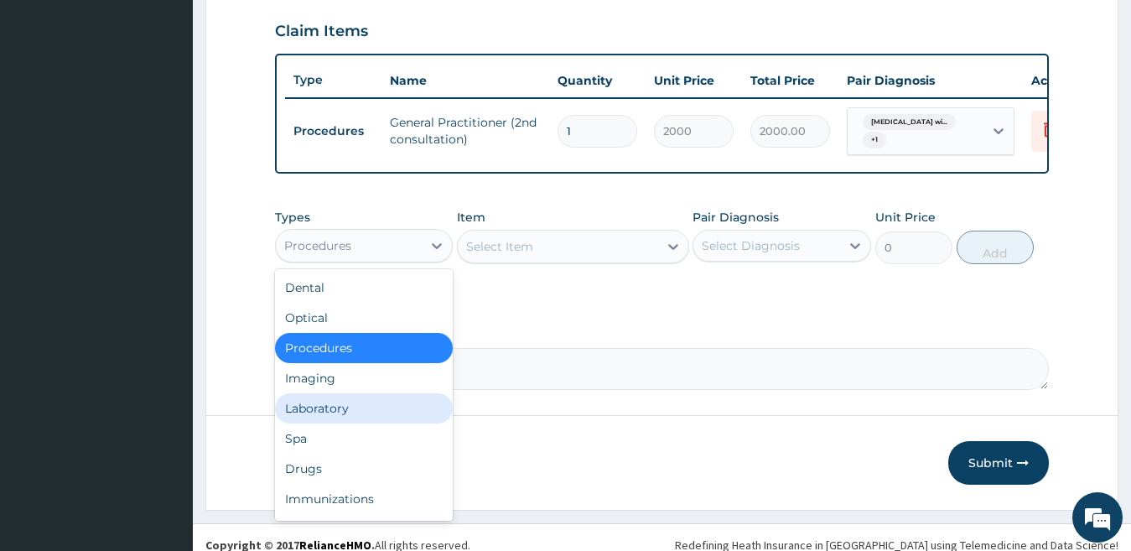
click at [374, 423] on div "Laboratory" at bounding box center [364, 408] width 179 height 30
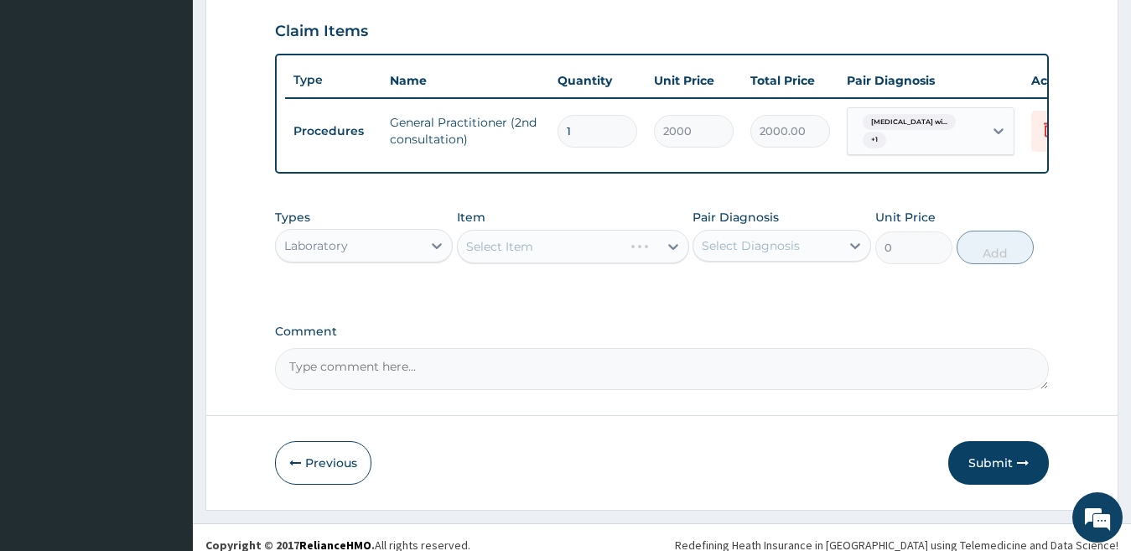
click at [610, 256] on div "Select Item" at bounding box center [573, 247] width 232 height 34
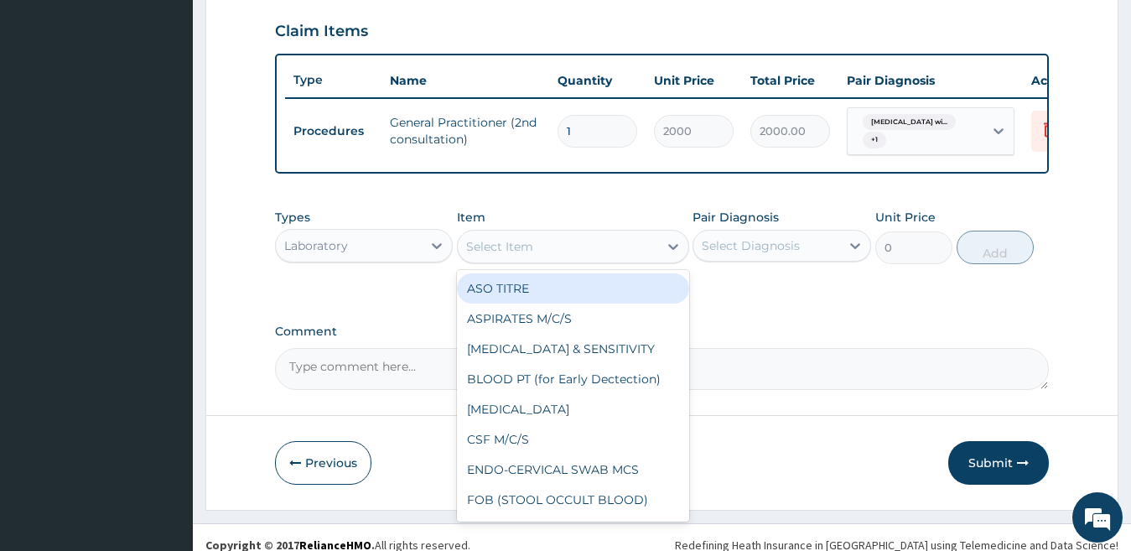
click at [597, 258] on div "Select Item" at bounding box center [558, 246] width 200 height 27
type input "MP"
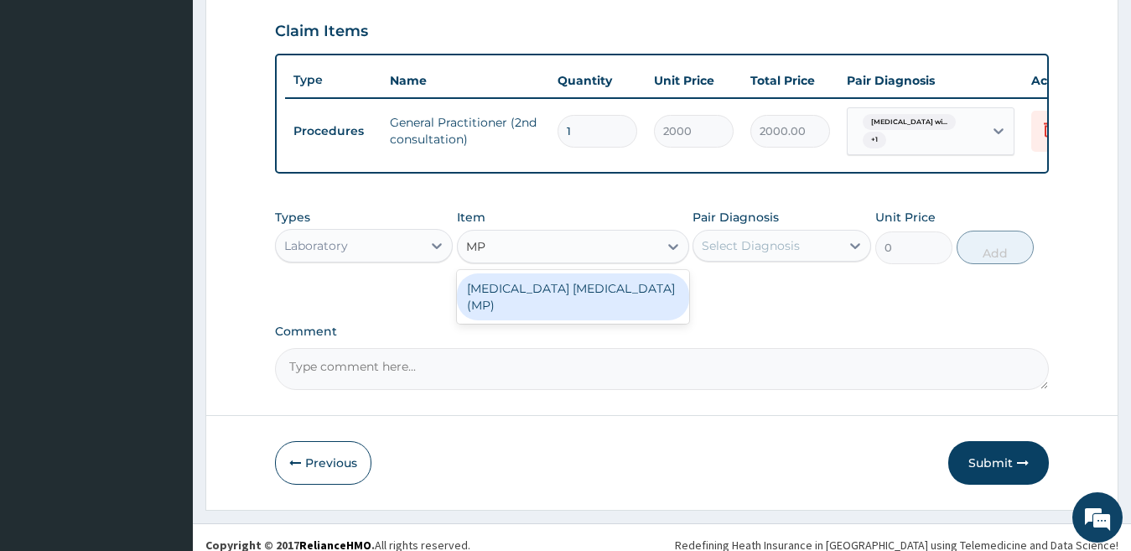
click at [579, 302] on div "MALARIA PARASITE (MP)" at bounding box center [573, 296] width 232 height 47
type input "1400"
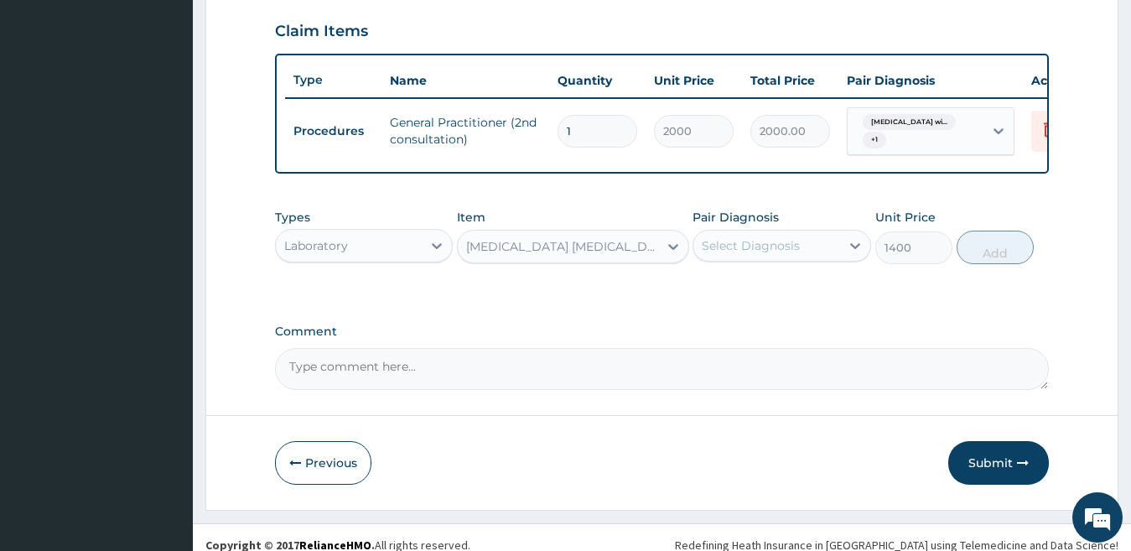
click at [766, 254] on div "Select Diagnosis" at bounding box center [751, 245] width 98 height 17
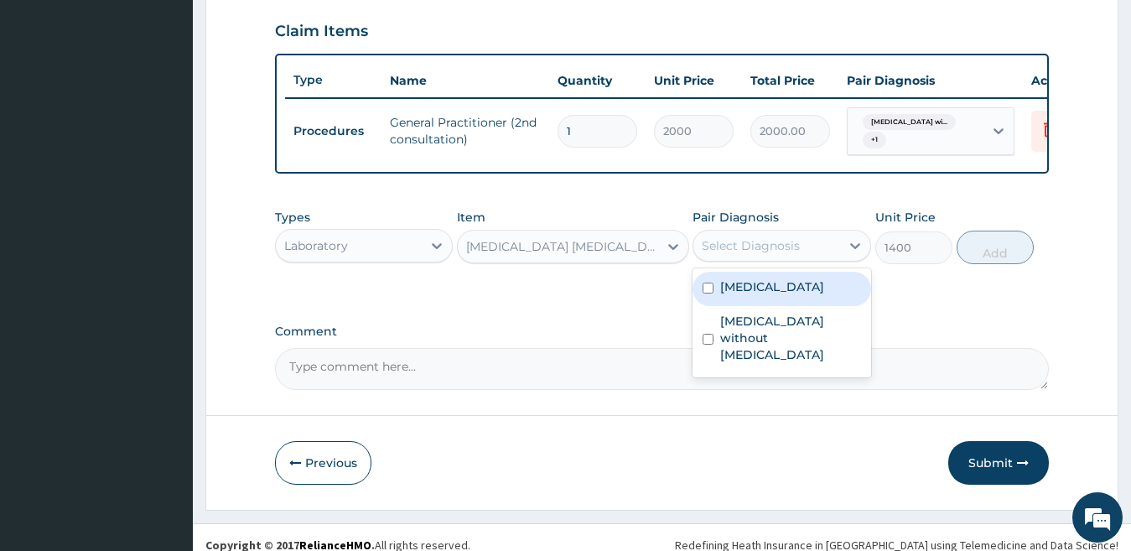
click at [755, 295] on label "Plasmodium malariae malaria without complication" at bounding box center [772, 286] width 104 height 17
checkbox input "true"
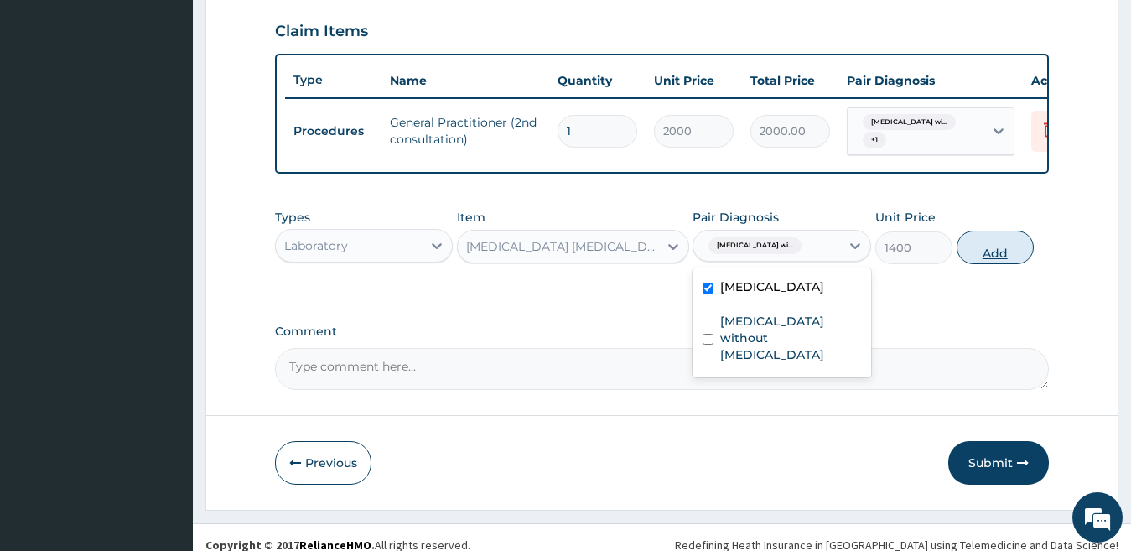
click at [973, 263] on button "Add" at bounding box center [995, 248] width 77 height 34
type input "0"
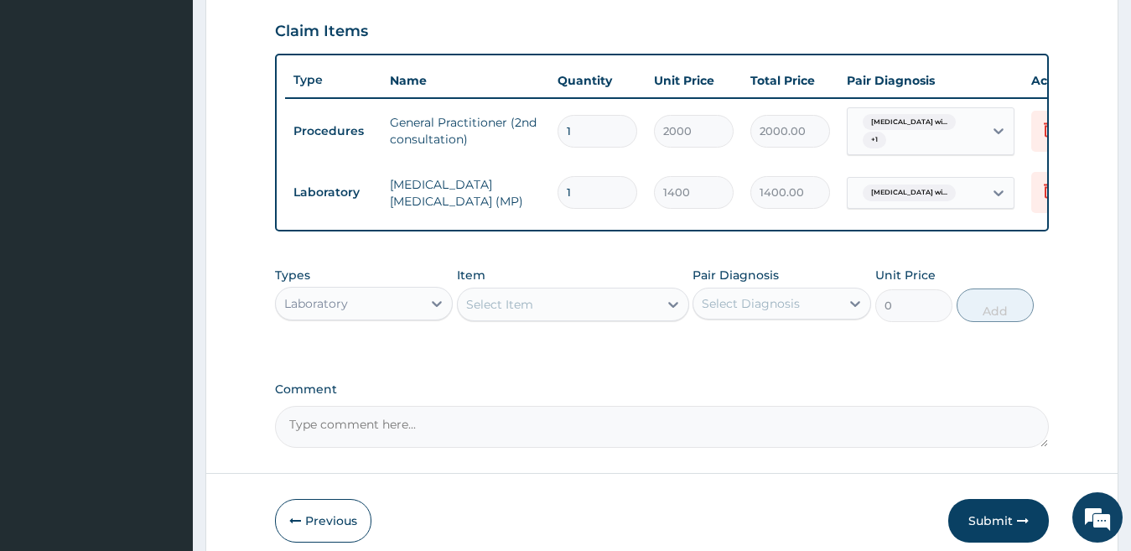
click at [607, 309] on div "Select Item" at bounding box center [558, 304] width 200 height 27
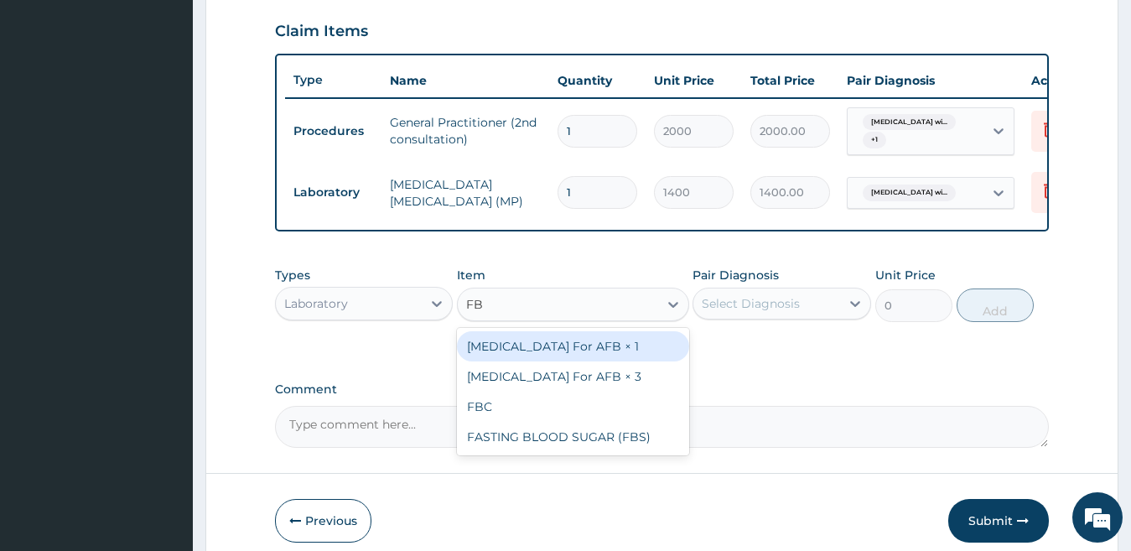
type input "FBC"
click at [593, 359] on div "FBC" at bounding box center [573, 346] width 232 height 30
type input "4000"
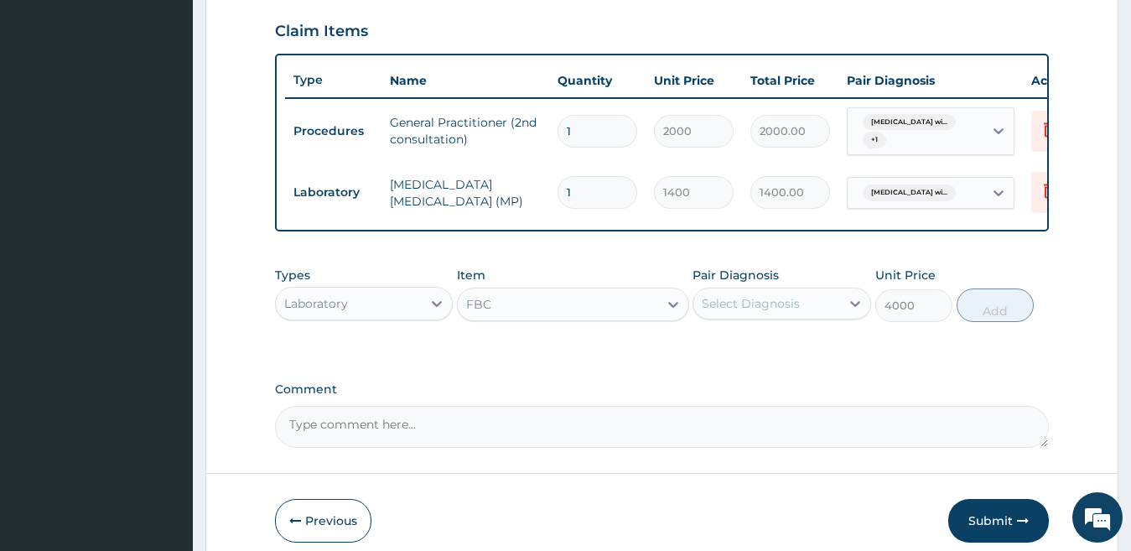
click at [770, 310] on div "Select Diagnosis" at bounding box center [751, 303] width 98 height 17
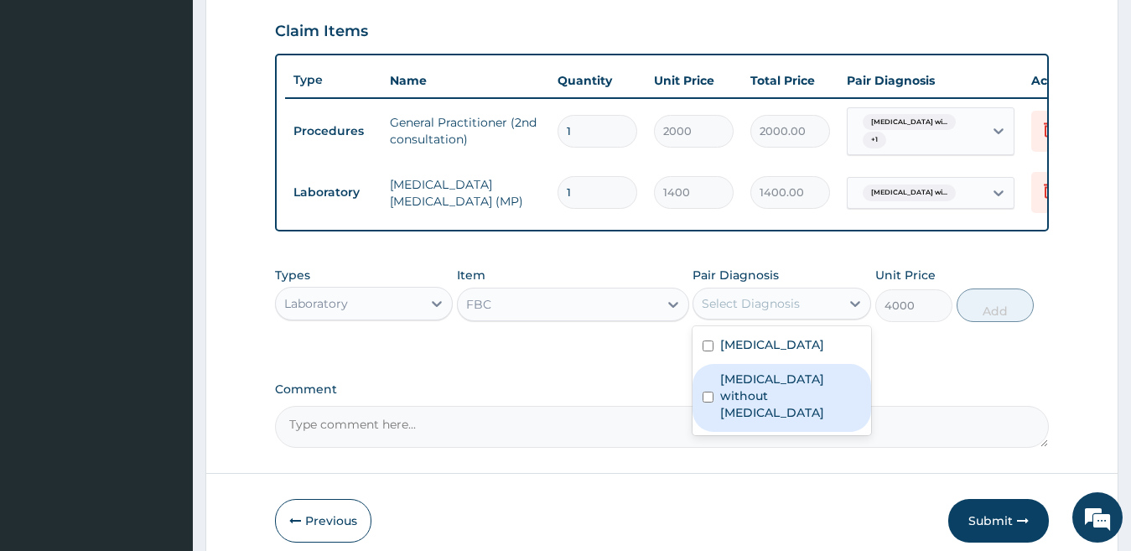
click at [735, 421] on label "Sepsis without septic shock" at bounding box center [790, 396] width 141 height 50
checkbox input "true"
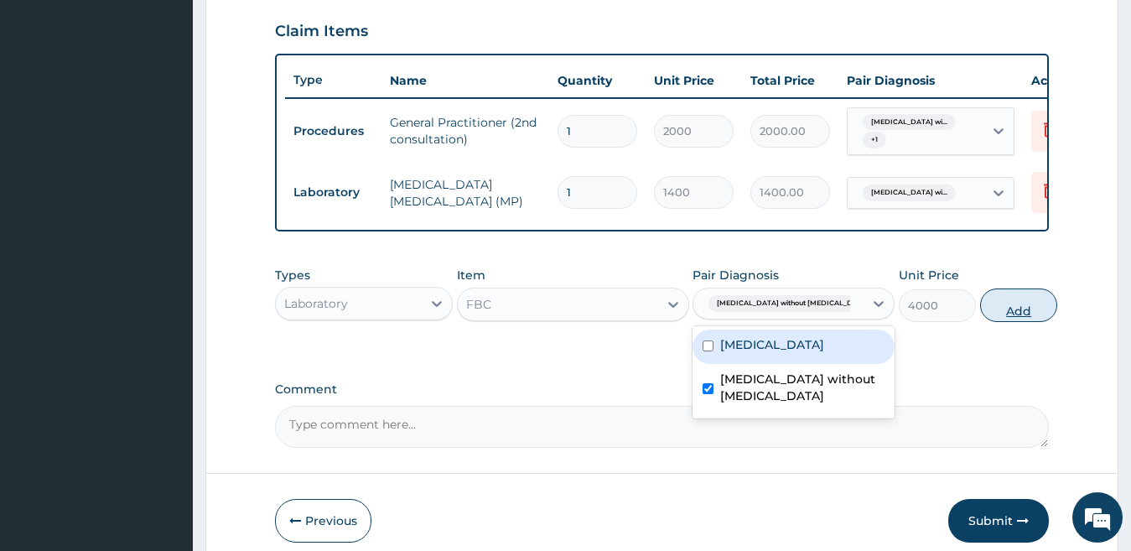
click at [994, 321] on button "Add" at bounding box center [1018, 305] width 77 height 34
type input "0"
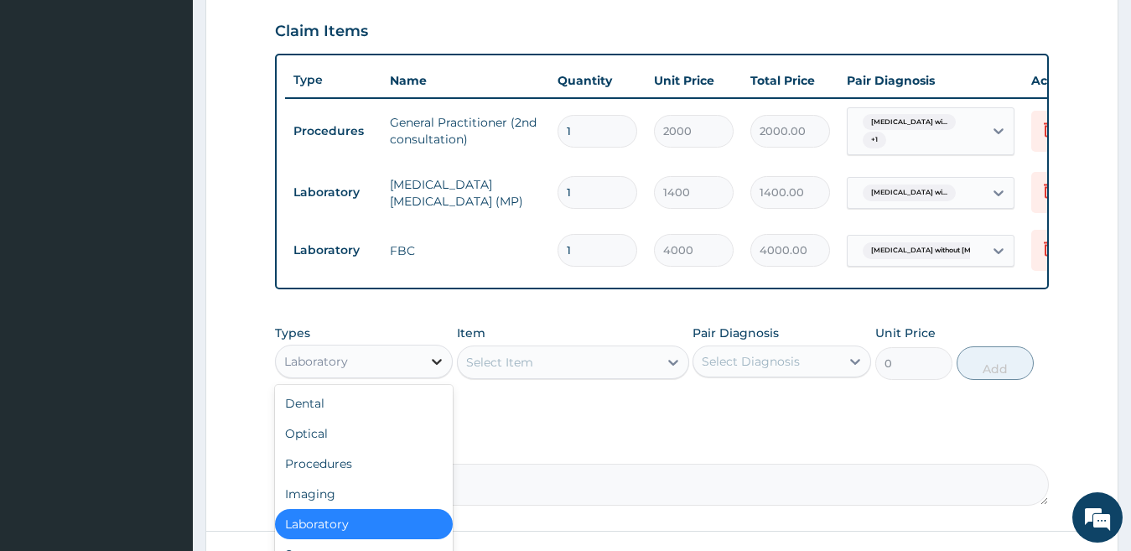
click at [436, 370] on icon at bounding box center [436, 361] width 17 height 17
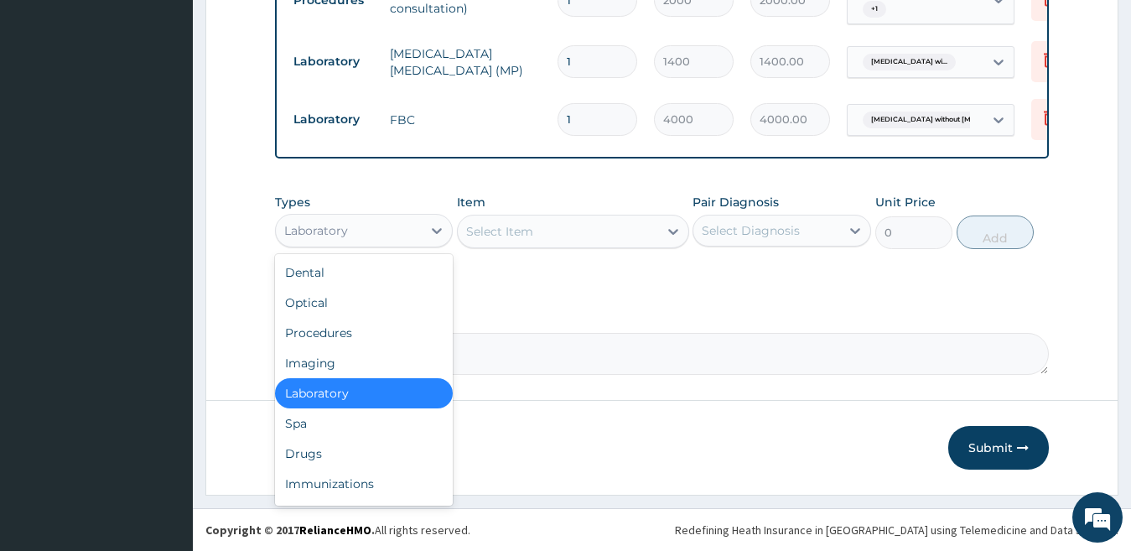
scroll to position [715, 0]
click at [382, 442] on div "Drugs" at bounding box center [364, 454] width 179 height 30
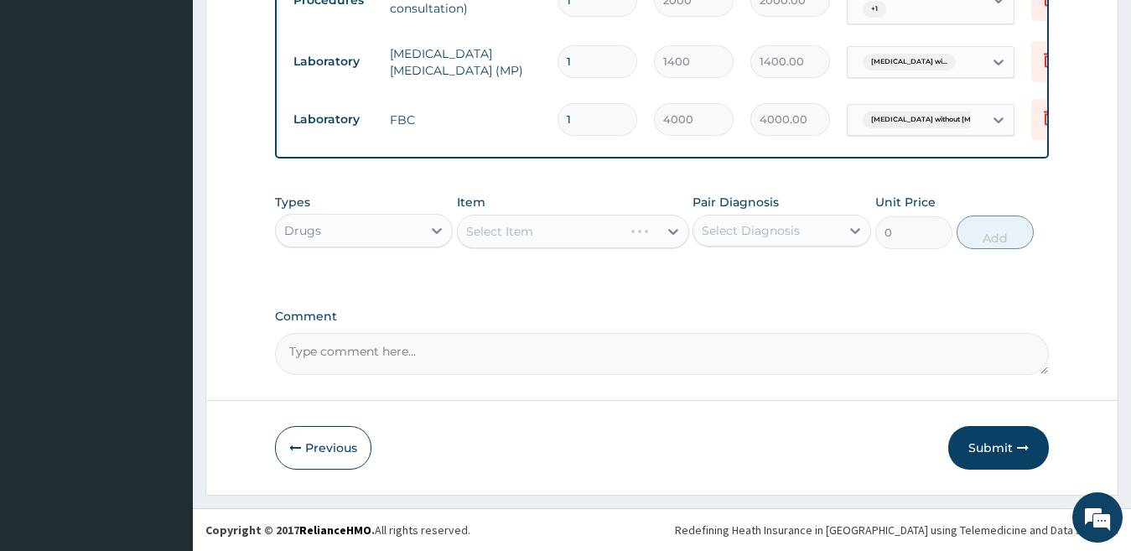
click at [604, 216] on div "Select Item" at bounding box center [573, 232] width 232 height 34
click at [513, 227] on div "Select Item" at bounding box center [499, 231] width 67 height 17
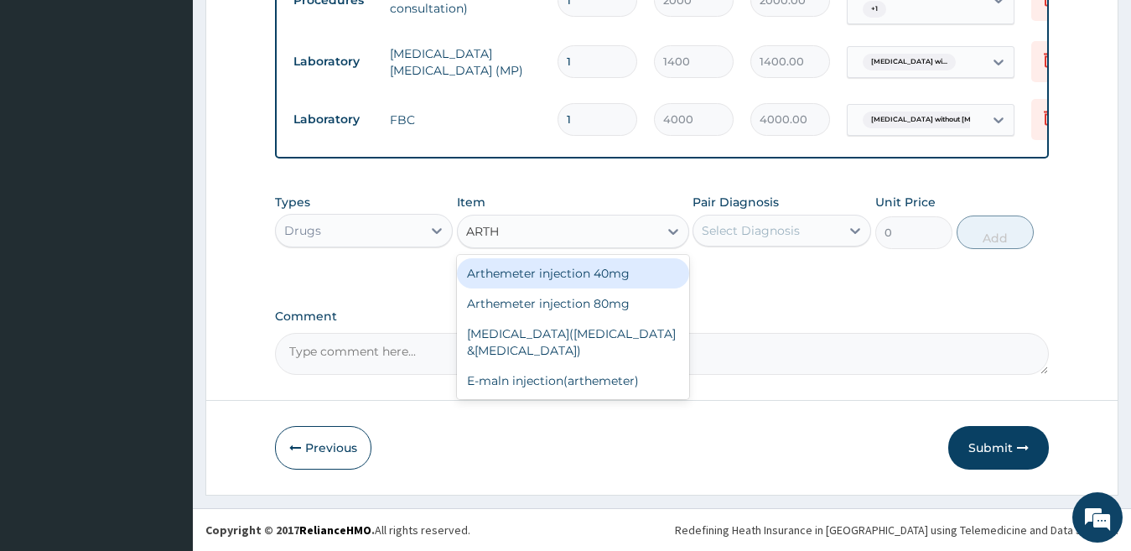
type input "ARTHE"
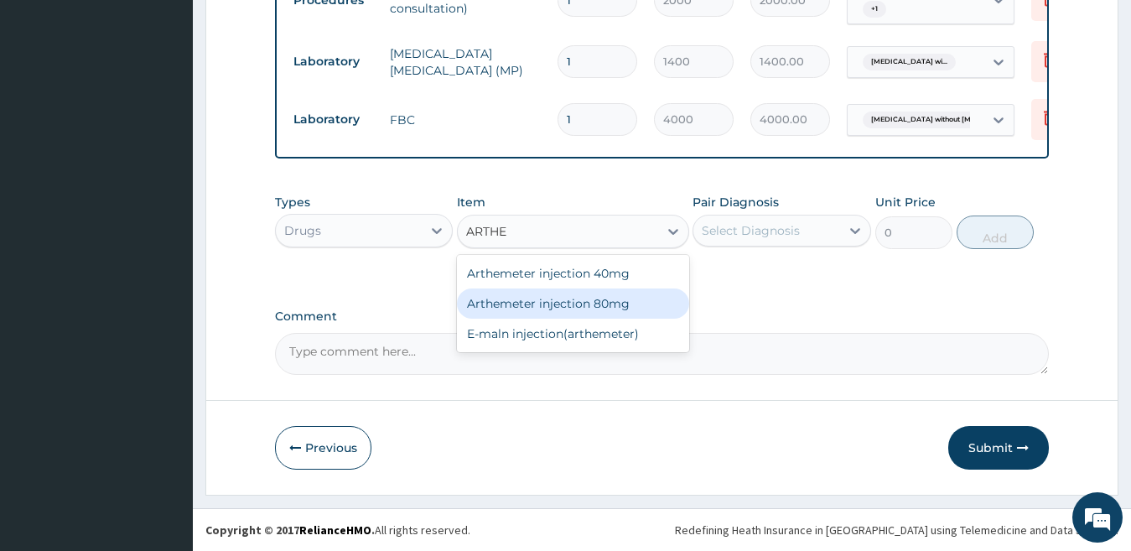
click at [488, 307] on div "Arthemeter injection 80mg" at bounding box center [573, 303] width 232 height 30
type input "504"
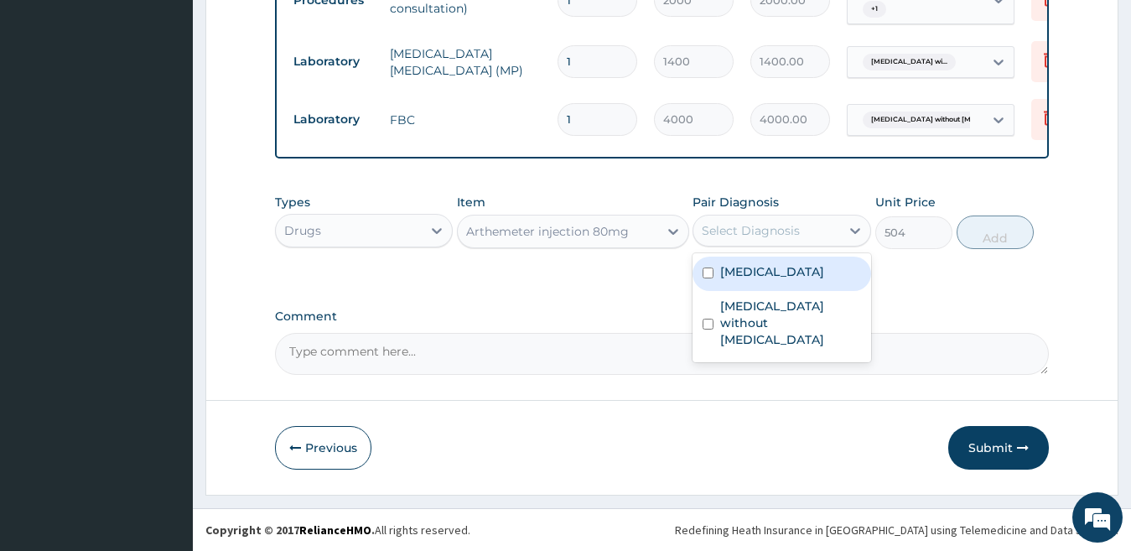
click at [802, 227] on div "Select Diagnosis" at bounding box center [766, 230] width 147 height 27
click at [787, 278] on label "Plasmodium malariae malaria without complication" at bounding box center [772, 271] width 104 height 17
checkbox input "true"
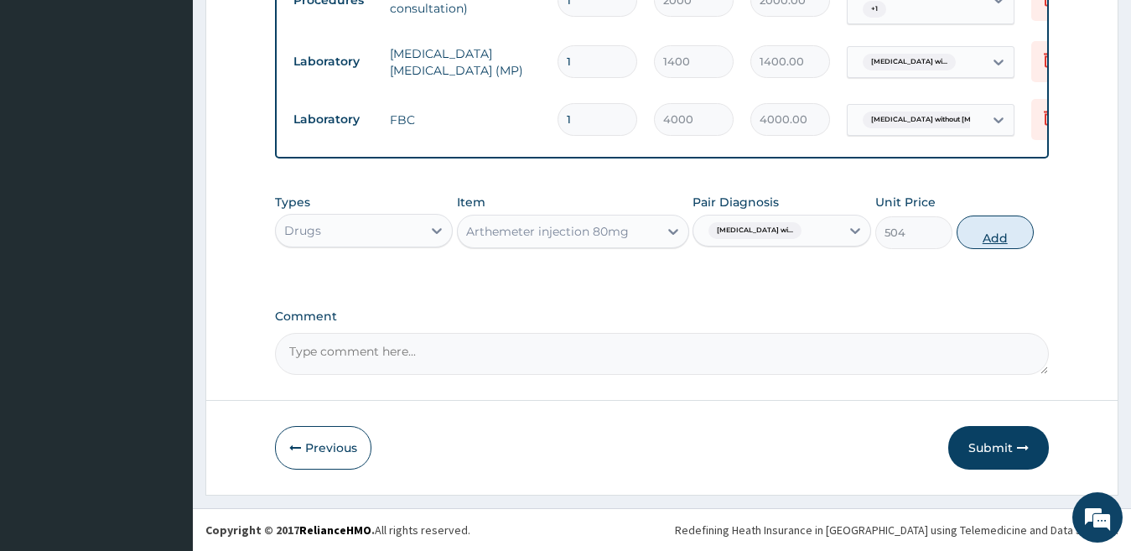
click at [994, 227] on button "Add" at bounding box center [995, 232] width 77 height 34
type input "0"
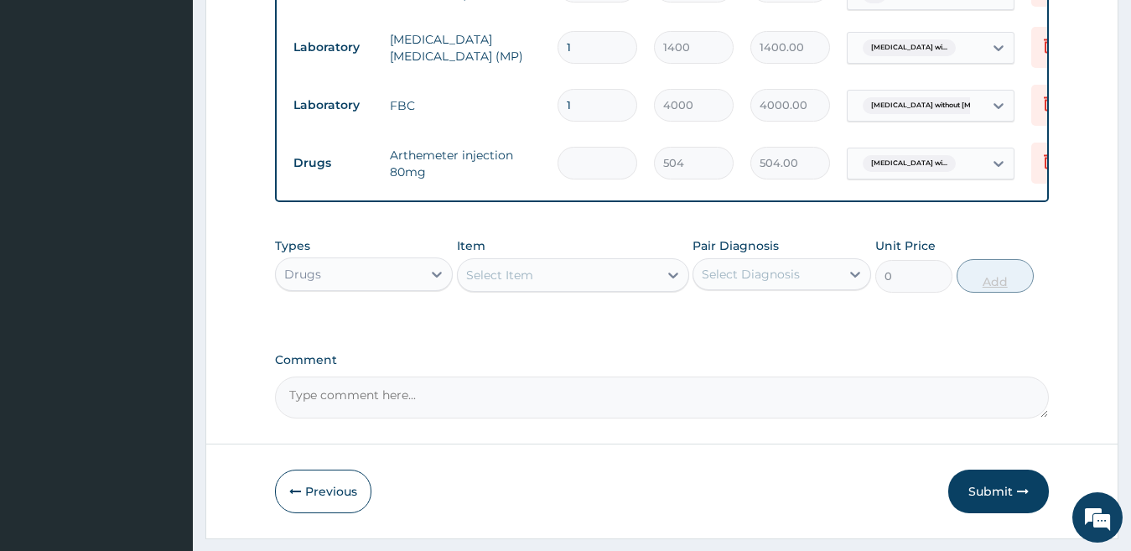
type input "0.00"
type input "6"
type input "3024.00"
type input "6"
click at [614, 288] on div "Select Item" at bounding box center [558, 275] width 200 height 27
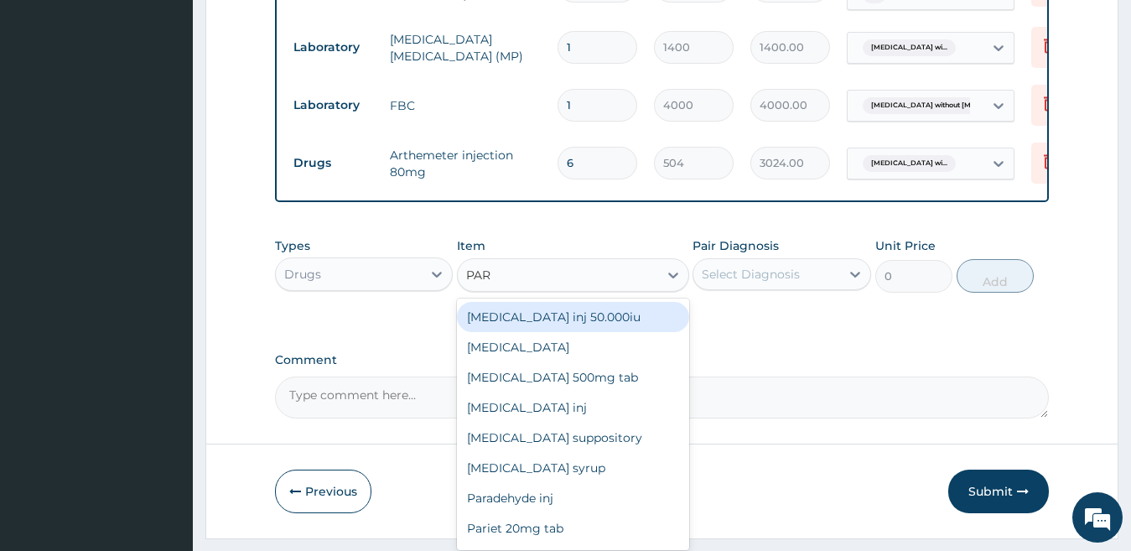
type input "PARA"
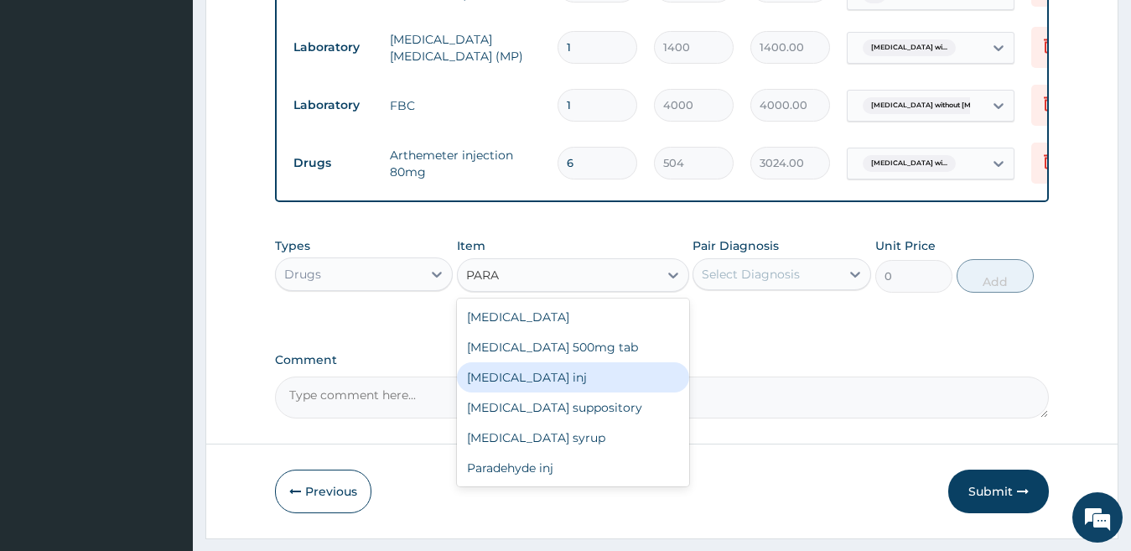
click at [564, 392] on div "[MEDICAL_DATA] inj" at bounding box center [573, 377] width 232 height 30
type input "180"
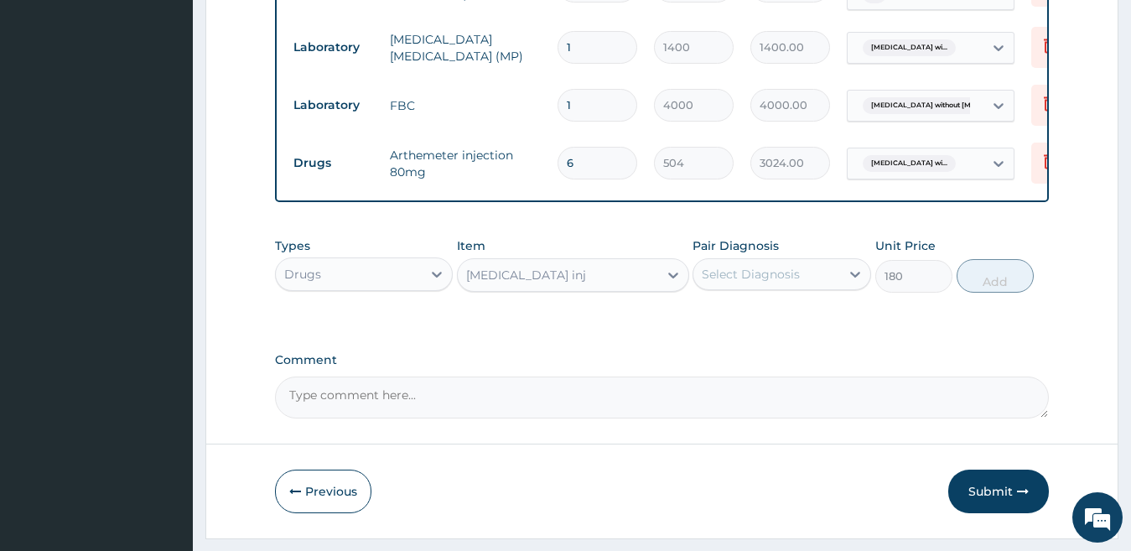
click at [719, 283] on div "Select Diagnosis" at bounding box center [751, 274] width 98 height 17
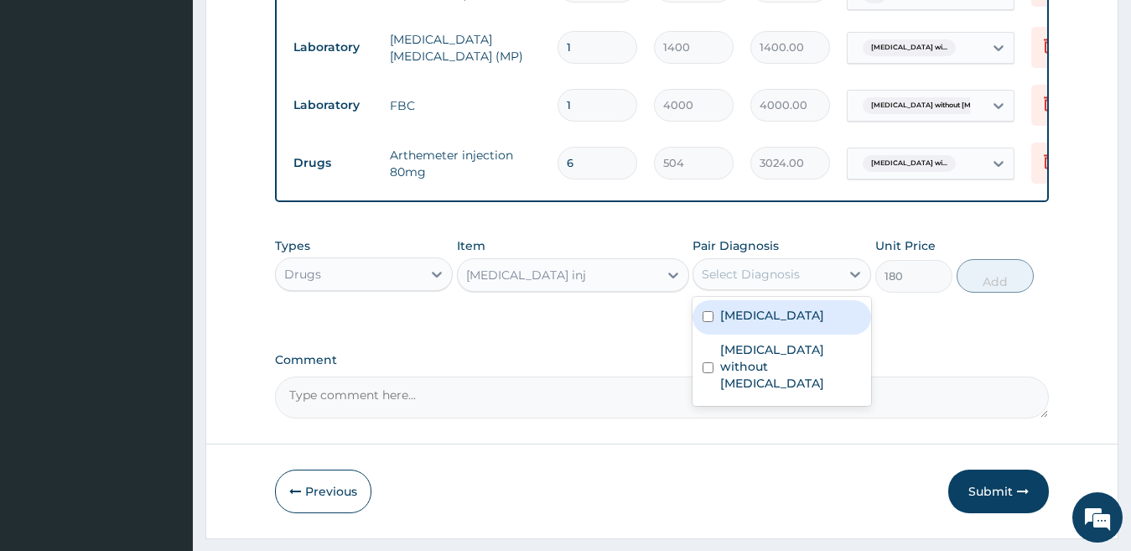
click at [728, 324] on label "[MEDICAL_DATA]" at bounding box center [772, 315] width 104 height 17
checkbox input "true"
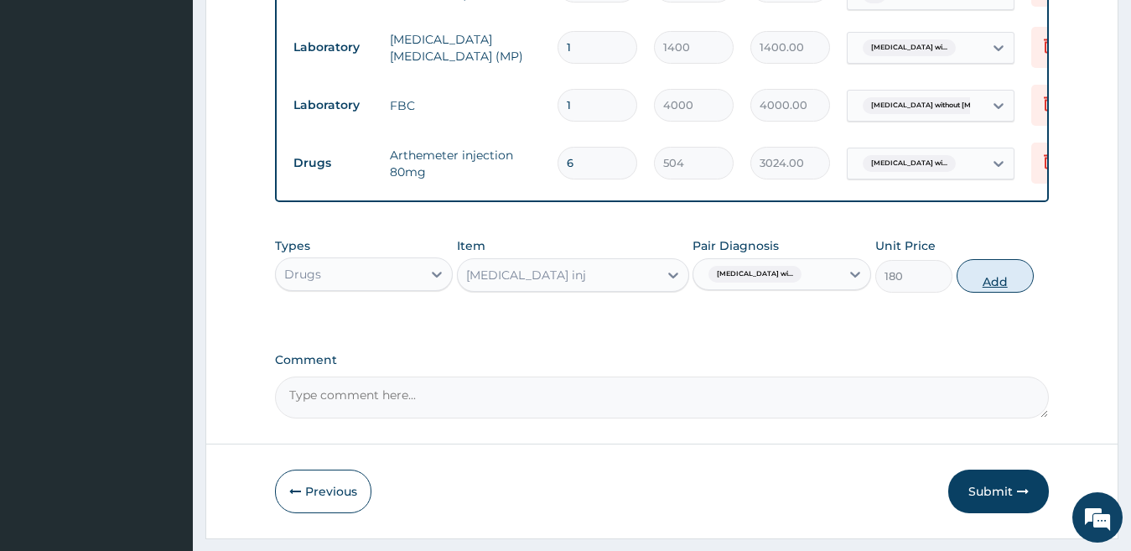
click at [980, 288] on button "Add" at bounding box center [995, 276] width 77 height 34
type input "0"
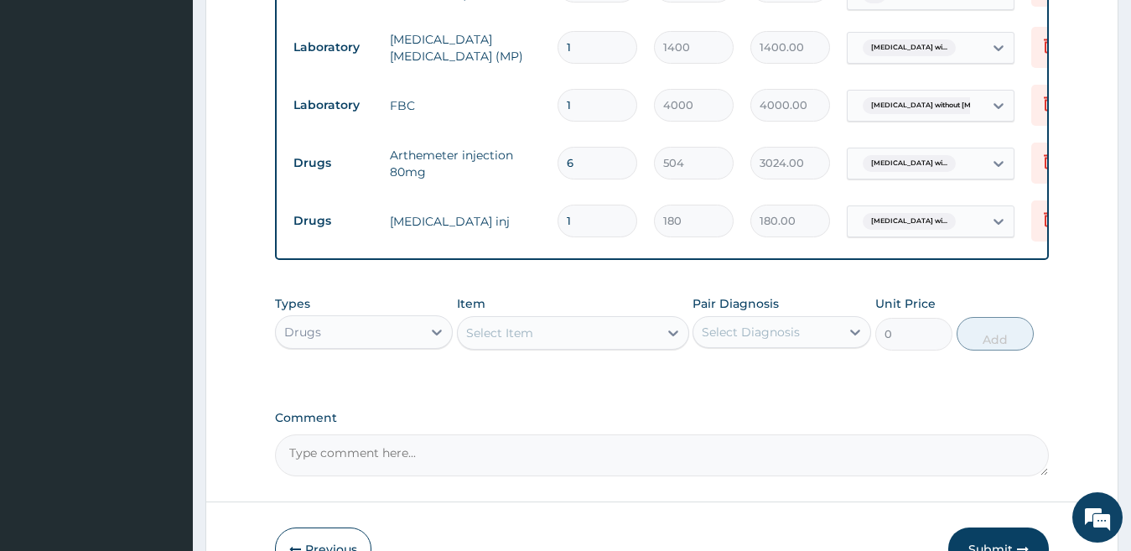
type input "0.00"
type input "4"
type input "720.00"
type input "4"
click at [605, 341] on div "Select Item" at bounding box center [558, 332] width 200 height 27
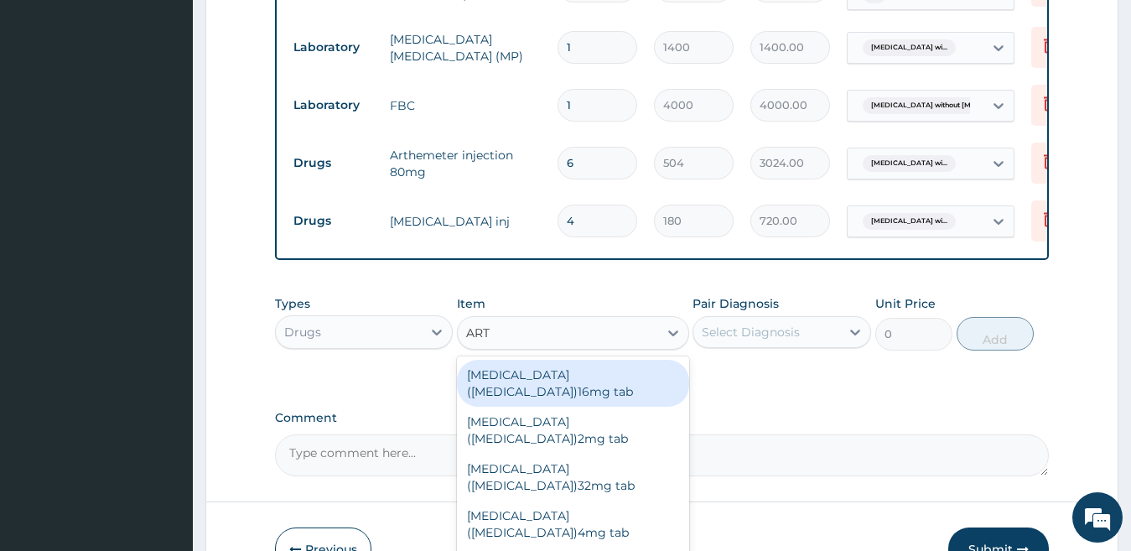
type input "ARTE"
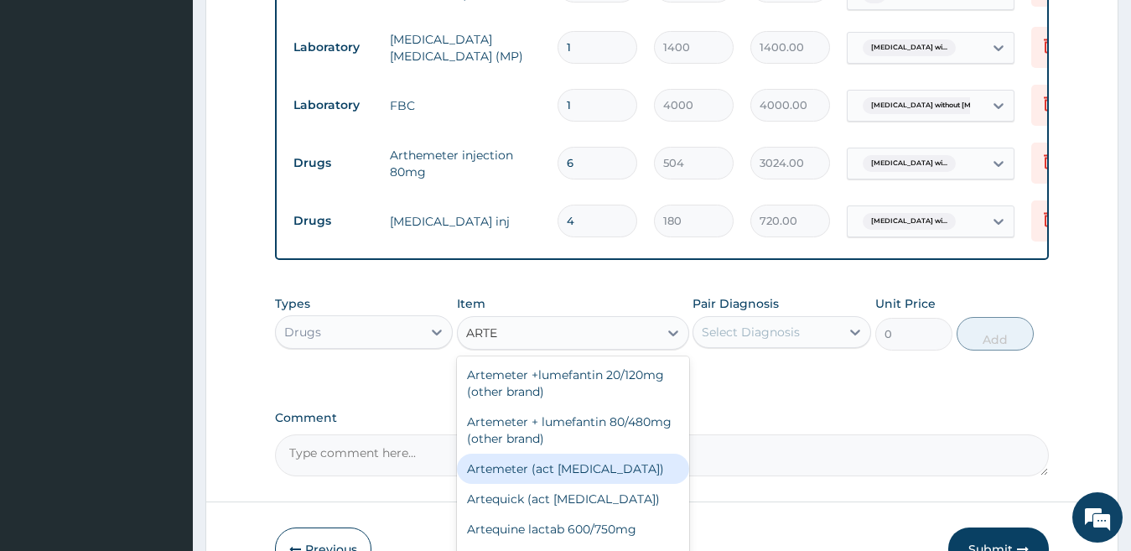
click at [562, 478] on div "Artemeter (act [MEDICAL_DATA])" at bounding box center [573, 469] width 232 height 30
type input "475.2"
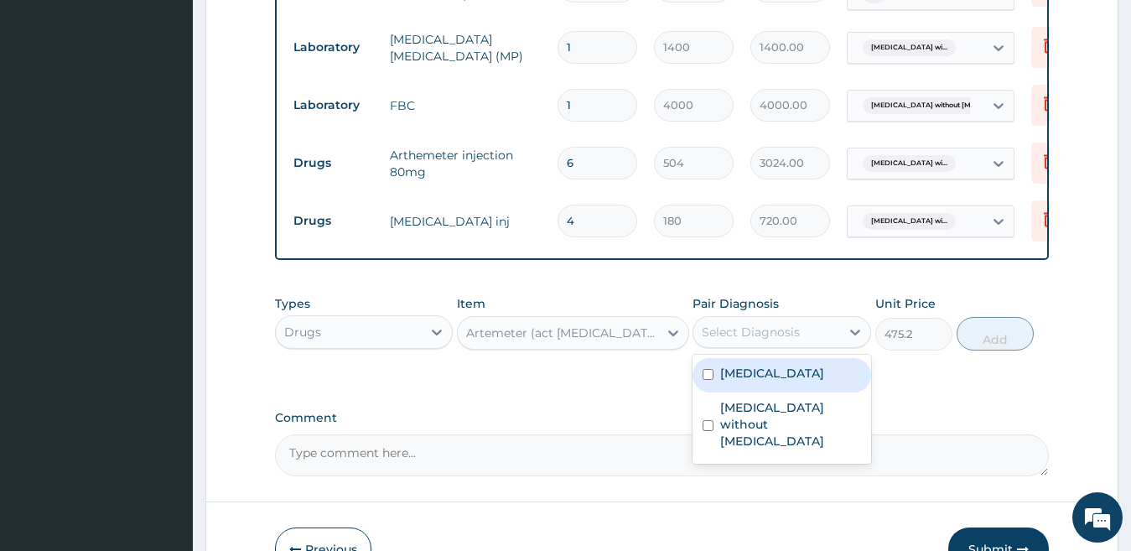
click at [767, 340] on div "Select Diagnosis" at bounding box center [751, 332] width 98 height 17
click at [761, 382] on label "[MEDICAL_DATA]" at bounding box center [772, 373] width 104 height 17
checkbox input "true"
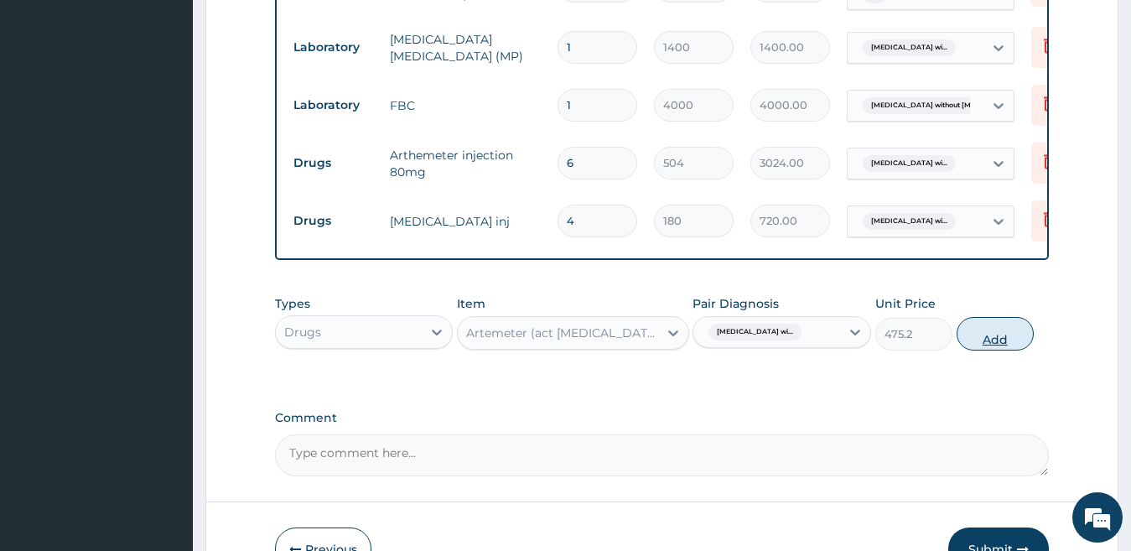
click at [990, 350] on button "Add" at bounding box center [995, 334] width 77 height 34
type input "0"
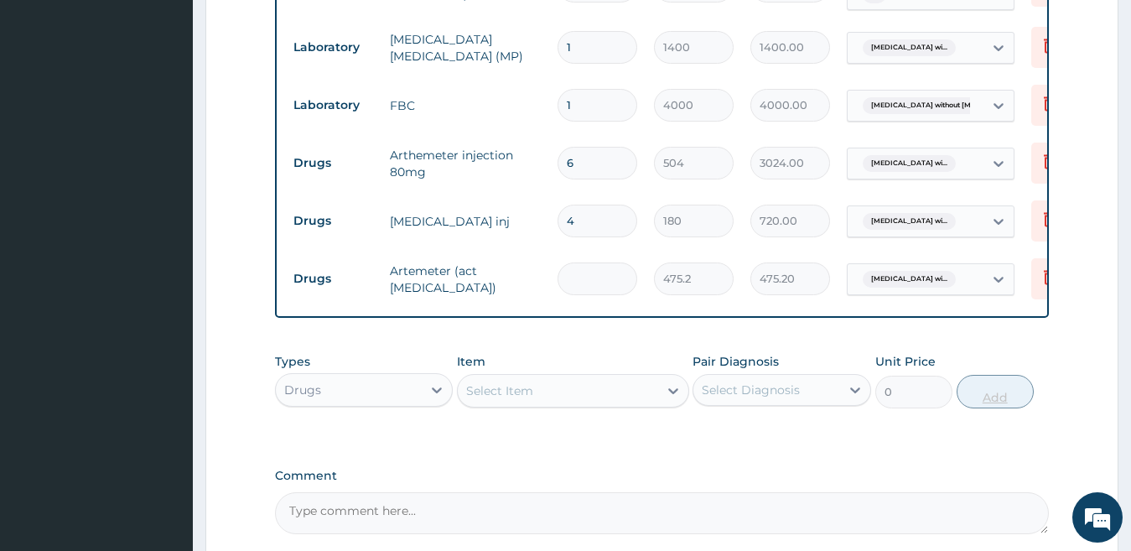
type input "0.00"
type input "6"
type input "2851.20"
type input "6"
click at [606, 401] on div "Select Item" at bounding box center [558, 390] width 200 height 27
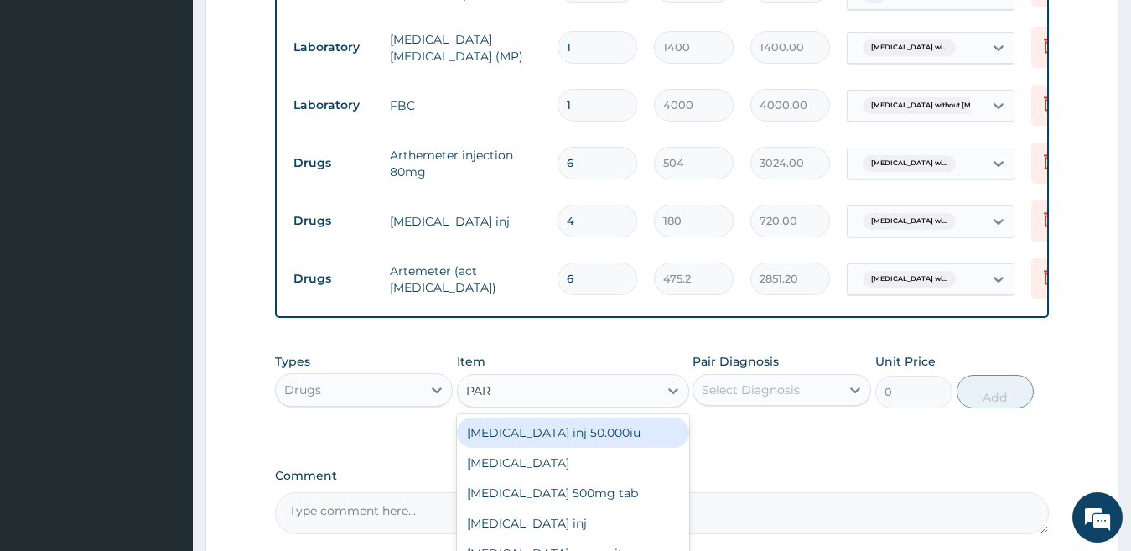
type input "PARA"
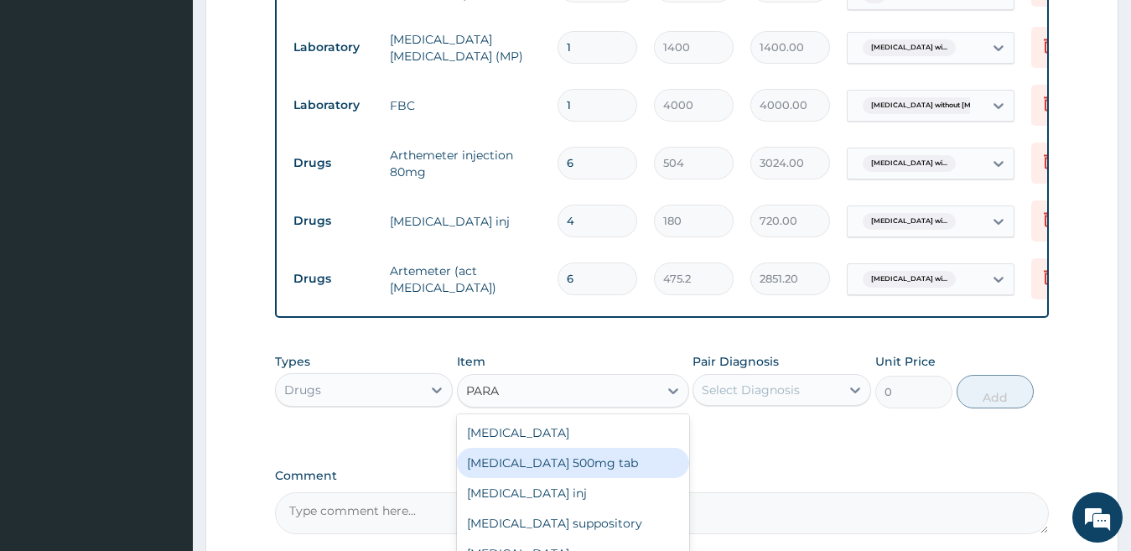
click at [574, 475] on div "Paracetamol 500mg tab" at bounding box center [573, 463] width 232 height 30
type input "12"
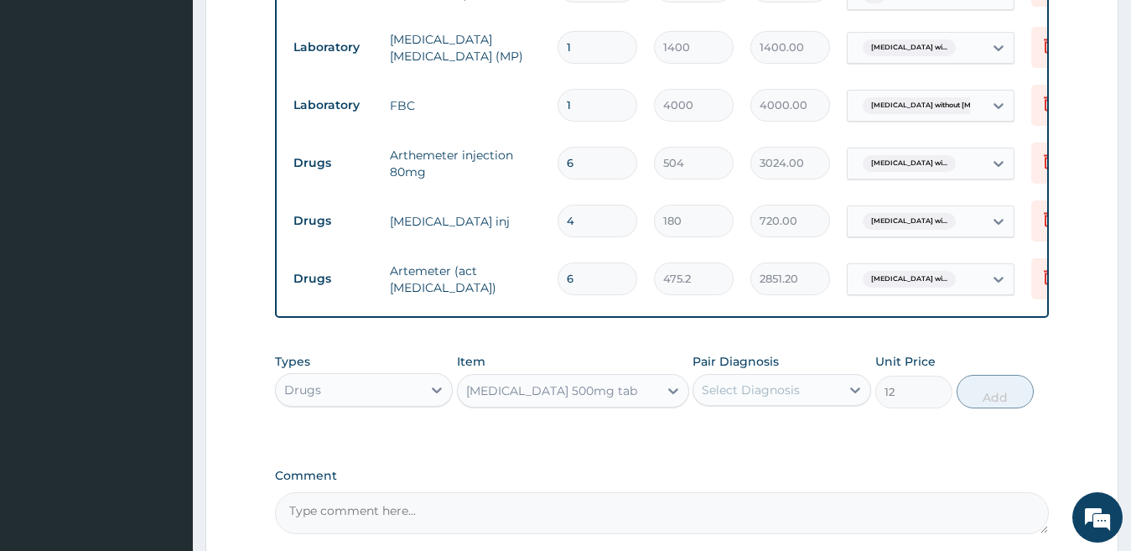
click at [742, 398] on div "Select Diagnosis" at bounding box center [751, 390] width 98 height 17
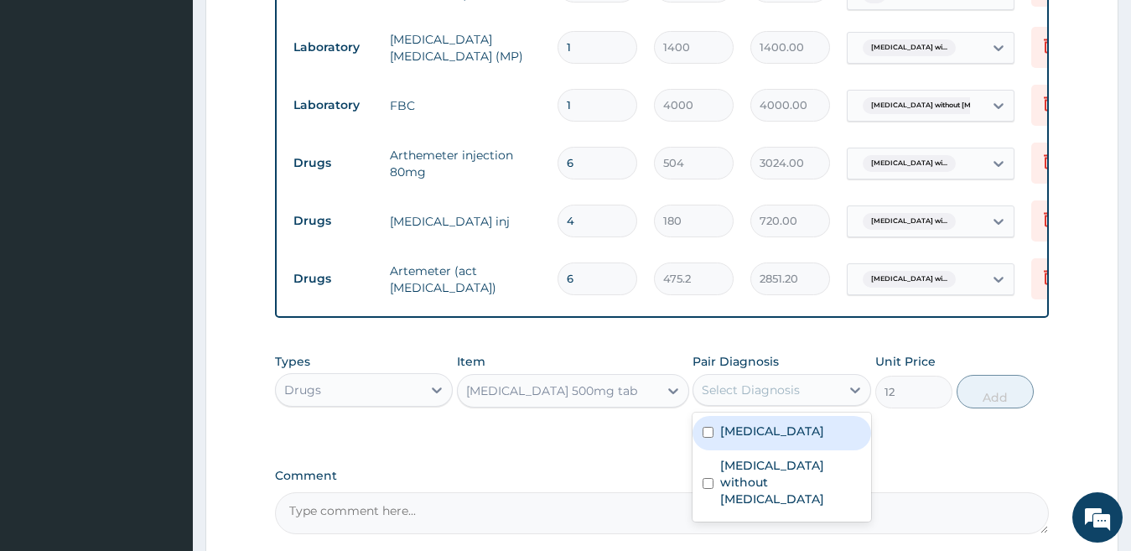
click at [745, 439] on label "Plasmodium malariae malaria without complication" at bounding box center [772, 431] width 104 height 17
checkbox input "true"
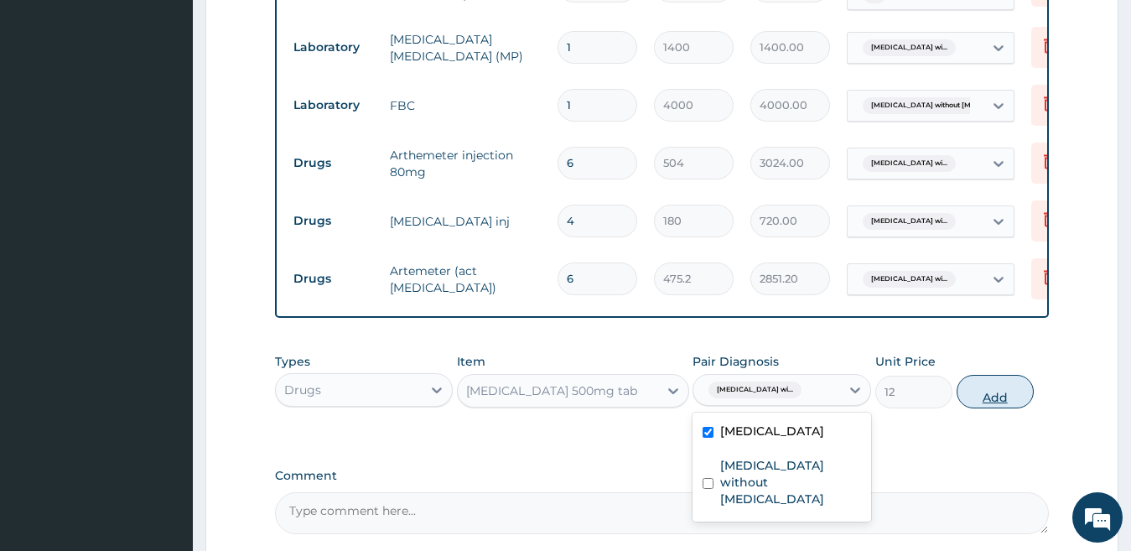
click at [1004, 393] on button "Add" at bounding box center [995, 392] width 77 height 34
type input "0"
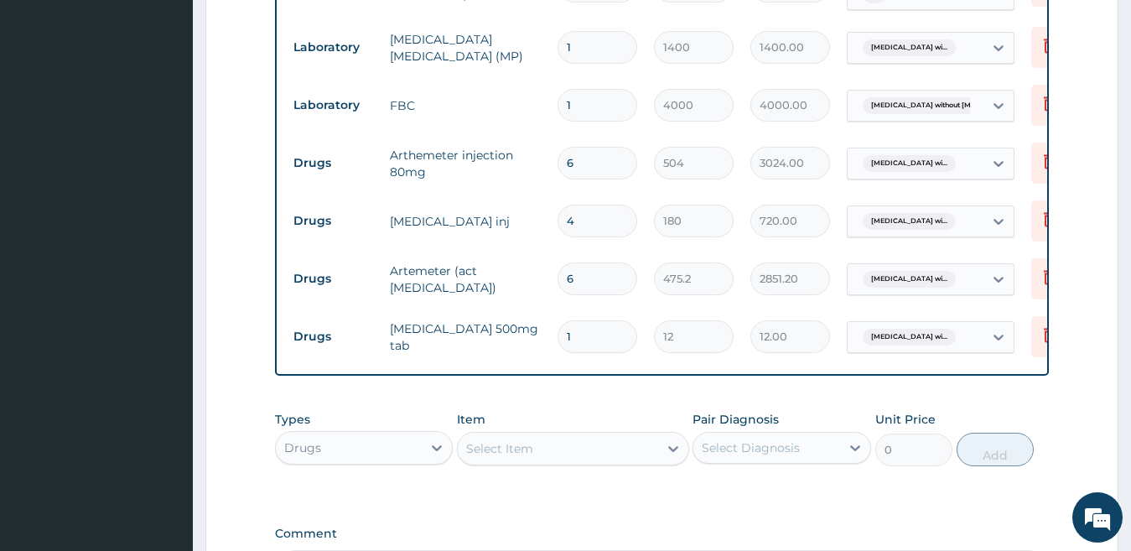
type input "18"
type input "216.00"
type input "18"
click at [548, 450] on div "Select Item" at bounding box center [558, 448] width 200 height 27
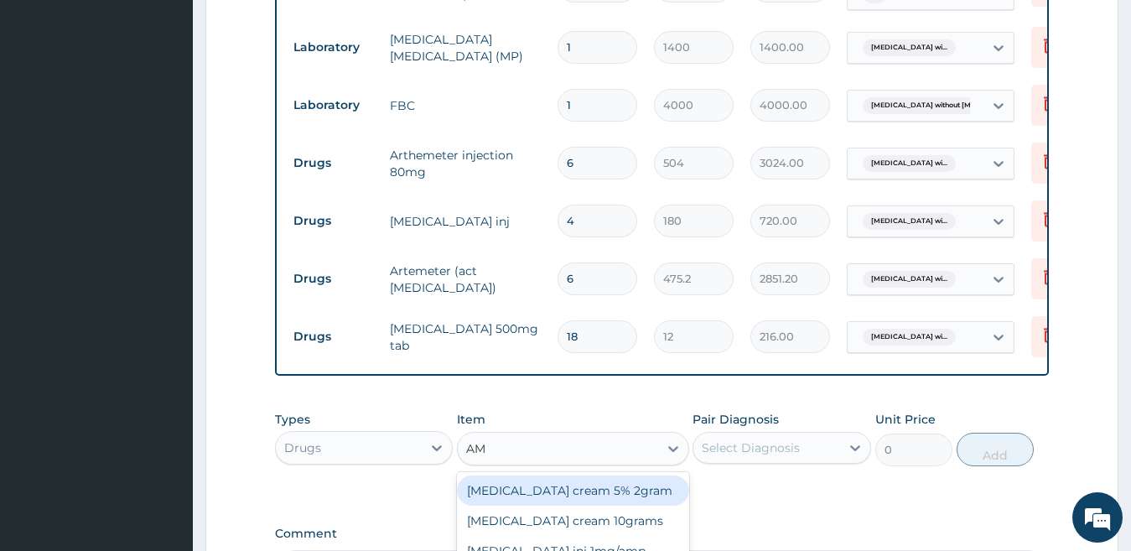
type input "AMO"
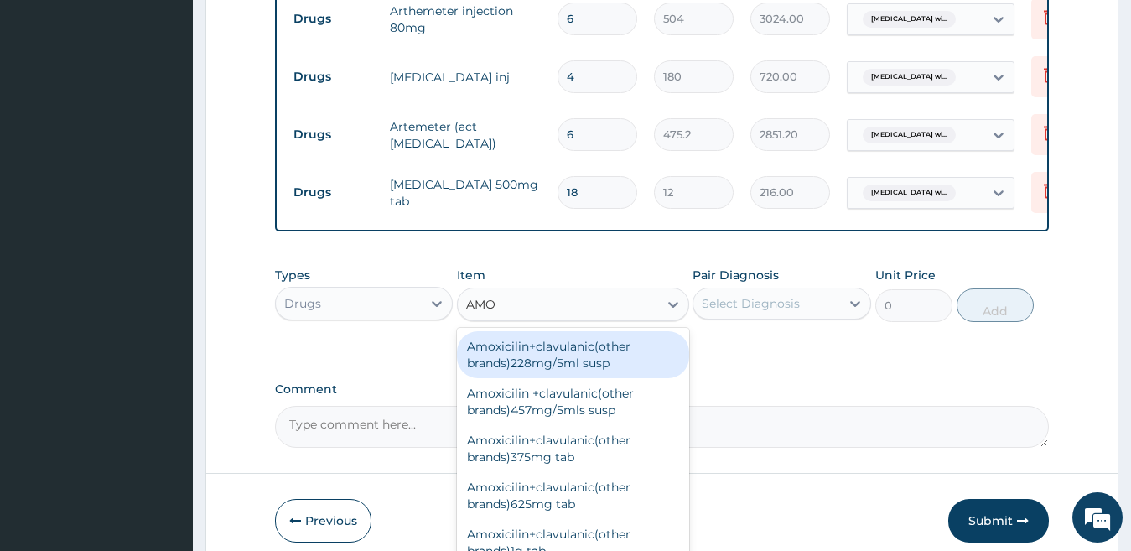
scroll to position [883, 0]
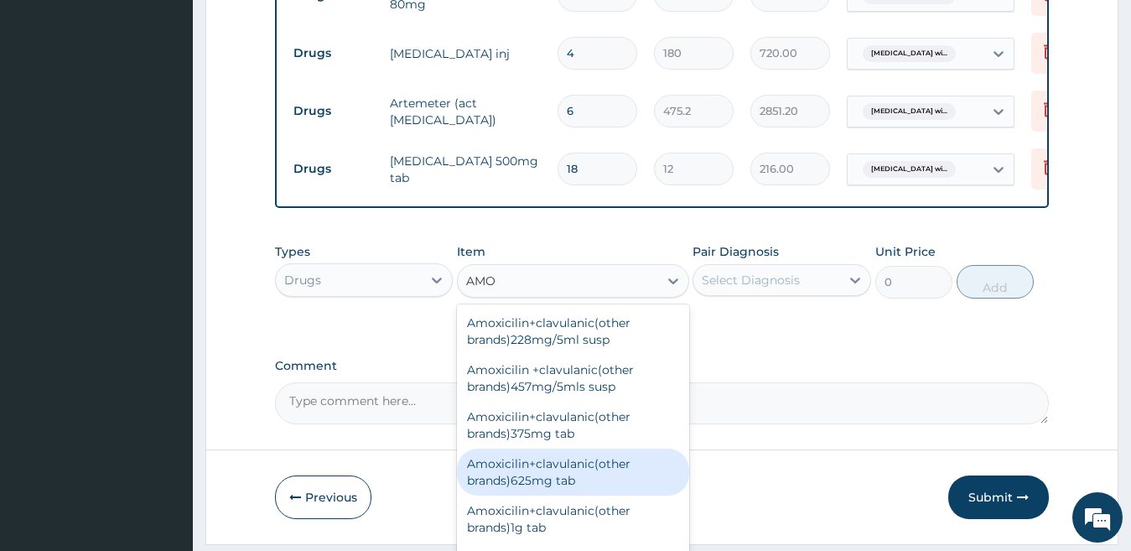
click at [573, 496] on div "Amoxicilin+clavulanic(other brands)625mg tab" at bounding box center [573, 472] width 232 height 47
type input "223.2"
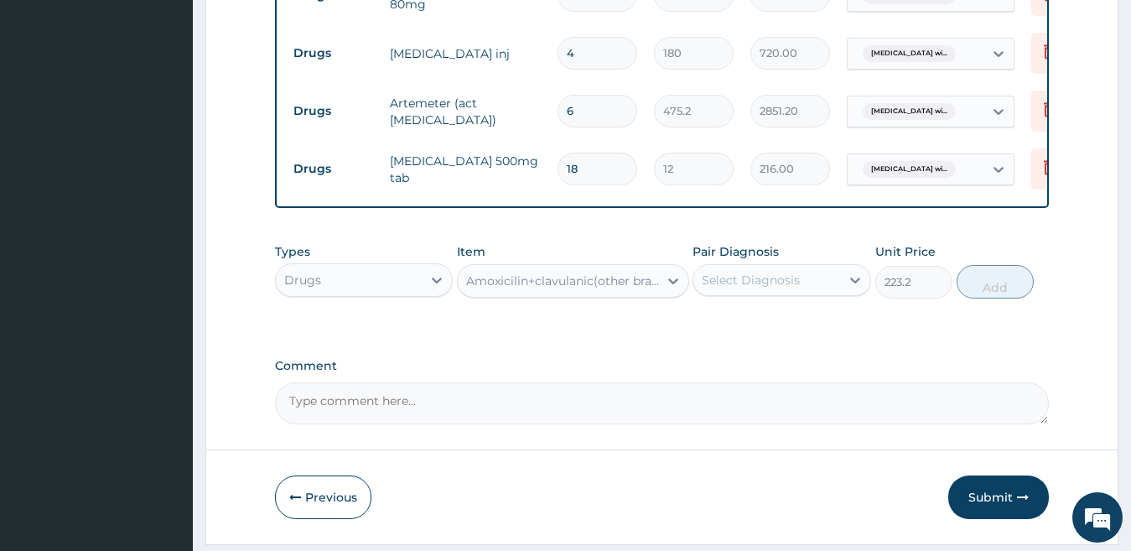
click at [812, 288] on div "Select Diagnosis" at bounding box center [766, 280] width 147 height 27
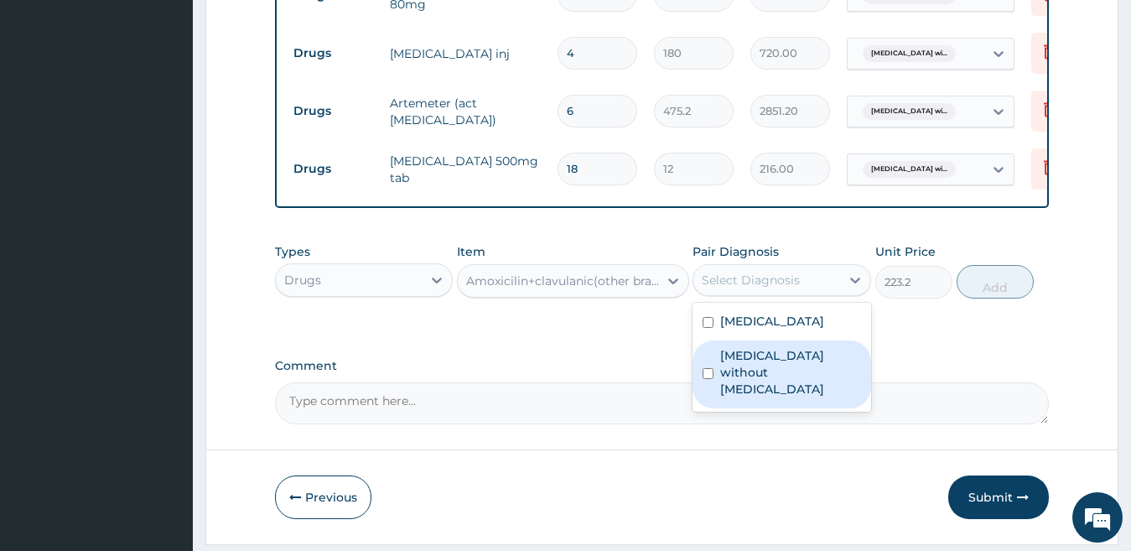
click at [796, 397] on label "Sepsis without septic shock" at bounding box center [790, 372] width 141 height 50
checkbox input "true"
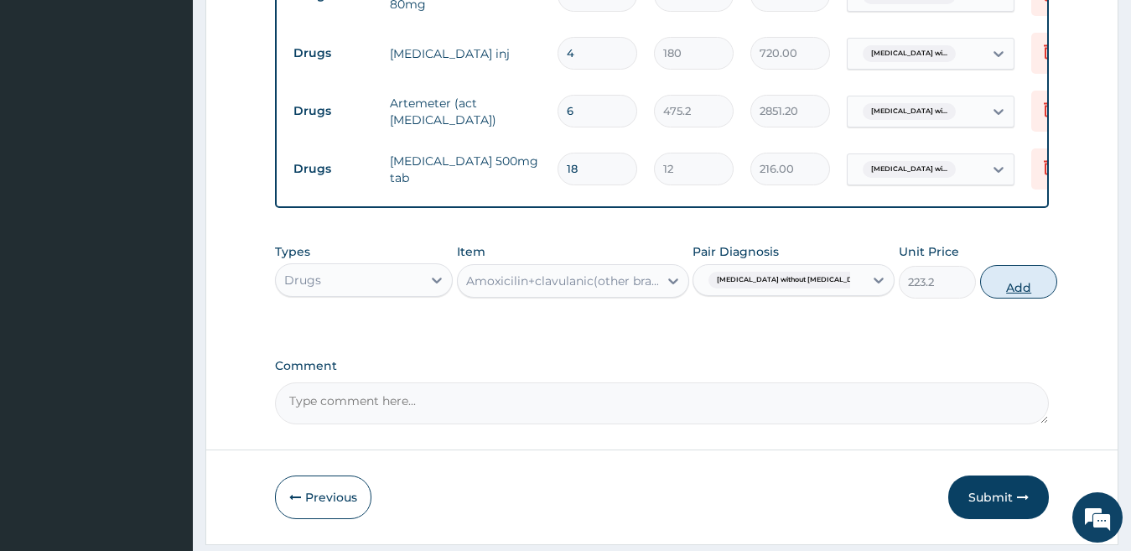
click at [980, 293] on button "Add" at bounding box center [1018, 282] width 77 height 34
type input "0"
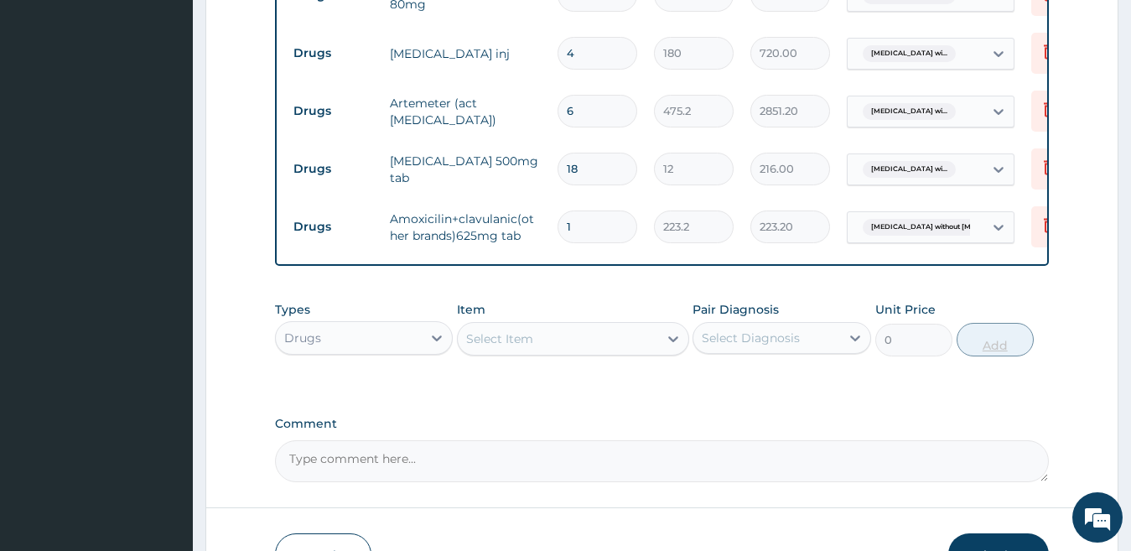
type input "14"
type input "3124.80"
type input "14"
click at [564, 343] on div "Select Item" at bounding box center [558, 338] width 200 height 27
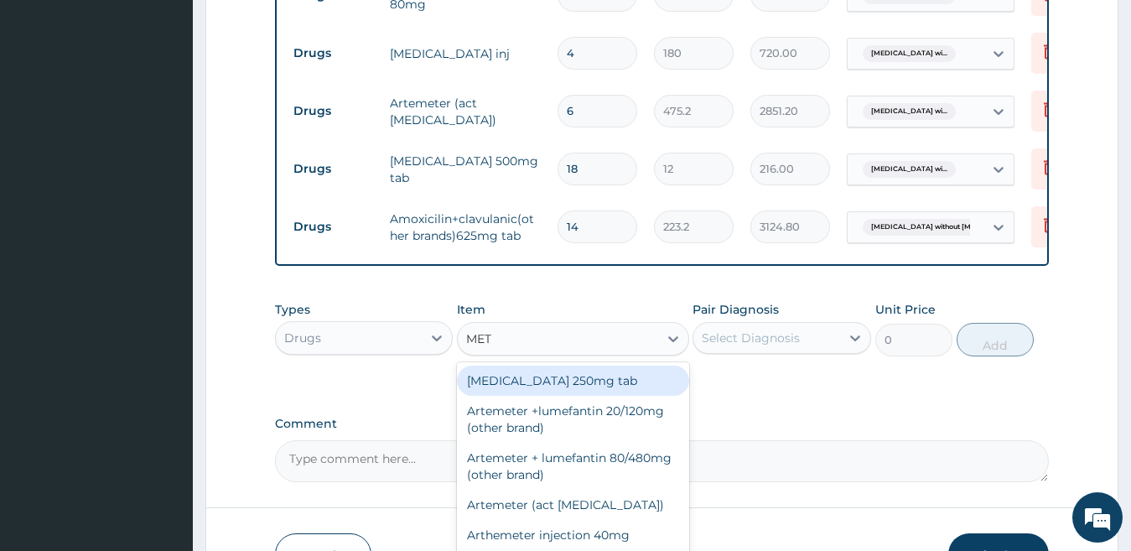
type input "METR"
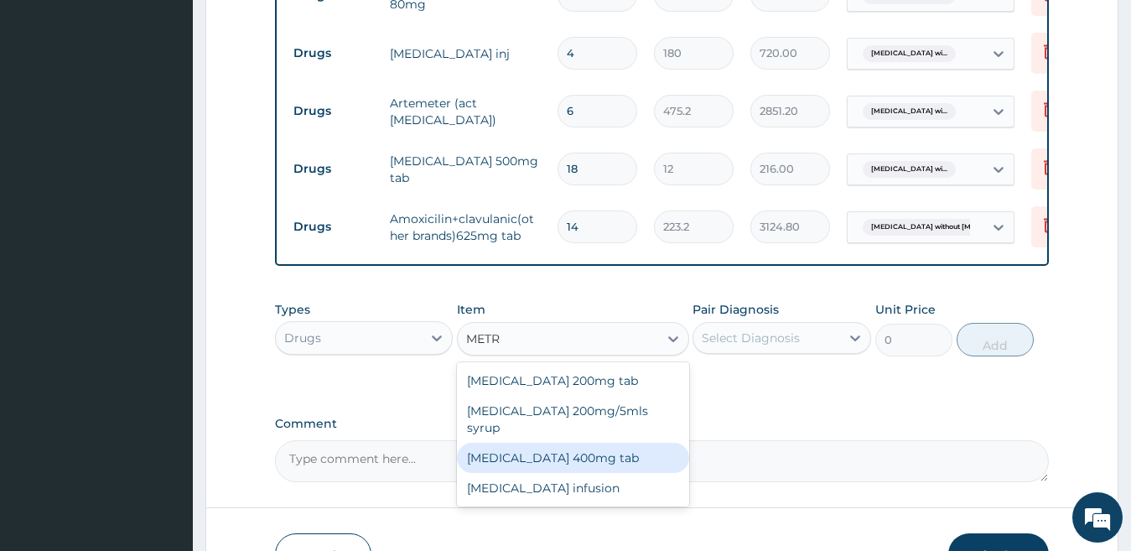
click at [537, 448] on div "Metronidazole 400mg tab" at bounding box center [573, 458] width 232 height 30
type input "50.4"
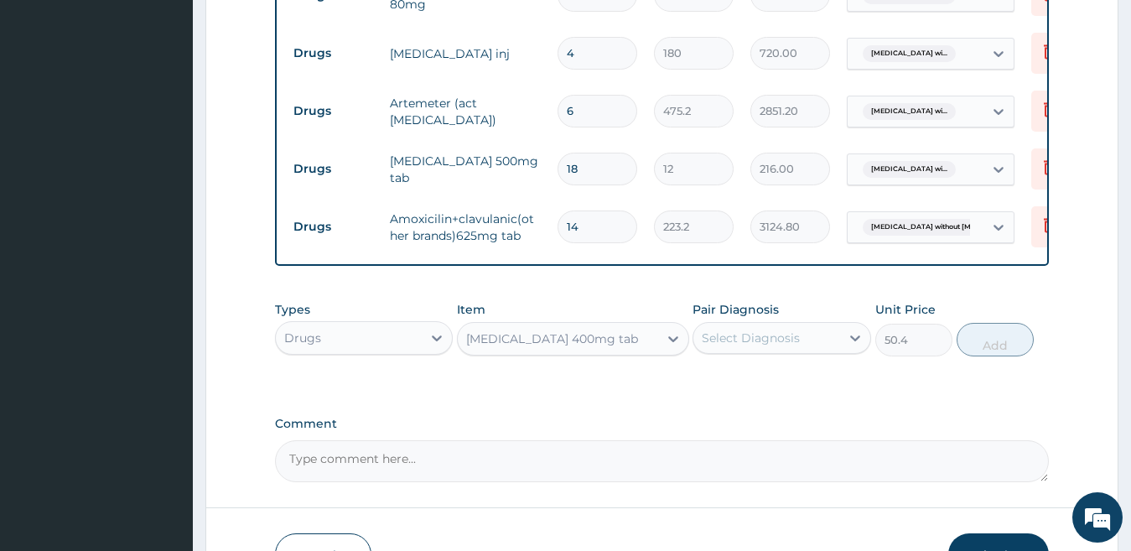
click at [752, 346] on div "Select Diagnosis" at bounding box center [751, 338] width 98 height 17
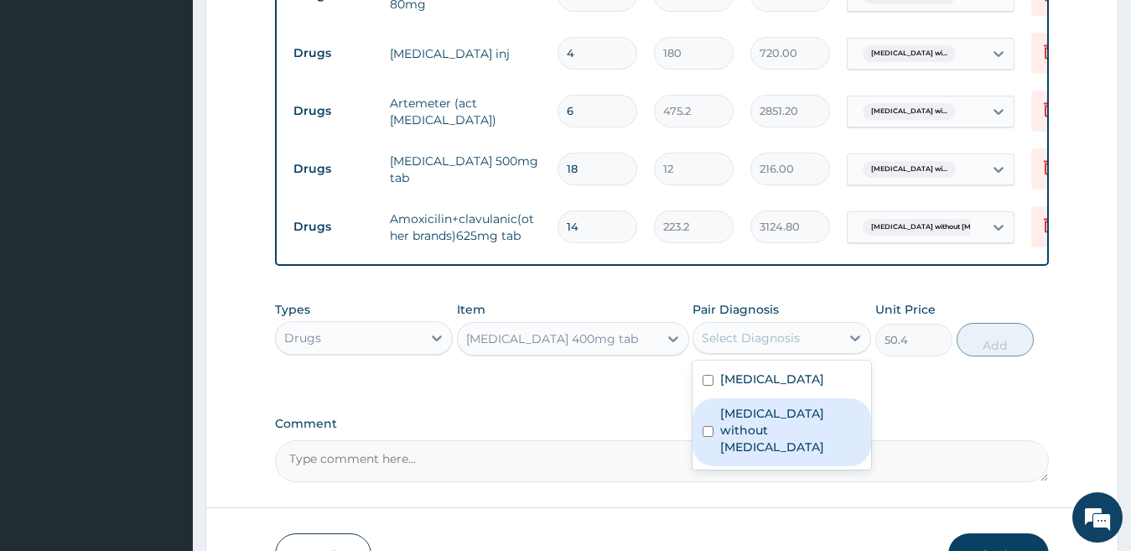
click at [740, 455] on label "Sepsis without septic shock" at bounding box center [790, 430] width 141 height 50
checkbox input "true"
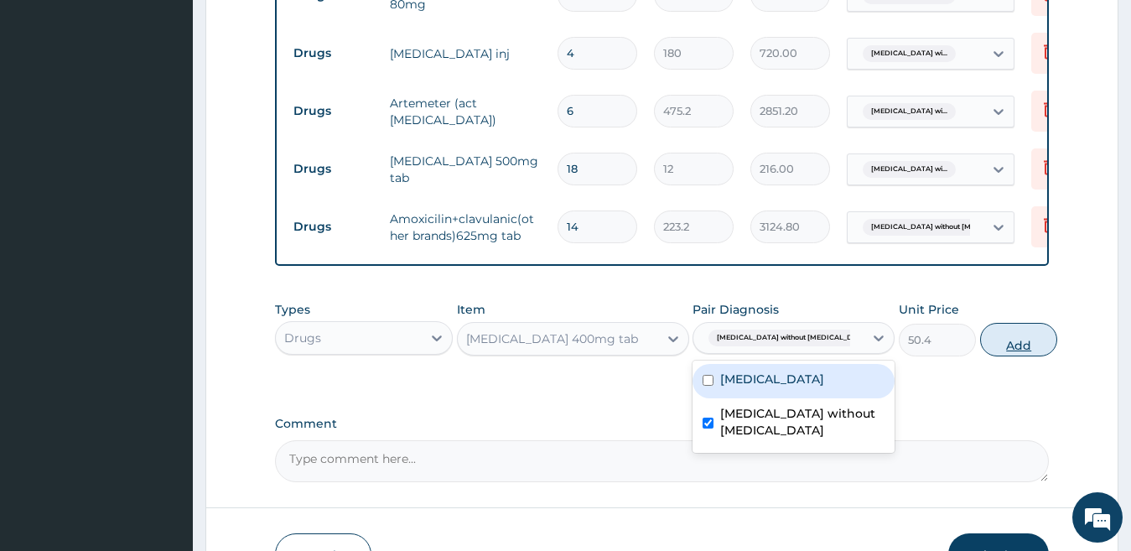
click at [989, 356] on button "Add" at bounding box center [1018, 340] width 77 height 34
type input "0"
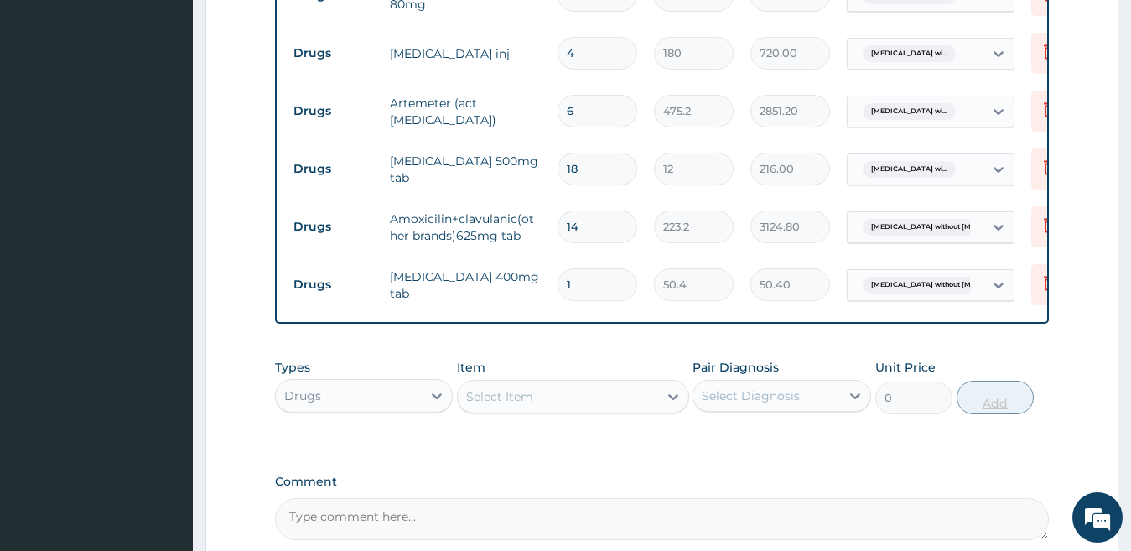
type input "18"
type input "907.20"
type input "18"
click at [527, 396] on div "Select Item" at bounding box center [573, 397] width 232 height 34
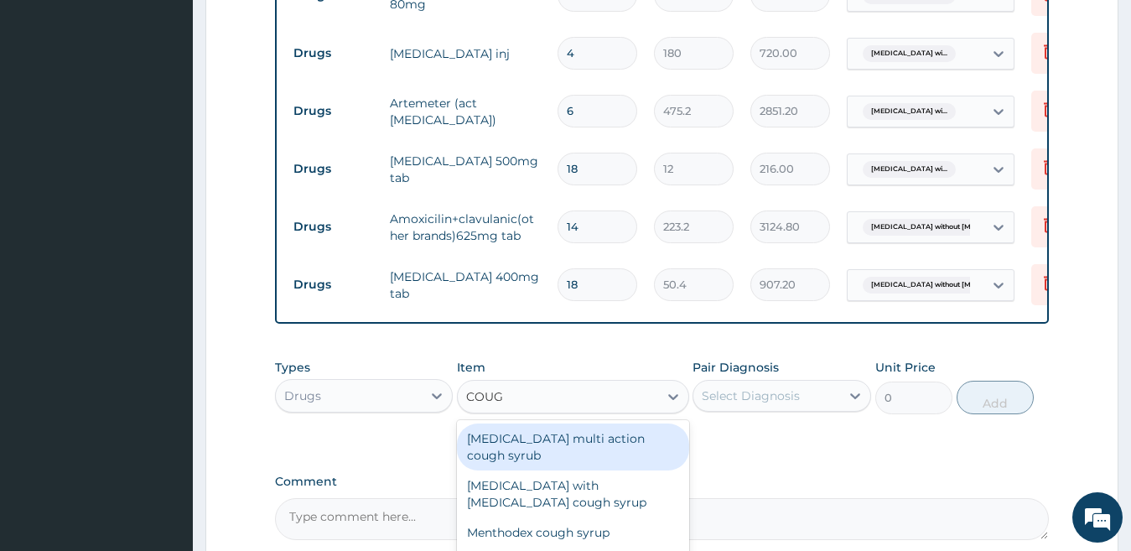
type input "COUGH"
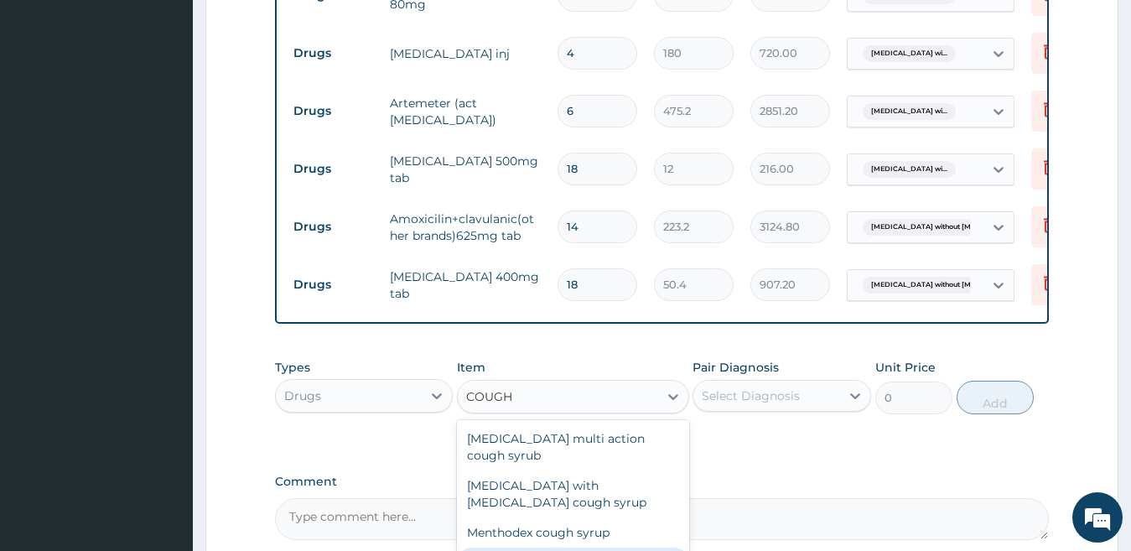
type input "1728"
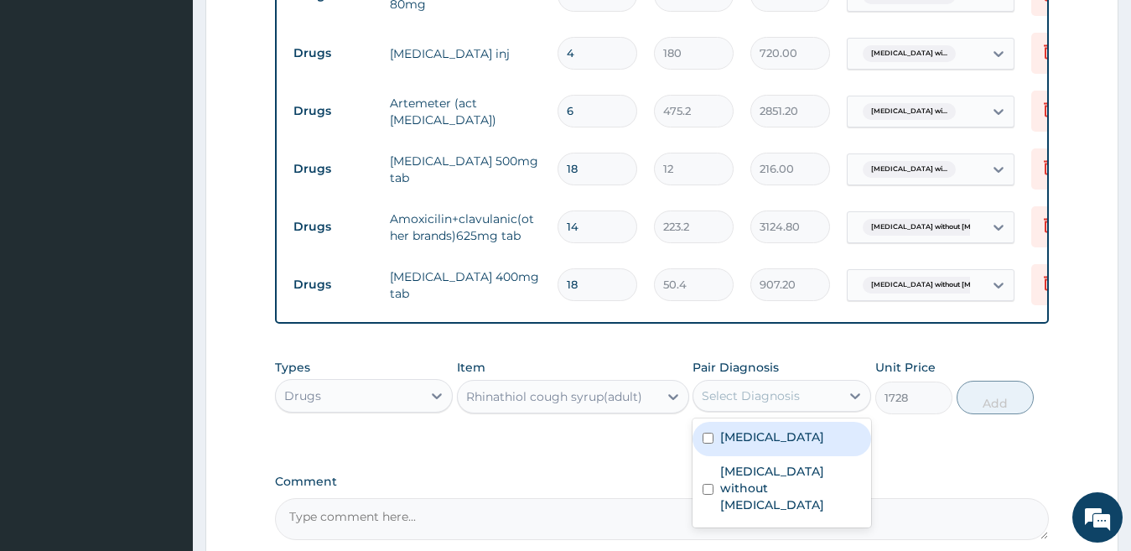
click at [783, 402] on div "Select Diagnosis" at bounding box center [751, 395] width 98 height 17
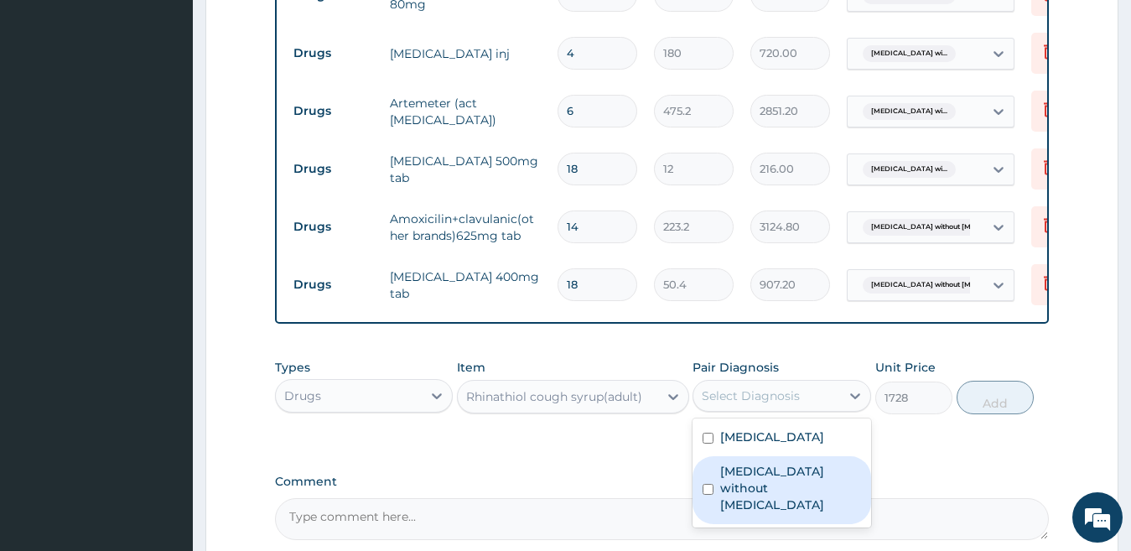
click at [760, 513] on label "Sepsis without septic shock" at bounding box center [790, 488] width 141 height 50
checkbox input "true"
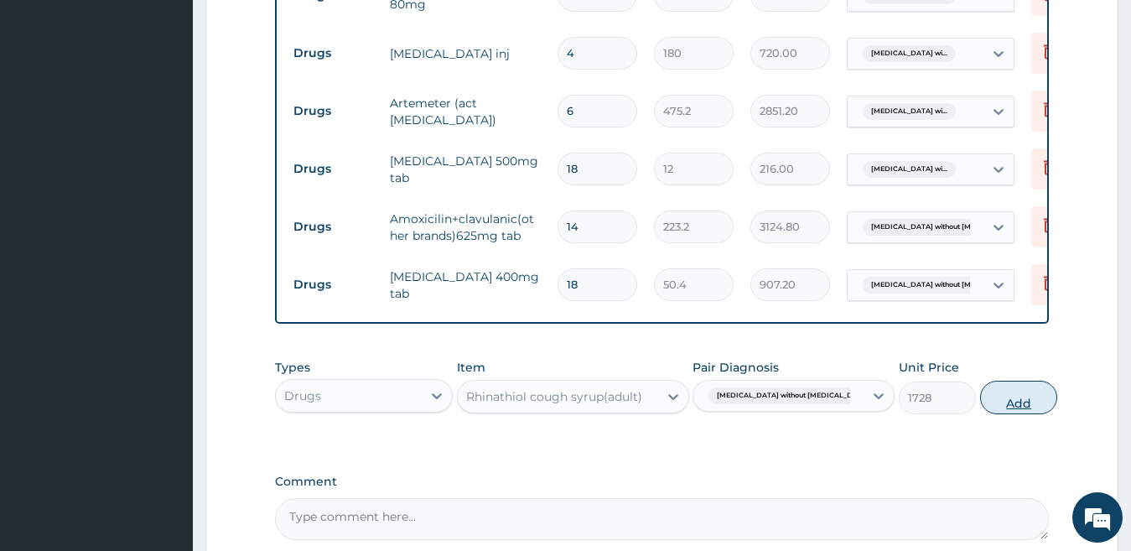
click at [997, 413] on button "Add" at bounding box center [1018, 398] width 77 height 34
type input "0"
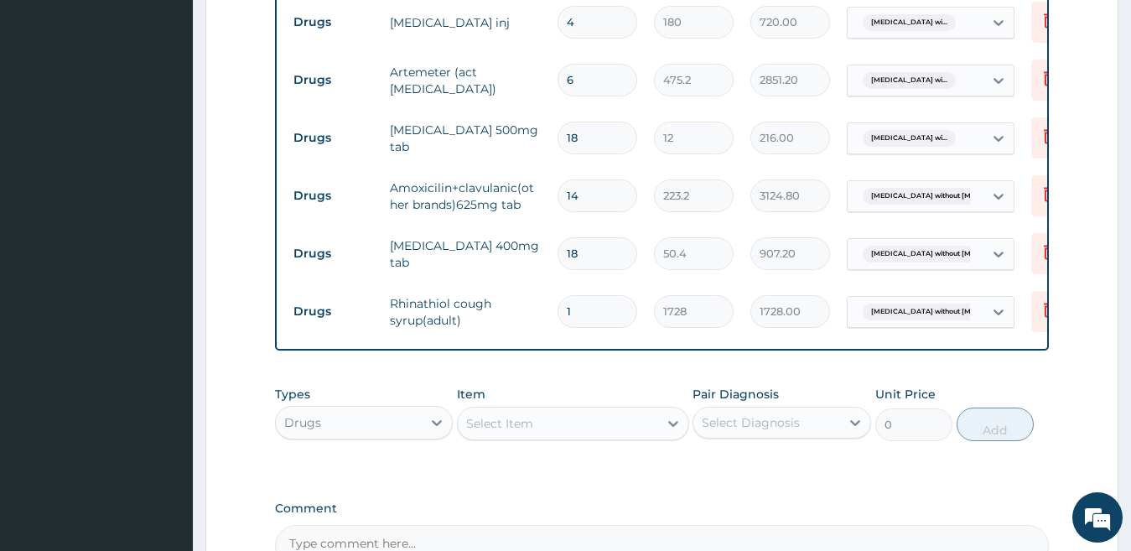
scroll to position [916, 0]
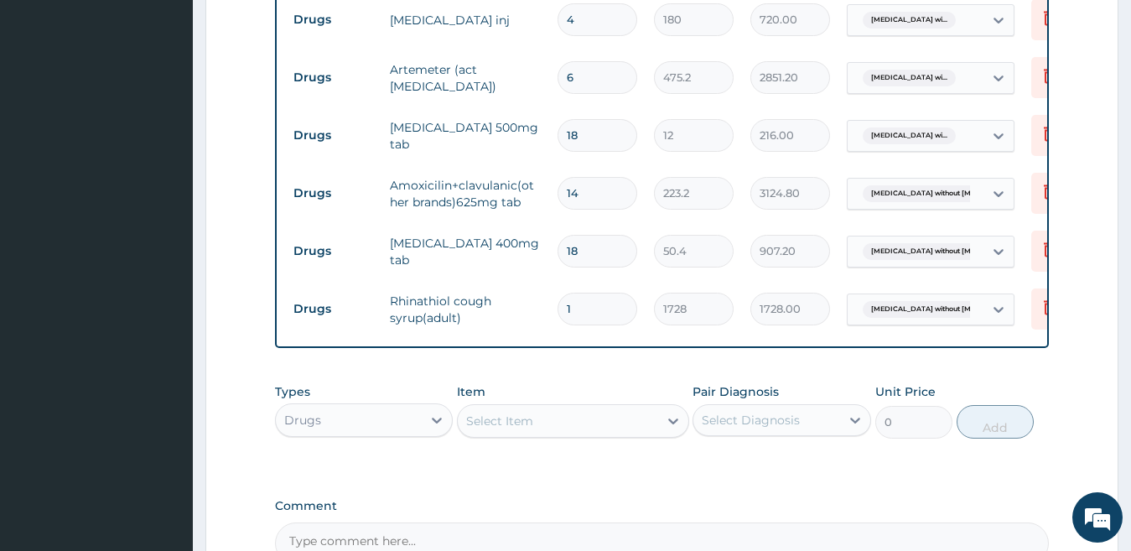
click at [598, 419] on div "Select Item" at bounding box center [573, 421] width 232 height 34
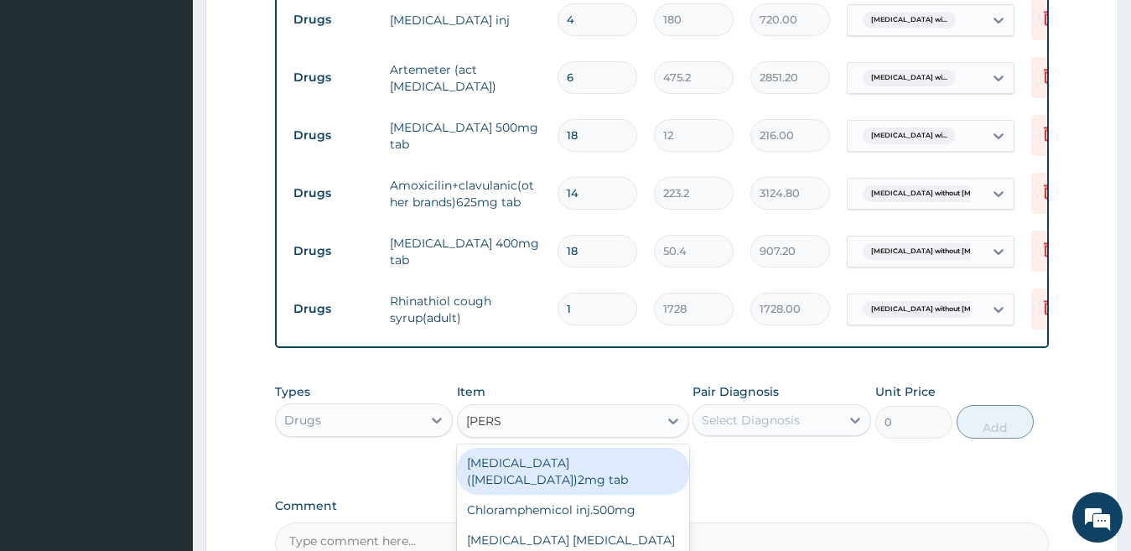
type input "LORAT"
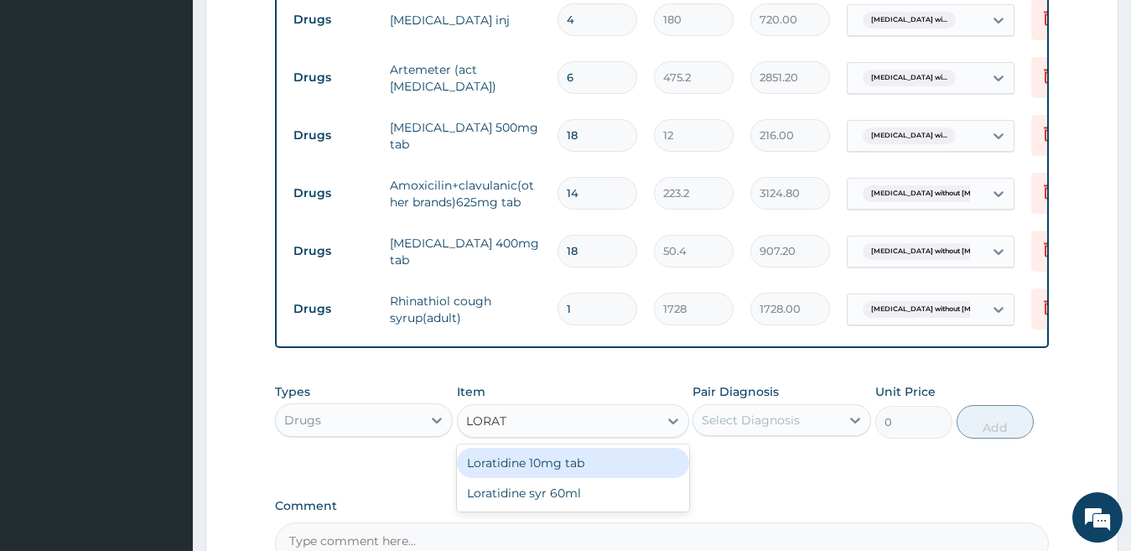
click at [576, 478] on div "Loratidine 10mg tab" at bounding box center [573, 463] width 232 height 30
type input "120"
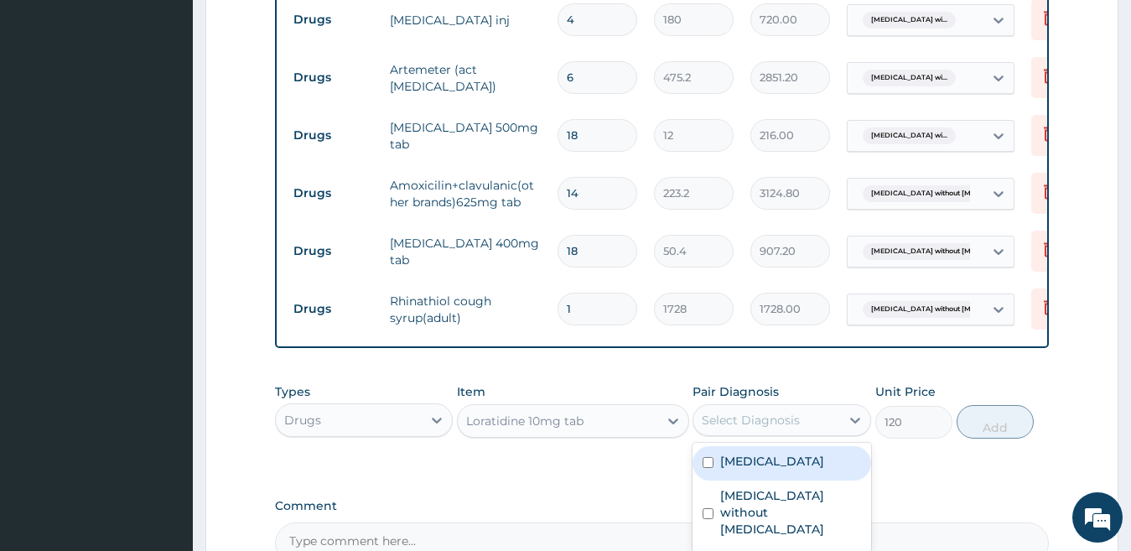
click at [713, 428] on div "Select Diagnosis" at bounding box center [751, 420] width 98 height 17
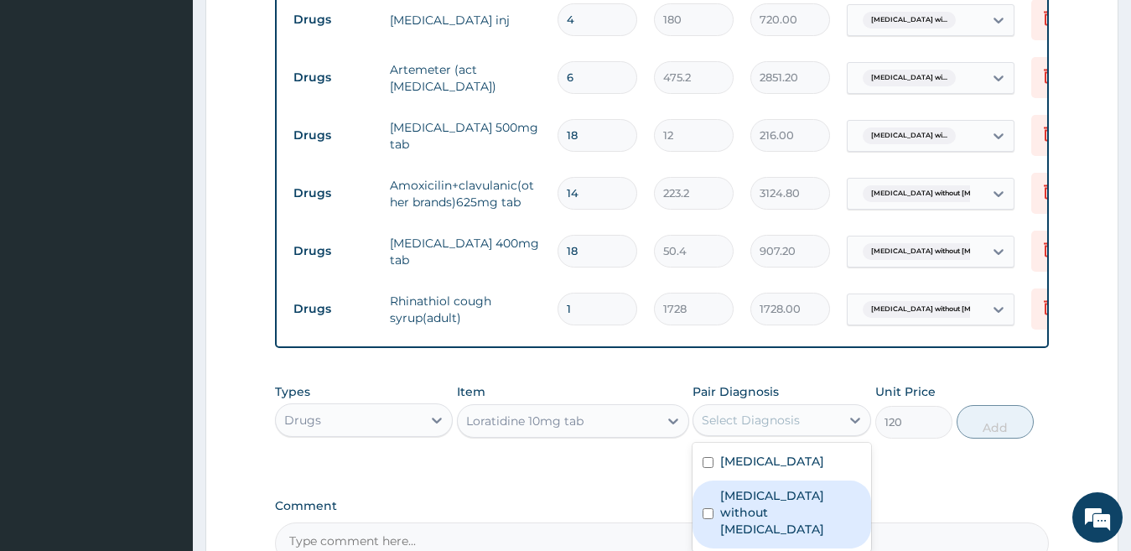
click at [726, 537] on label "Sepsis without septic shock" at bounding box center [790, 512] width 141 height 50
checkbox input "true"
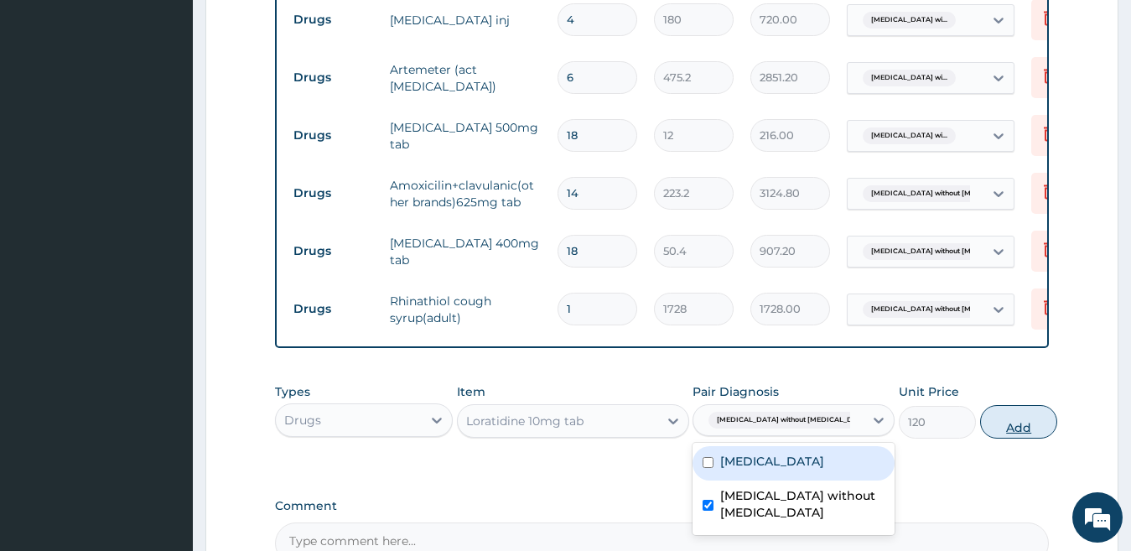
click at [1007, 439] on button "Add" at bounding box center [1018, 422] width 77 height 34
type input "0"
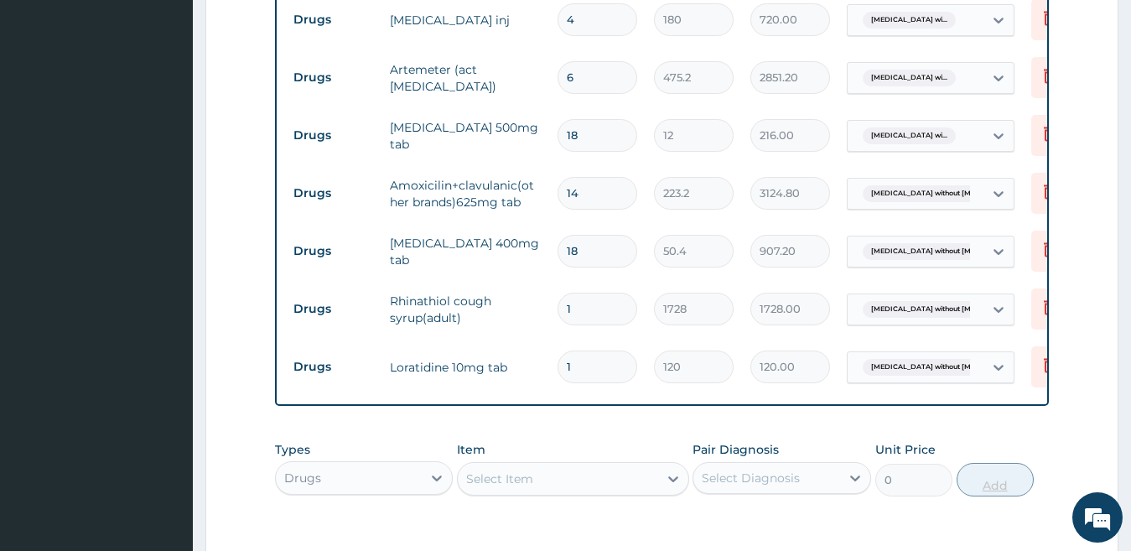
type input "10"
type input "1200.00"
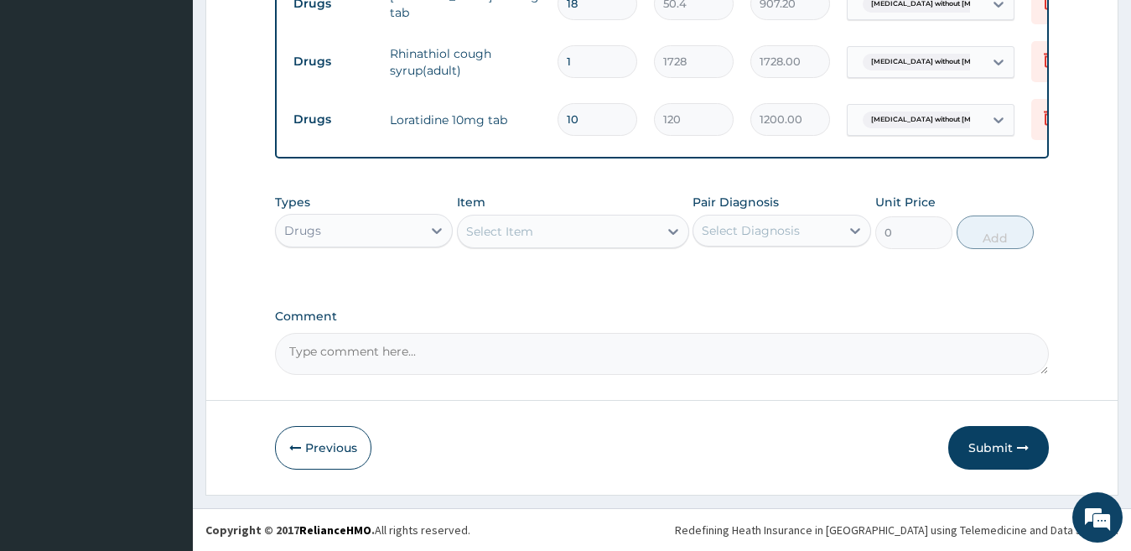
scroll to position [1178, 0]
type input "10"
click at [1006, 452] on button "Submit" at bounding box center [998, 448] width 101 height 44
click at [304, 441] on button "Previous" at bounding box center [323, 448] width 96 height 44
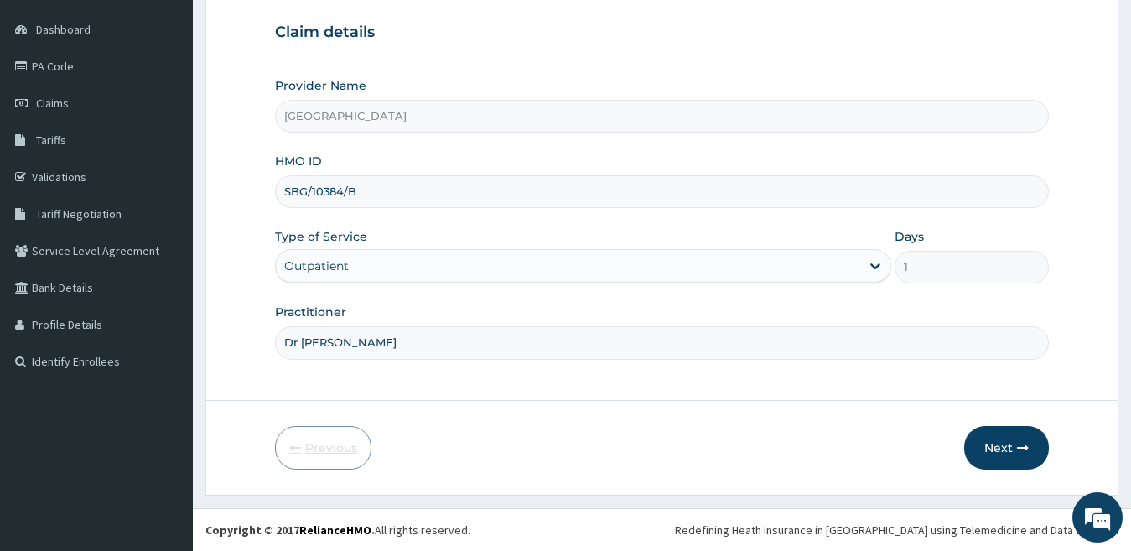
scroll to position [153, 0]
click at [343, 189] on input "SBG/10384/B" at bounding box center [662, 191] width 775 height 33
type input "SBG/10348/B"
click at [997, 448] on button "Next" at bounding box center [1006, 448] width 85 height 44
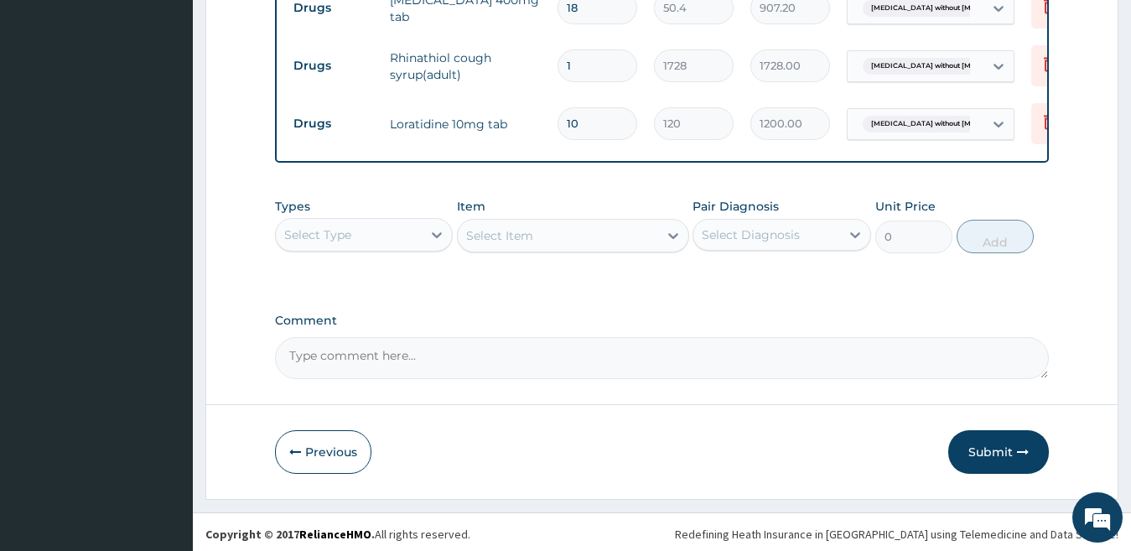
scroll to position [1178, 0]
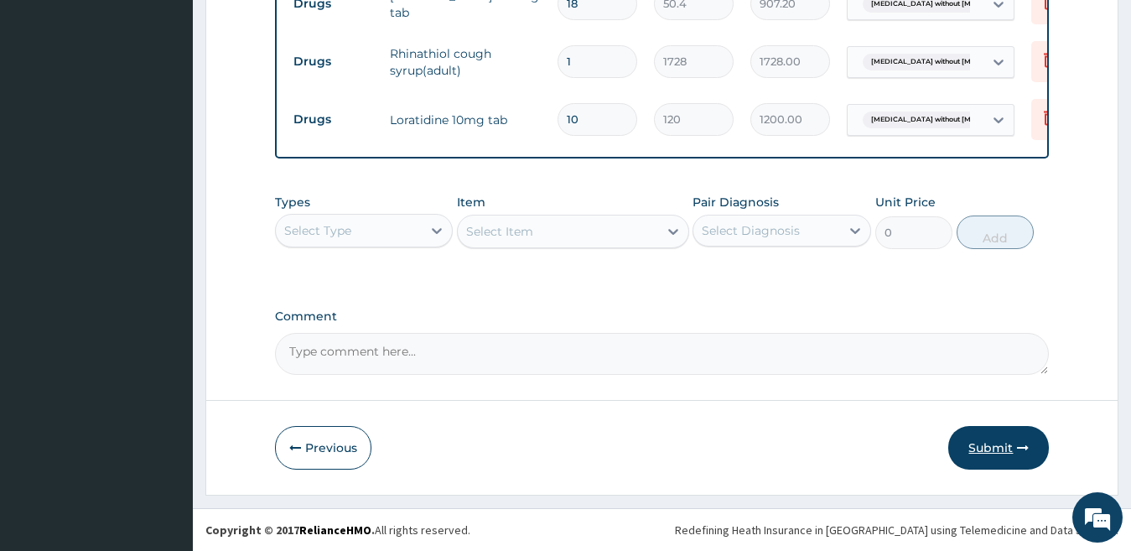
click at [978, 444] on button "Submit" at bounding box center [998, 448] width 101 height 44
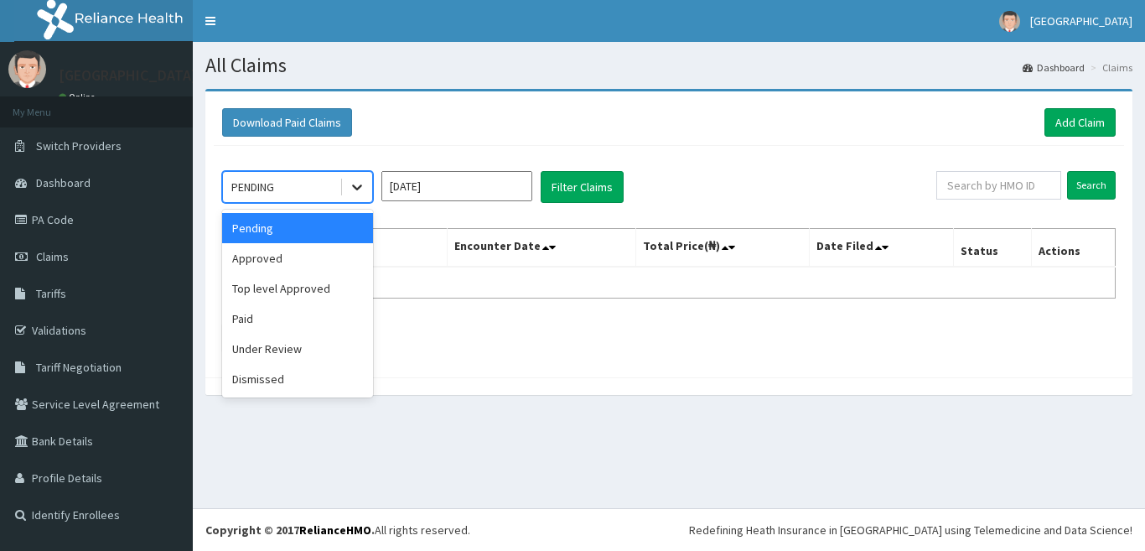
click at [358, 188] on icon at bounding box center [357, 188] width 10 height 6
click at [319, 343] on div "Under Review" at bounding box center [297, 349] width 151 height 30
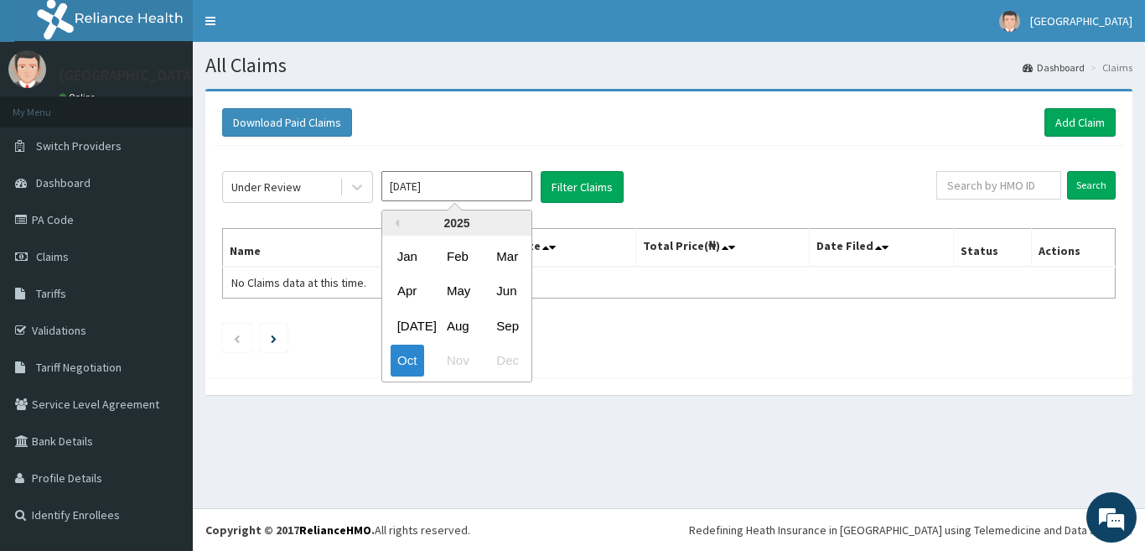
click at [454, 186] on input "[DATE]" at bounding box center [457, 186] width 151 height 30
click at [506, 325] on div "Sep" at bounding box center [507, 325] width 34 height 31
type input "[DATE]"
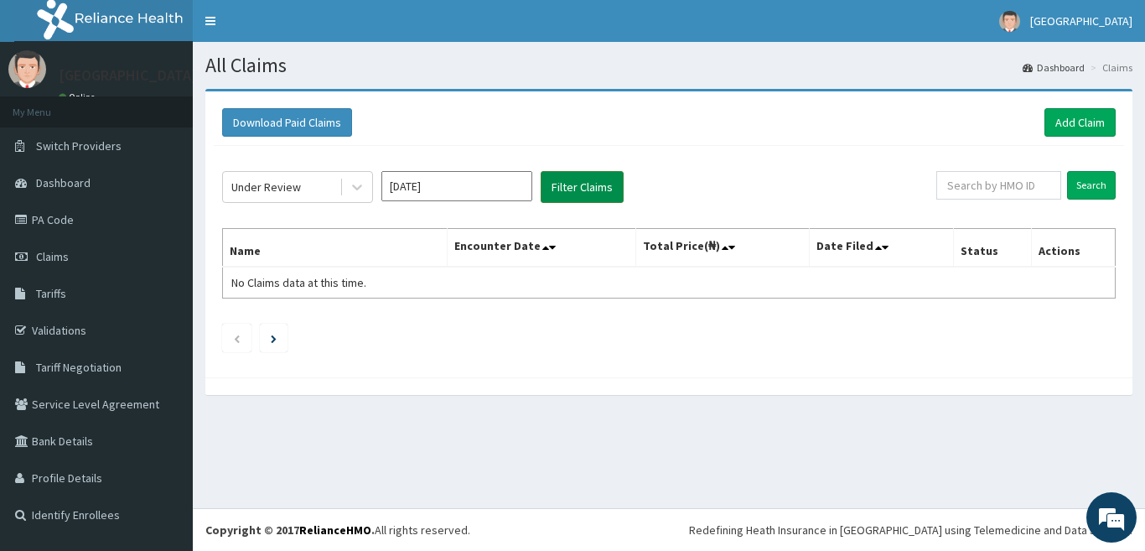
click at [594, 177] on button "Filter Claims" at bounding box center [582, 187] width 83 height 32
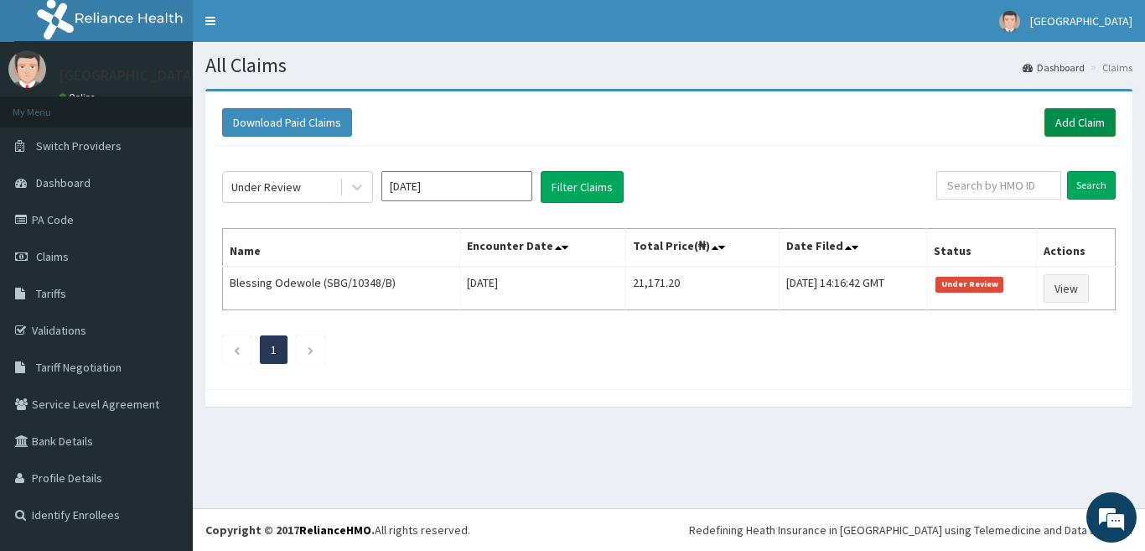
click at [1093, 121] on link "Add Claim" at bounding box center [1080, 122] width 71 height 29
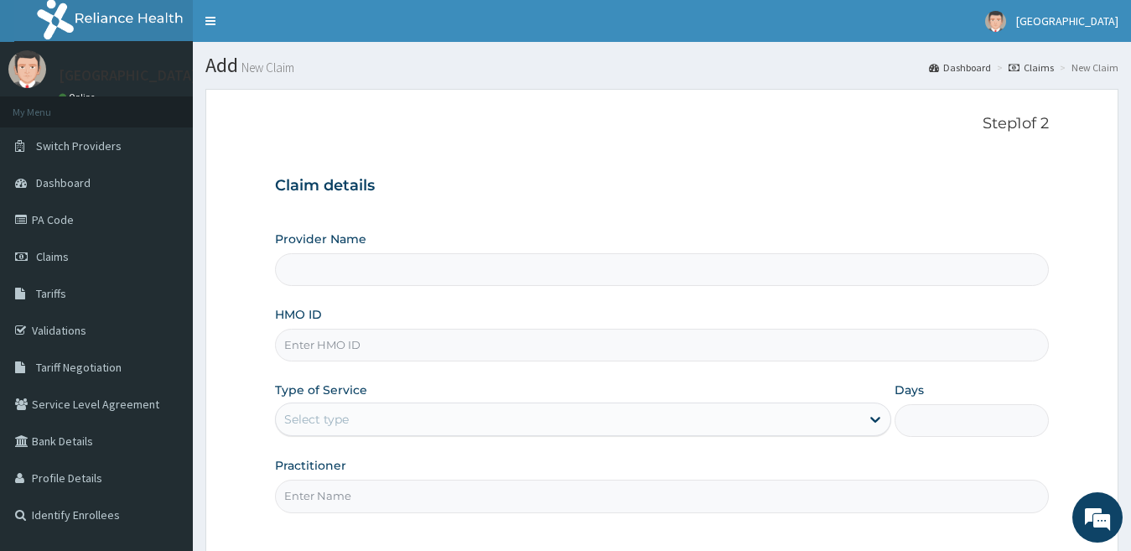
click at [653, 338] on input "HMO ID" at bounding box center [662, 345] width 775 height 33
type input "SBG"
type input "[GEOGRAPHIC_DATA]"
type input "SBG/10348/B"
click at [872, 415] on icon at bounding box center [875, 419] width 17 height 17
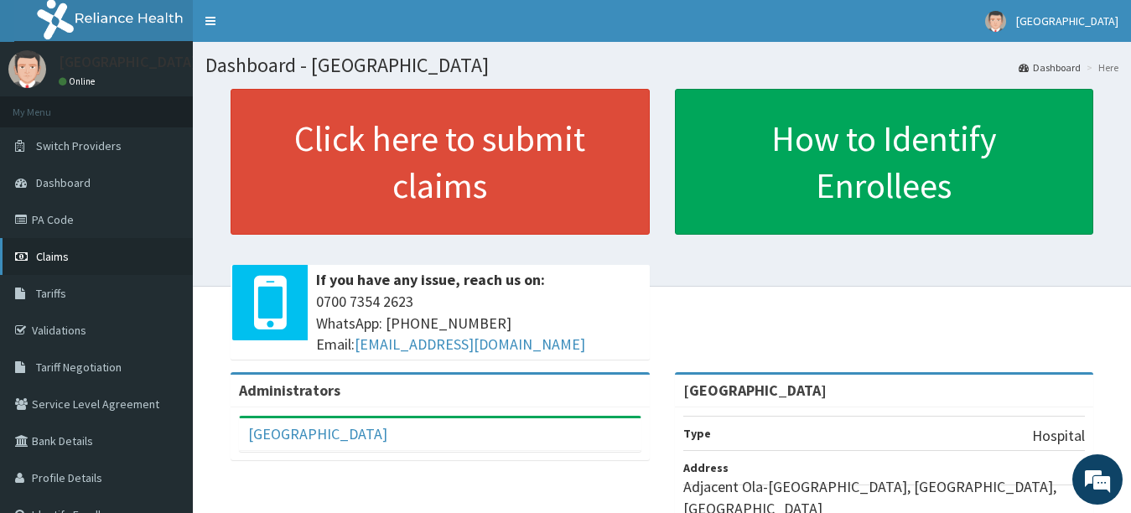
click at [79, 250] on link "Claims" at bounding box center [96, 256] width 193 height 37
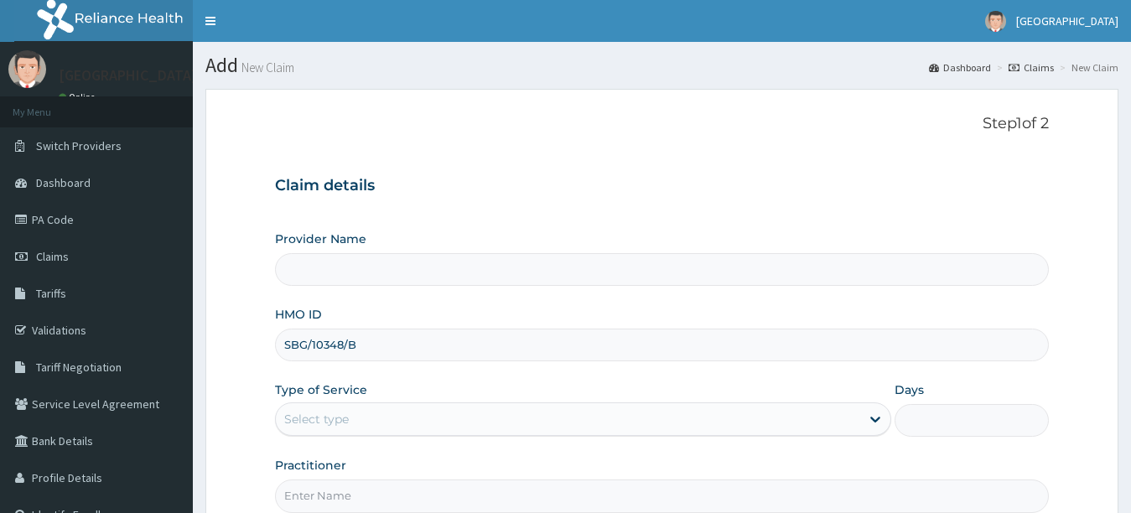
type input "[GEOGRAPHIC_DATA]"
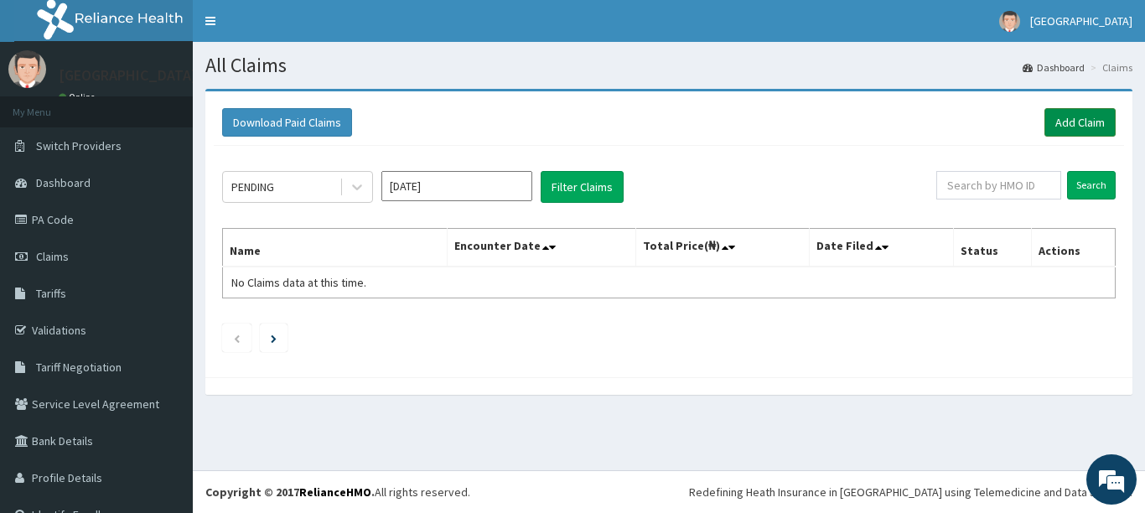
click at [1088, 119] on link "Add Claim" at bounding box center [1080, 122] width 71 height 29
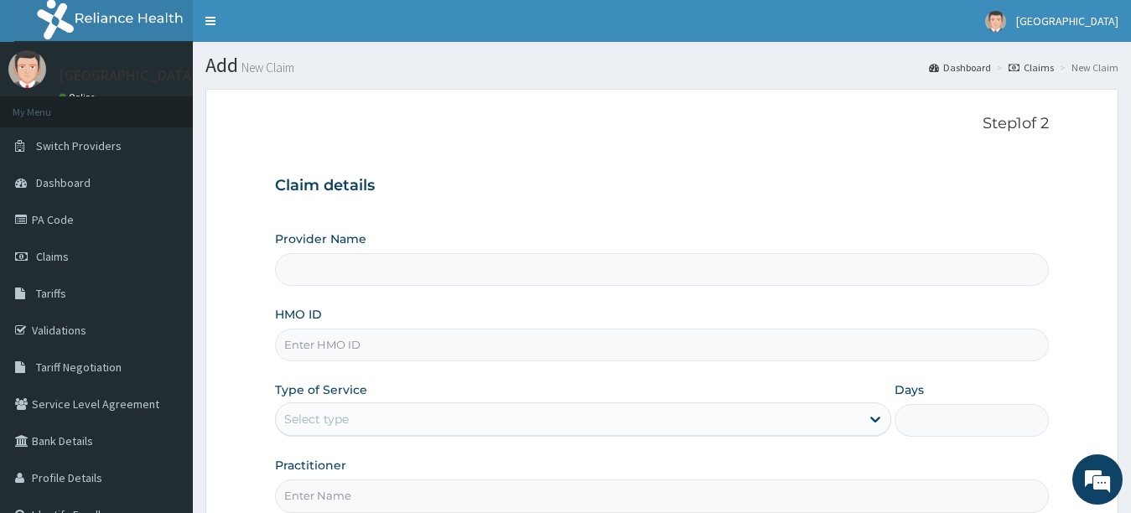
type input "[GEOGRAPHIC_DATA]"
click at [422, 349] on input "HMO ID" at bounding box center [662, 345] width 775 height 33
type input "s"
type input "SBG/10348/B"
click at [636, 412] on div "Select type" at bounding box center [568, 419] width 585 height 27
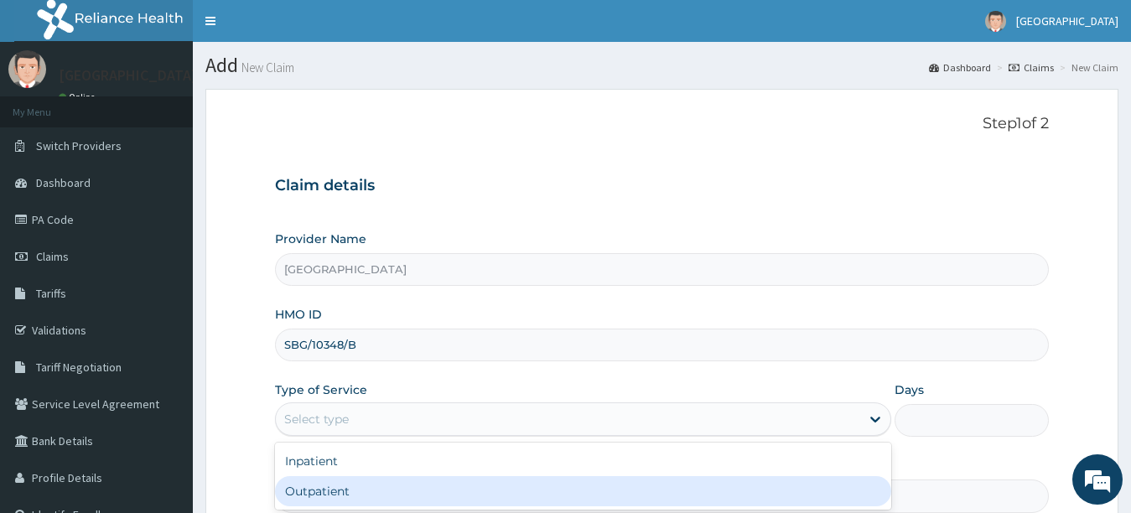
click at [614, 487] on div "Outpatient" at bounding box center [583, 491] width 617 height 30
type input "1"
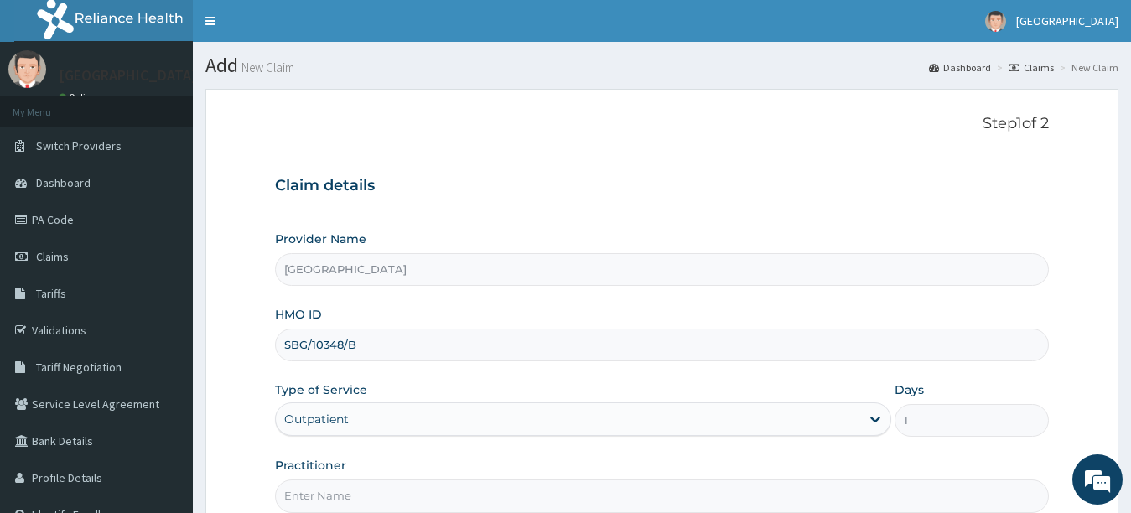
click at [618, 493] on input "Practitioner" at bounding box center [662, 496] width 775 height 33
type input "Dr [PERSON_NAME]"
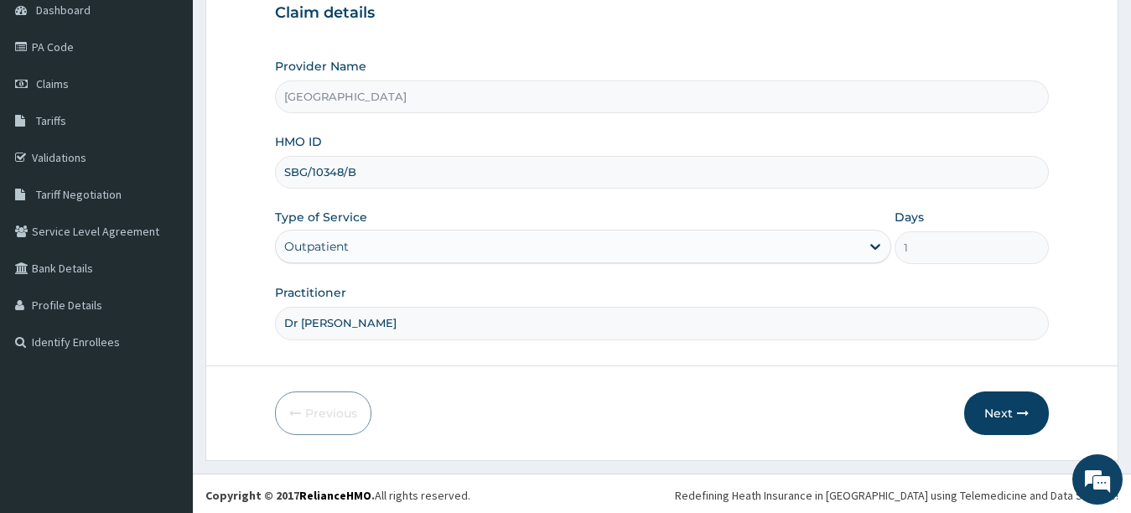
scroll to position [176, 0]
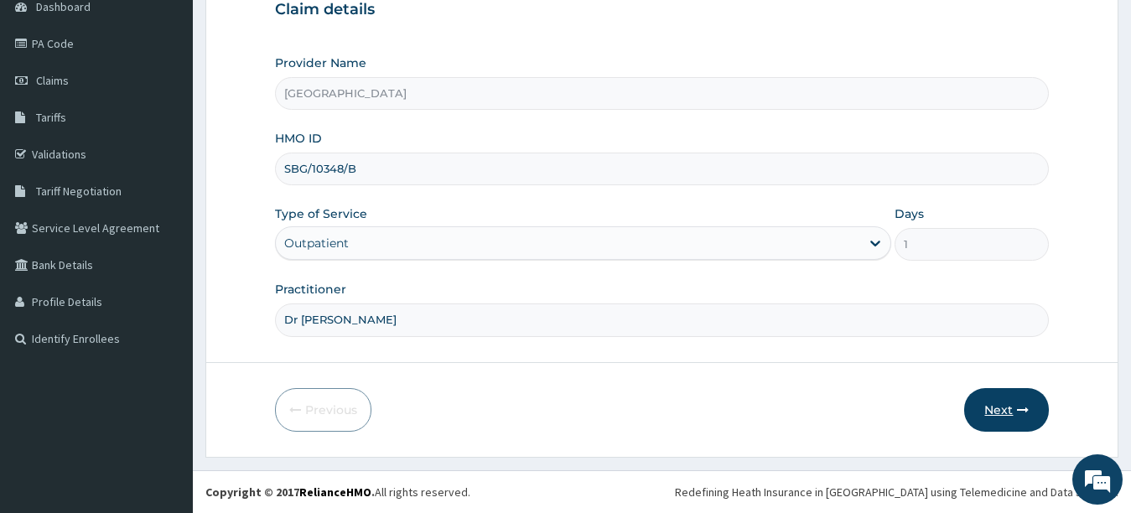
click at [994, 402] on button "Next" at bounding box center [1006, 410] width 85 height 44
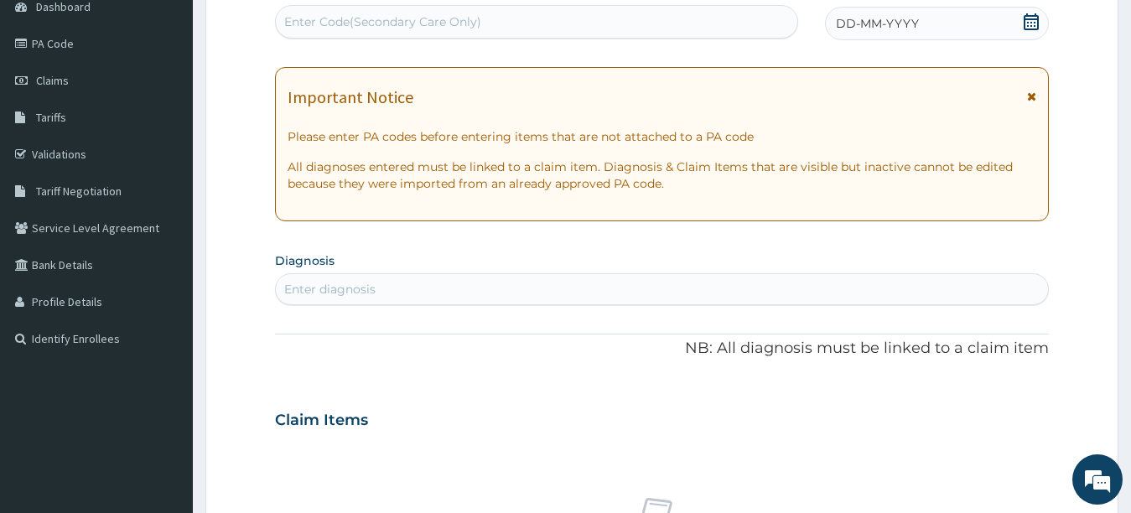
click at [1023, 13] on icon at bounding box center [1031, 21] width 17 height 17
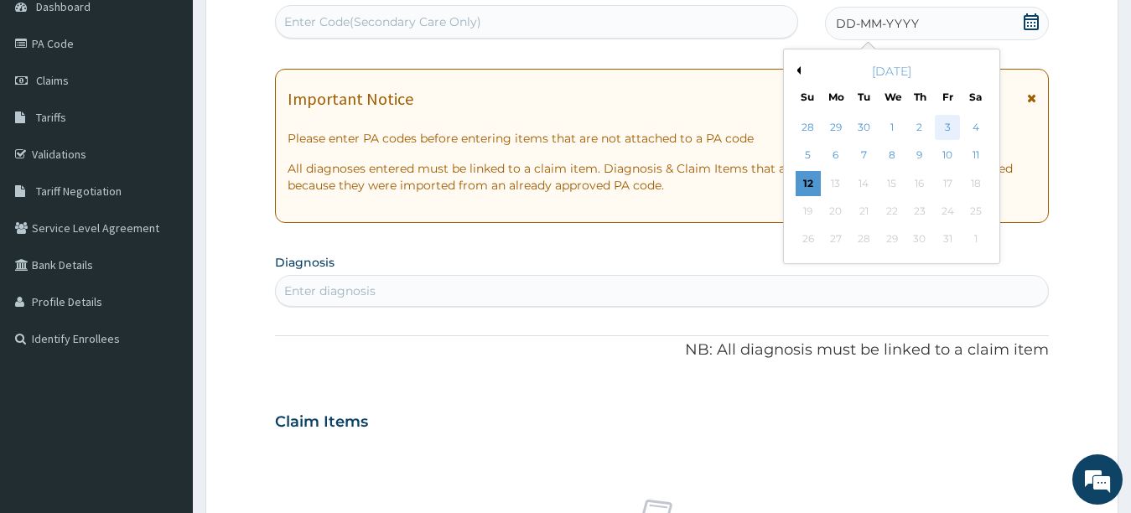
click at [941, 122] on div "3" at bounding box center [947, 127] width 25 height 25
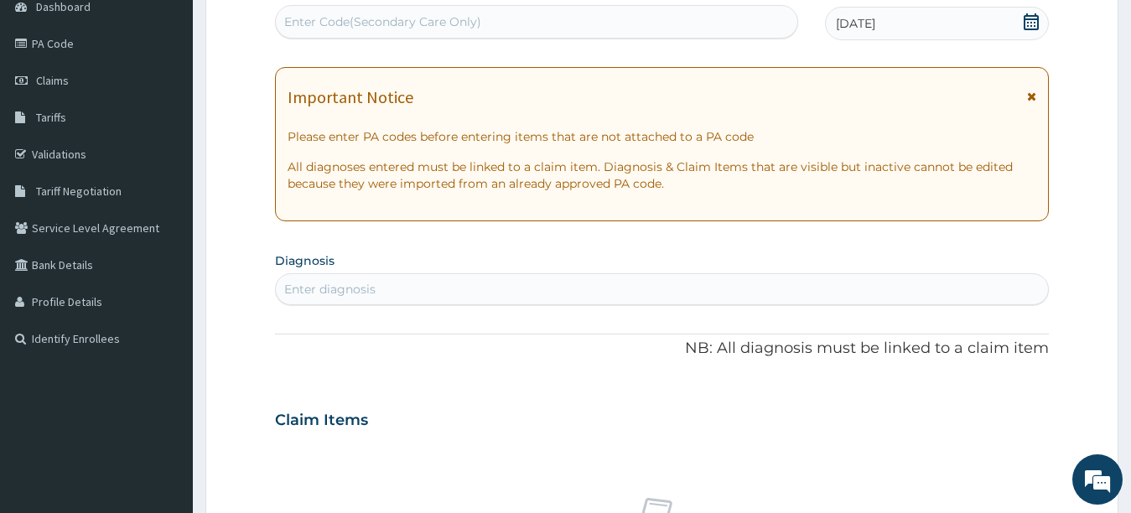
click at [542, 275] on div "Enter diagnosis" at bounding box center [662, 289] width 775 height 32
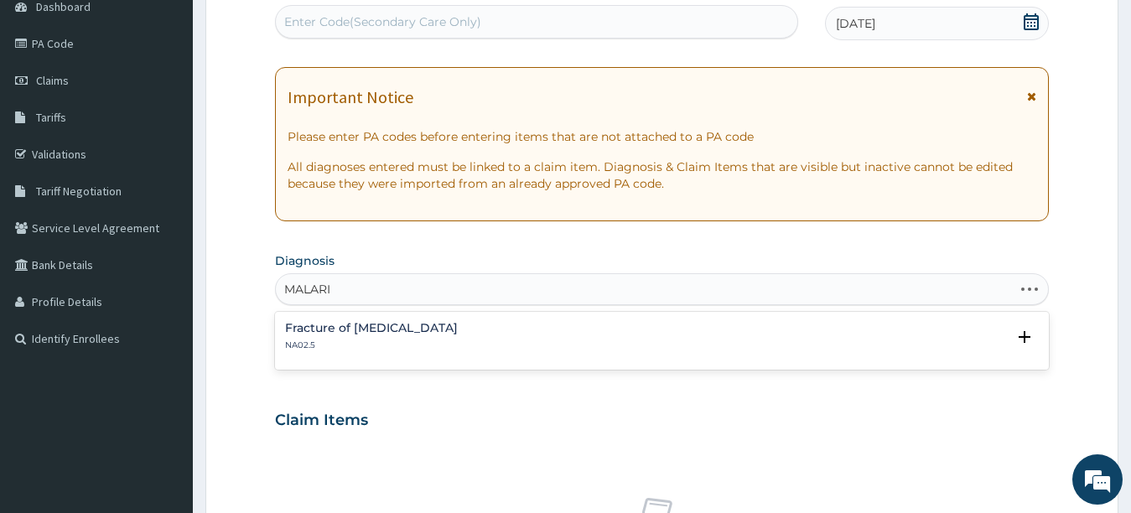
type input "[MEDICAL_DATA]"
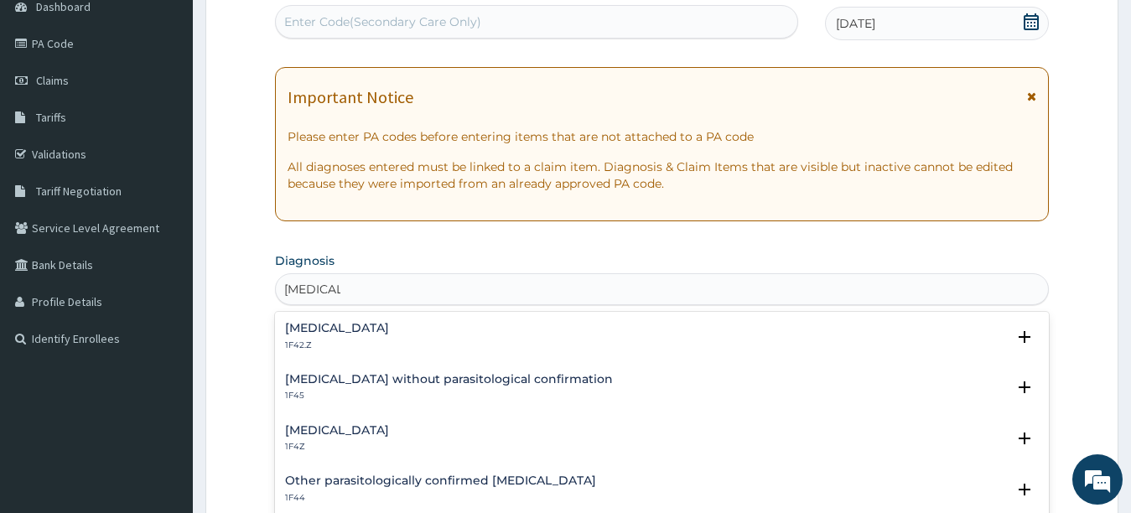
click at [389, 335] on h4 "[MEDICAL_DATA]" at bounding box center [337, 328] width 104 height 13
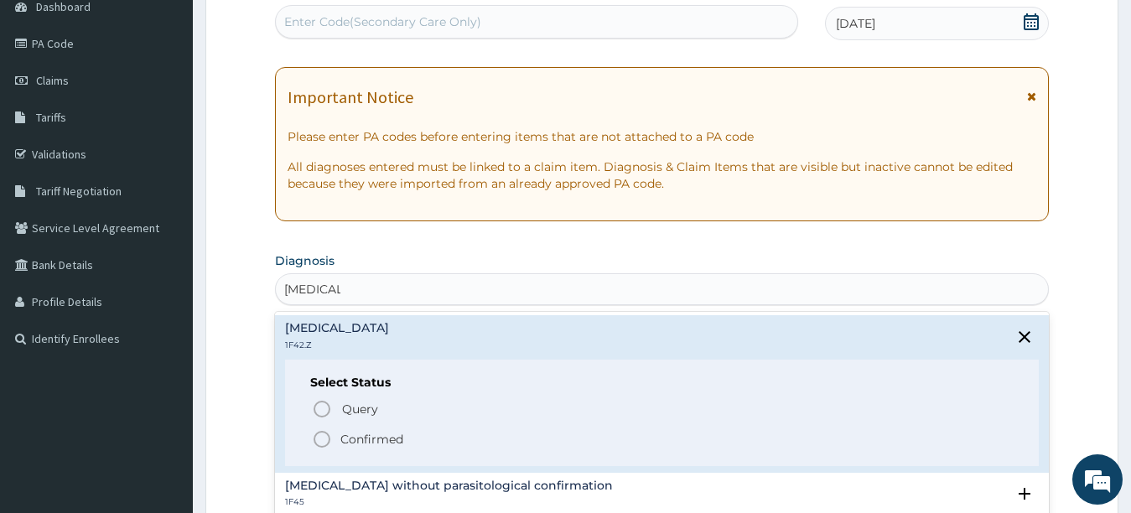
click at [321, 442] on icon "status option filled" at bounding box center [322, 439] width 20 height 20
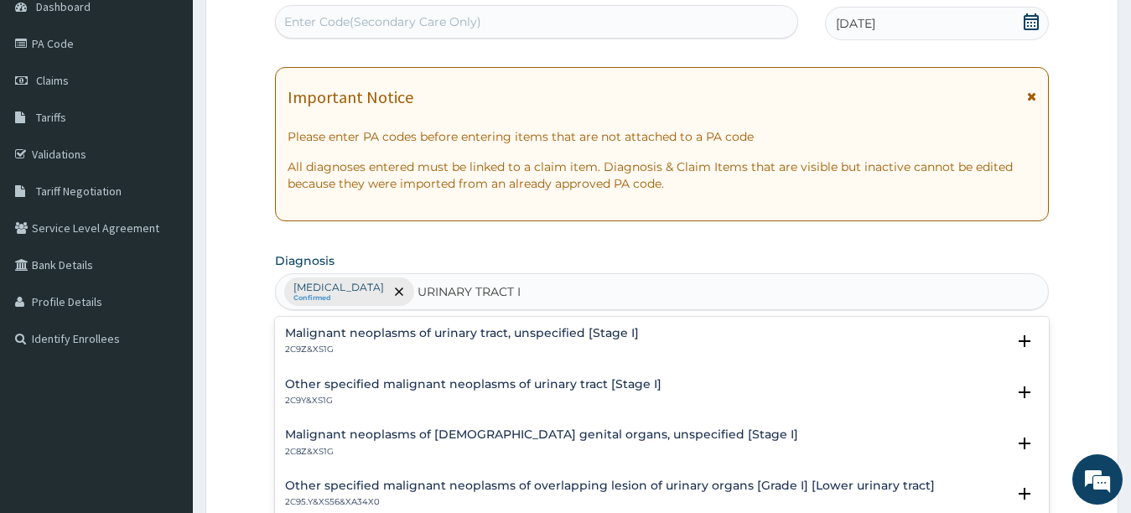
type input "URINARY TRACT"
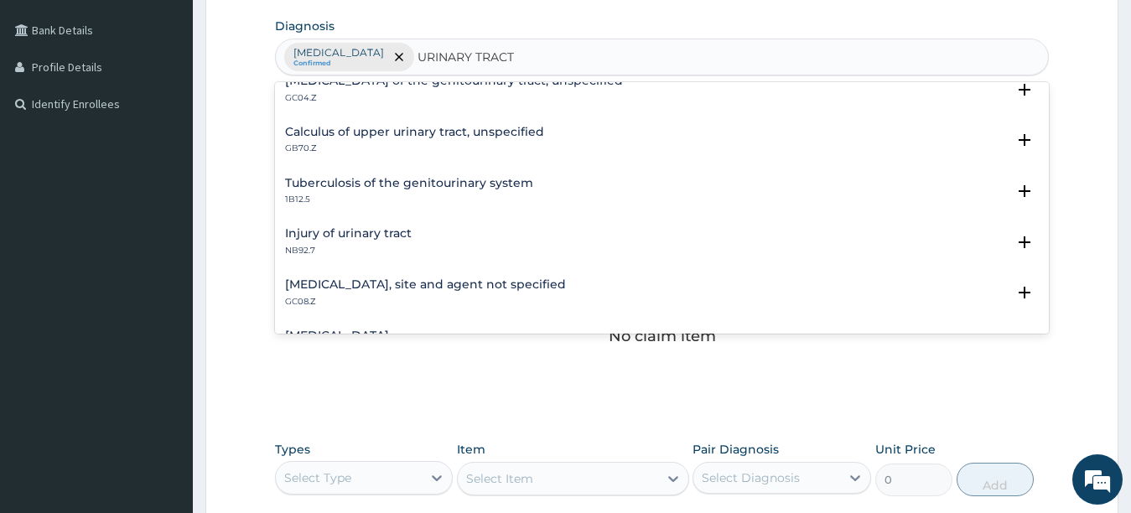
scroll to position [134, 0]
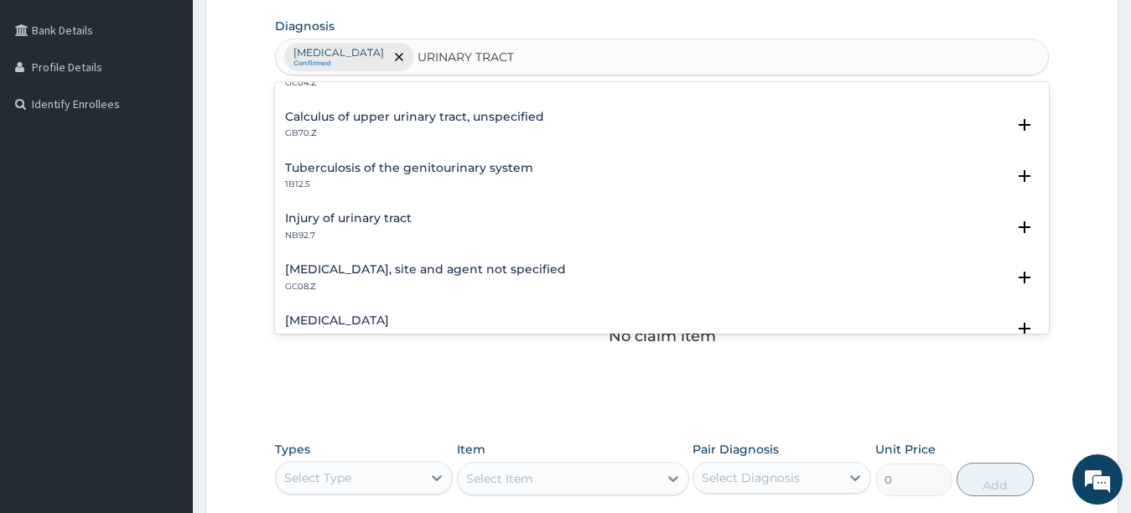
click at [516, 268] on h4 "[MEDICAL_DATA], site and agent not specified" at bounding box center [425, 269] width 281 height 13
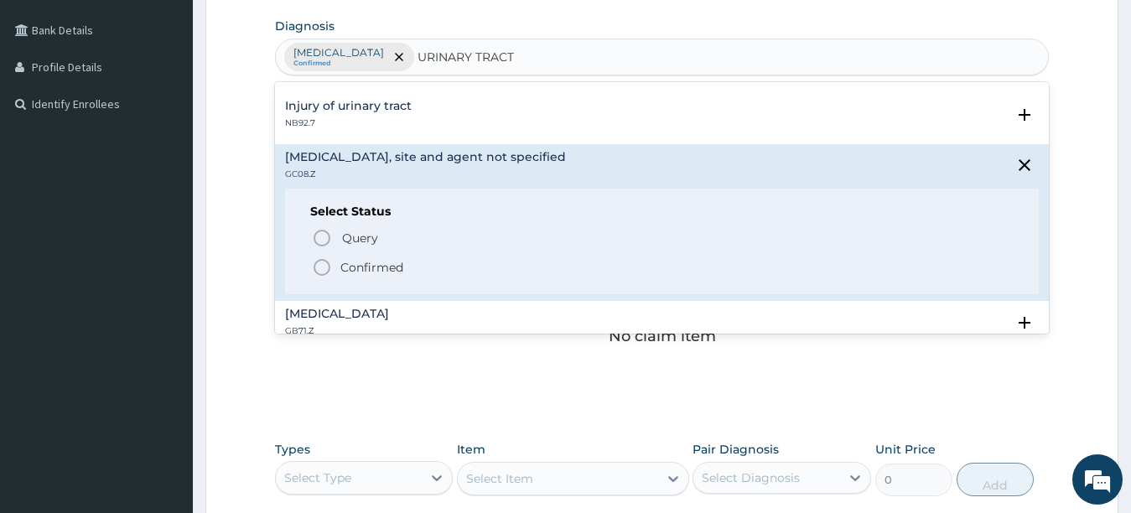
scroll to position [268, 0]
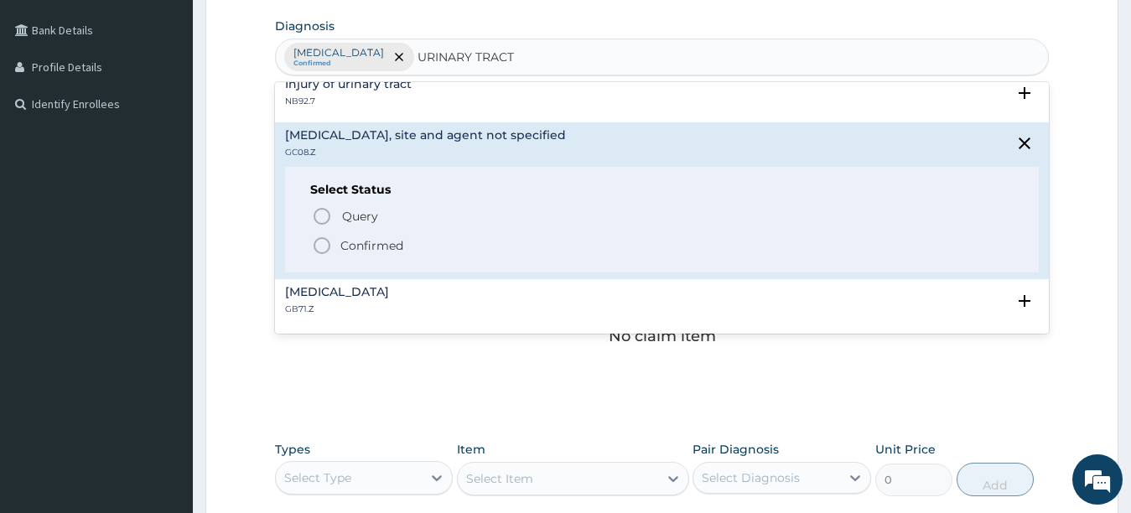
click at [319, 244] on icon "status option filled" at bounding box center [322, 246] width 20 height 20
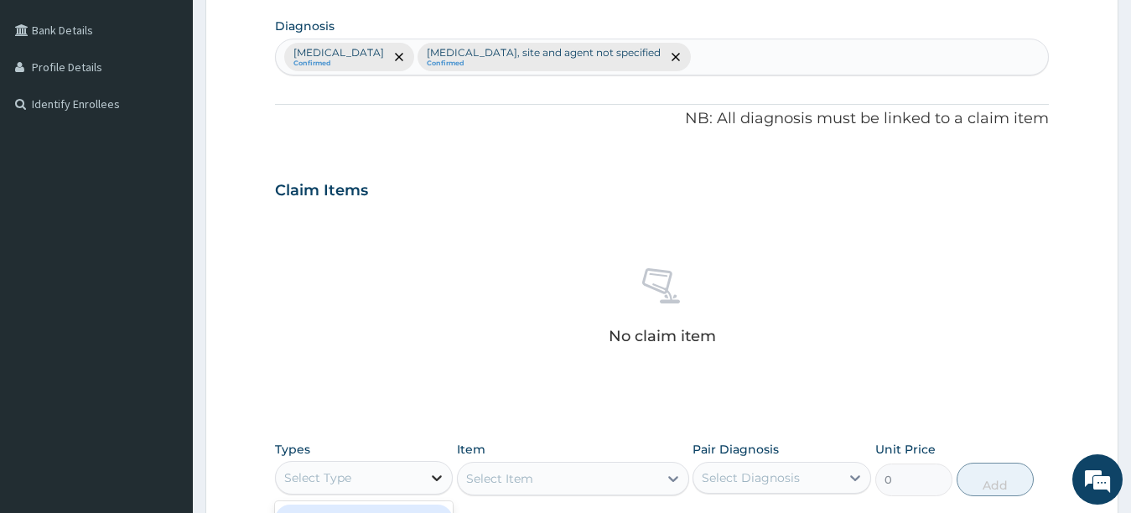
click at [433, 472] on icon at bounding box center [436, 478] width 17 height 17
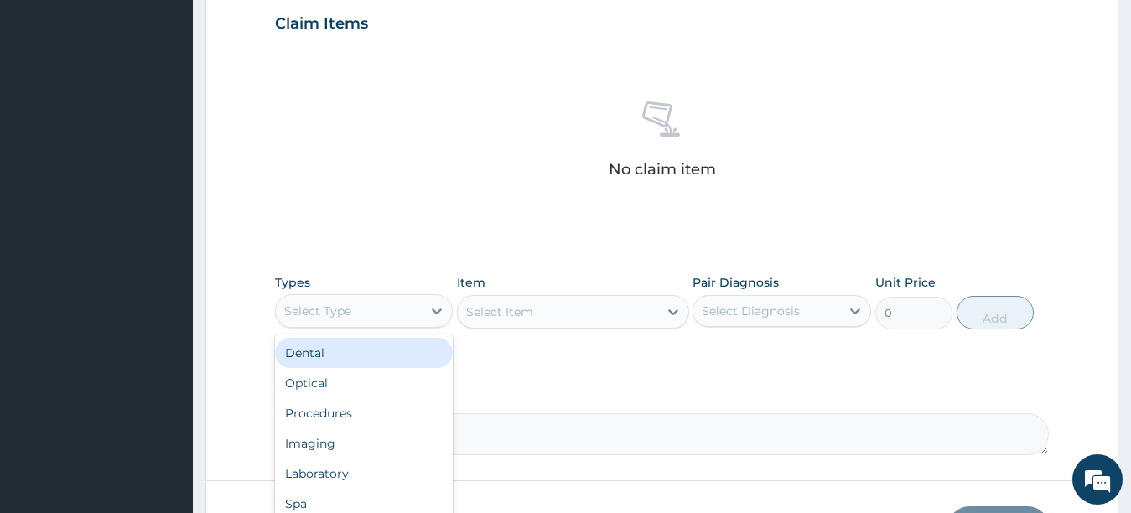
scroll to position [579, 0]
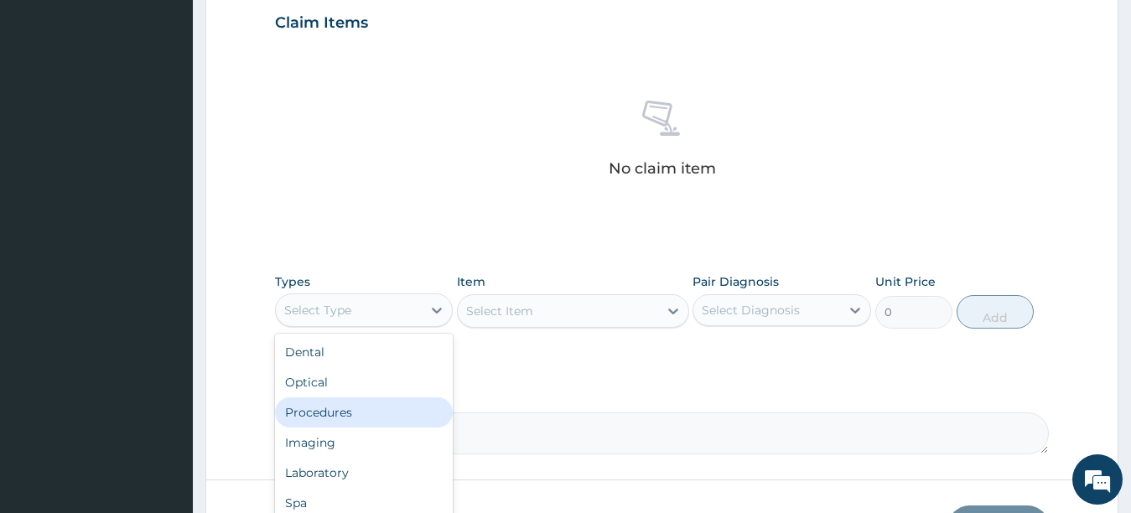
click at [356, 418] on div "Procedures" at bounding box center [364, 412] width 179 height 30
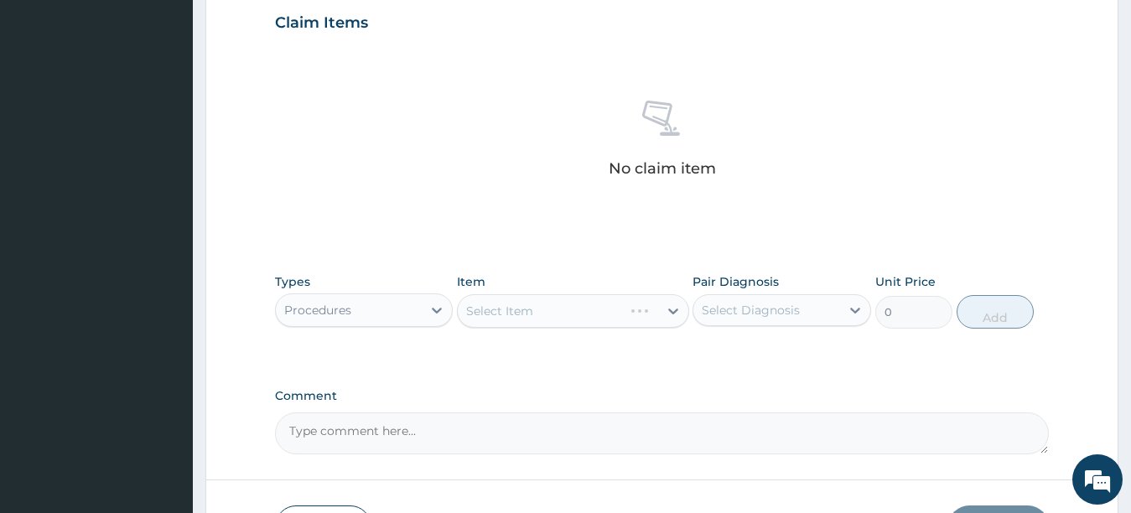
click at [570, 314] on div "Select Item" at bounding box center [573, 311] width 232 height 34
click at [674, 312] on icon at bounding box center [673, 312] width 10 height 6
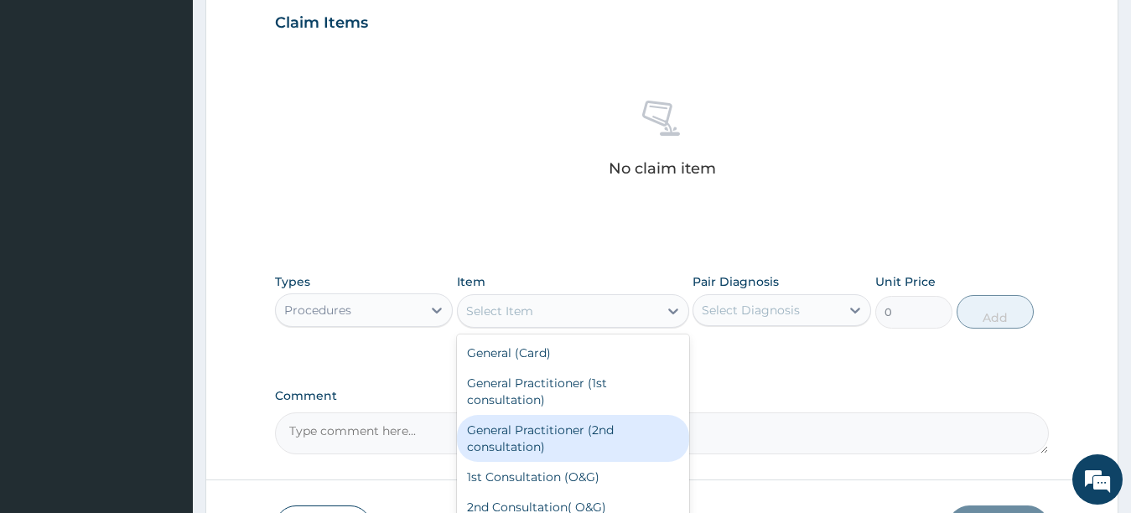
click at [625, 446] on div "General Practitioner (2nd consultation)" at bounding box center [573, 438] width 232 height 47
type input "2000"
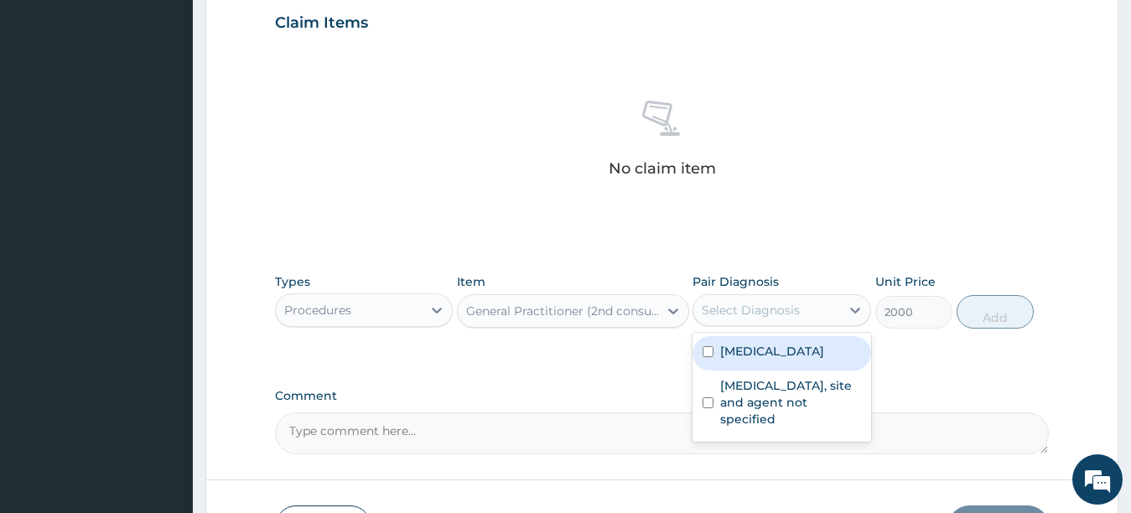
click at [839, 311] on div "Select Diagnosis" at bounding box center [766, 310] width 147 height 27
click at [814, 360] on label "Plasmodium malariae malaria without complication" at bounding box center [772, 351] width 104 height 17
checkbox input "true"
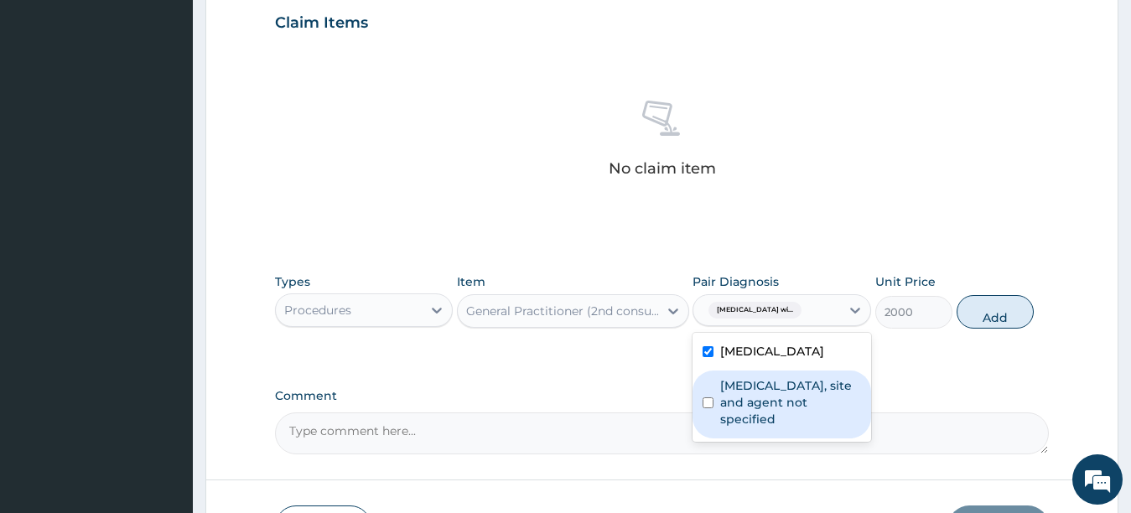
click at [802, 439] on div "Urinary tract infection, site and agent not specified" at bounding box center [782, 405] width 179 height 68
checkbox input "true"
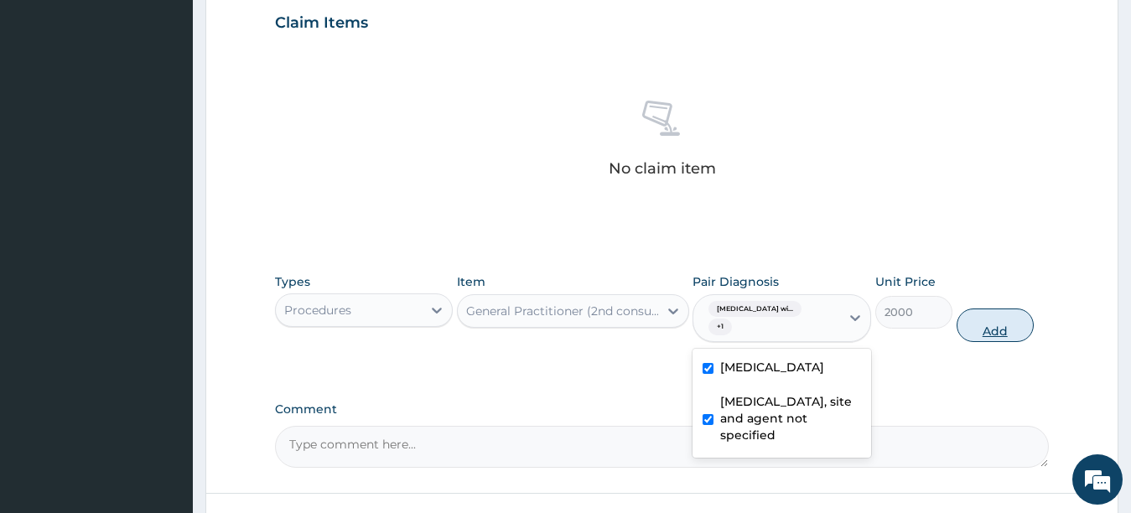
click at [999, 328] on button "Add" at bounding box center [995, 326] width 77 height 34
type input "0"
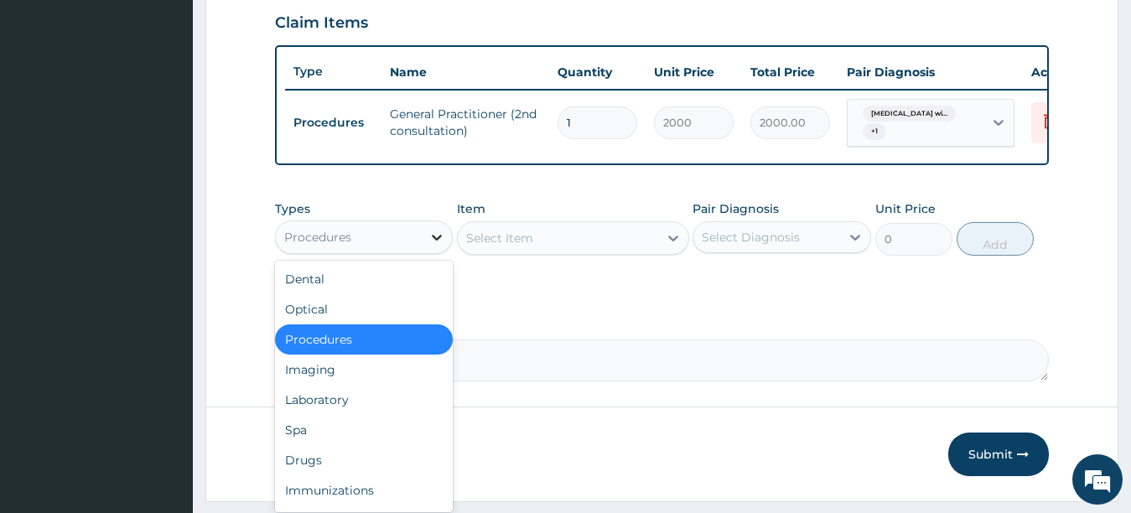
click at [434, 246] on icon at bounding box center [436, 237] width 17 height 17
click at [354, 411] on div "Laboratory" at bounding box center [364, 400] width 179 height 30
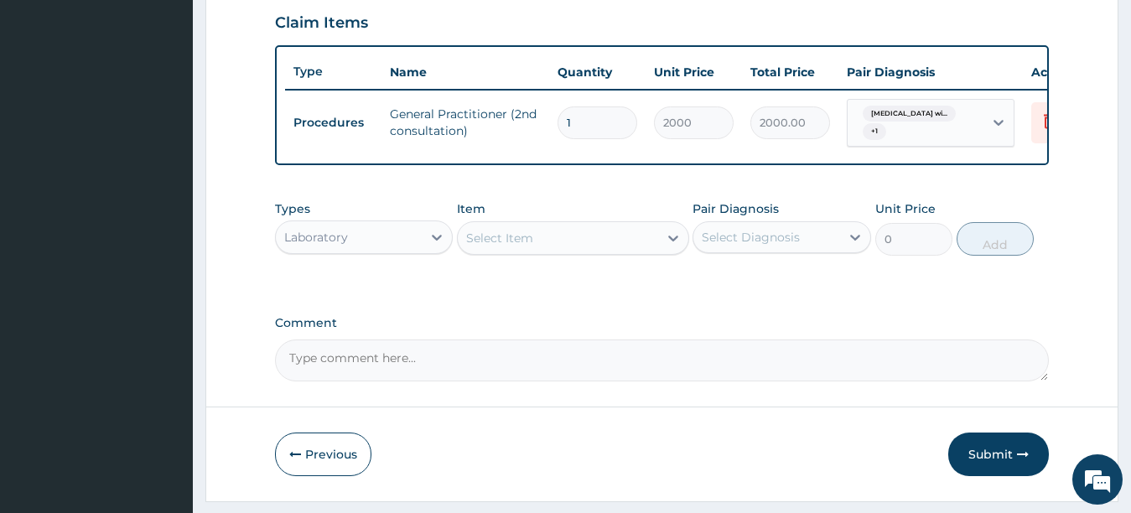
click at [564, 252] on div "Select Item" at bounding box center [558, 238] width 200 height 27
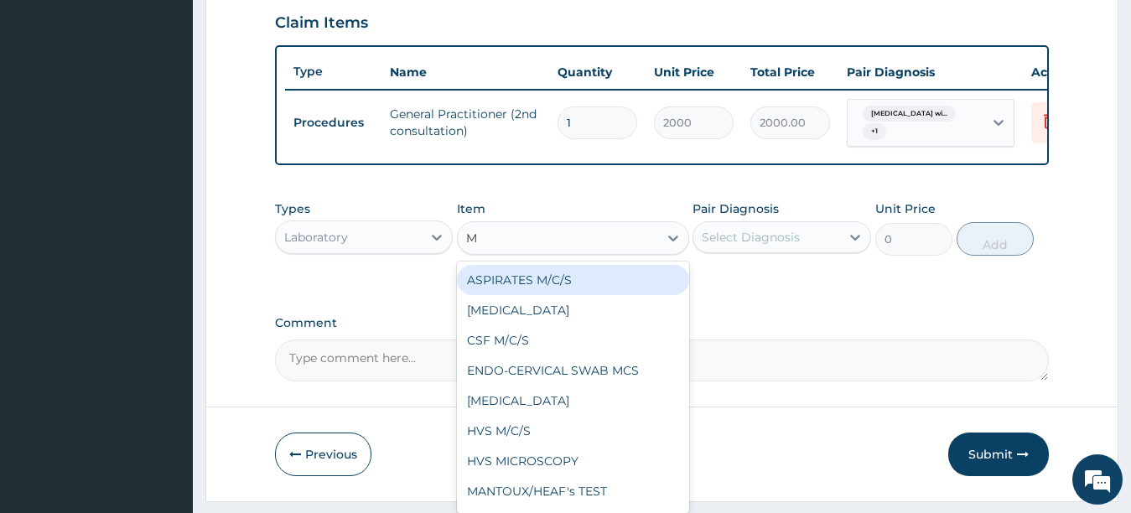
type input "MP"
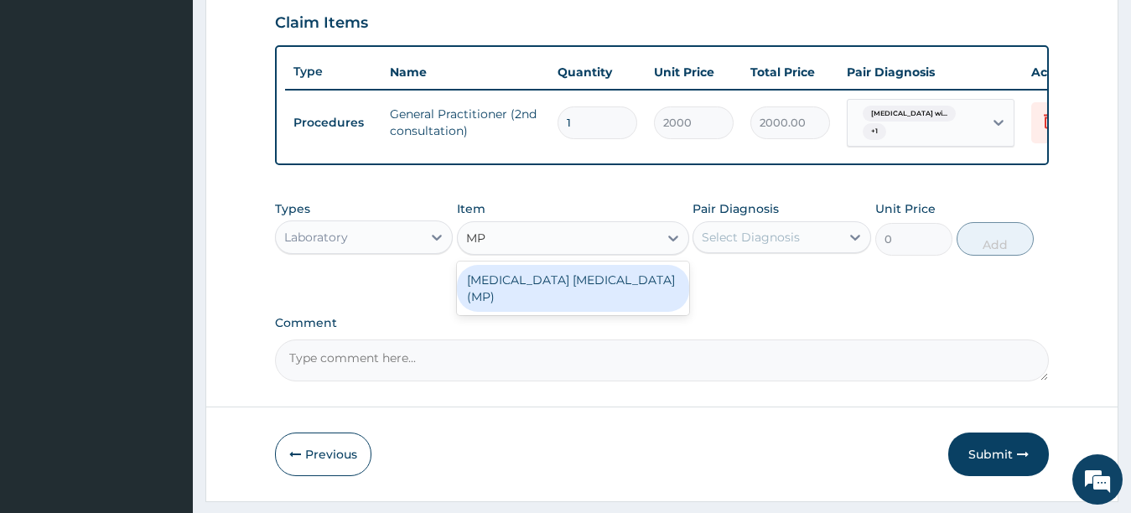
click at [553, 288] on div "MALARIA PARASITE (MP)" at bounding box center [573, 288] width 232 height 47
type input "1400"
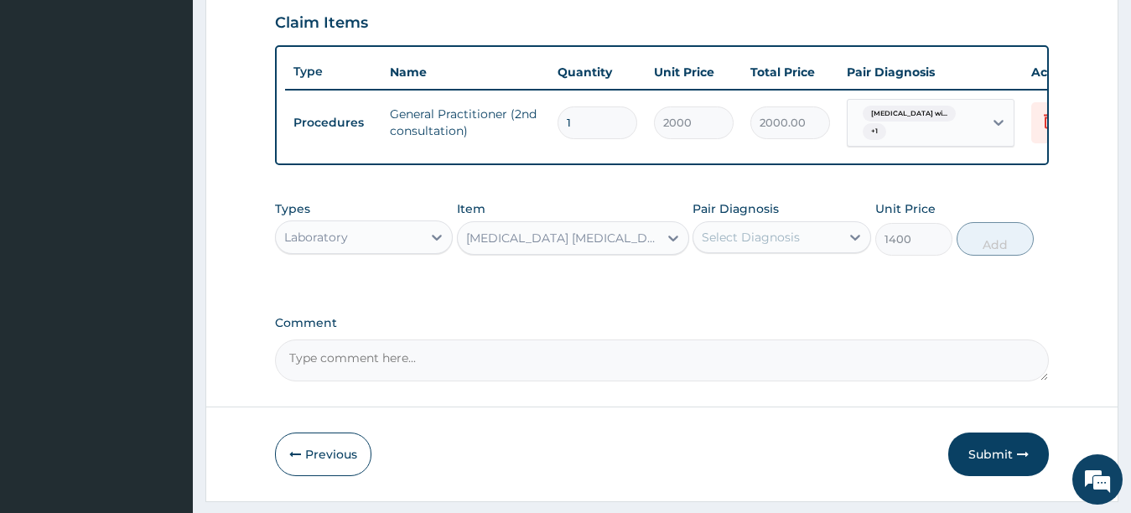
click at [750, 239] on div "Select Diagnosis" at bounding box center [766, 237] width 147 height 27
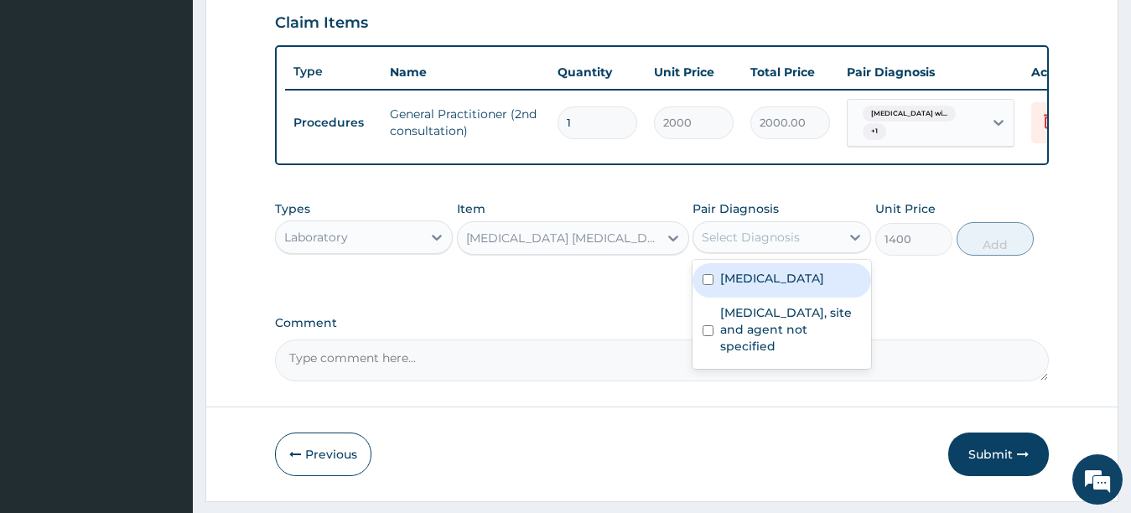
click at [747, 287] on label "Plasmodium malariae malaria without complication" at bounding box center [772, 278] width 104 height 17
checkbox input "true"
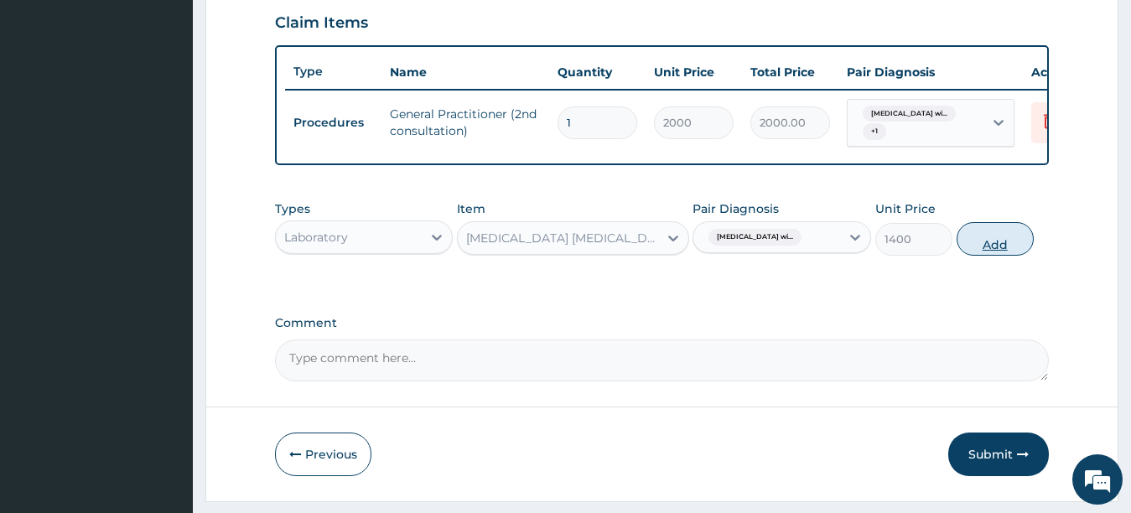
click at [976, 244] on button "Add" at bounding box center [995, 239] width 77 height 34
type input "0"
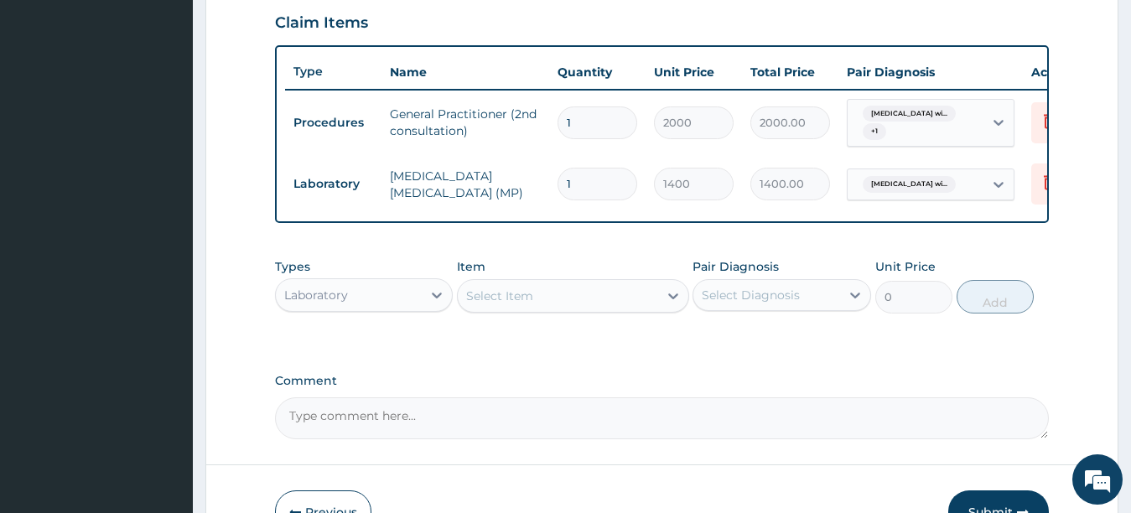
click at [587, 305] on div "Select Item" at bounding box center [558, 296] width 200 height 27
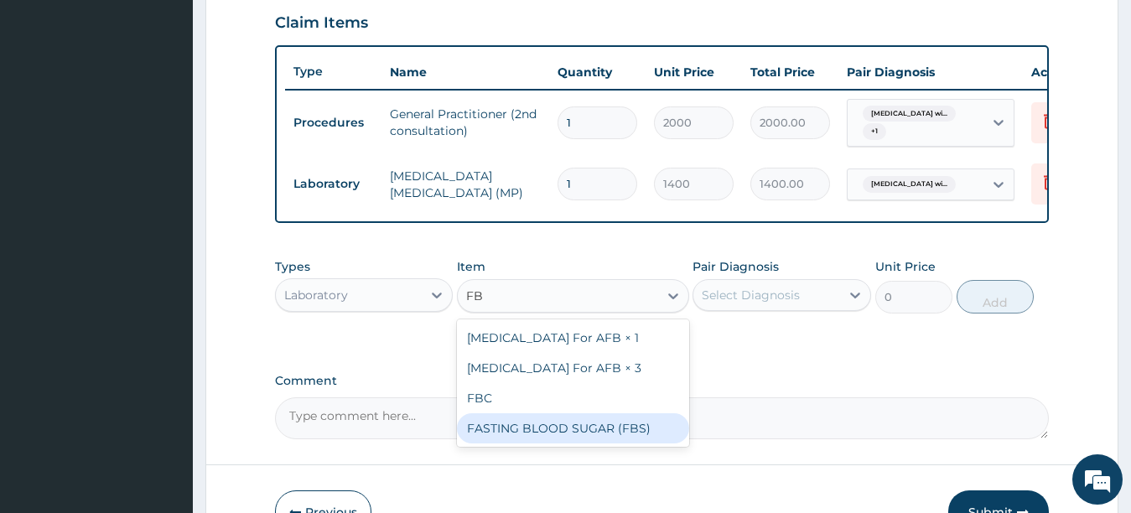
type input "FBC"
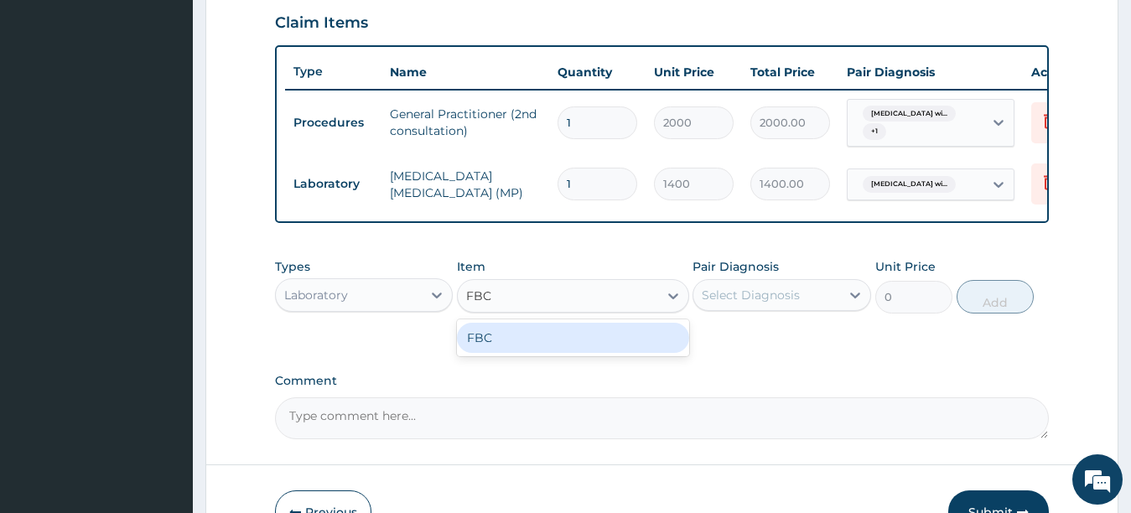
click at [592, 353] on div "FBC" at bounding box center [573, 338] width 232 height 30
type input "4000"
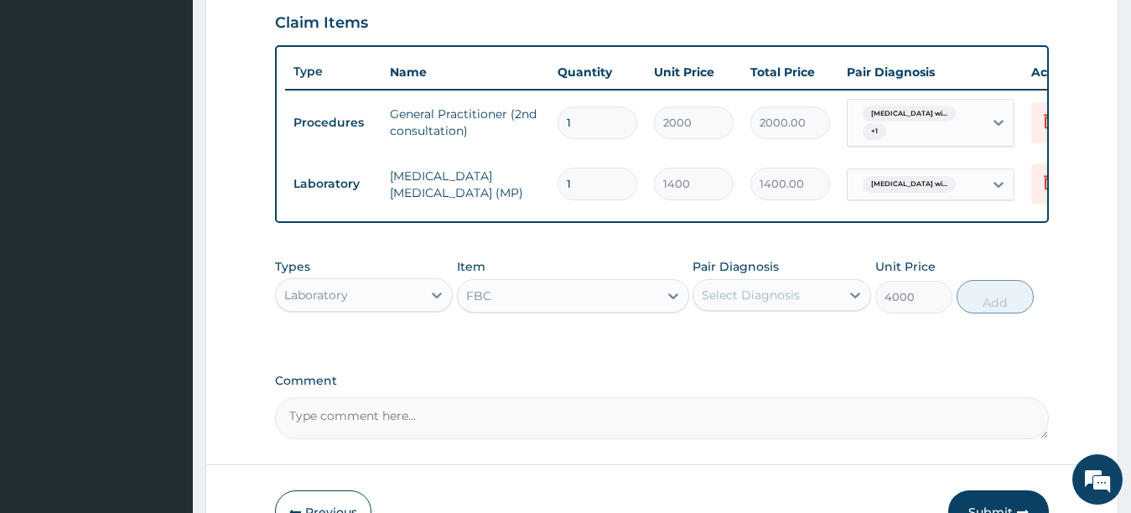
click at [734, 302] on div "Select Diagnosis" at bounding box center [751, 295] width 98 height 17
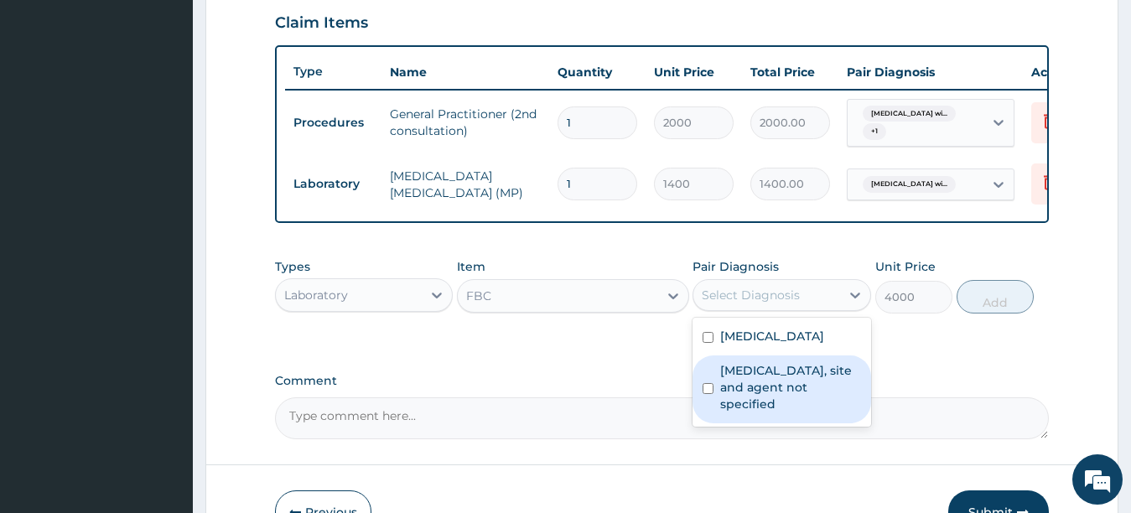
click at [719, 420] on div "Urinary tract infection, site and agent not specified" at bounding box center [782, 390] width 179 height 68
checkbox input "true"
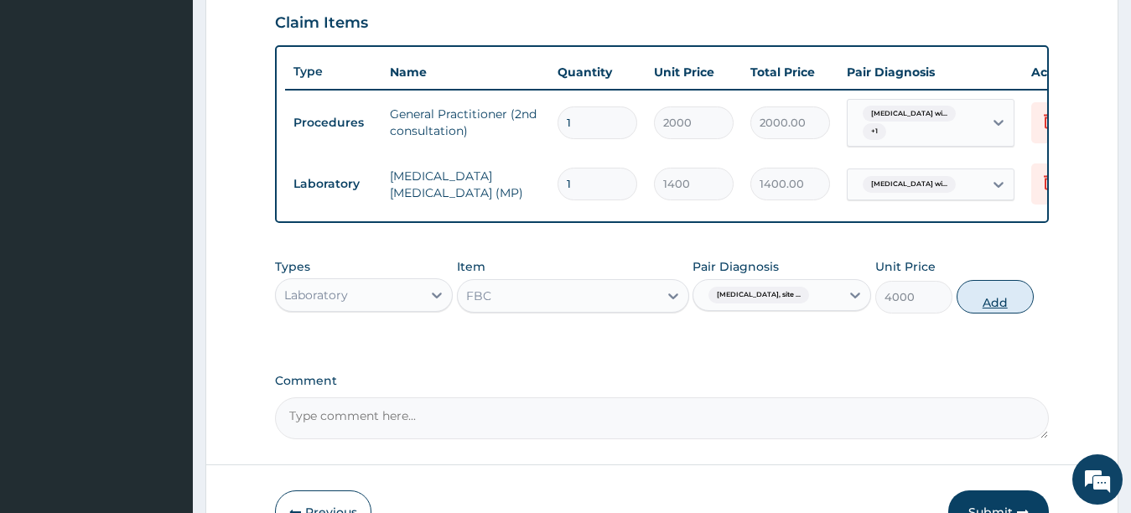
click at [985, 309] on button "Add" at bounding box center [995, 297] width 77 height 34
type input "0"
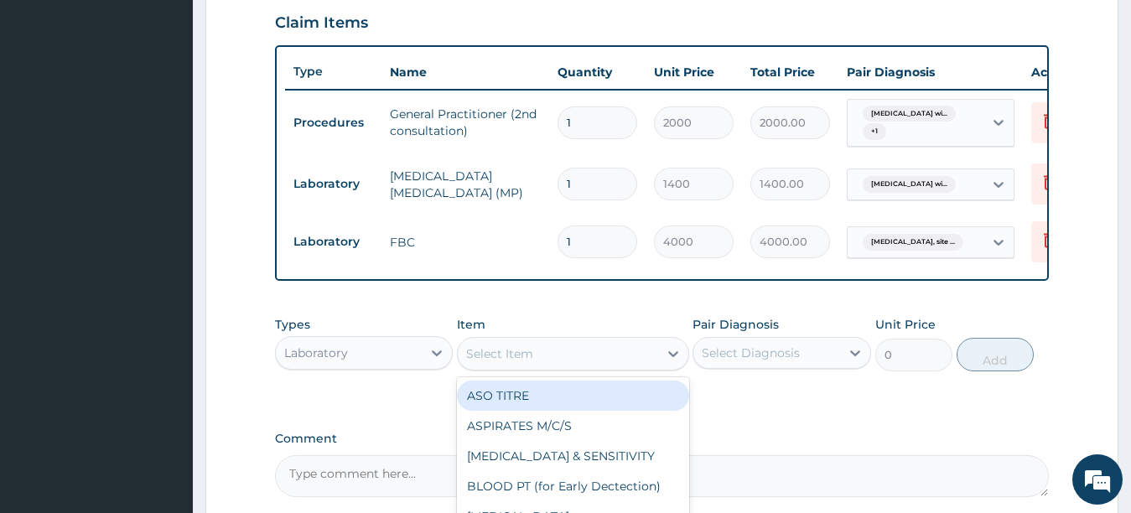
click at [610, 367] on div "Select Item" at bounding box center [558, 353] width 200 height 27
type input "URIN"
click at [598, 411] on div "URINALYSIS" at bounding box center [573, 396] width 232 height 30
type input "1000"
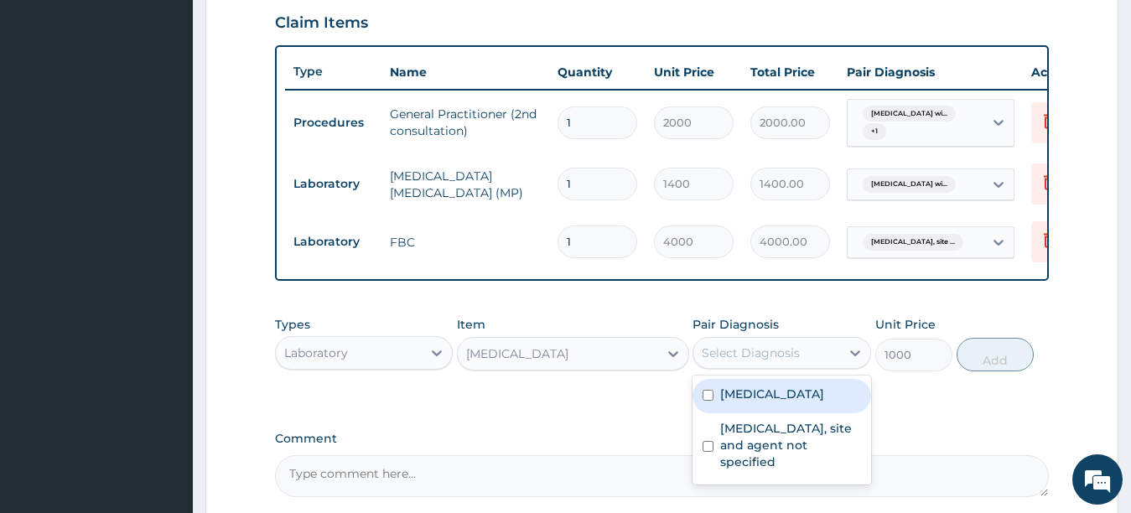
click at [729, 361] on div "Select Diagnosis" at bounding box center [751, 353] width 98 height 17
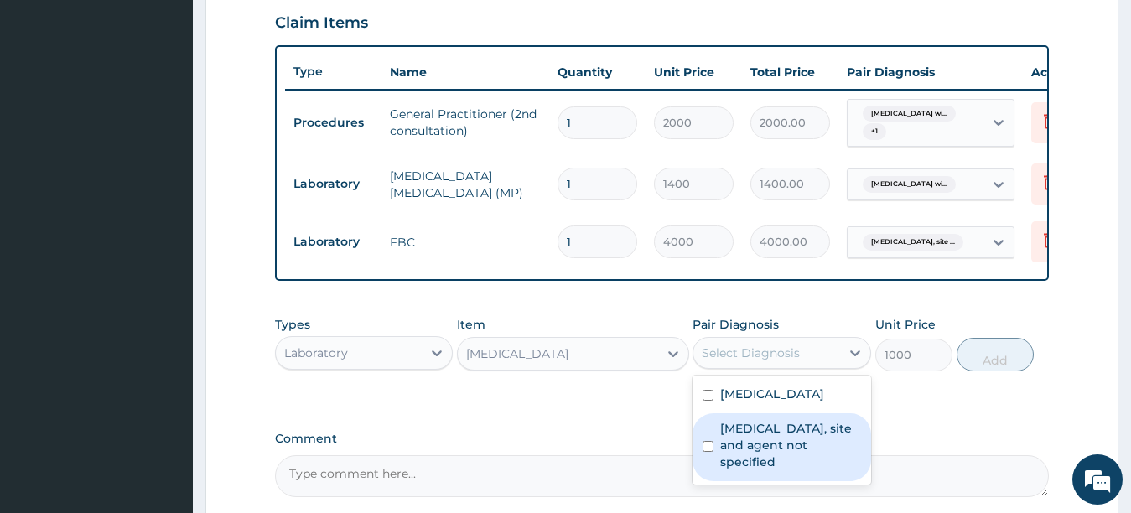
click at [710, 478] on div "Urinary tract infection, site and agent not specified" at bounding box center [782, 447] width 179 height 68
checkbox input "true"
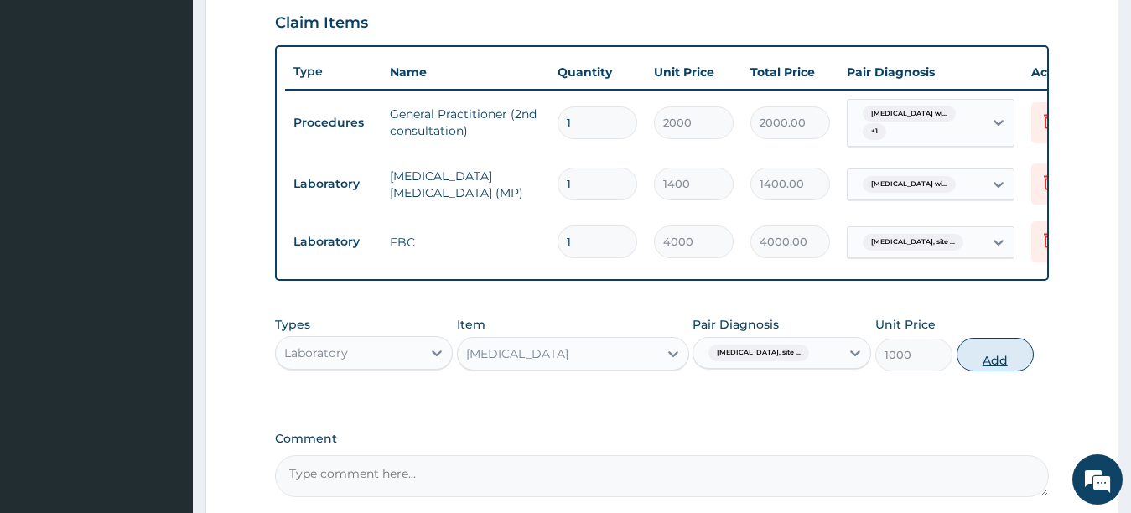
click at [997, 364] on button "Add" at bounding box center [995, 355] width 77 height 34
type input "0"
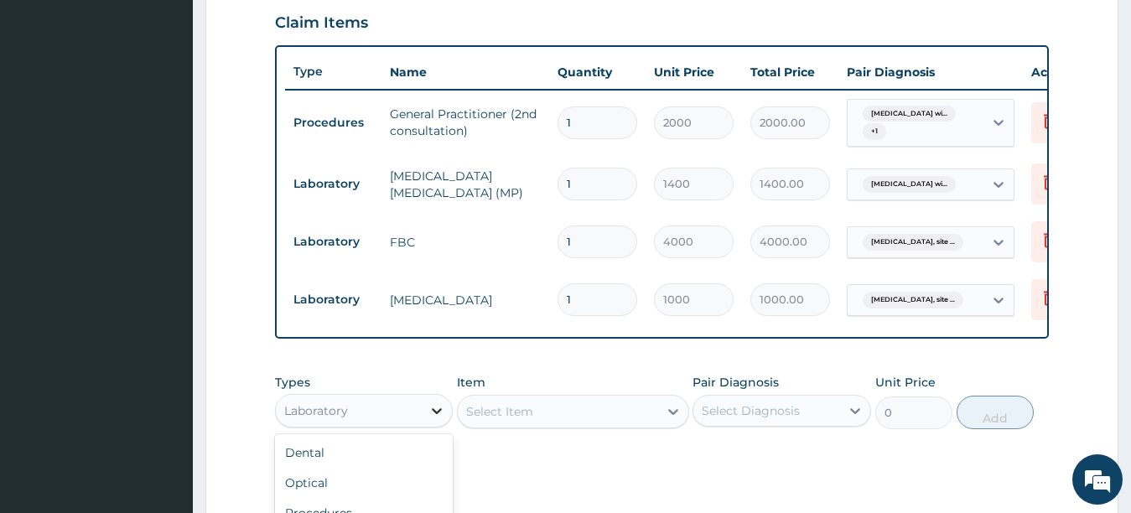
click at [432, 415] on div at bounding box center [437, 411] width 30 height 30
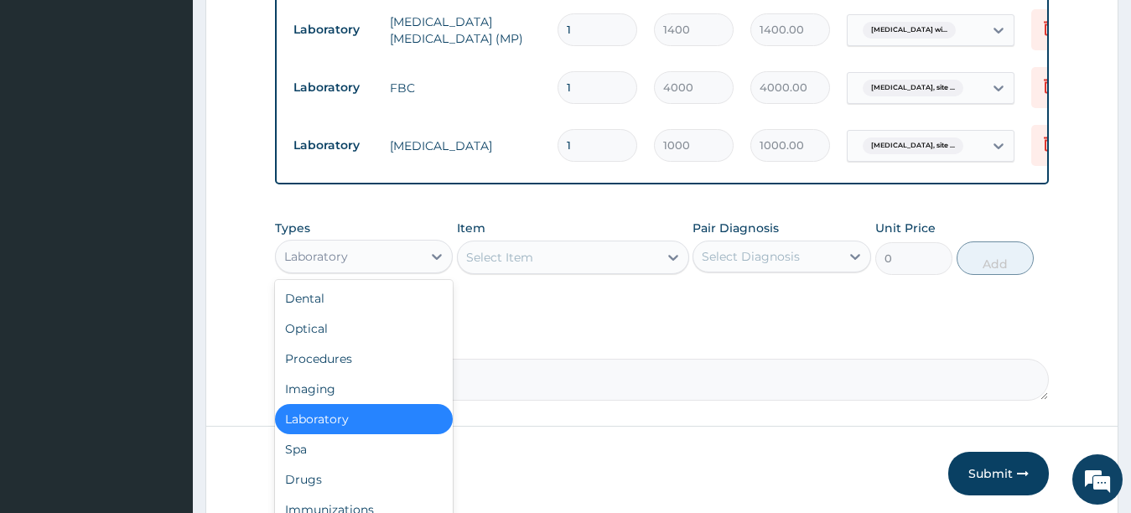
scroll to position [746, 0]
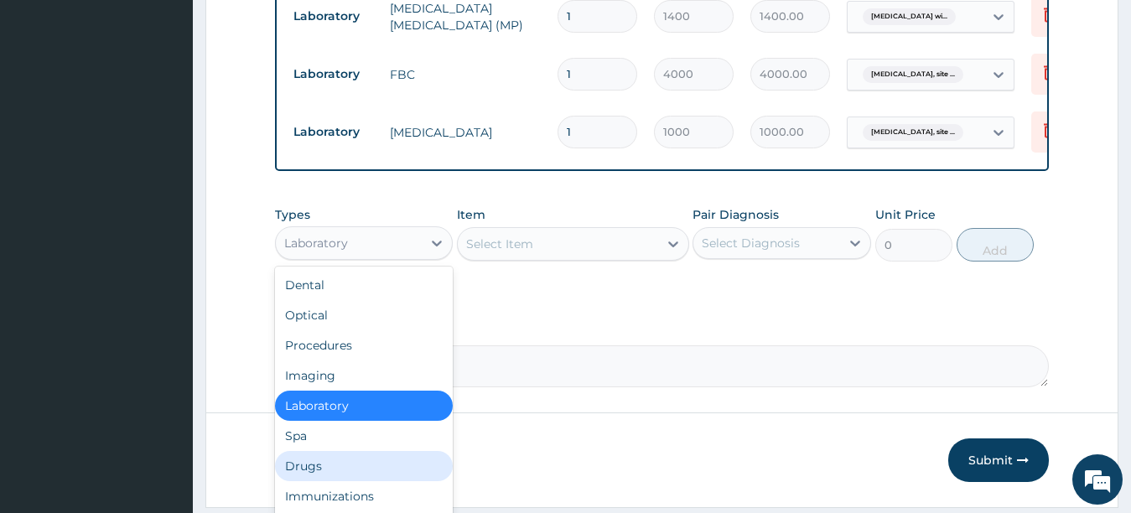
click at [323, 481] on div "Drugs" at bounding box center [364, 466] width 179 height 30
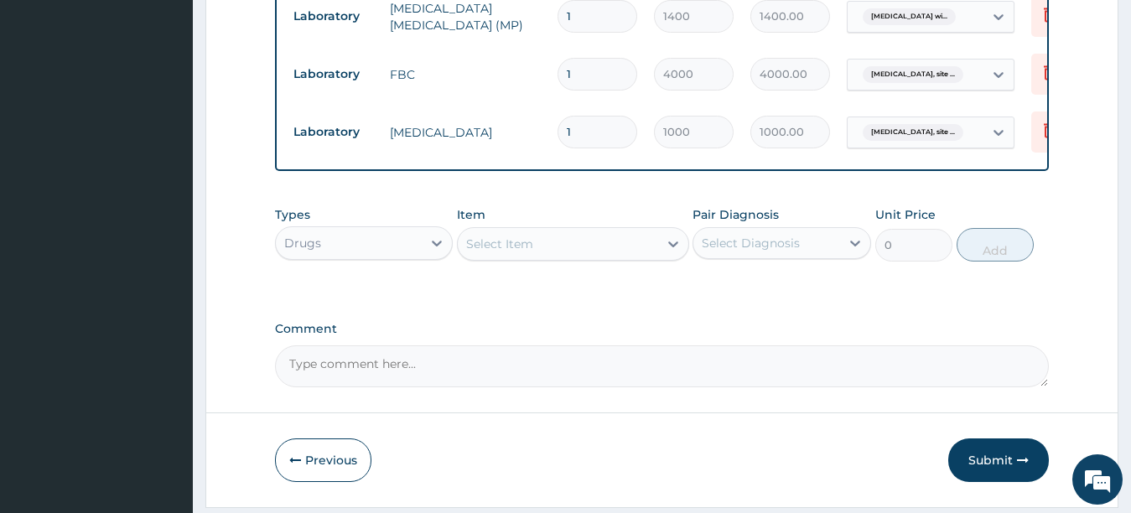
click at [507, 252] on div "Select Item" at bounding box center [499, 244] width 67 height 17
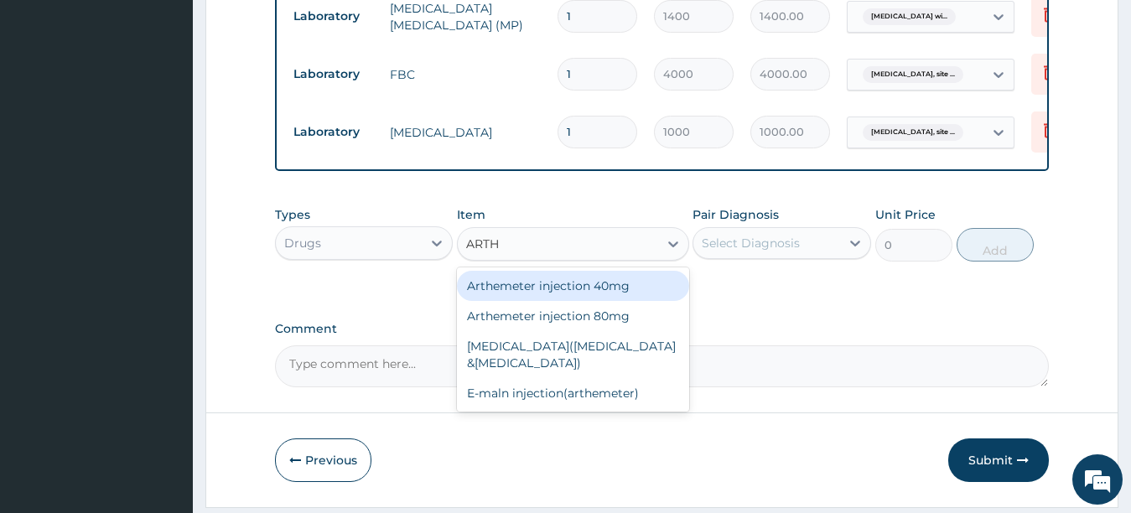
type input "ARTHE"
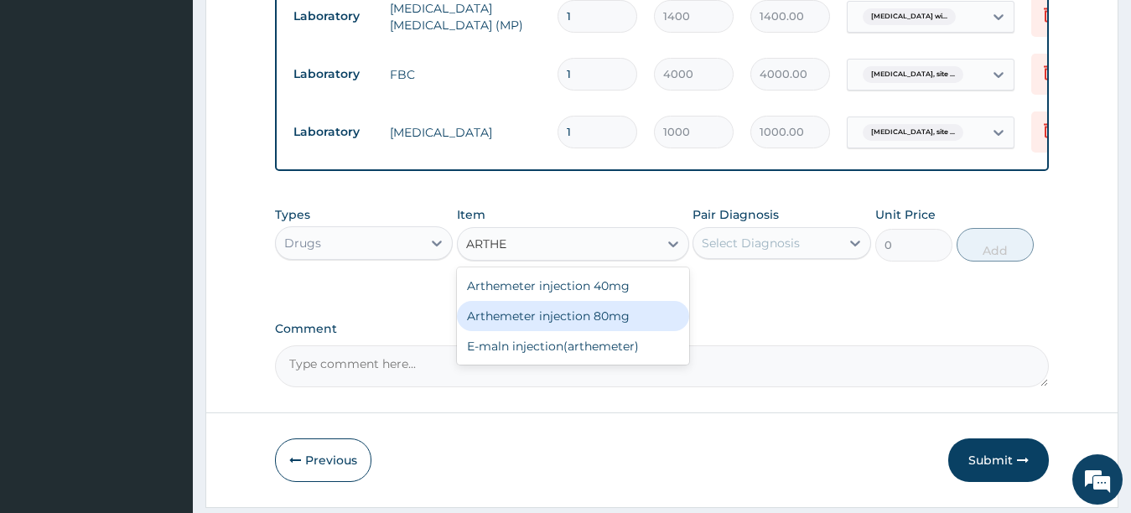
click at [495, 330] on div "Arthemeter injection 80mg" at bounding box center [573, 316] width 232 height 30
type input "504"
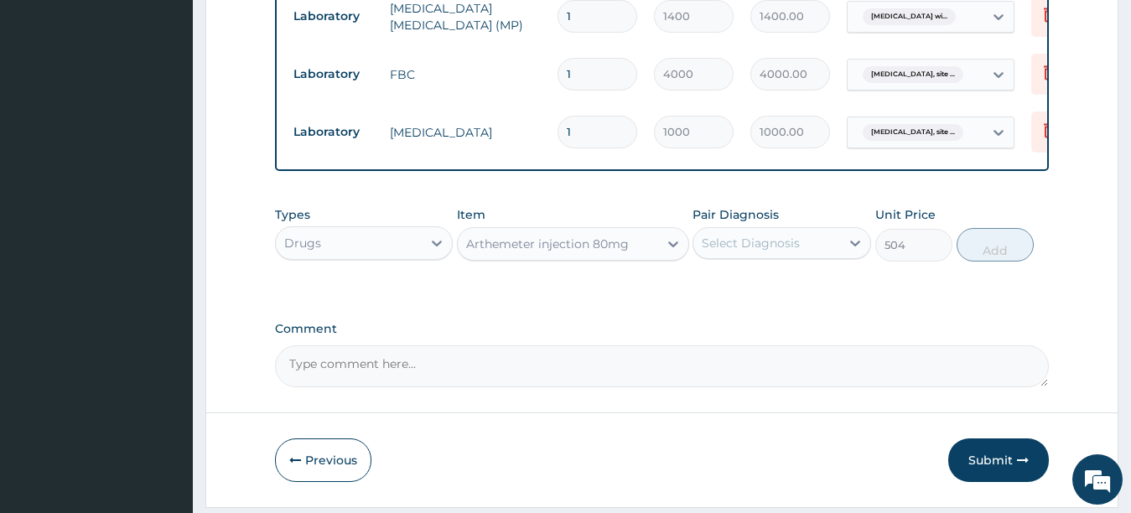
click at [727, 252] on div "Select Diagnosis" at bounding box center [751, 243] width 98 height 17
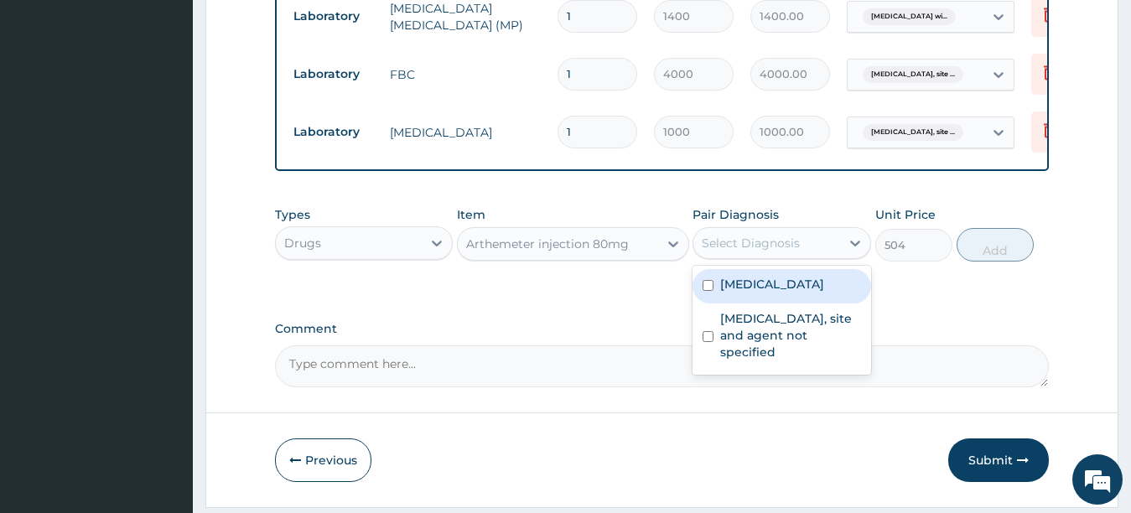
click at [724, 293] on label "Plasmodium malariae malaria without complication" at bounding box center [772, 284] width 104 height 17
checkbox input "true"
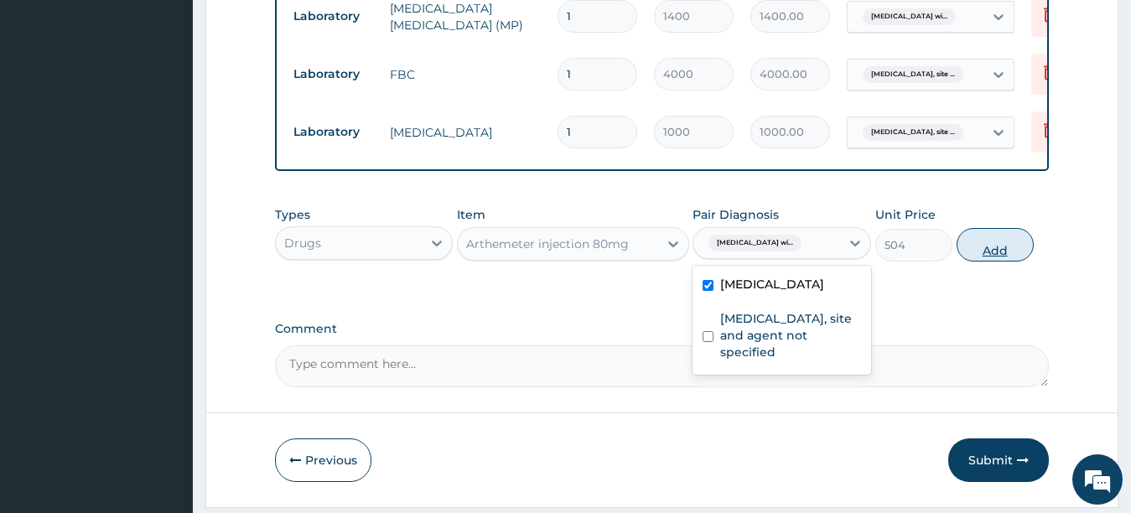
click at [1005, 262] on button "Add" at bounding box center [995, 245] width 77 height 34
type input "0"
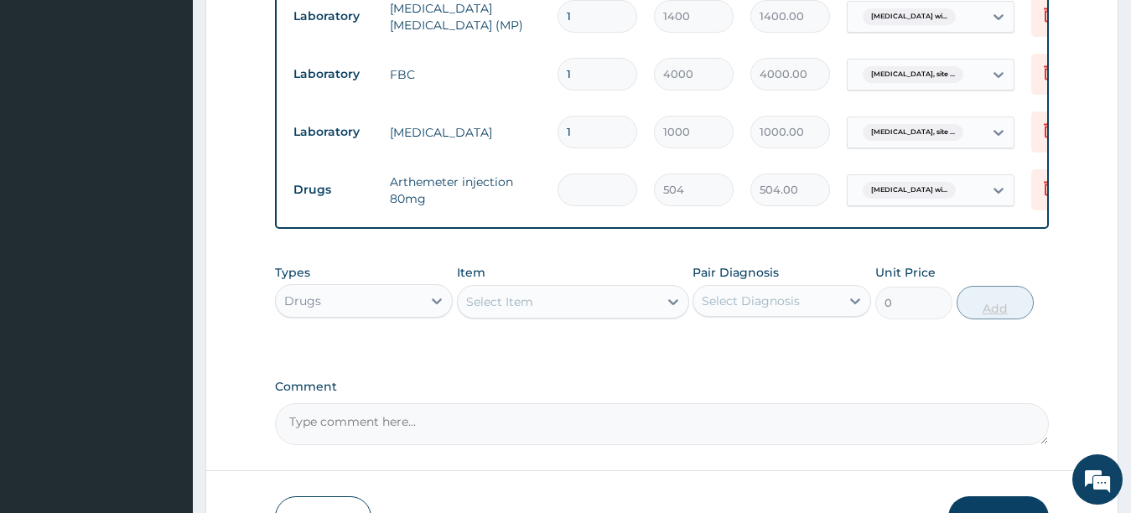
type input "0.00"
type input "6"
type input "3024.00"
type input "6"
click at [628, 311] on div "Select Item" at bounding box center [558, 301] width 200 height 27
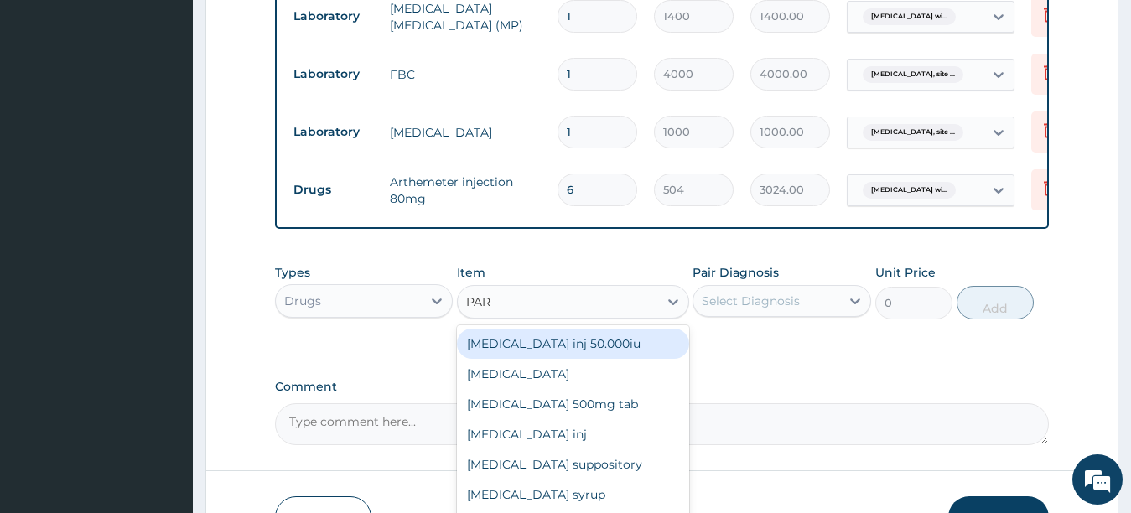
type input "PARA"
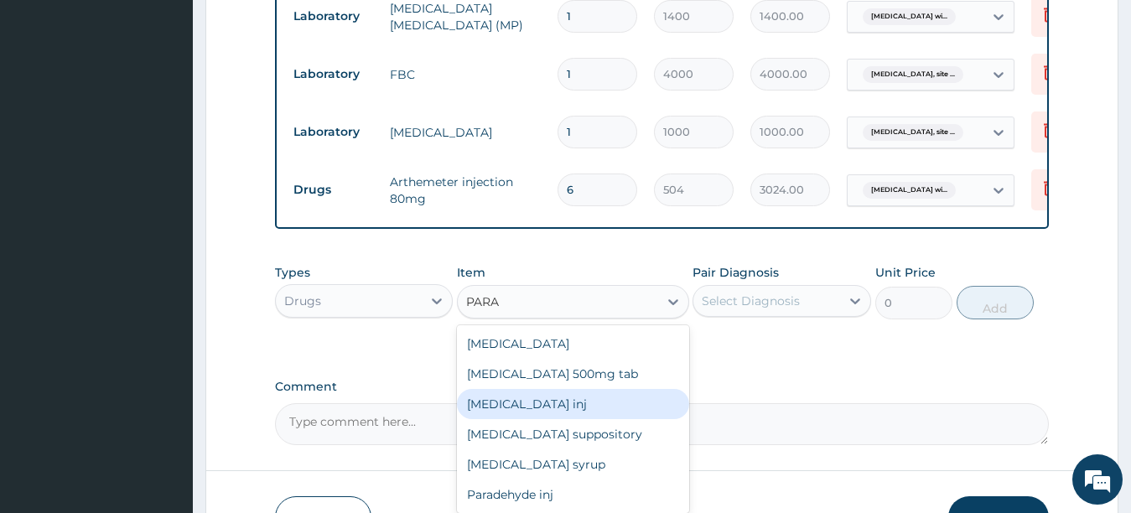
click at [572, 417] on div "Paracetamol inj" at bounding box center [573, 404] width 232 height 30
type input "180"
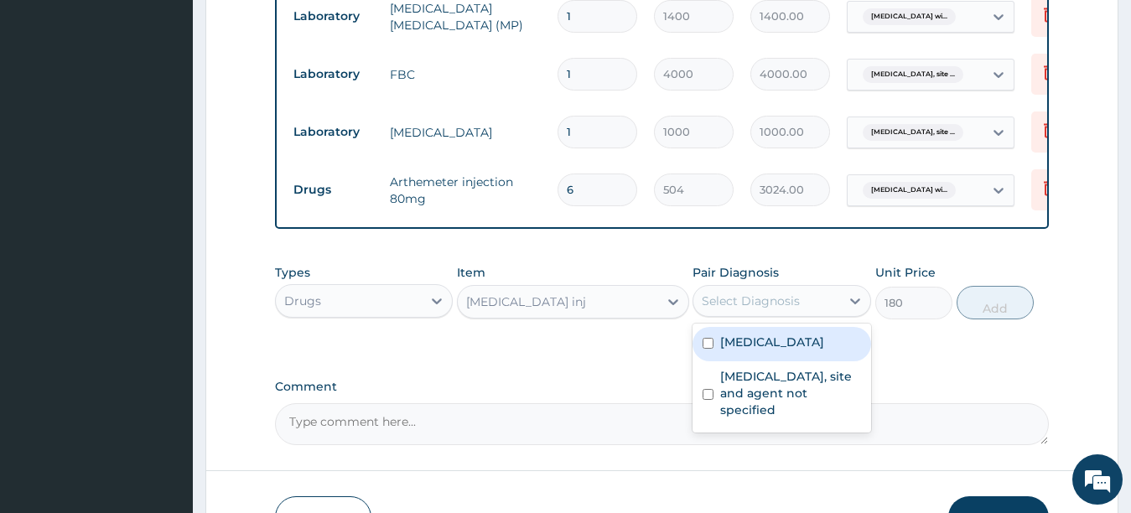
click at [802, 309] on div "Select Diagnosis" at bounding box center [766, 301] width 147 height 27
click at [786, 350] on label "Plasmodium malariae malaria without complication" at bounding box center [772, 342] width 104 height 17
checkbox input "true"
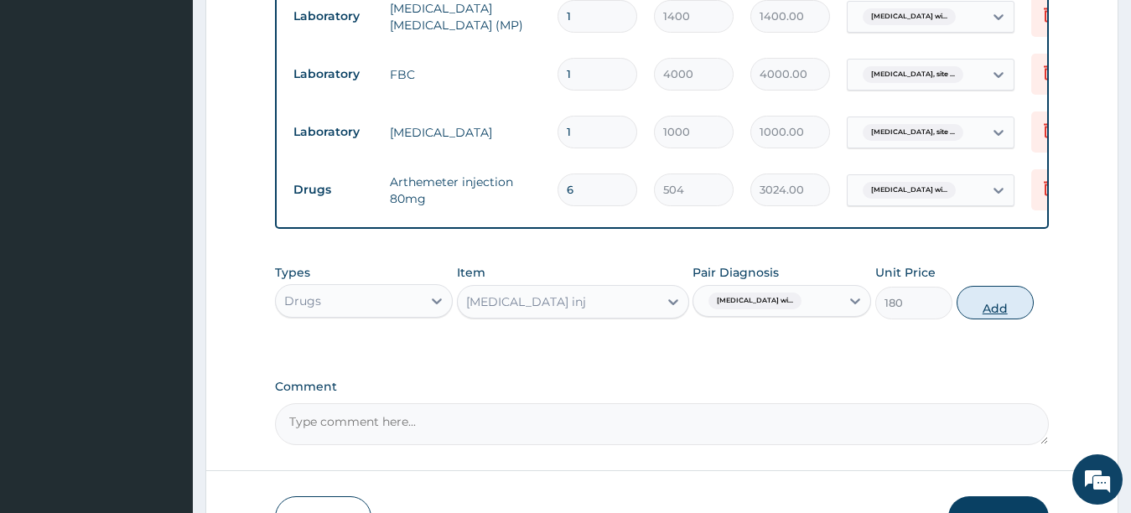
click at [981, 319] on button "Add" at bounding box center [995, 303] width 77 height 34
type input "0"
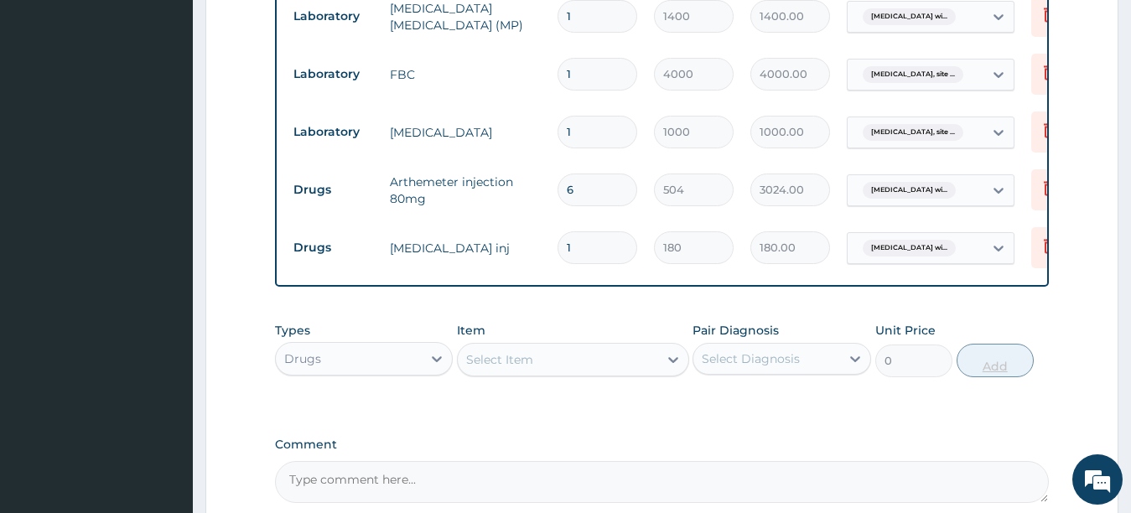
type input "0.00"
type input "4"
type input "720.00"
type input "4"
click at [561, 363] on div "Select Item" at bounding box center [558, 359] width 200 height 27
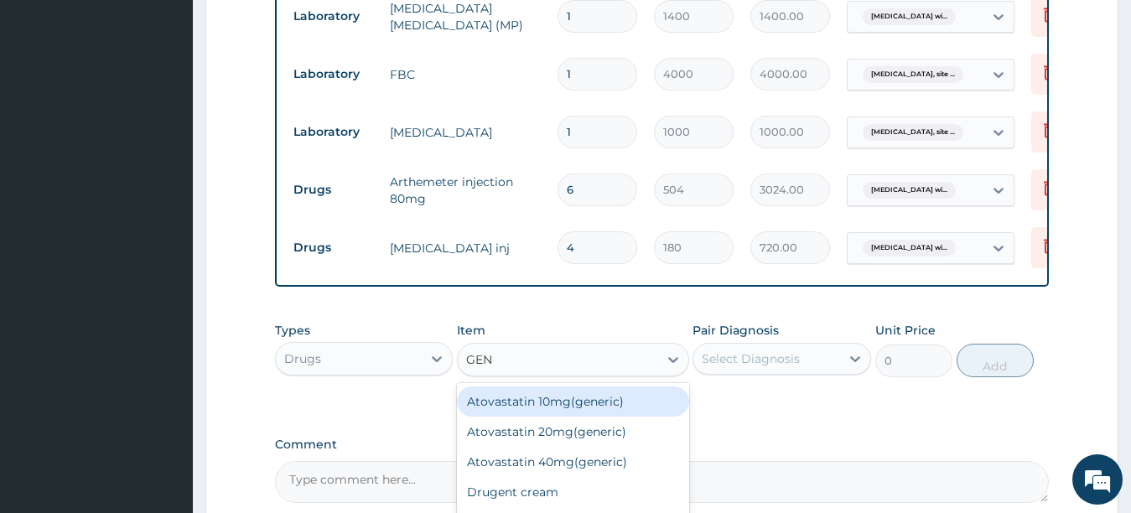
type input "GENT"
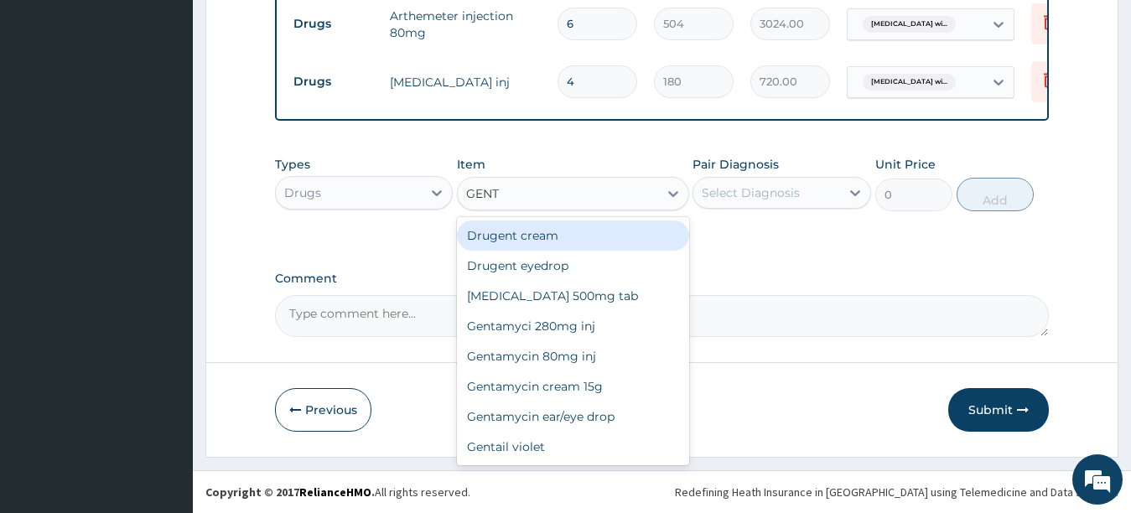
scroll to position [914, 0]
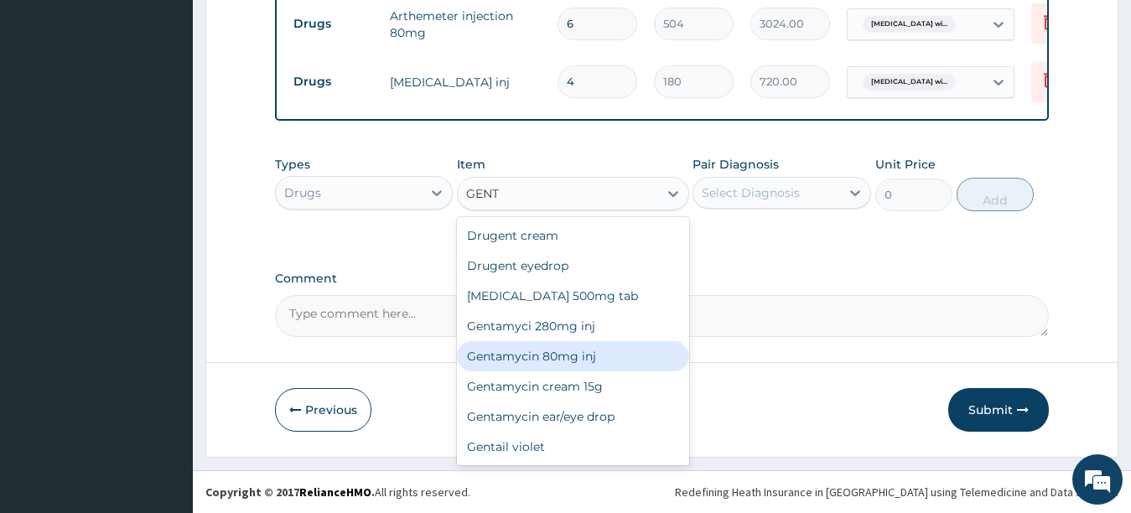
click at [565, 362] on div "Gentamycin 80mg inj" at bounding box center [573, 356] width 232 height 30
type input "259.2"
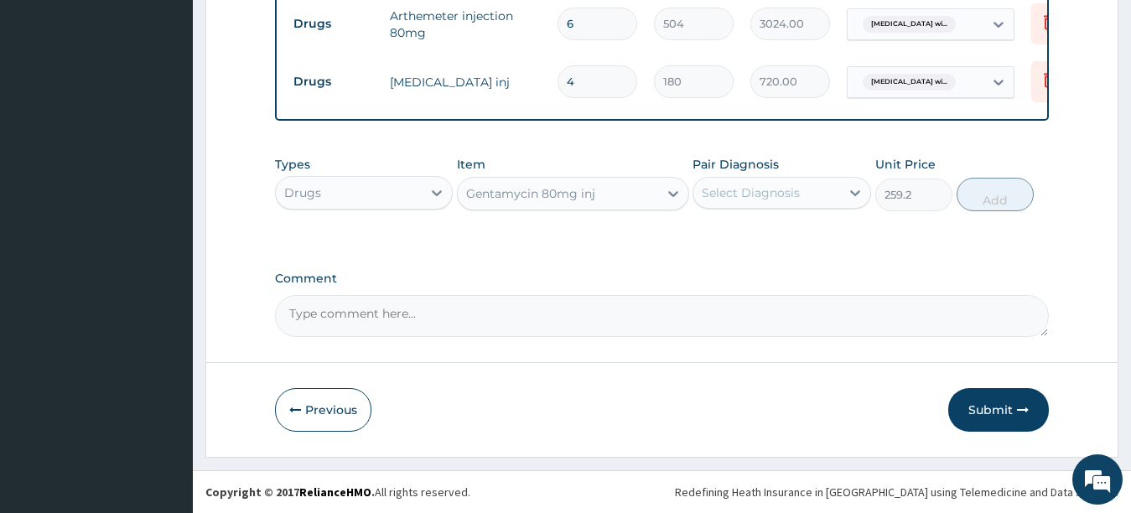
click at [791, 201] on div "Select Diagnosis" at bounding box center [751, 192] width 98 height 17
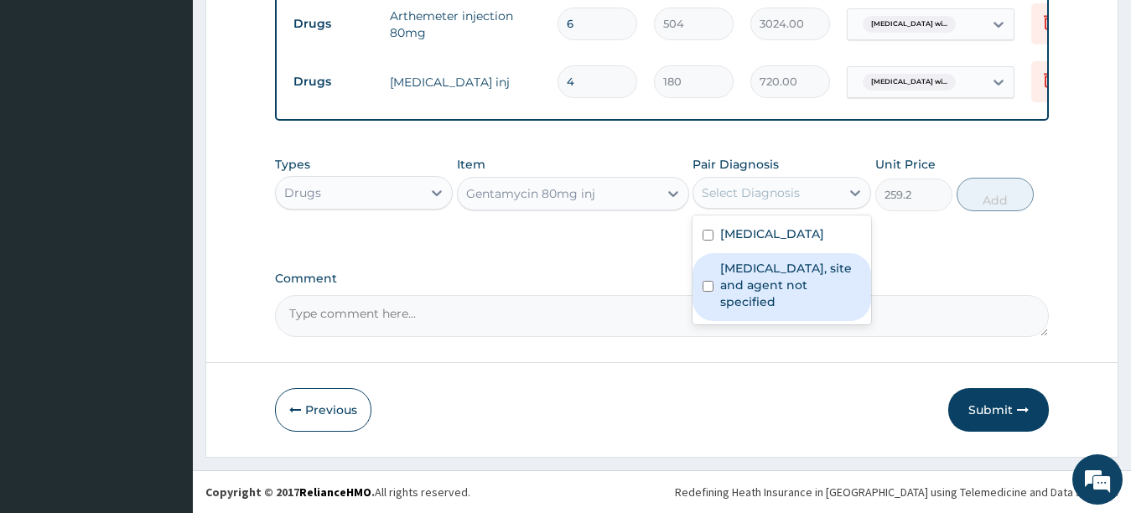
click at [773, 310] on label "Urinary tract infection, site and agent not specified" at bounding box center [790, 285] width 141 height 50
checkbox input "true"
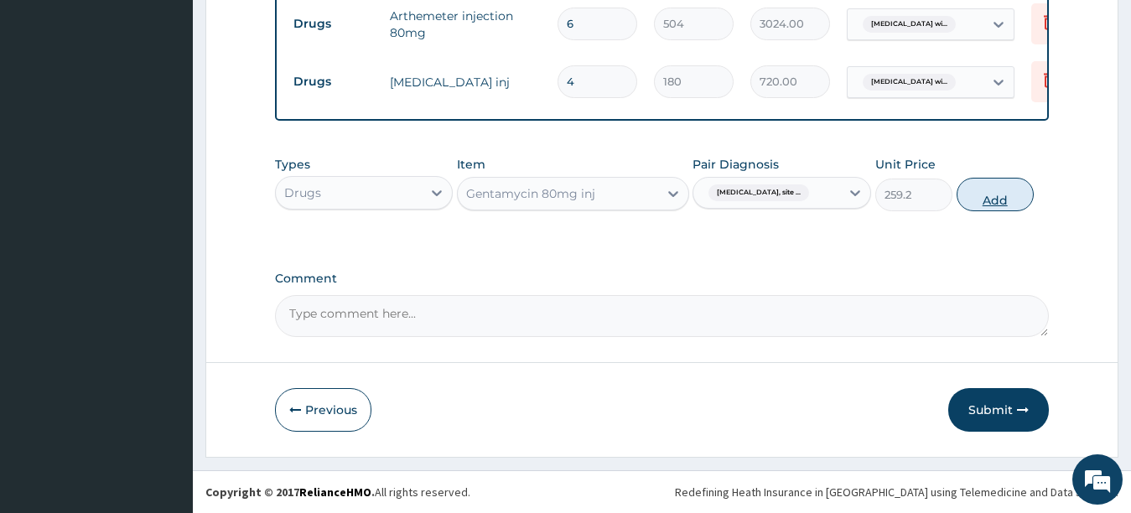
click at [976, 205] on button "Add" at bounding box center [995, 195] width 77 height 34
type input "0"
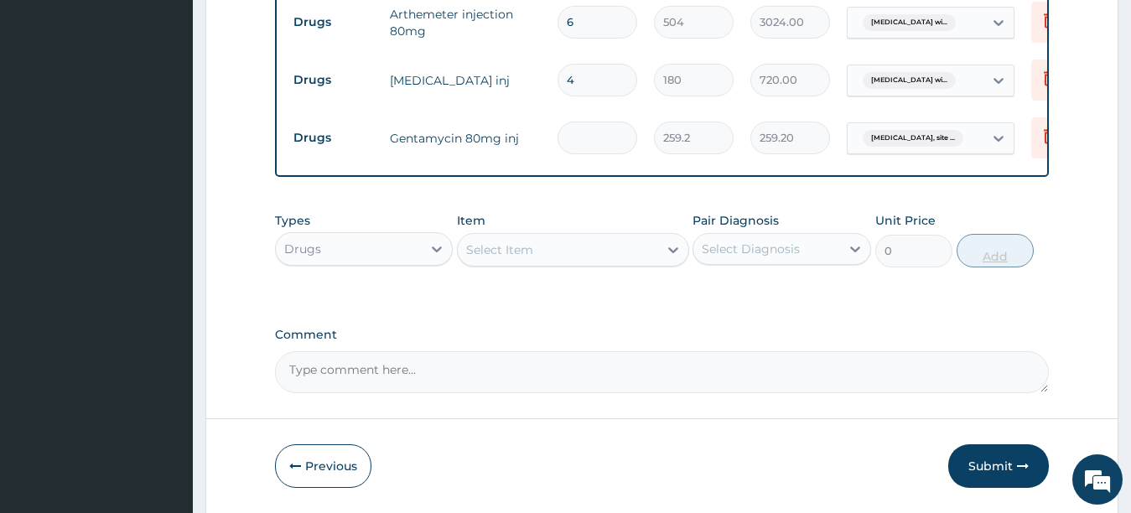
type input "0.00"
type input "4"
type input "1036.80"
type input "0.00"
type input "6"
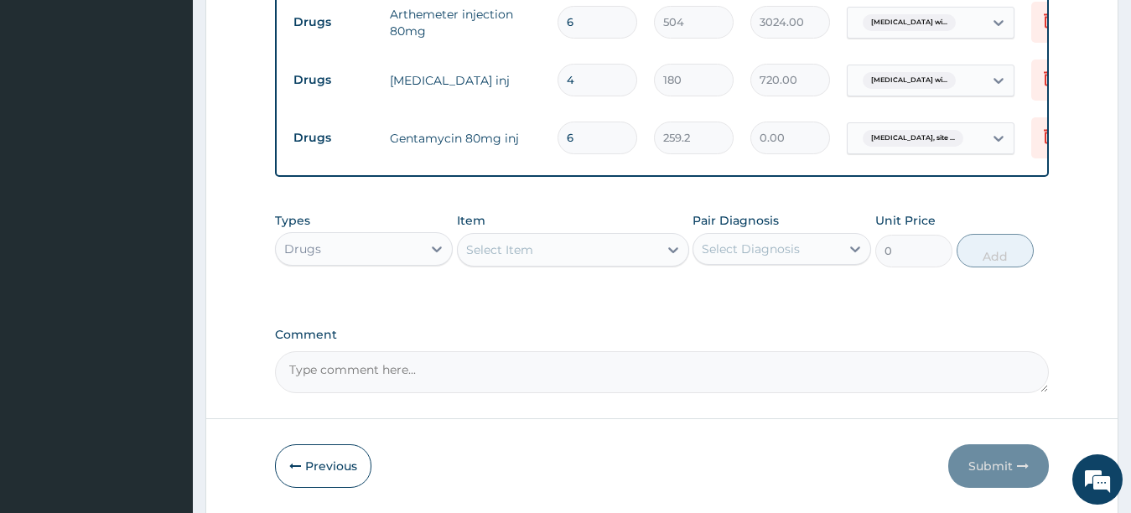
type input "1555.20"
type input "6"
click at [522, 258] on div "Select Item" at bounding box center [499, 249] width 67 height 17
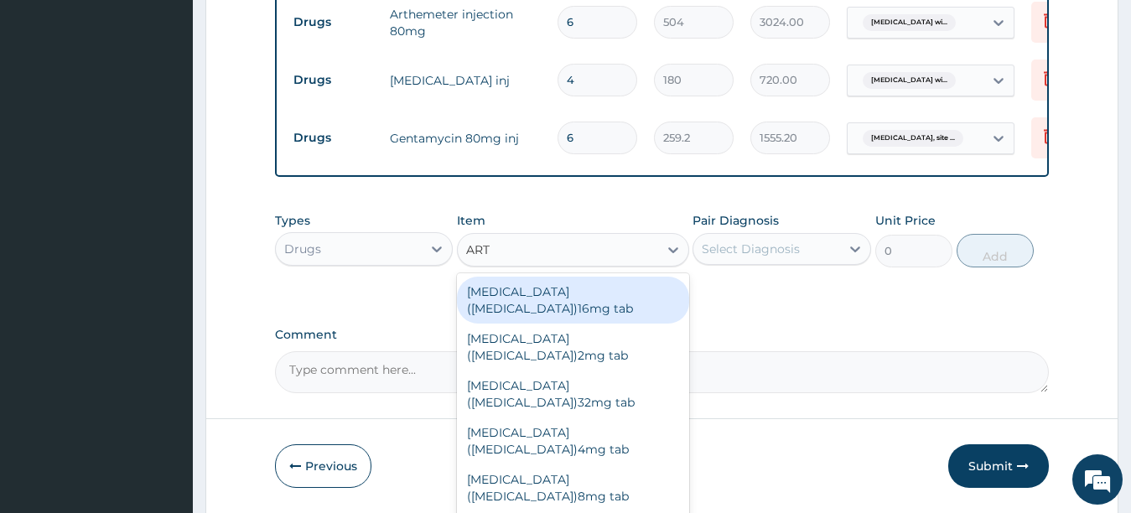
type input "ARTE"
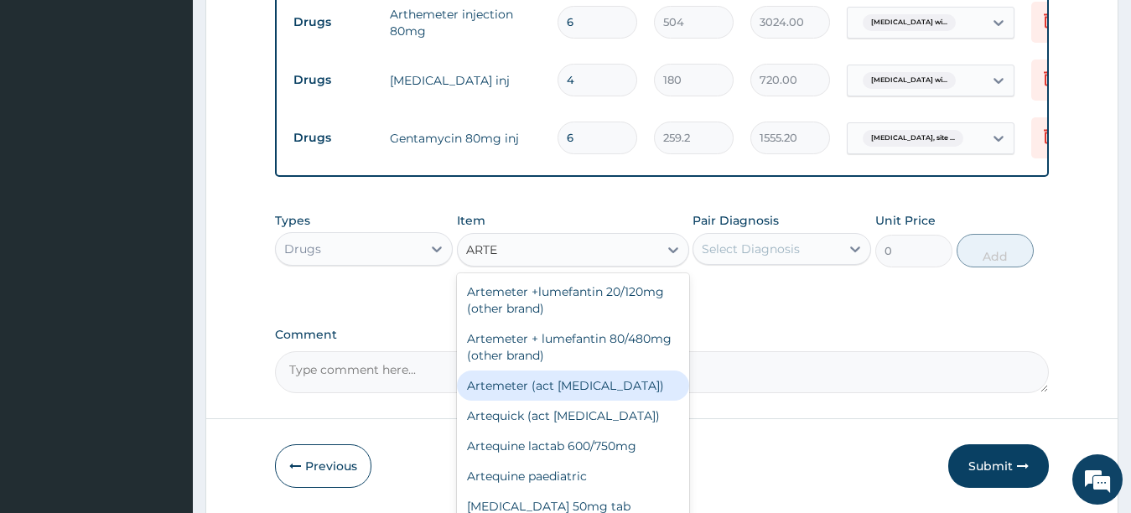
click at [496, 401] on div "Artemeter (act antimalarial)" at bounding box center [573, 386] width 232 height 30
type input "475.2"
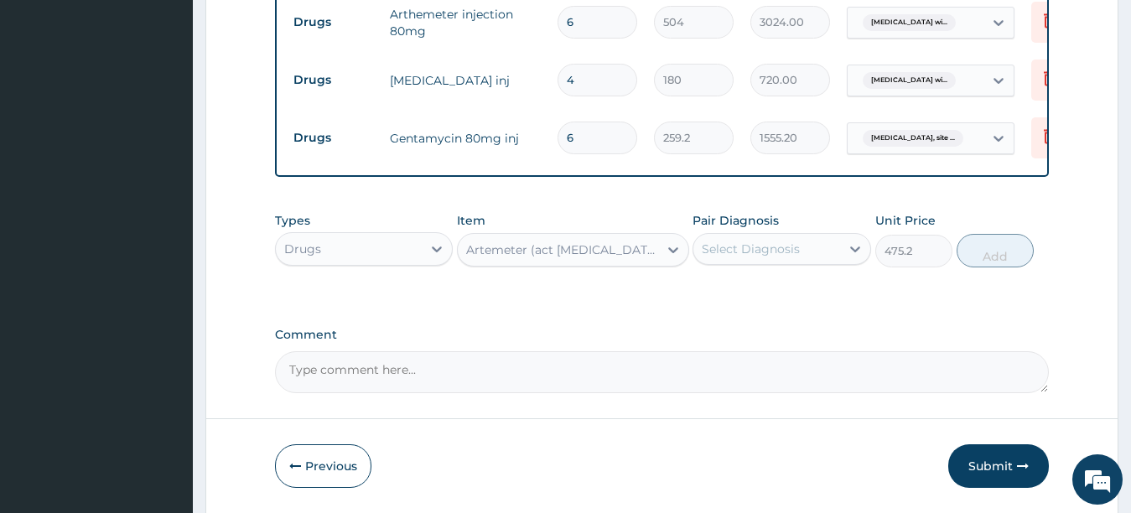
click at [792, 257] on div "Select Diagnosis" at bounding box center [751, 249] width 98 height 17
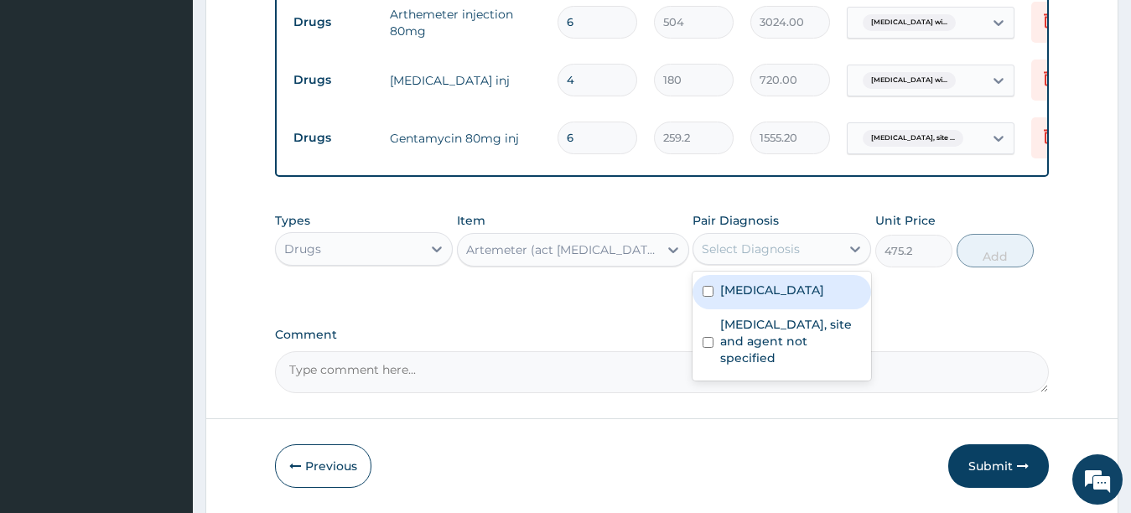
click at [784, 298] on label "Plasmodium malariae malaria without complication" at bounding box center [772, 290] width 104 height 17
checkbox input "true"
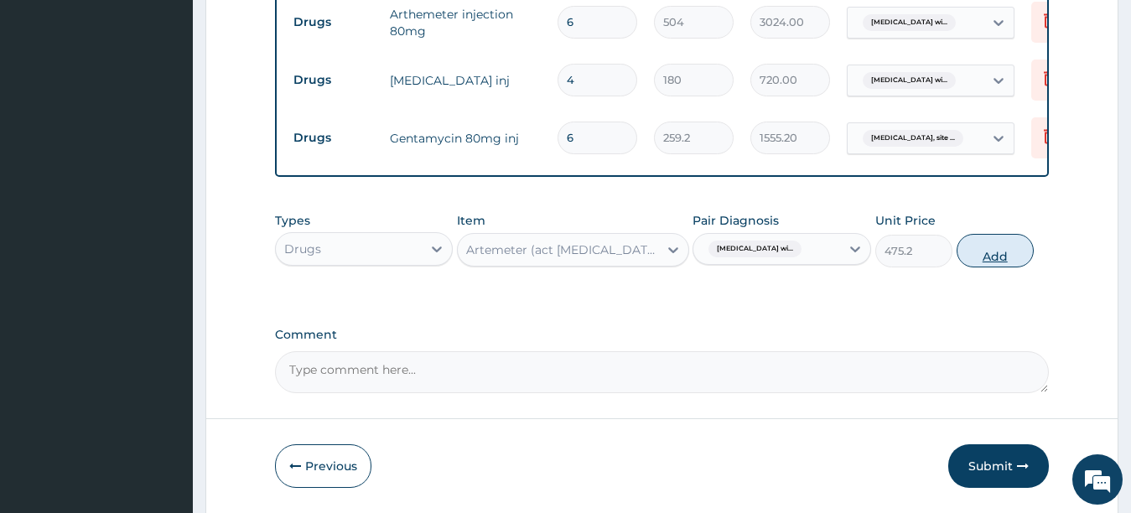
click at [981, 258] on button "Add" at bounding box center [995, 251] width 77 height 34
type input "0"
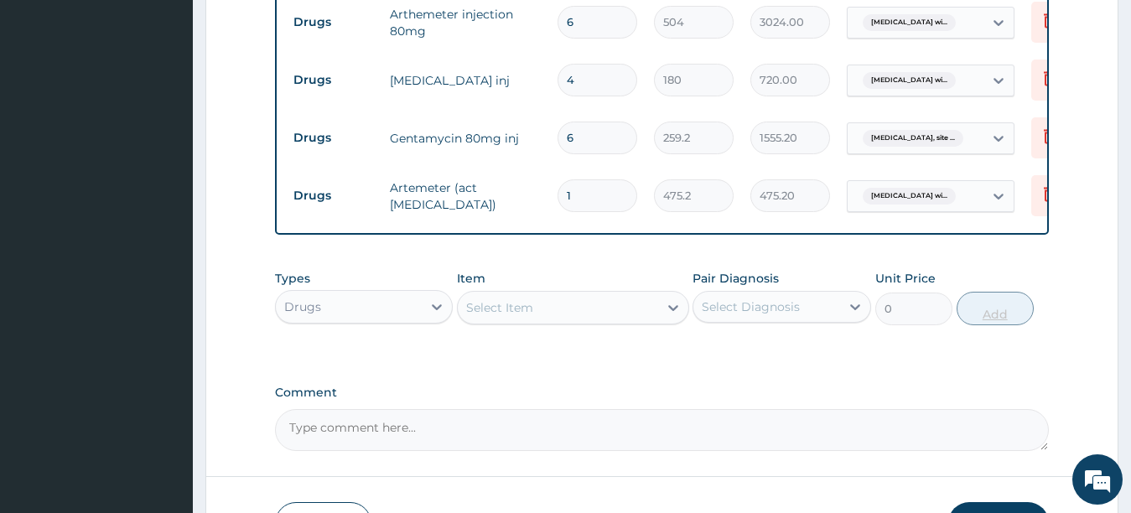
type input "0.00"
type input "6"
type input "2851.20"
type input "6"
click at [556, 308] on div "Select Item" at bounding box center [573, 308] width 232 height 34
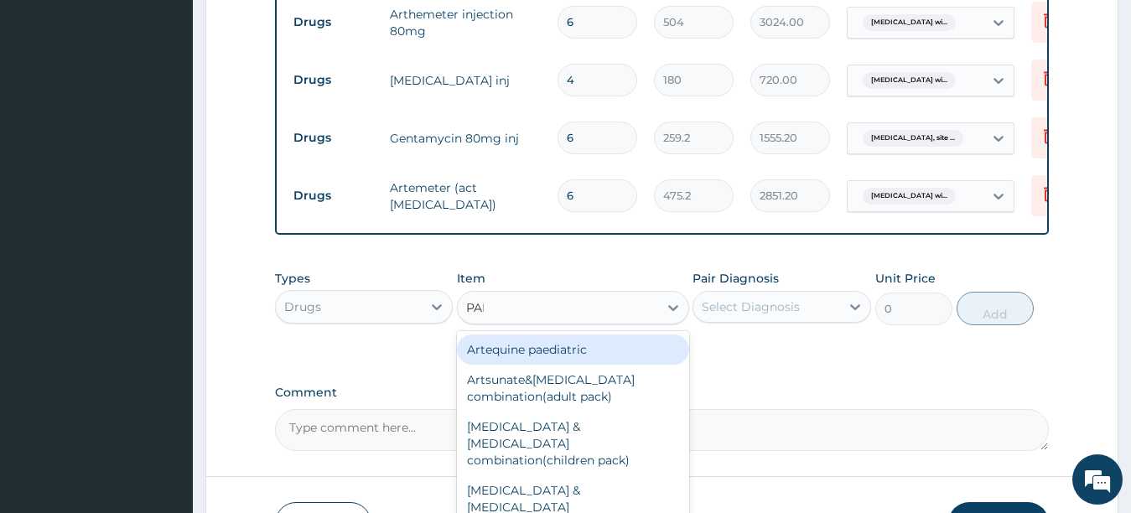
type input "PARA"
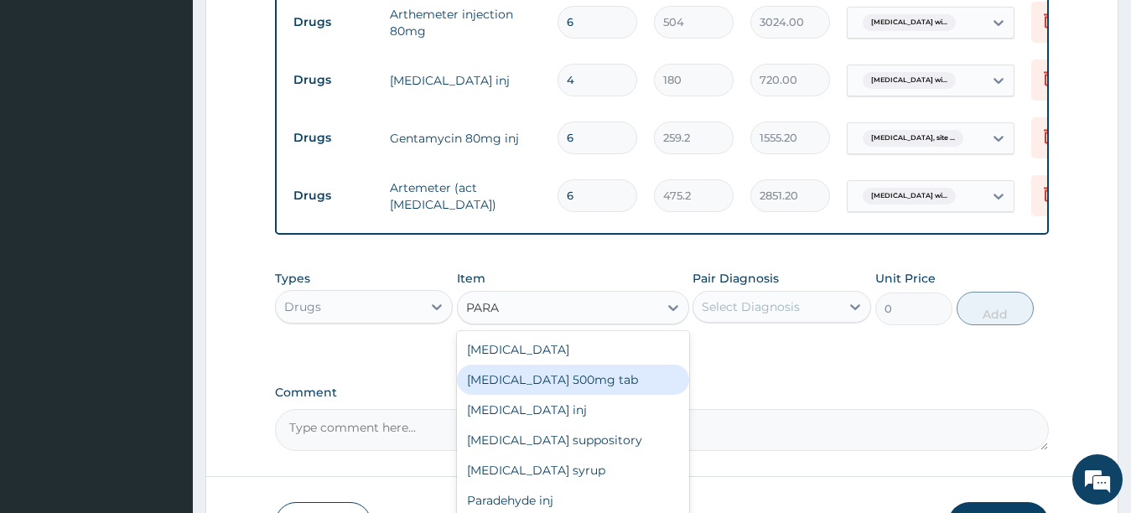
click at [546, 395] on div "Paracetamol 500mg tab" at bounding box center [573, 380] width 232 height 30
type input "12"
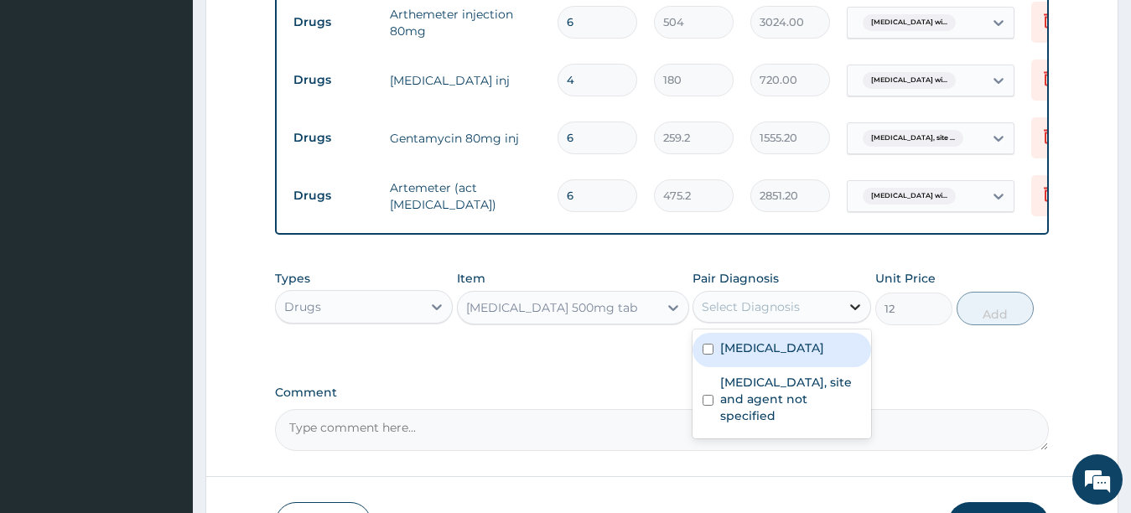
click at [851, 315] on icon at bounding box center [855, 306] width 17 height 17
click at [824, 356] on label "Plasmodium malariae malaria without complication" at bounding box center [772, 348] width 104 height 17
checkbox input "true"
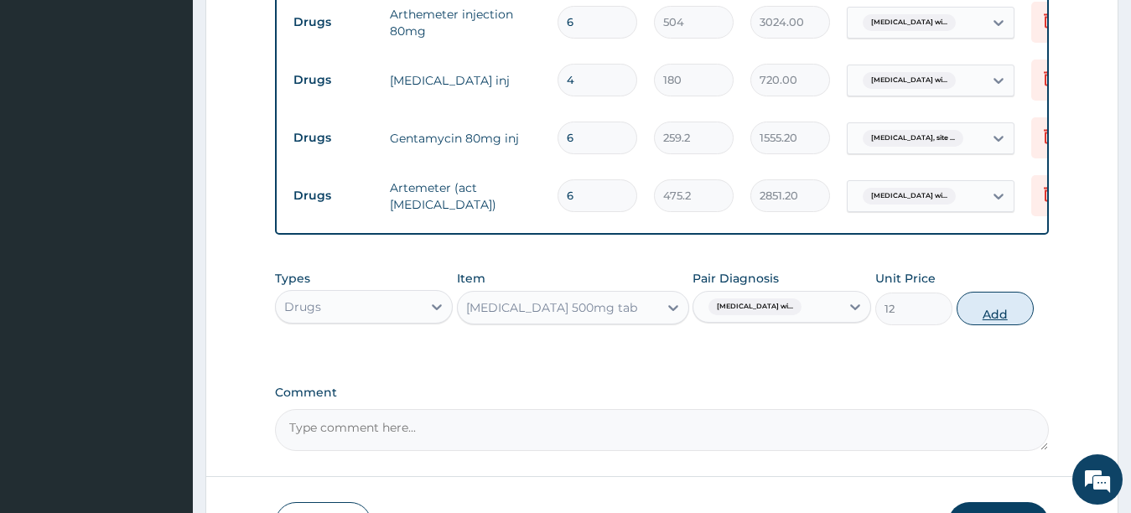
click at [994, 325] on button "Add" at bounding box center [995, 309] width 77 height 34
type input "0"
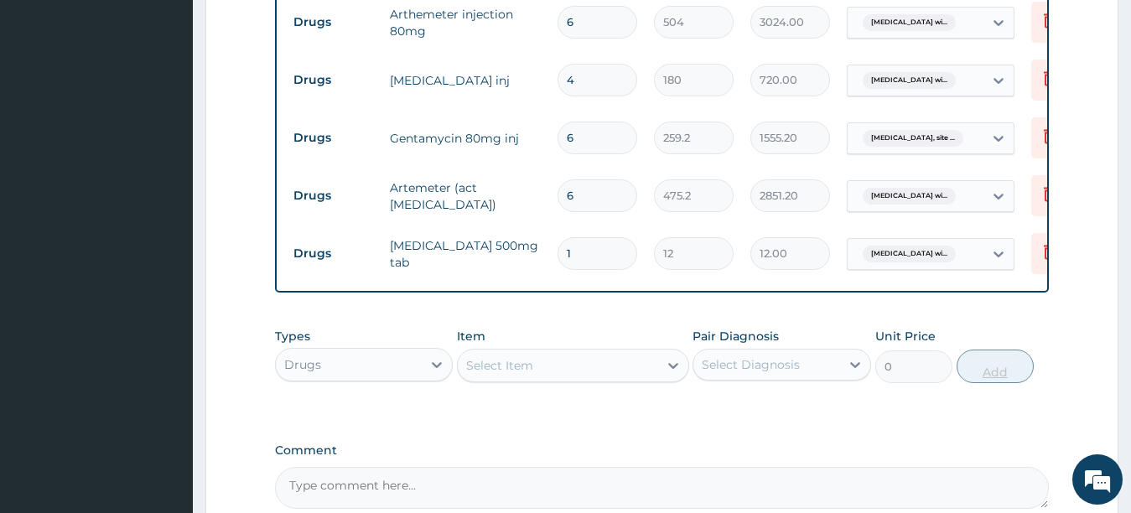
type input "18"
type input "216.00"
type input "18"
click at [584, 378] on div "Select Item" at bounding box center [558, 365] width 200 height 27
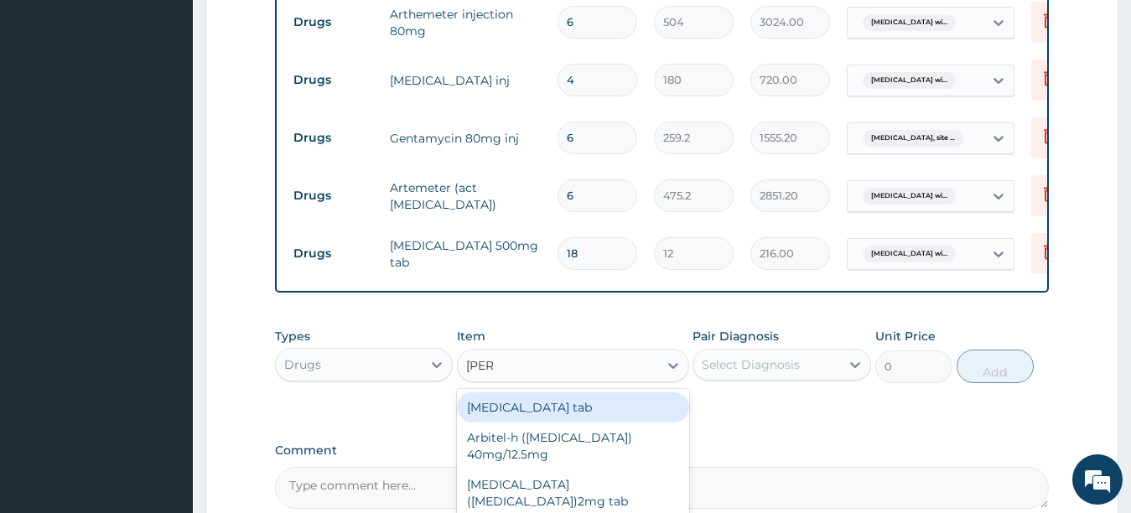
type input "LORAT"
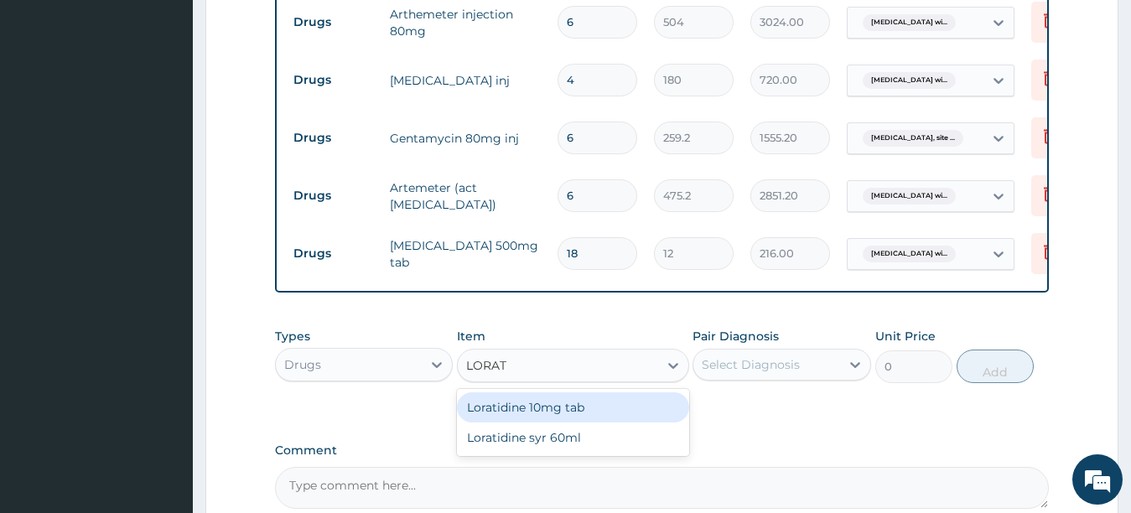
click at [560, 421] on div "Loratidine 10mg tab" at bounding box center [573, 407] width 232 height 30
type input "120"
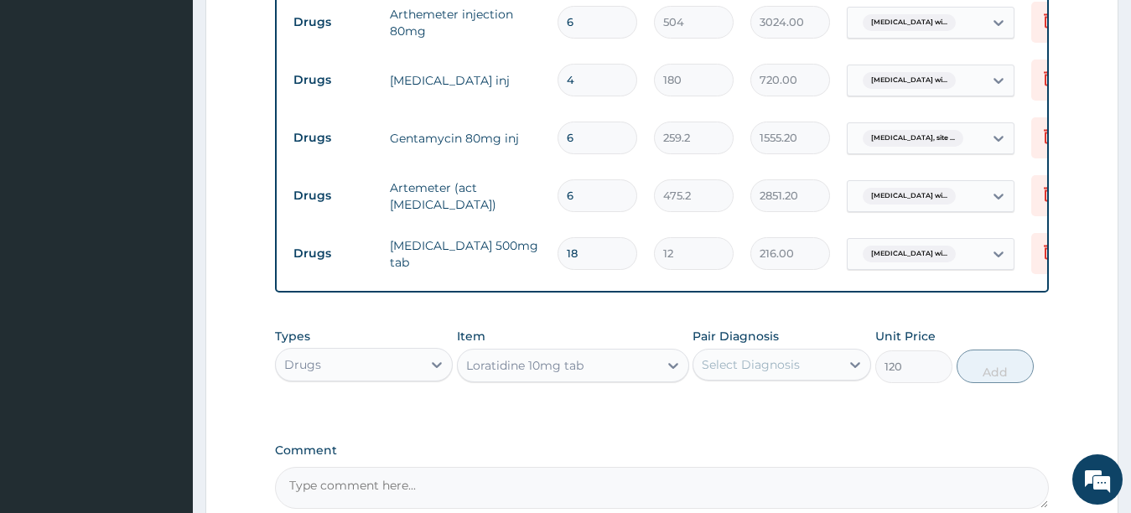
click at [753, 370] on div "Select Diagnosis" at bounding box center [766, 364] width 147 height 27
click at [831, 378] on div "Select Diagnosis" at bounding box center [766, 364] width 147 height 27
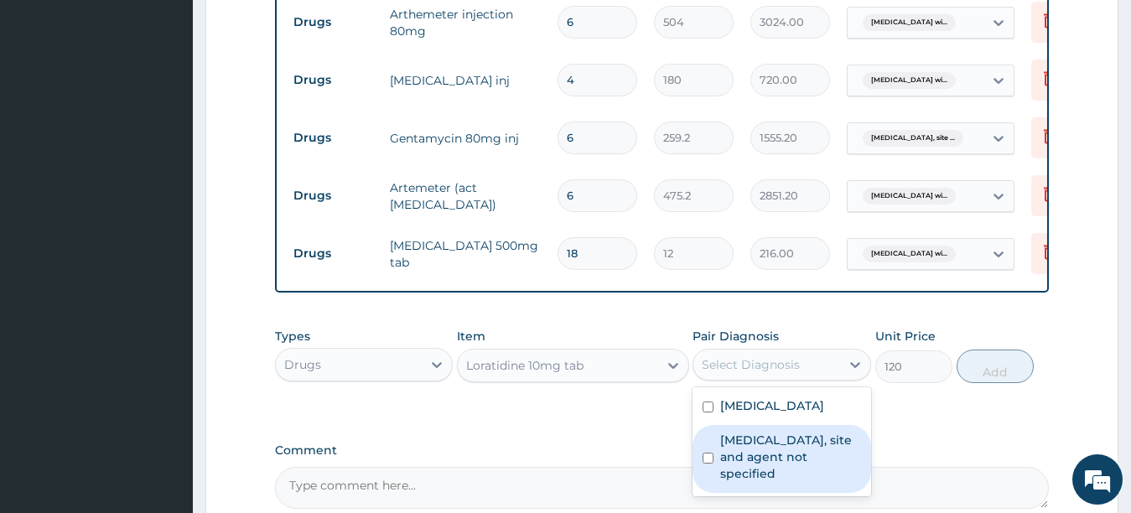
click at [806, 482] on label "Urinary tract infection, site and agent not specified" at bounding box center [790, 457] width 141 height 50
checkbox input "true"
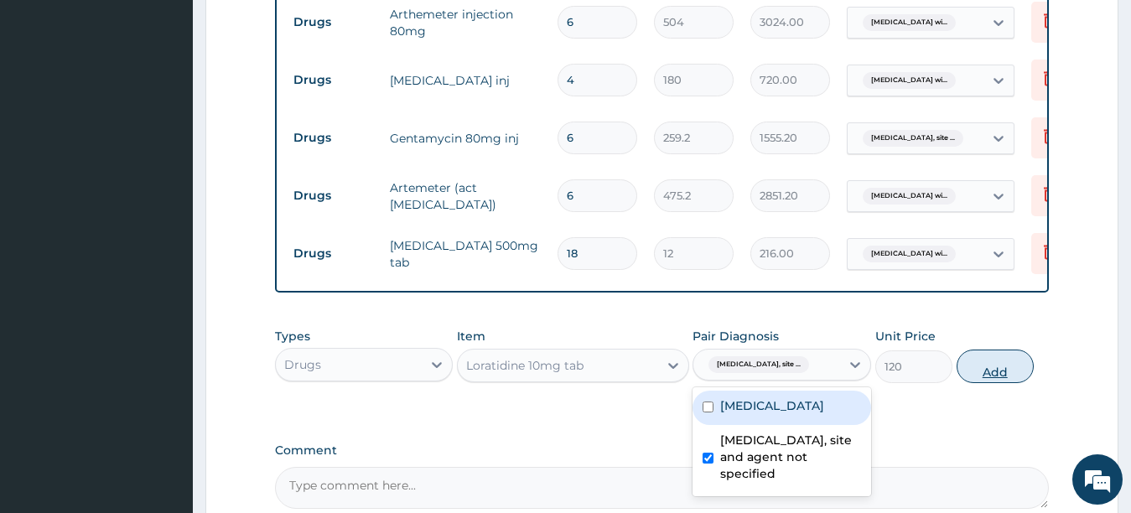
click at [978, 379] on button "Add" at bounding box center [995, 367] width 77 height 34
type input "0"
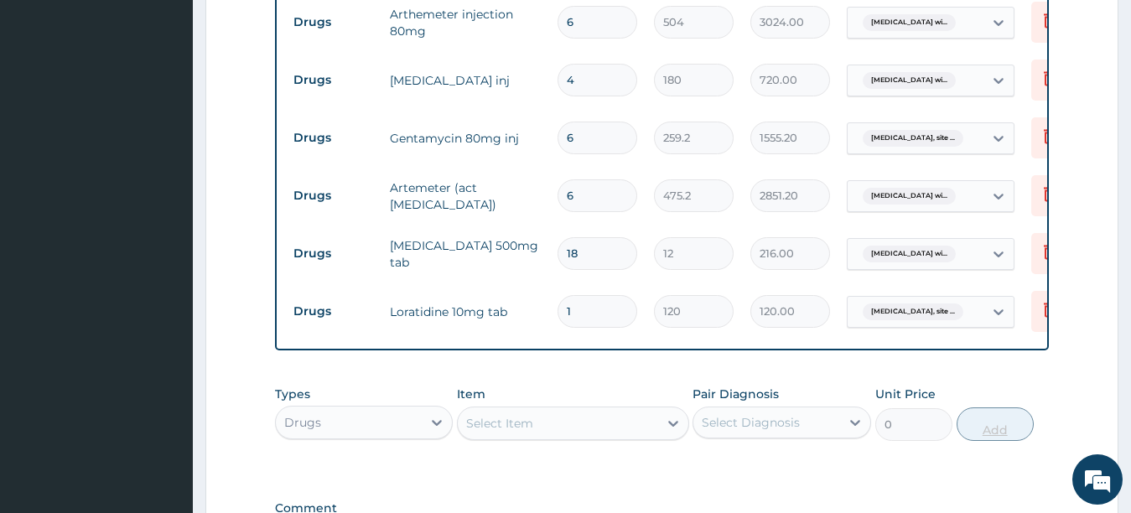
type input "10"
type input "1200.00"
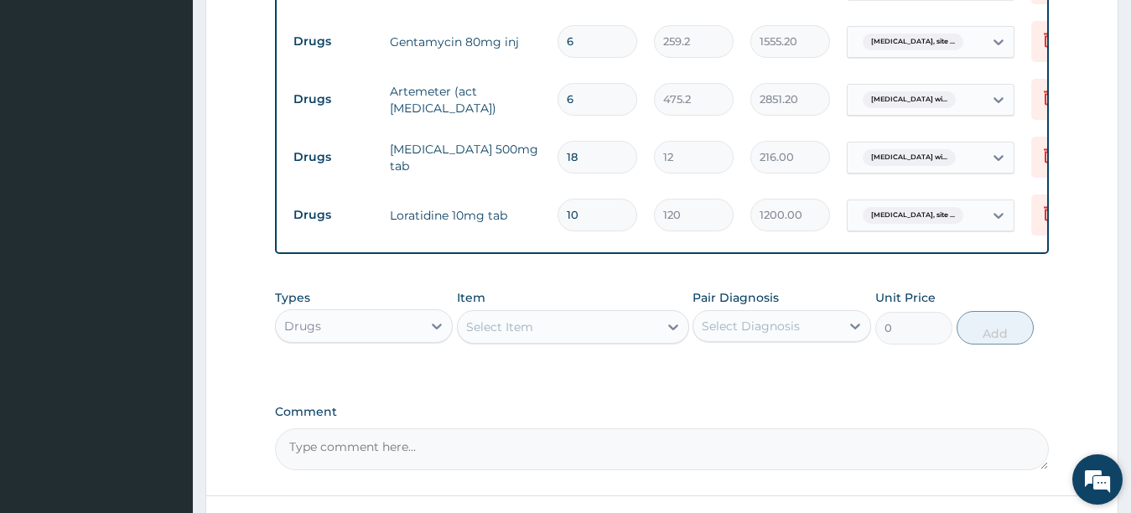
scroll to position [1015, 0]
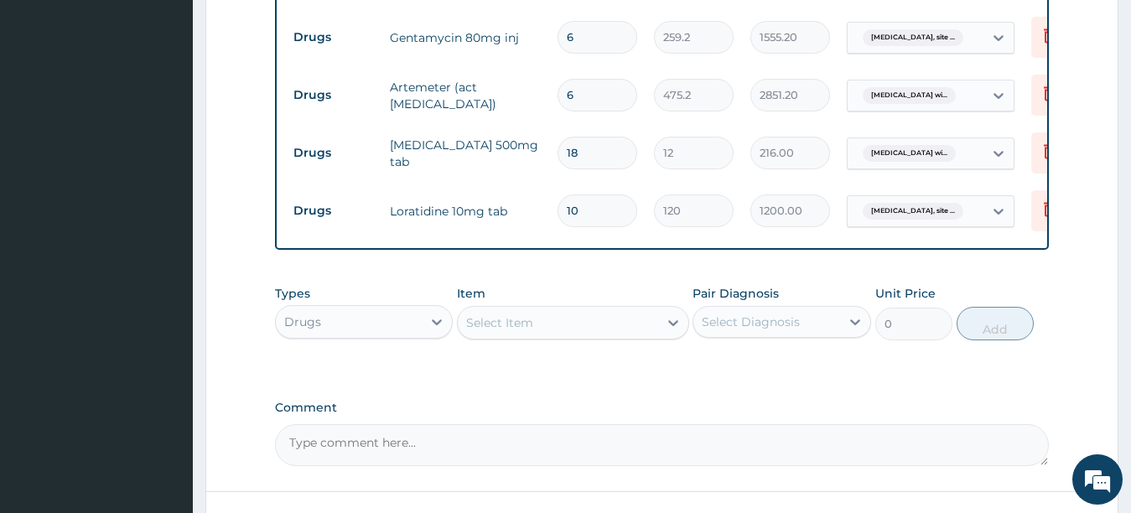
type input "10"
click at [632, 335] on div "Select Item" at bounding box center [558, 322] width 200 height 27
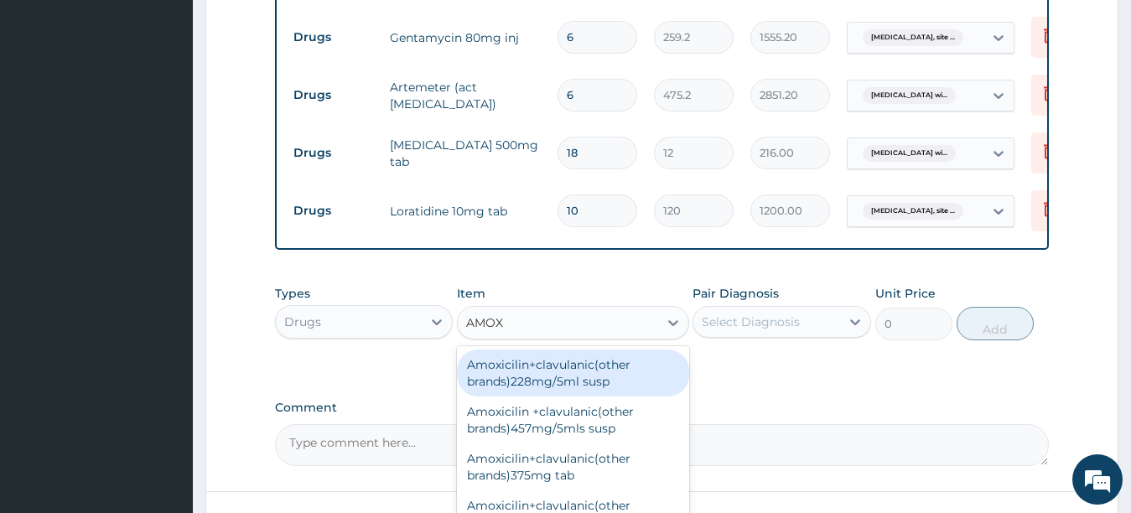
type input "AMOXI"
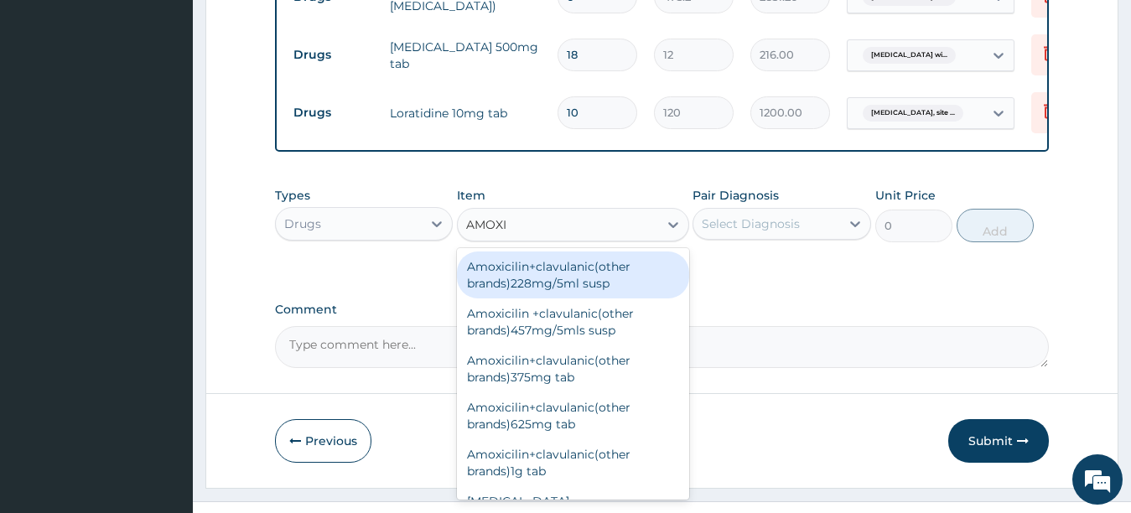
scroll to position [1115, 0]
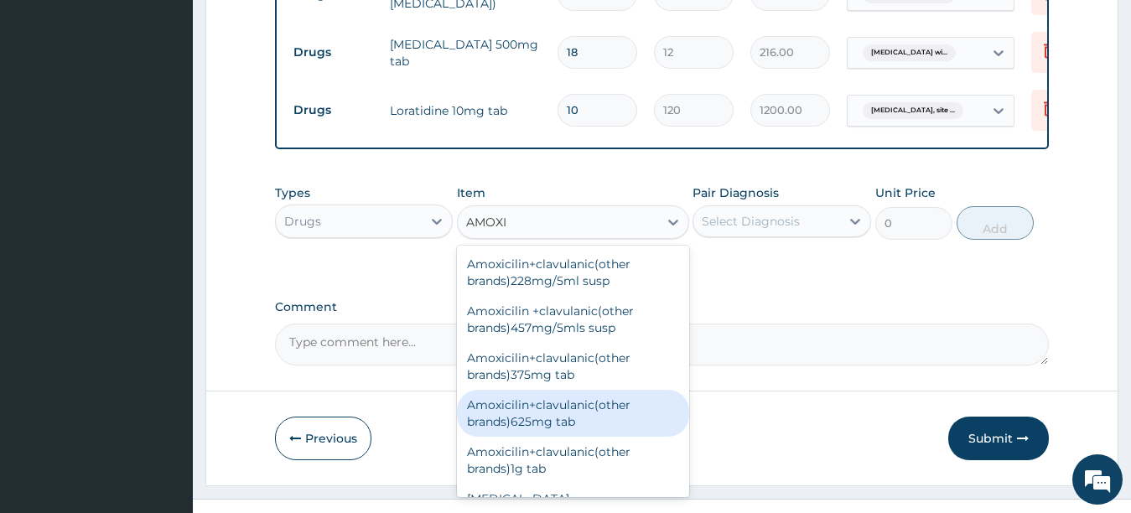
click at [589, 429] on div "Amoxicilin+clavulanic(other brands)625mg tab" at bounding box center [573, 413] width 232 height 47
type input "223.2"
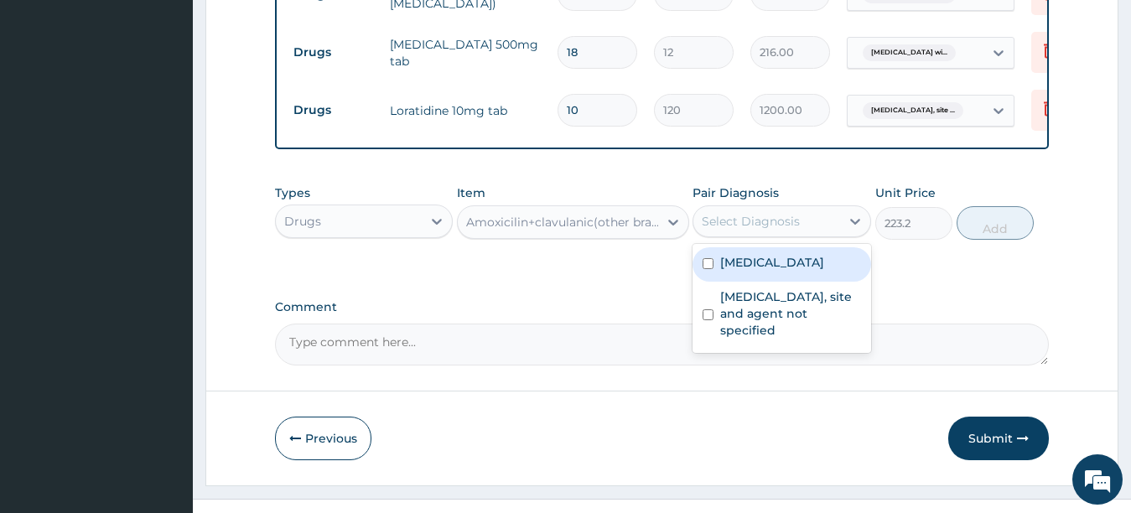
click at [774, 223] on div "Select Diagnosis" at bounding box center [766, 221] width 147 height 27
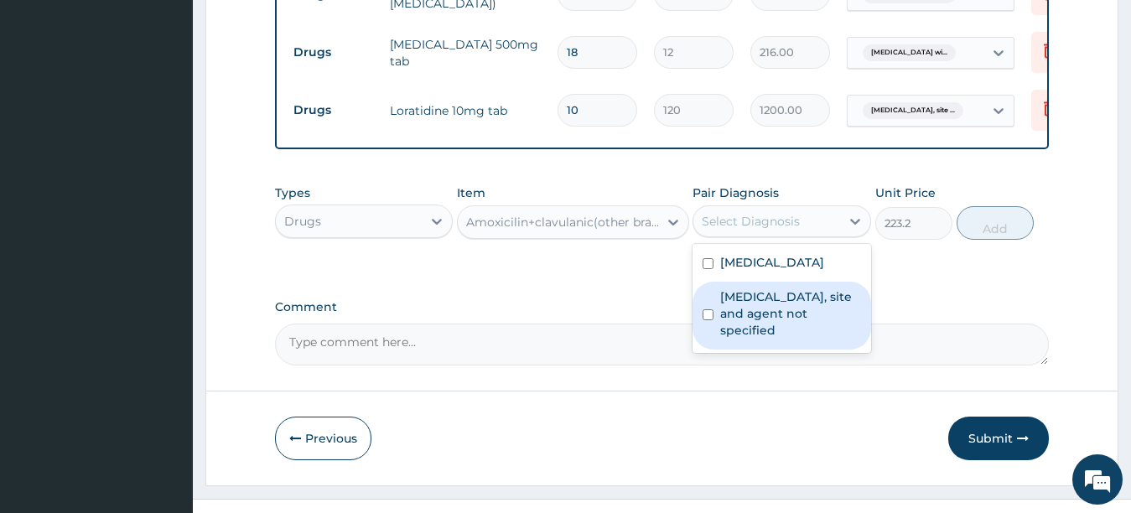
click at [739, 339] on label "Urinary tract infection, site and agent not specified" at bounding box center [790, 313] width 141 height 50
checkbox input "true"
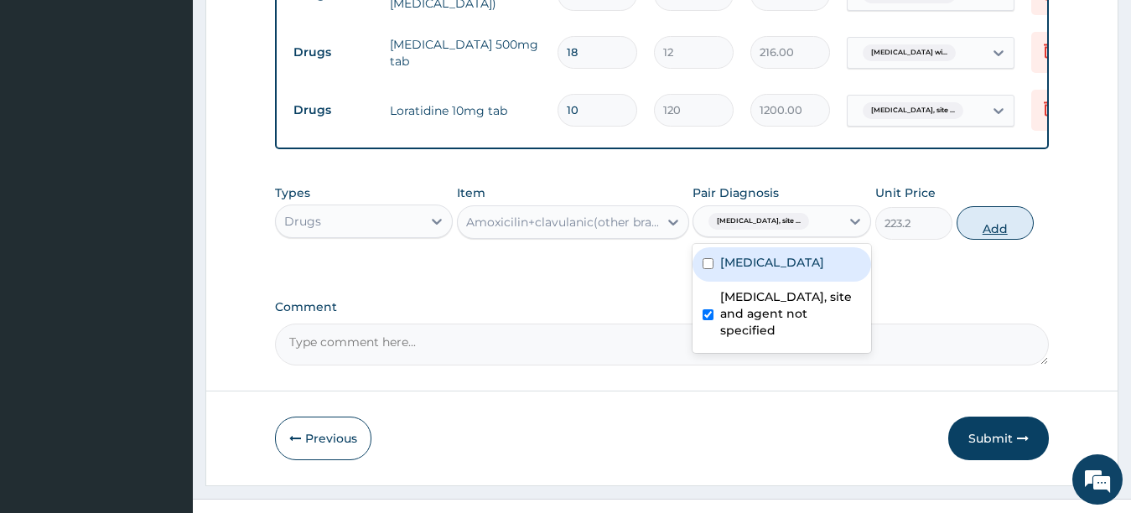
click at [994, 231] on button "Add" at bounding box center [995, 223] width 77 height 34
type input "0"
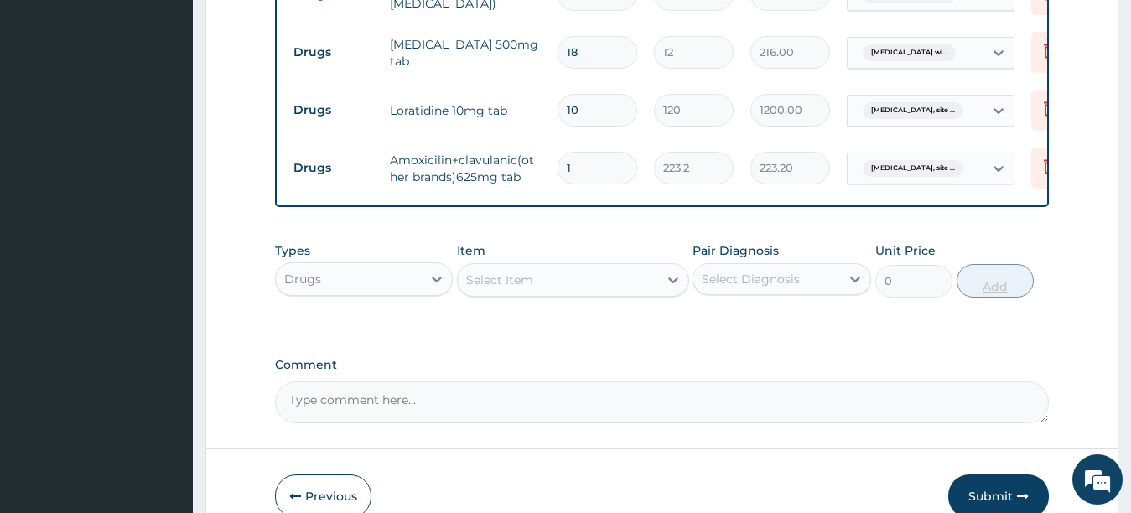
type input "14"
type input "3124.80"
type input "14"
click at [529, 288] on div "Select Item" at bounding box center [499, 280] width 67 height 17
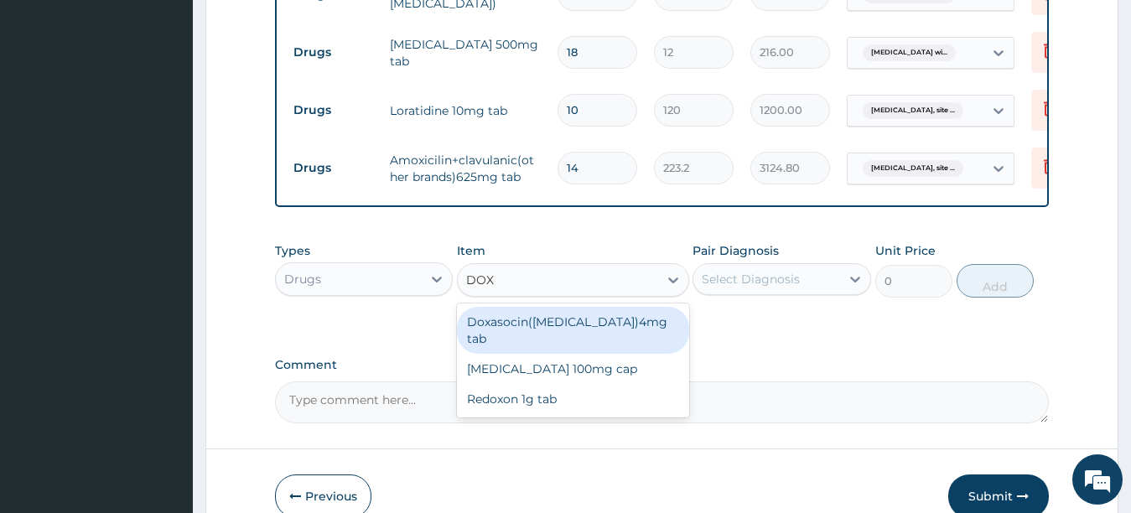
type input "DOXY"
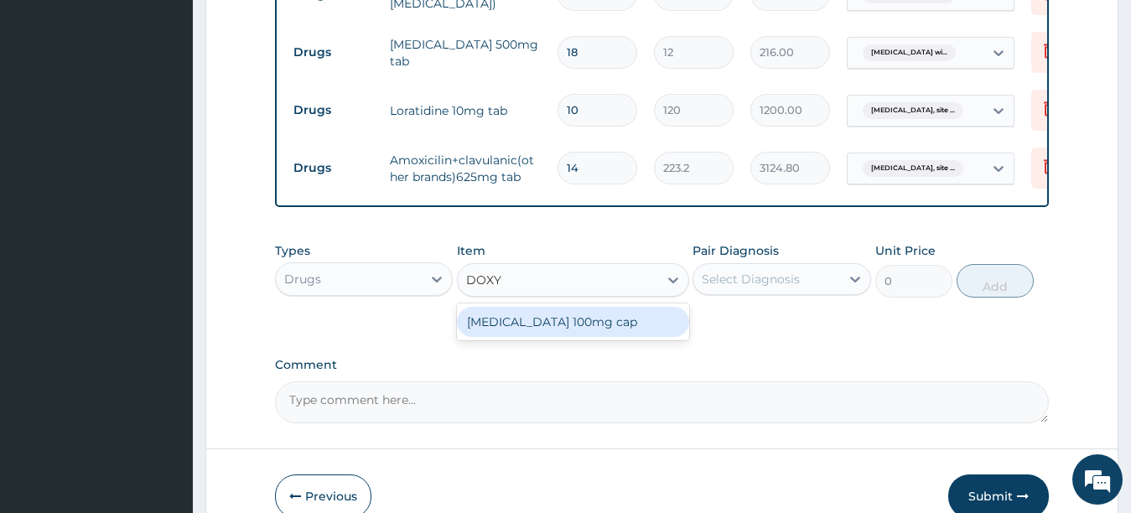
click at [511, 334] on div "Doxycycline 100mg cap" at bounding box center [573, 322] width 232 height 30
type input "60"
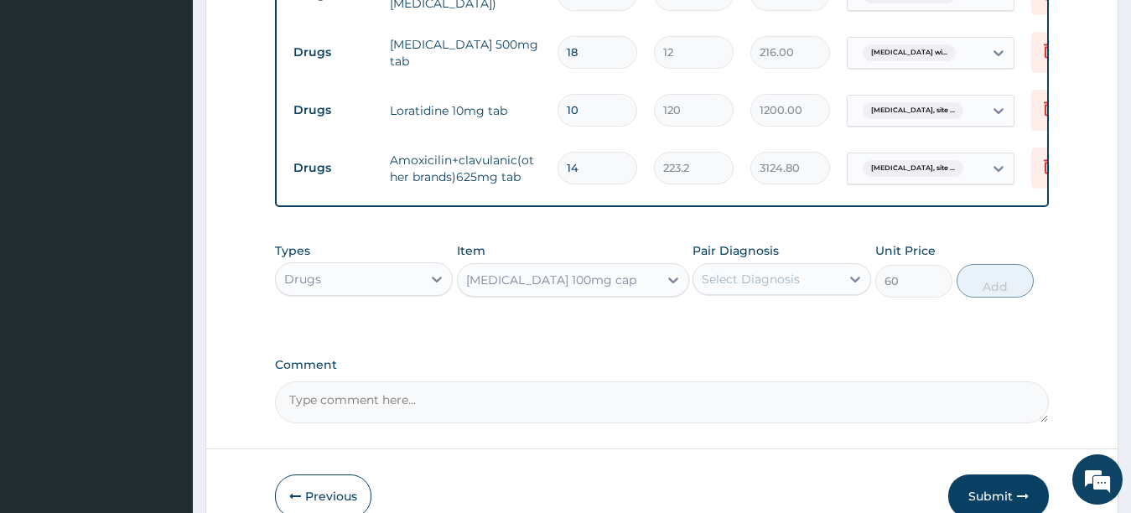
click at [786, 288] on div "Select Diagnosis" at bounding box center [751, 279] width 98 height 17
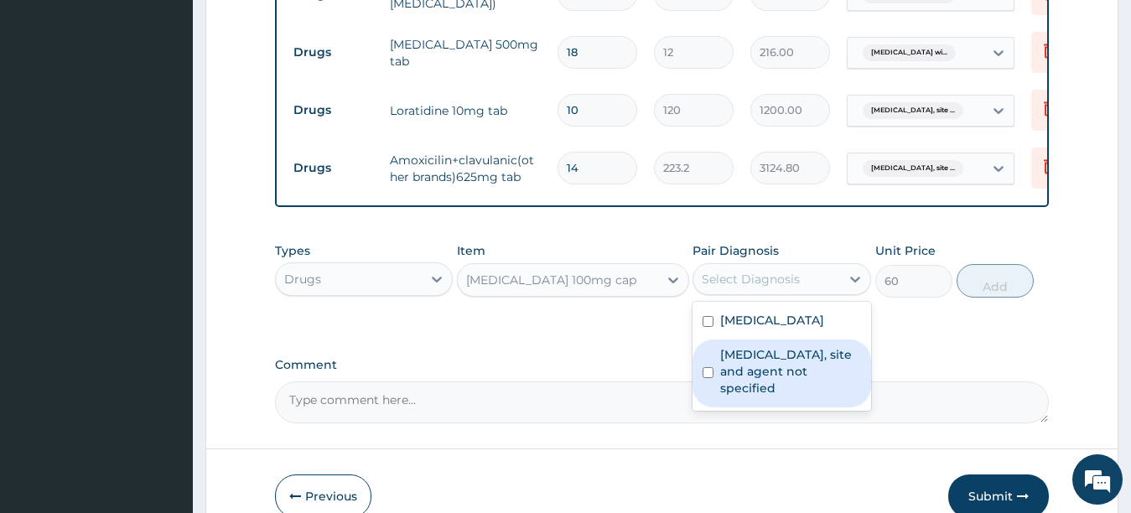
click at [763, 397] on label "Urinary tract infection, site and agent not specified" at bounding box center [790, 371] width 141 height 50
checkbox input "true"
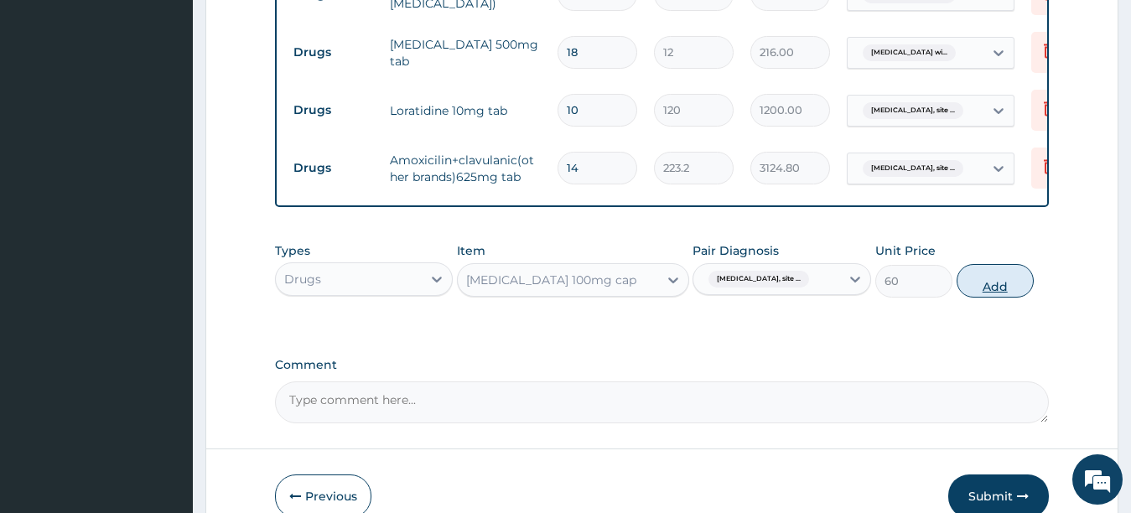
click at [1004, 298] on button "Add" at bounding box center [995, 281] width 77 height 34
type input "0"
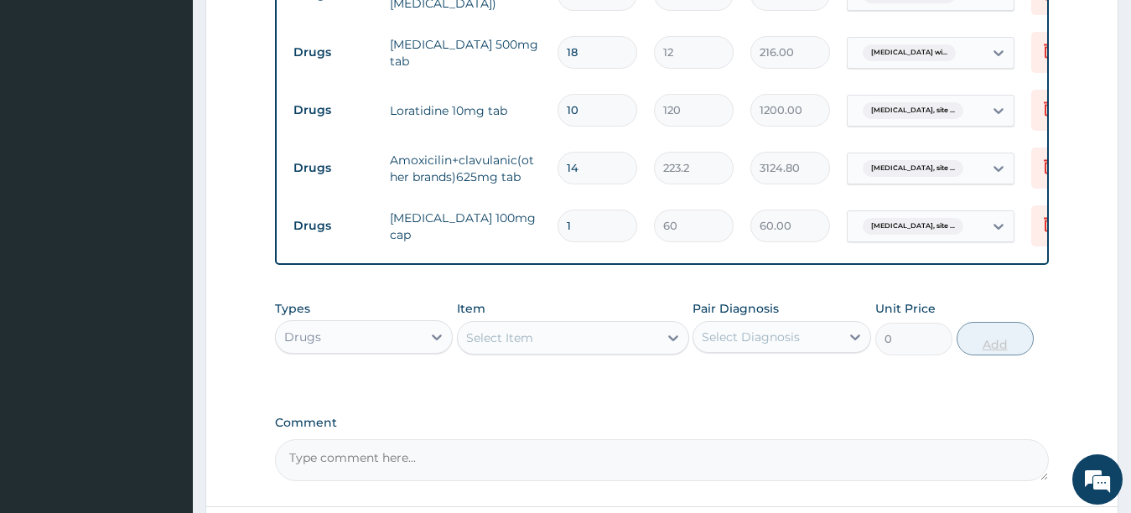
type input "10"
type input "600.00"
type input "1"
type input "60.00"
type input "14"
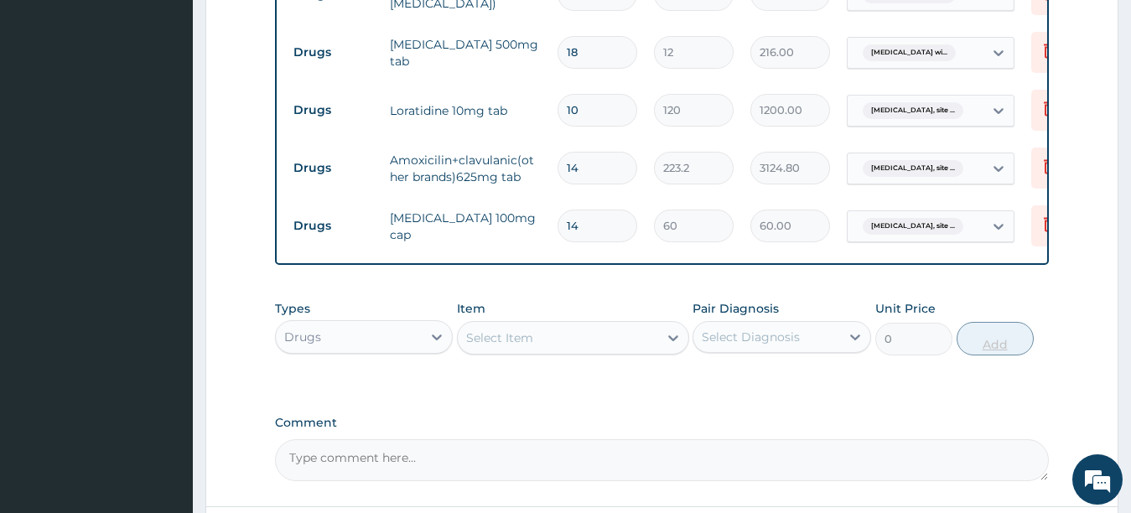
type input "840.00"
type input "14"
click at [567, 341] on div "Select Item" at bounding box center [558, 337] width 200 height 27
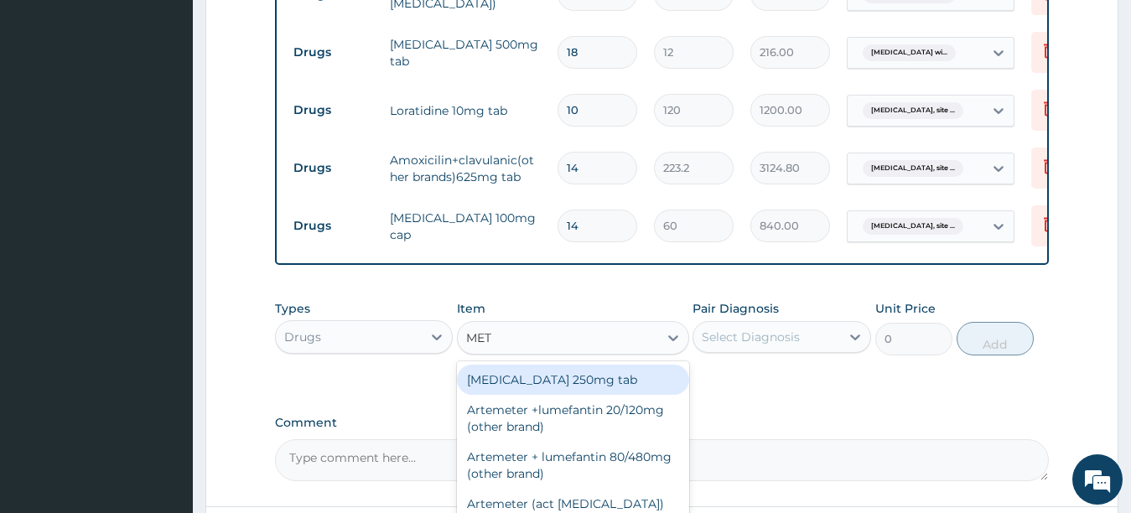
type input "METR"
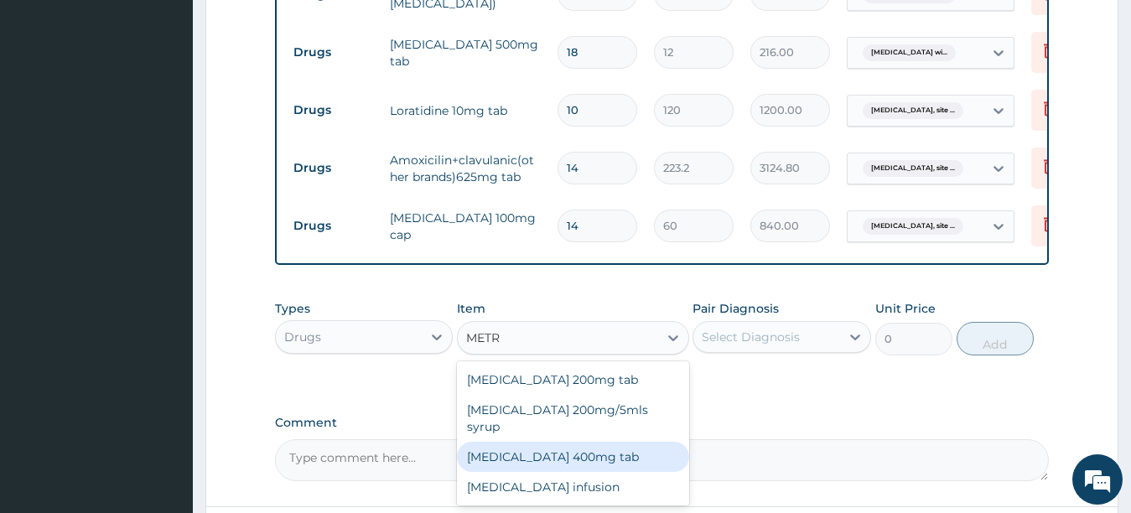
click at [539, 454] on div "Metronidazole 400mg tab" at bounding box center [573, 457] width 232 height 30
type input "50.4"
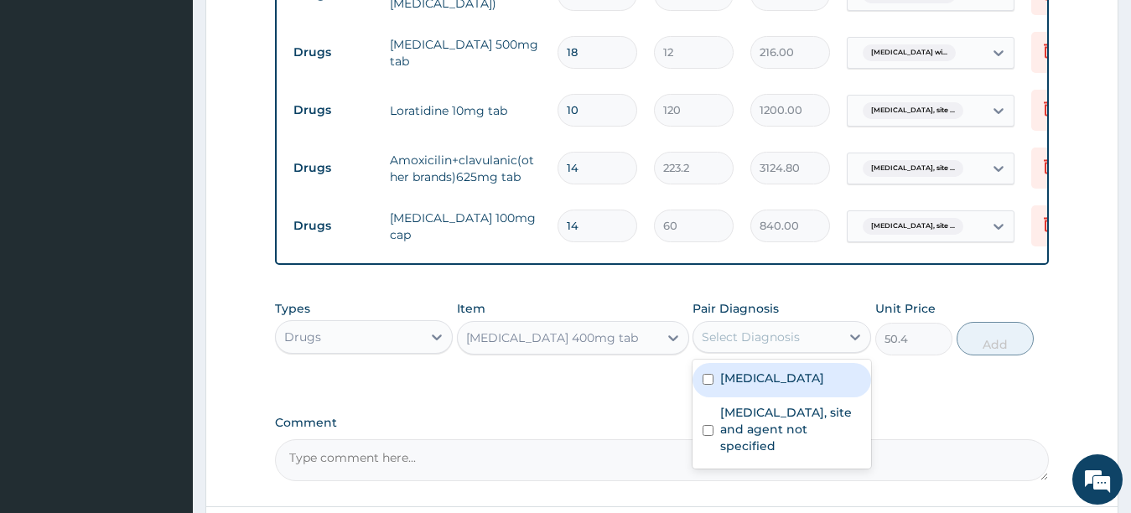
click at [729, 345] on div "Select Diagnosis" at bounding box center [751, 337] width 98 height 17
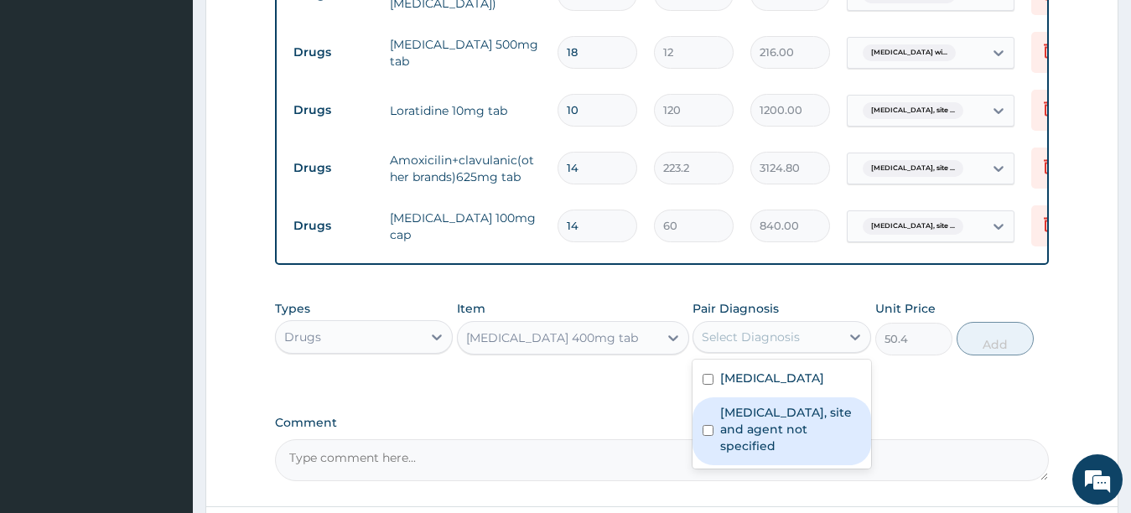
click at [716, 465] on div "Urinary tract infection, site and agent not specified" at bounding box center [782, 431] width 179 height 68
checkbox input "true"
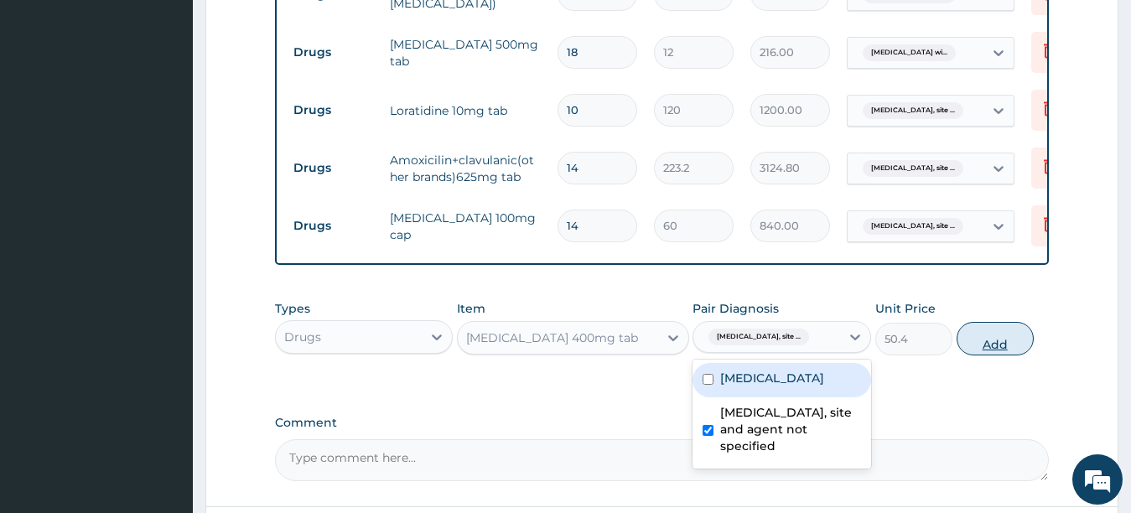
click at [991, 356] on button "Add" at bounding box center [995, 339] width 77 height 34
type input "0"
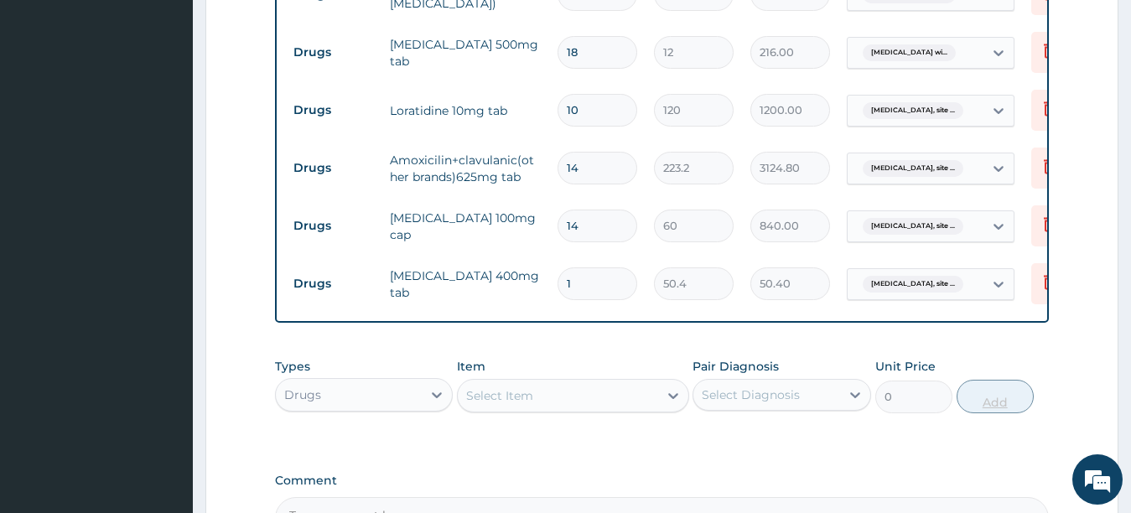
type input "15"
type input "756.00"
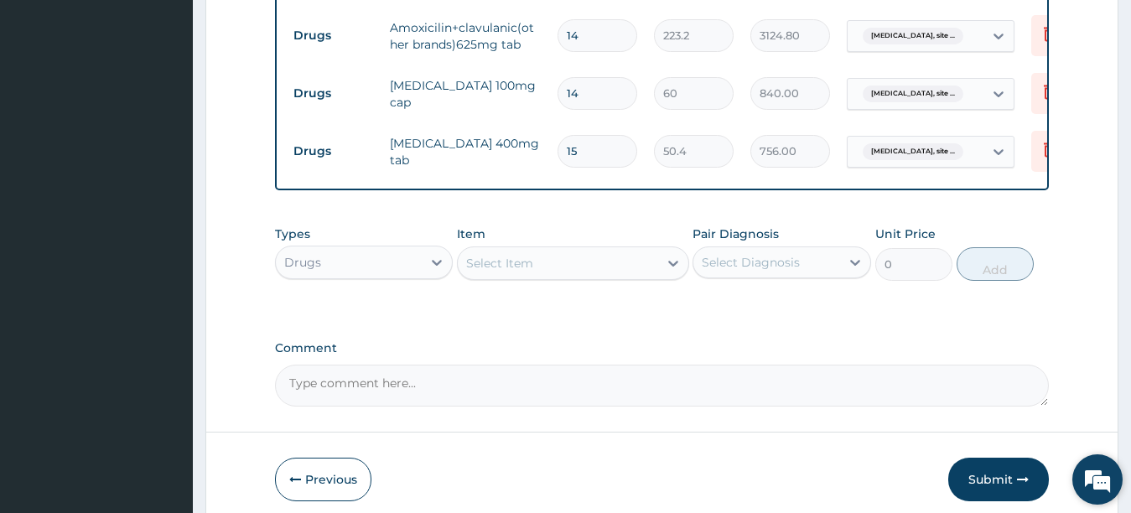
scroll to position [1249, 0]
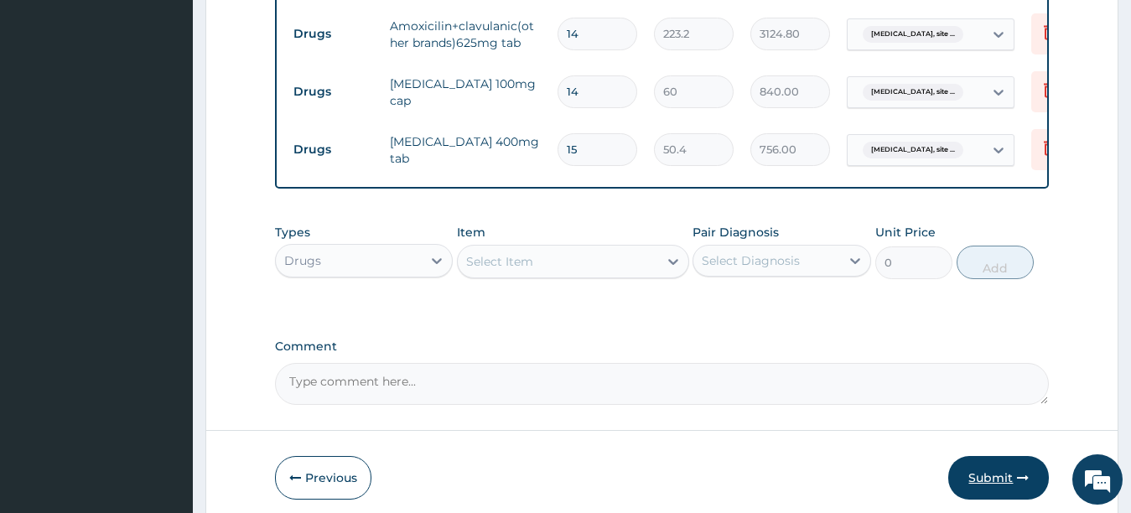
type input "15"
click at [1015, 479] on button "Submit" at bounding box center [998, 478] width 101 height 44
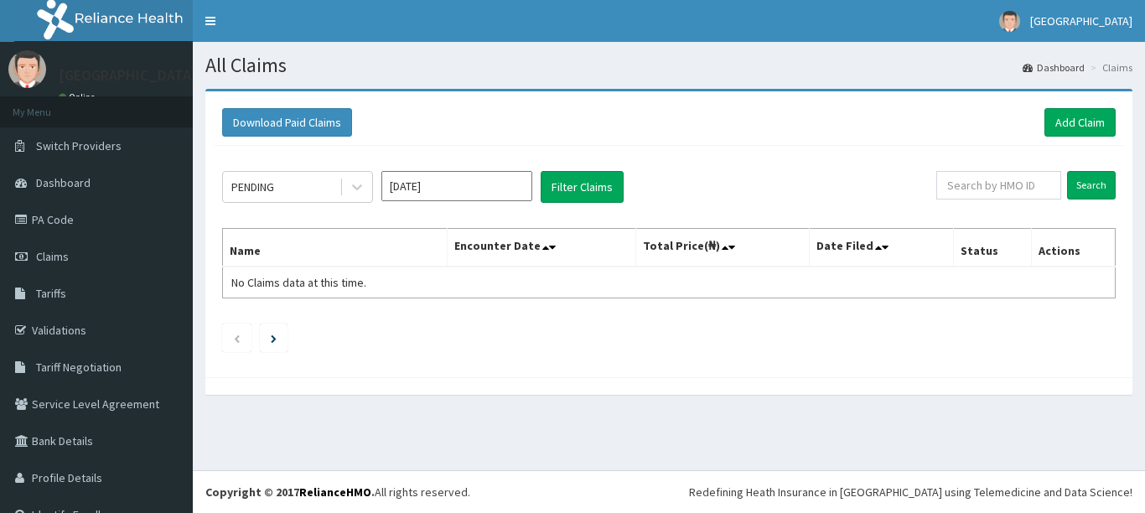
click at [360, 178] on div at bounding box center [357, 187] width 30 height 30
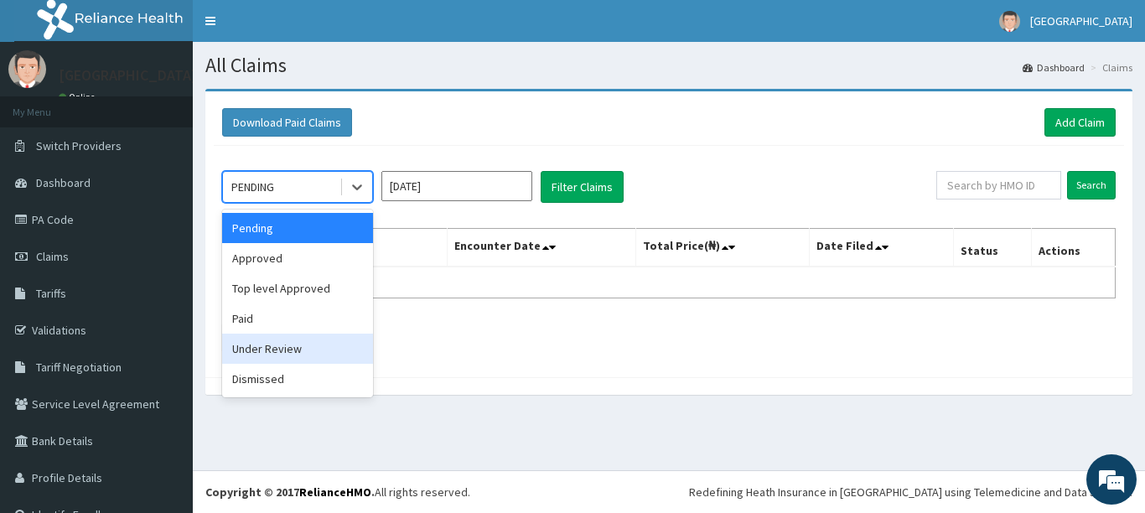
click at [314, 337] on div "Under Review" at bounding box center [297, 349] width 151 height 30
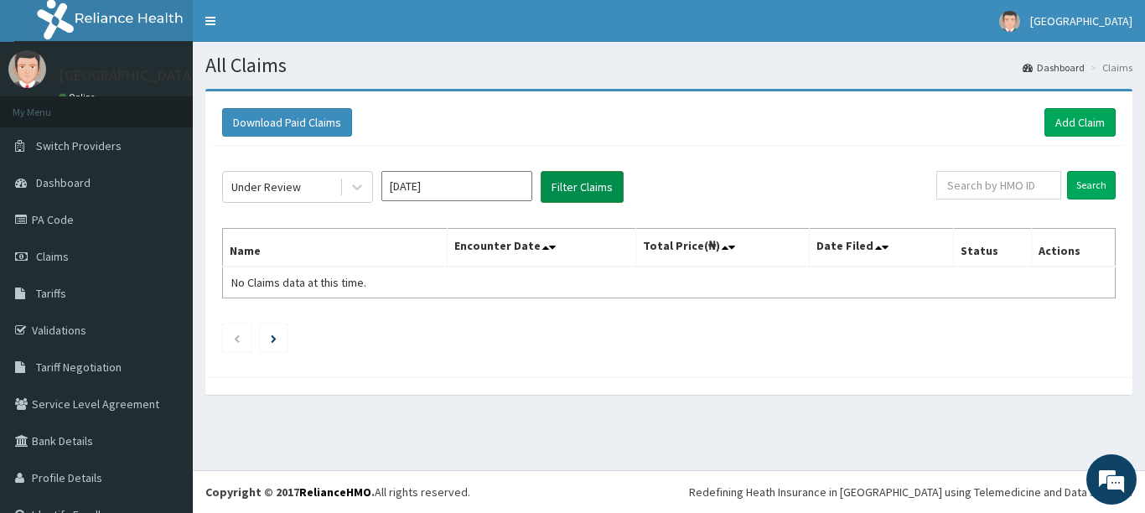
click at [606, 185] on button "Filter Claims" at bounding box center [582, 187] width 83 height 32
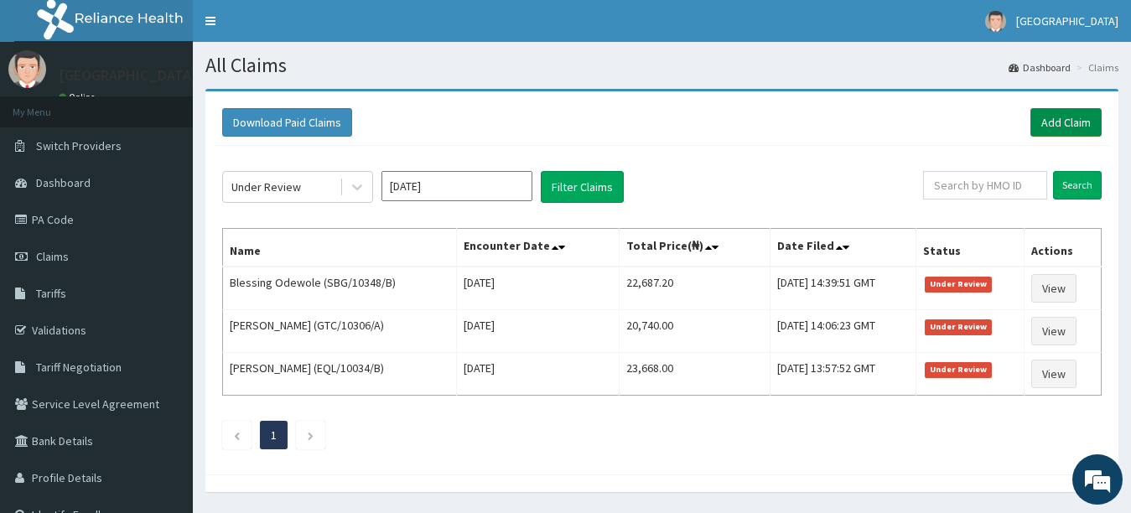
click at [1038, 114] on link "Add Claim" at bounding box center [1065, 122] width 71 height 29
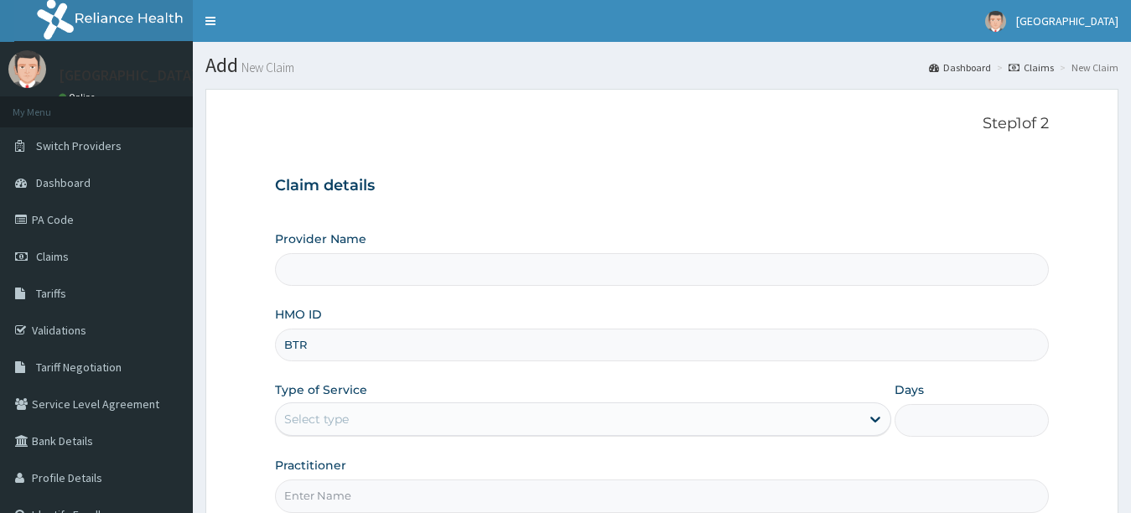
type input "BTR/"
type input "[GEOGRAPHIC_DATA]"
type input "BTR/"
